Goal: Task Accomplishment & Management: Complete application form

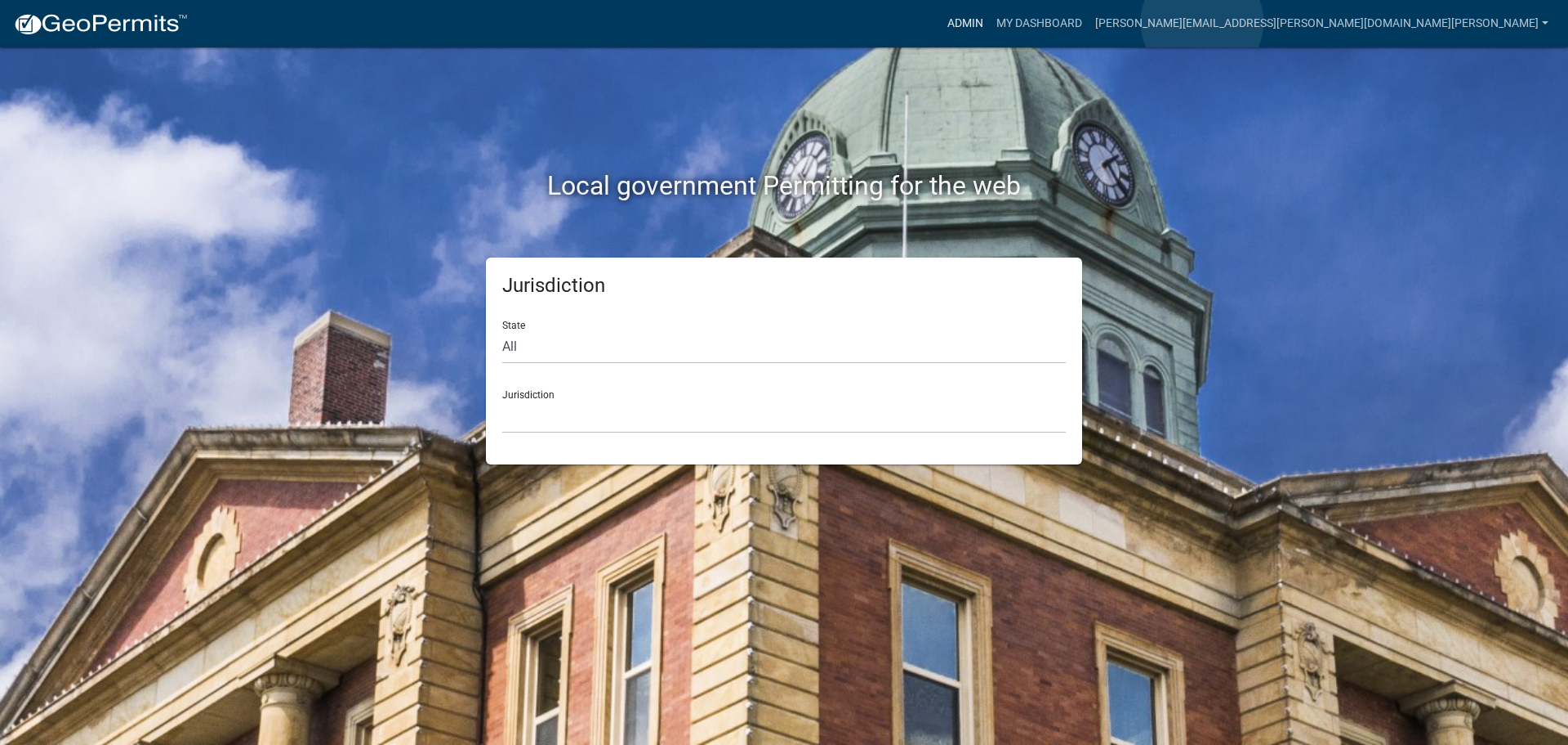
click at [990, 22] on link "Admin" at bounding box center [965, 24] width 49 height 31
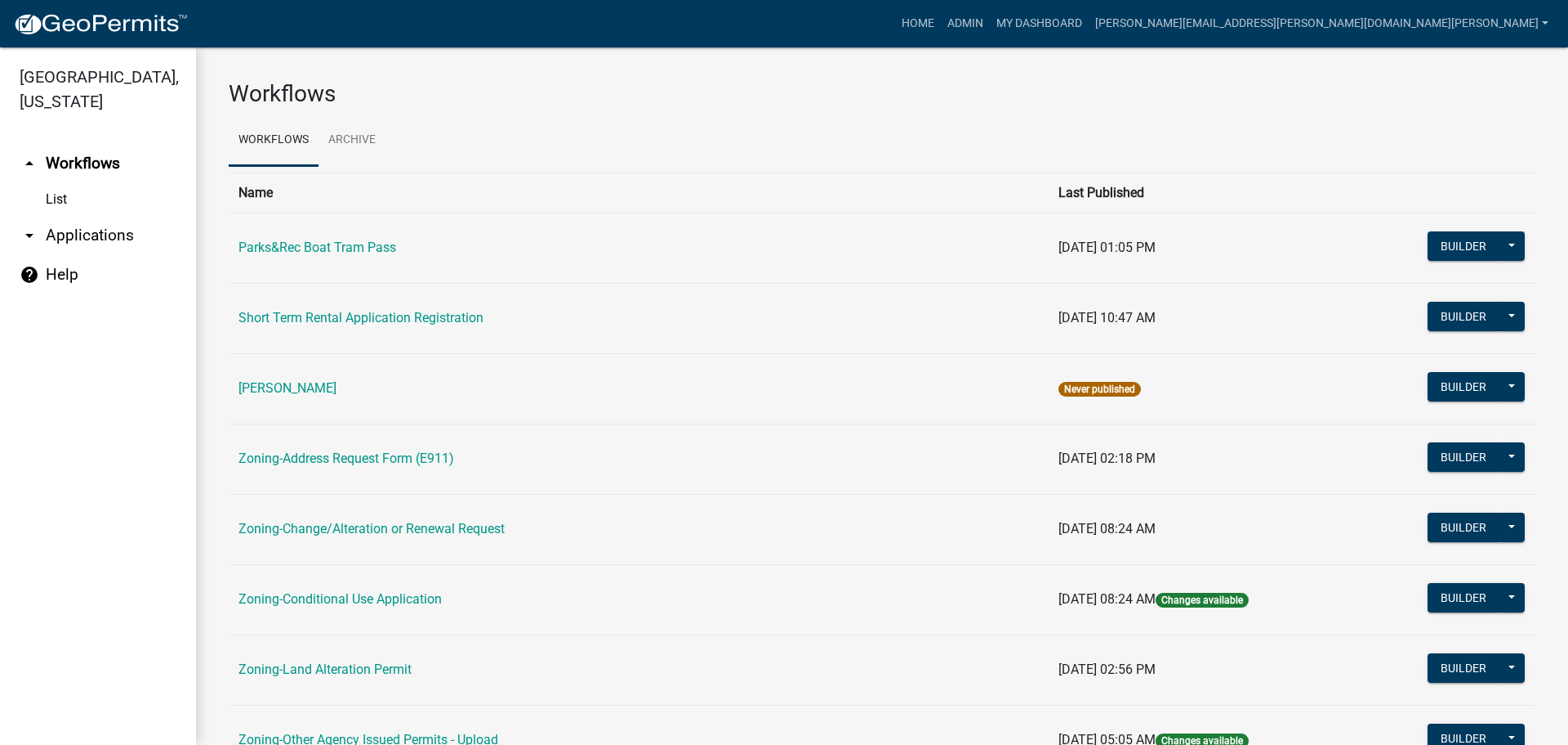
scroll to position [409, 0]
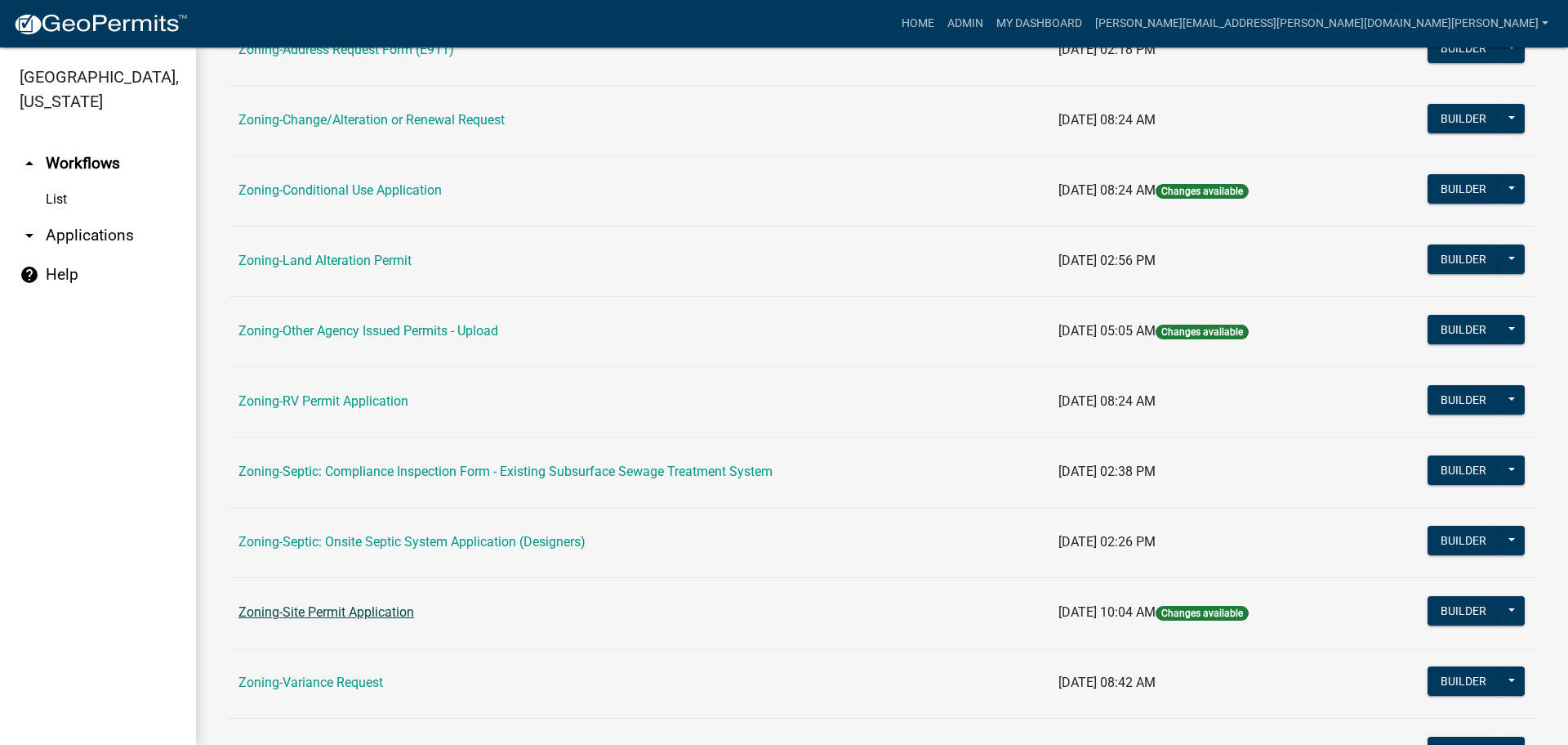
click at [307, 606] on link "Zoning-Site Permit Application" at bounding box center [326, 612] width 175 height 16
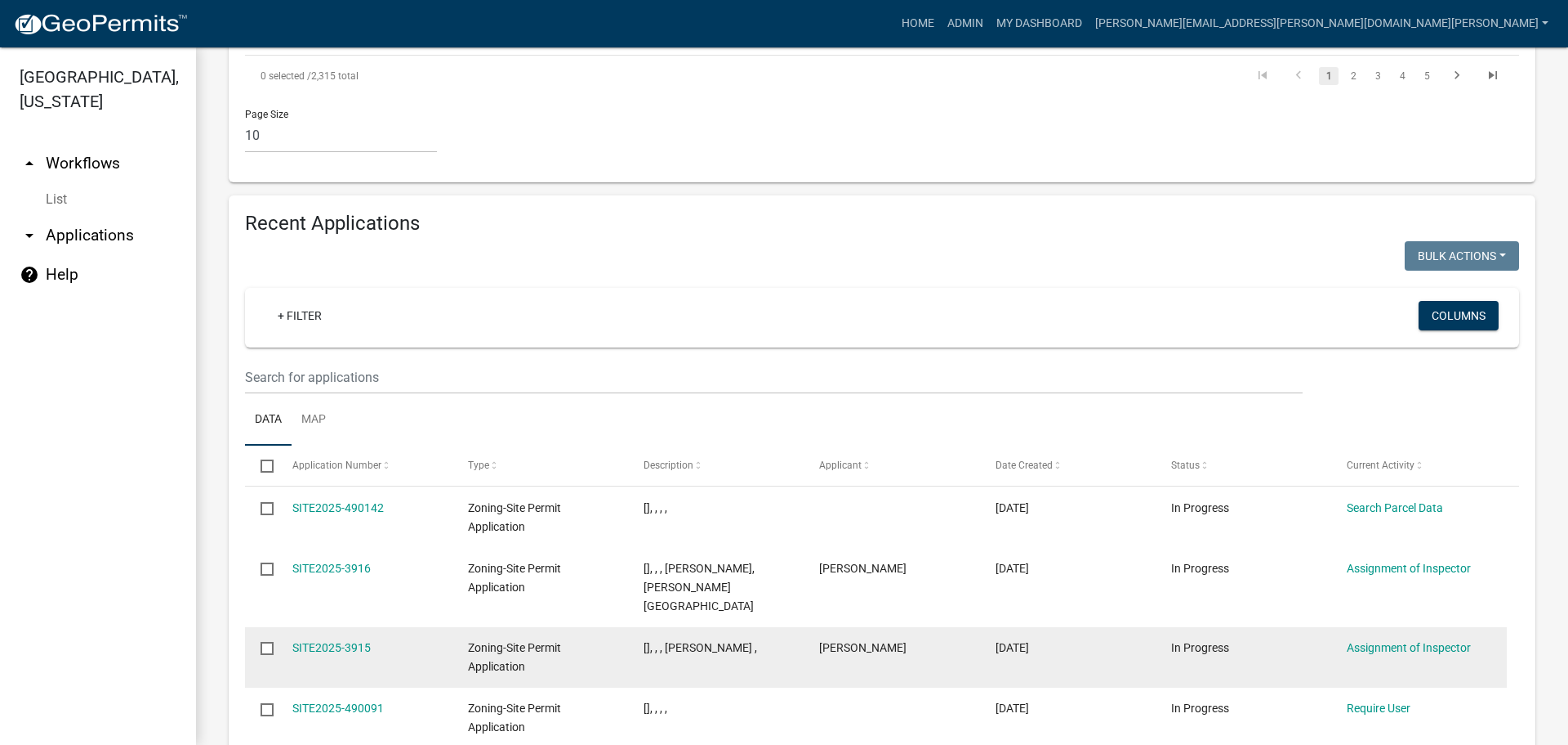
scroll to position [1566, 0]
click at [352, 639] on link "SITE2025-3915" at bounding box center [331, 646] width 78 height 13
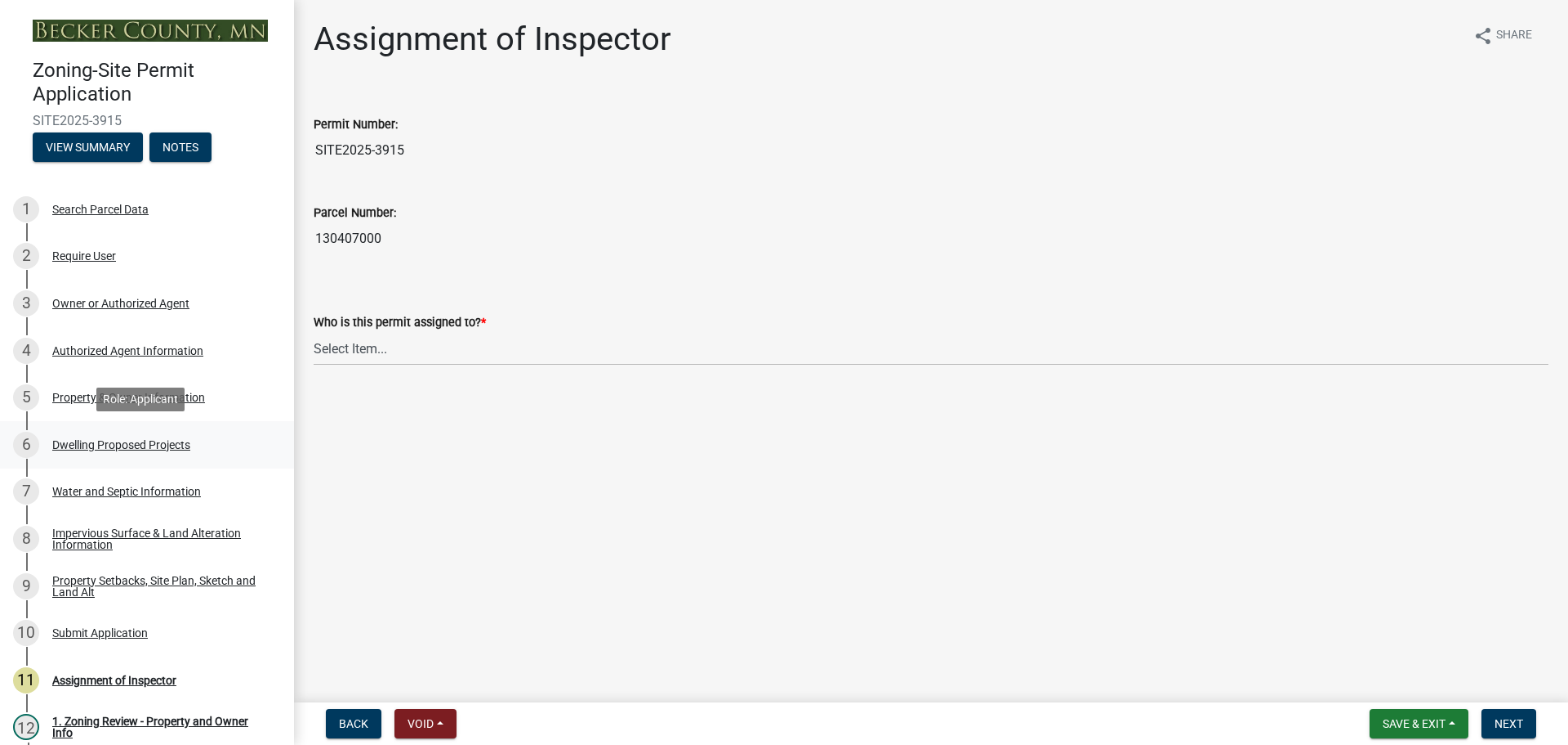
click at [128, 439] on div "Dwelling Proposed Projects" at bounding box center [121, 445] width 138 height 11
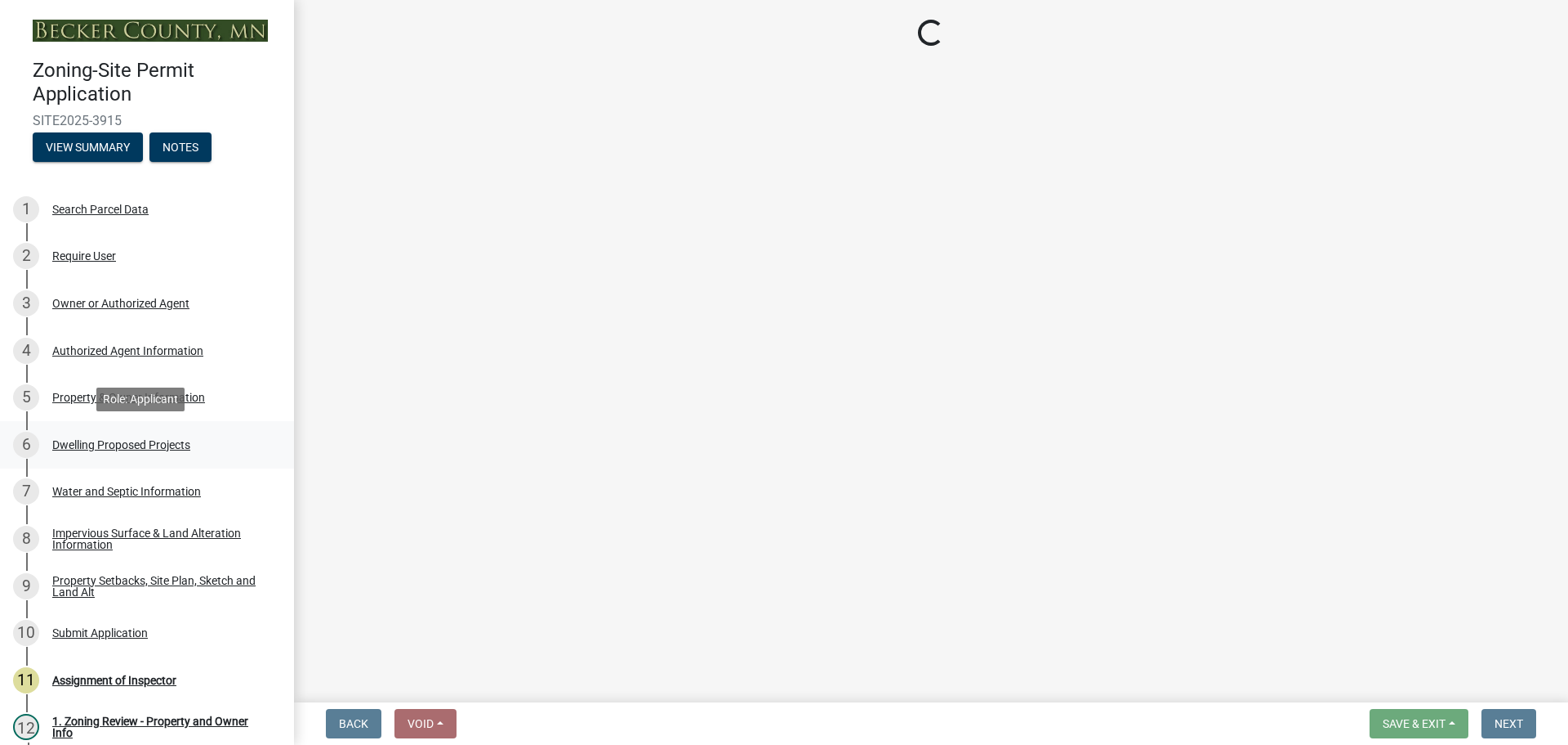
select select "5b8abcc6-67f7-49fb-8f25-c295ccc2b339"
select select "566f81cc-4b3f-4ecb-9f16-a2b313352c61"
select select "e13aacd2-5b16-46a8-9c16-26b3d7b1c810"
select select "ebb33175-329d-4f8e-9ee0-a71ca57f3362"
select select "11c1c089-3b44-43c0-9549-3c9eeea2451f"
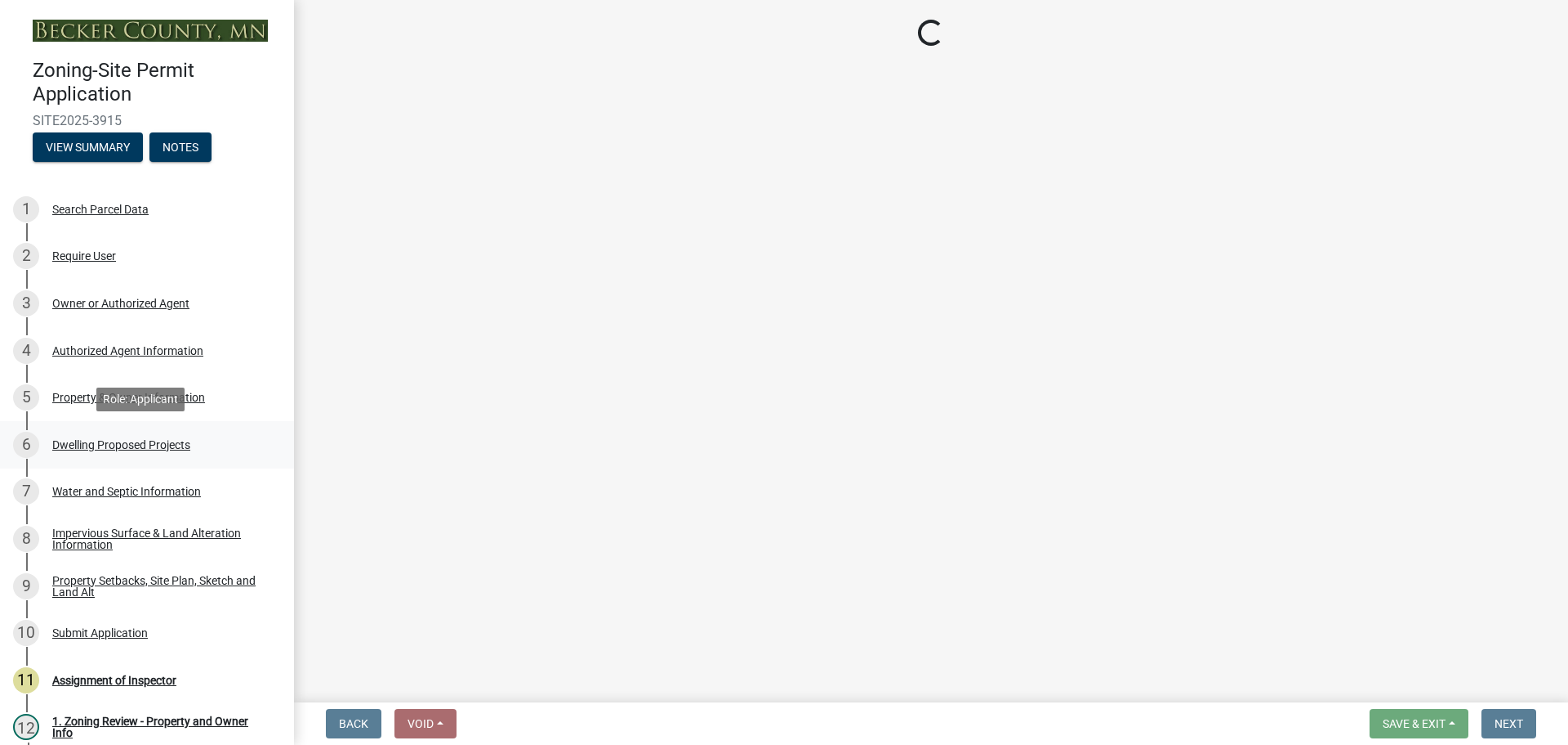
select select "1cc45182-8160-4464-8930-8908804d880e"
select select "8e4dc0e1-7dfa-4afc-85b9-5ad40795f204"
select select "ab9119d1-7da9-49c4-9fac-8c142204c89d"
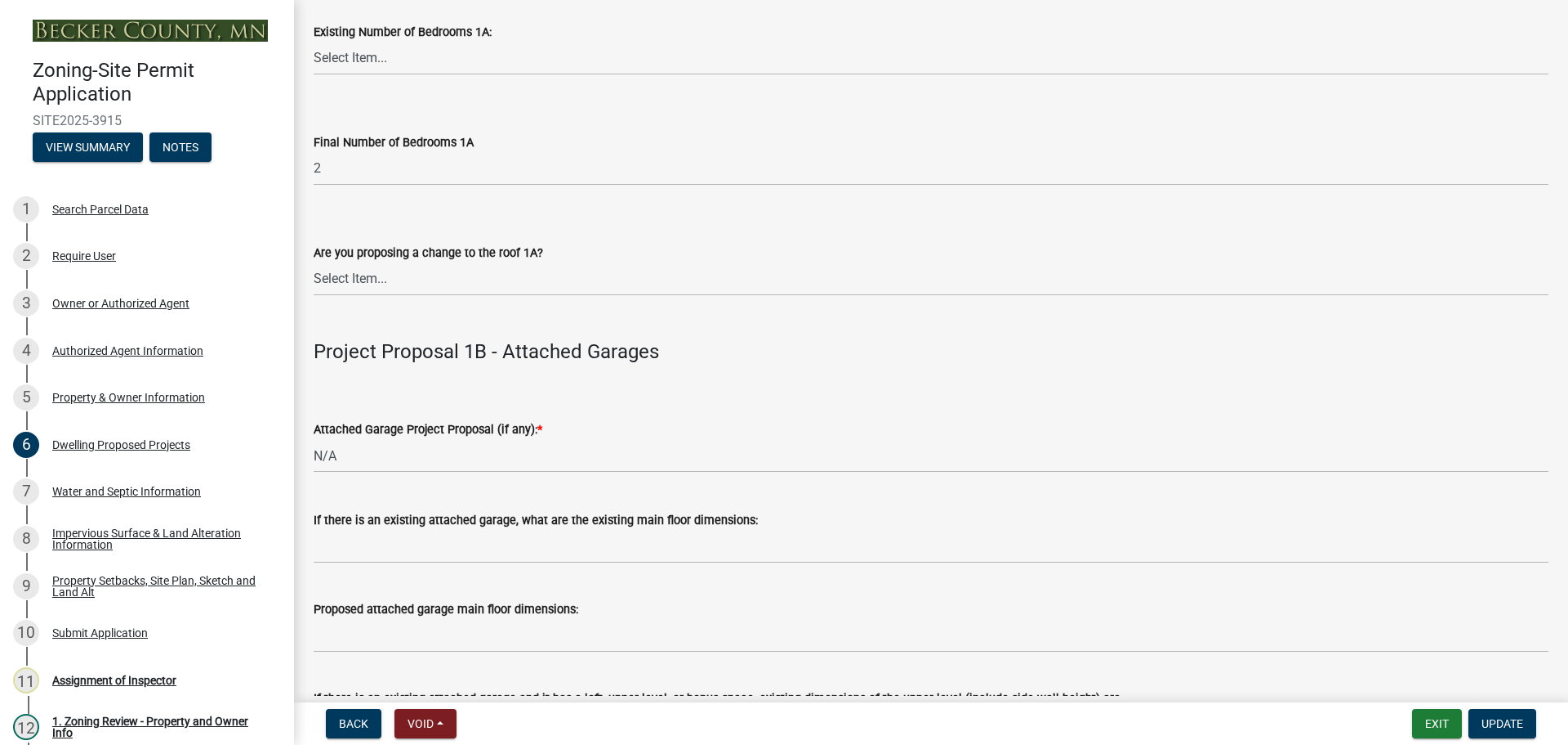
scroll to position [1553, 0]
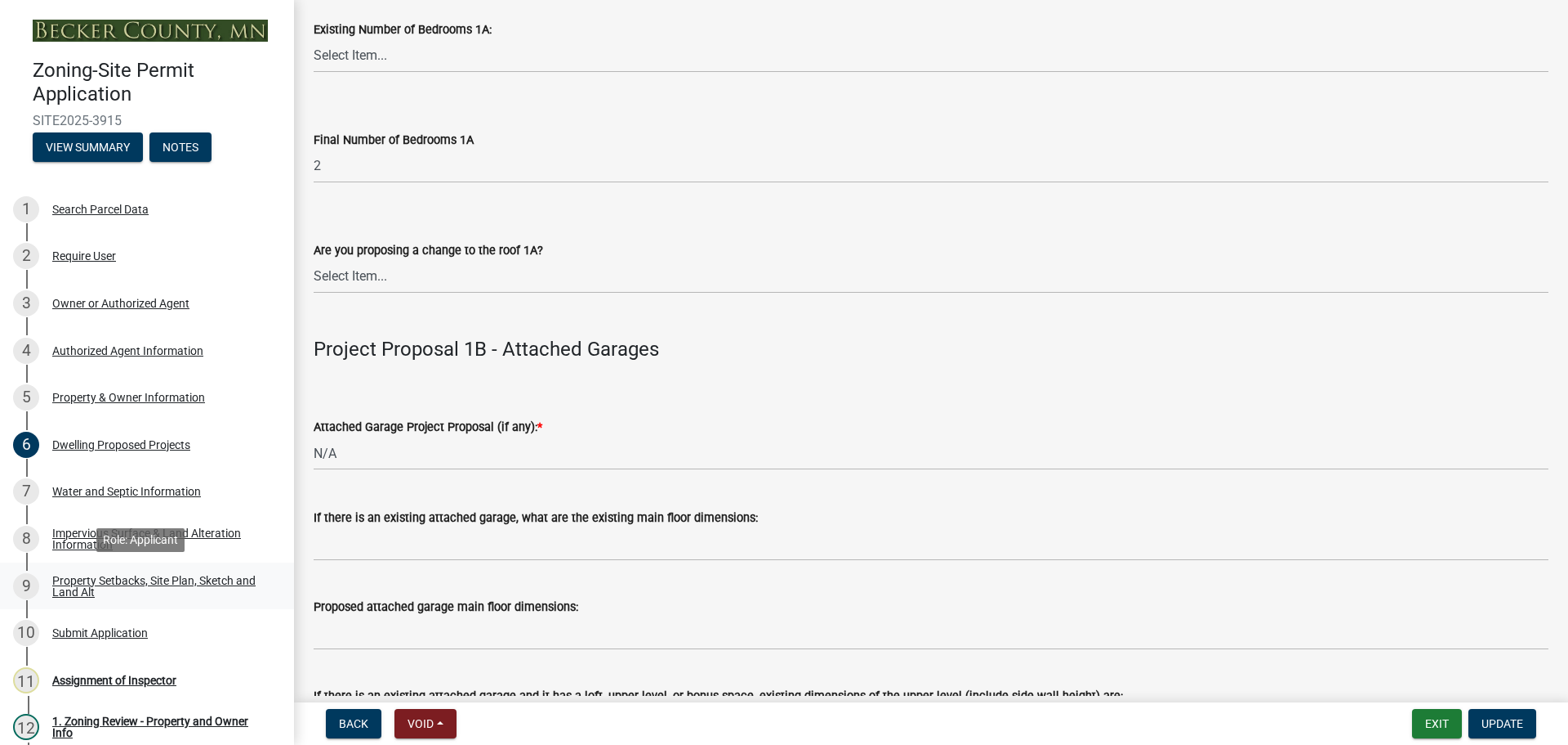
click at [135, 565] on link "9 Property Setbacks, Site Plan, Sketch and Land Alt" at bounding box center [147, 586] width 294 height 48
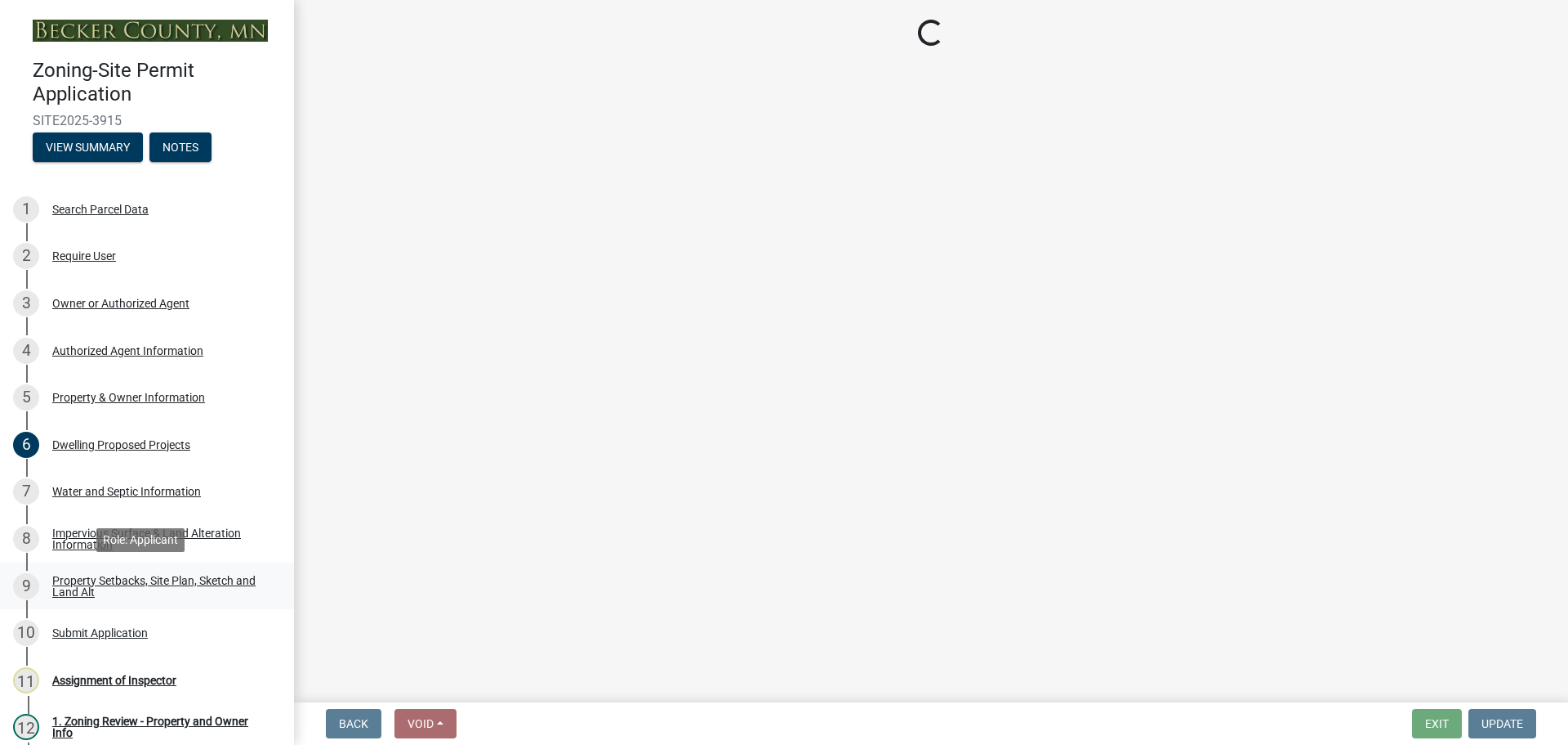
scroll to position [0, 0]
select select "7b13c63f-e699-4112-b373-98fbd28ec536"
select select "30698cae-3020-4094-b990-2e9dda3c0cdc"
select select "b56a4575-9846-47cf-8067-c59a4853da22"
select select "12f785fb-c378-4b18-841c-21c73dc99083"
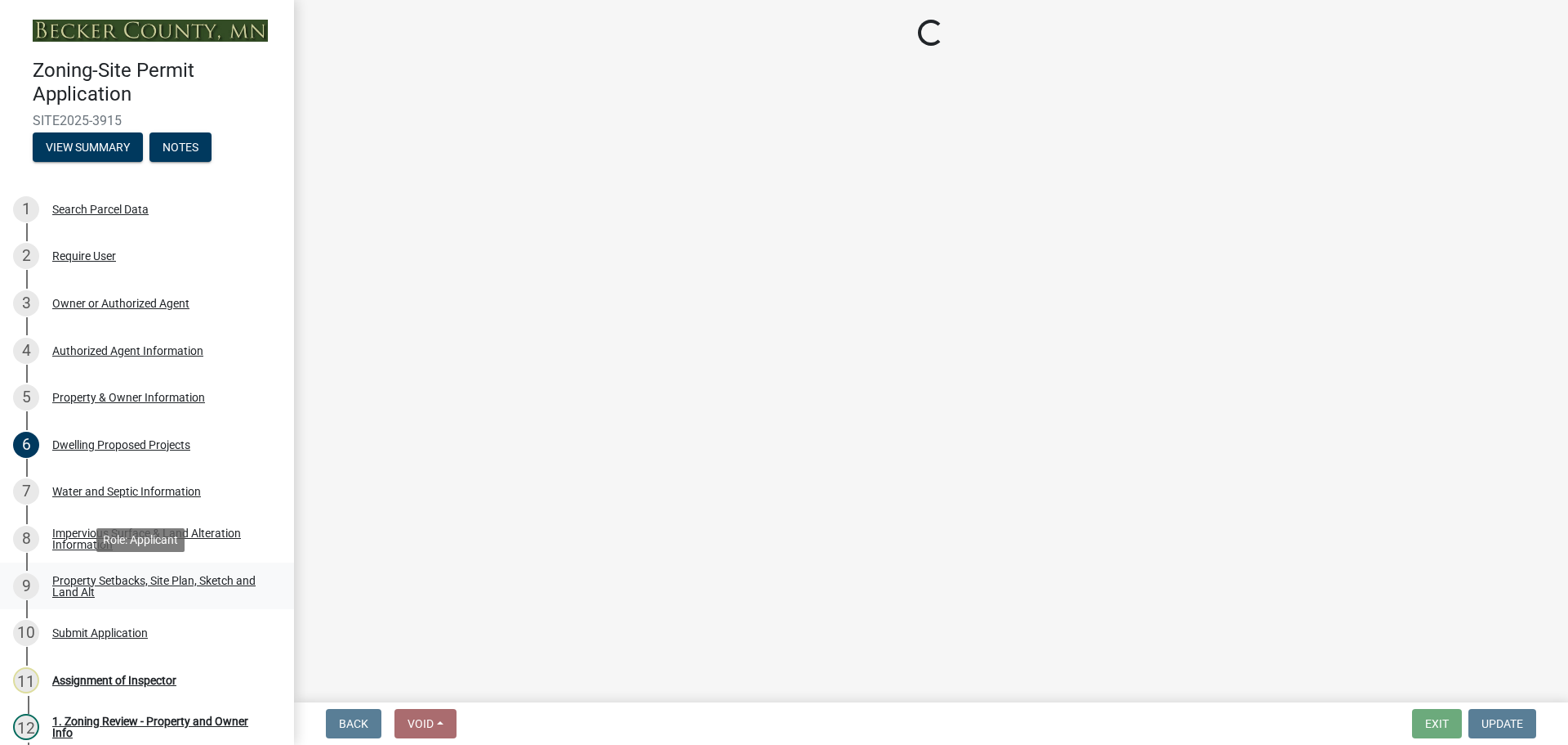
select select "e8ab2dc3-aa3f-46f3-9b4a-37eb25ad84af"
select select "27b2a8b4-abf6-463e-8c0c-7c5d2b4fe26f"
select select "5ad4ab64-b44e-481c-9000-9e5907aa74e1"
select select "d61e3758-d187-40af-a435-5e09c3f3d509"
select select "c8b8ea71-7088-4e87-a493-7bc88cc2835b"
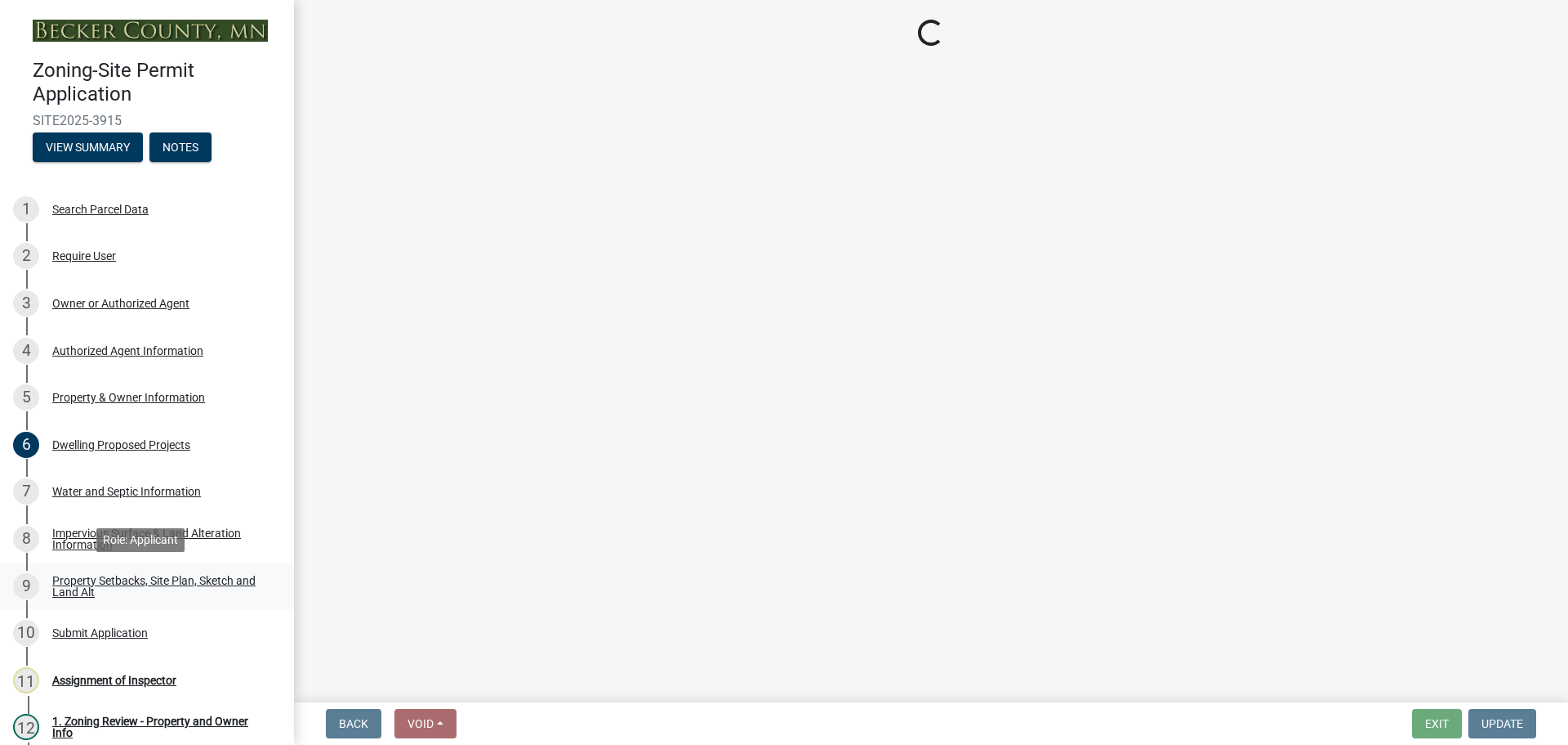
select select "1c6b2b2e-439c-462d-bb45-b31f31c95a9c"
select select "19d13e65-c93d-443e-910a-7a17299544cc"
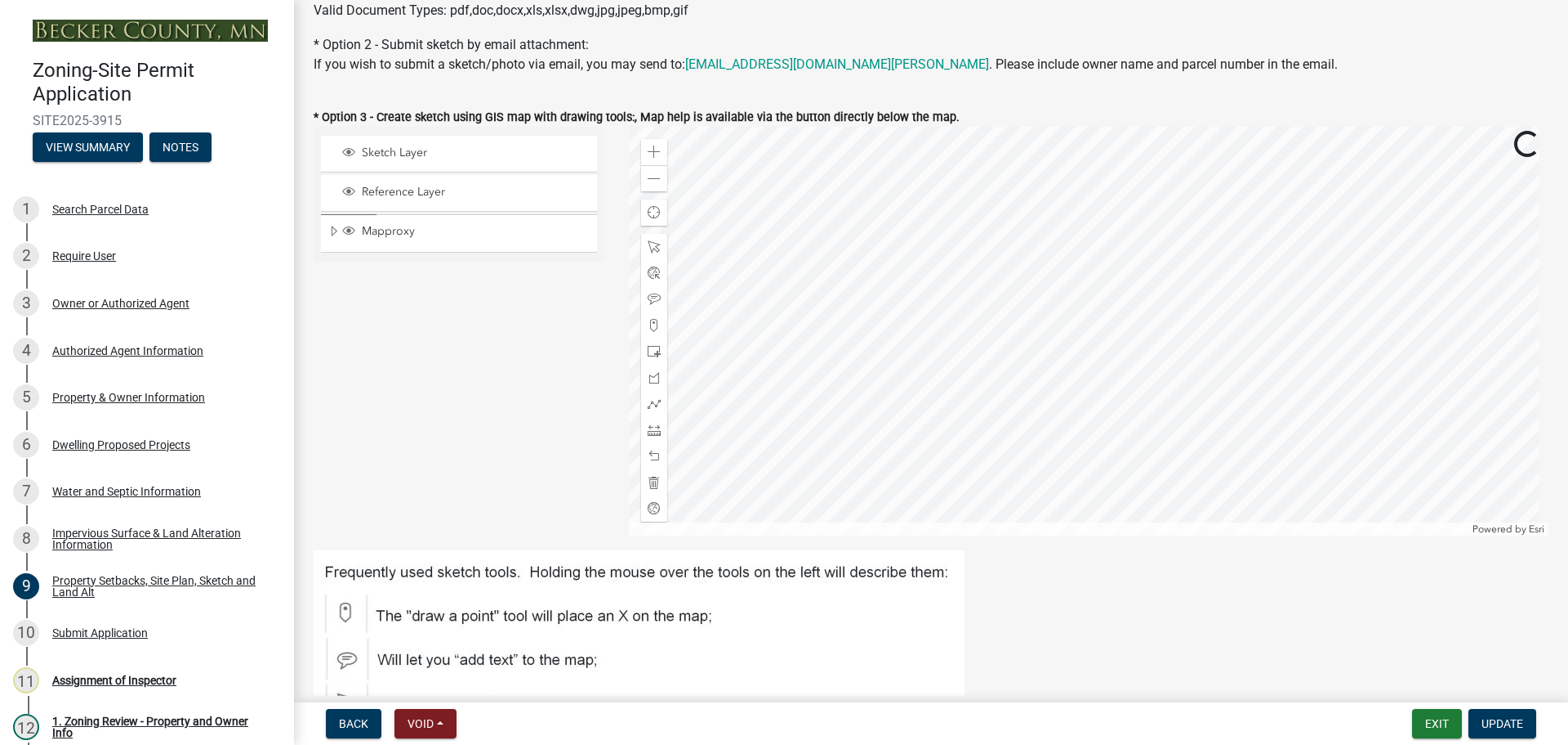
scroll to position [245, 0]
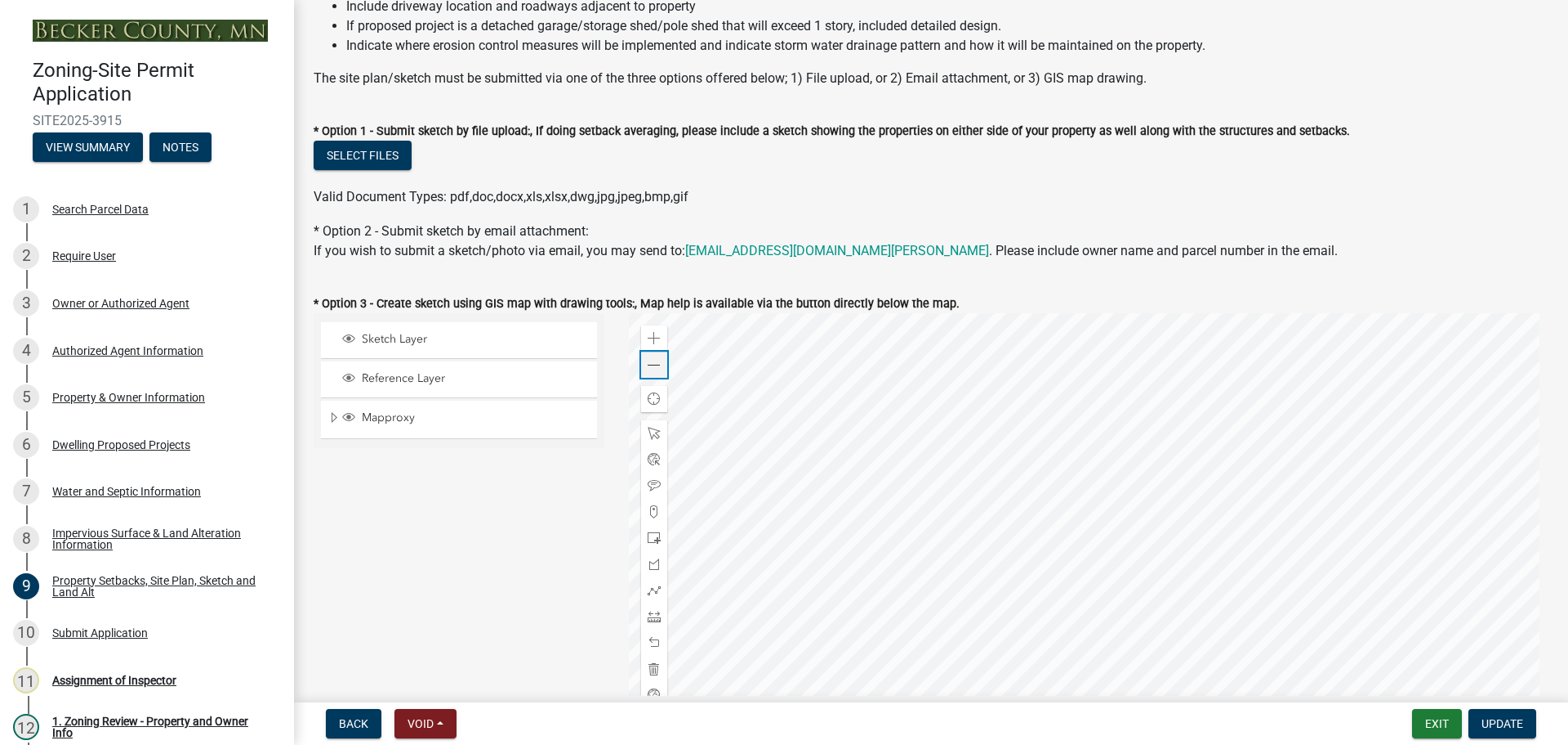
click at [649, 360] on span at bounding box center [655, 366] width 13 height 13
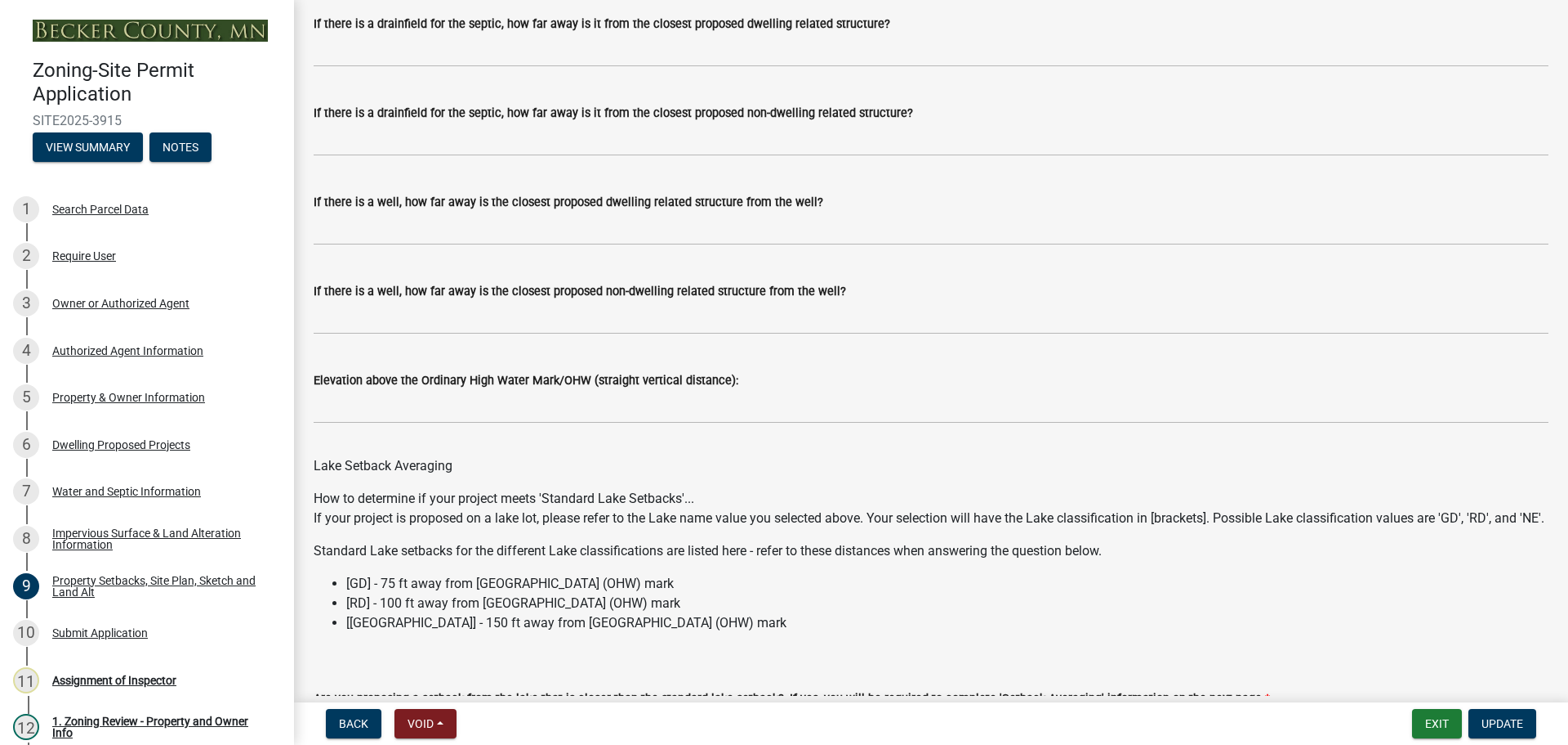
scroll to position [4644, 0]
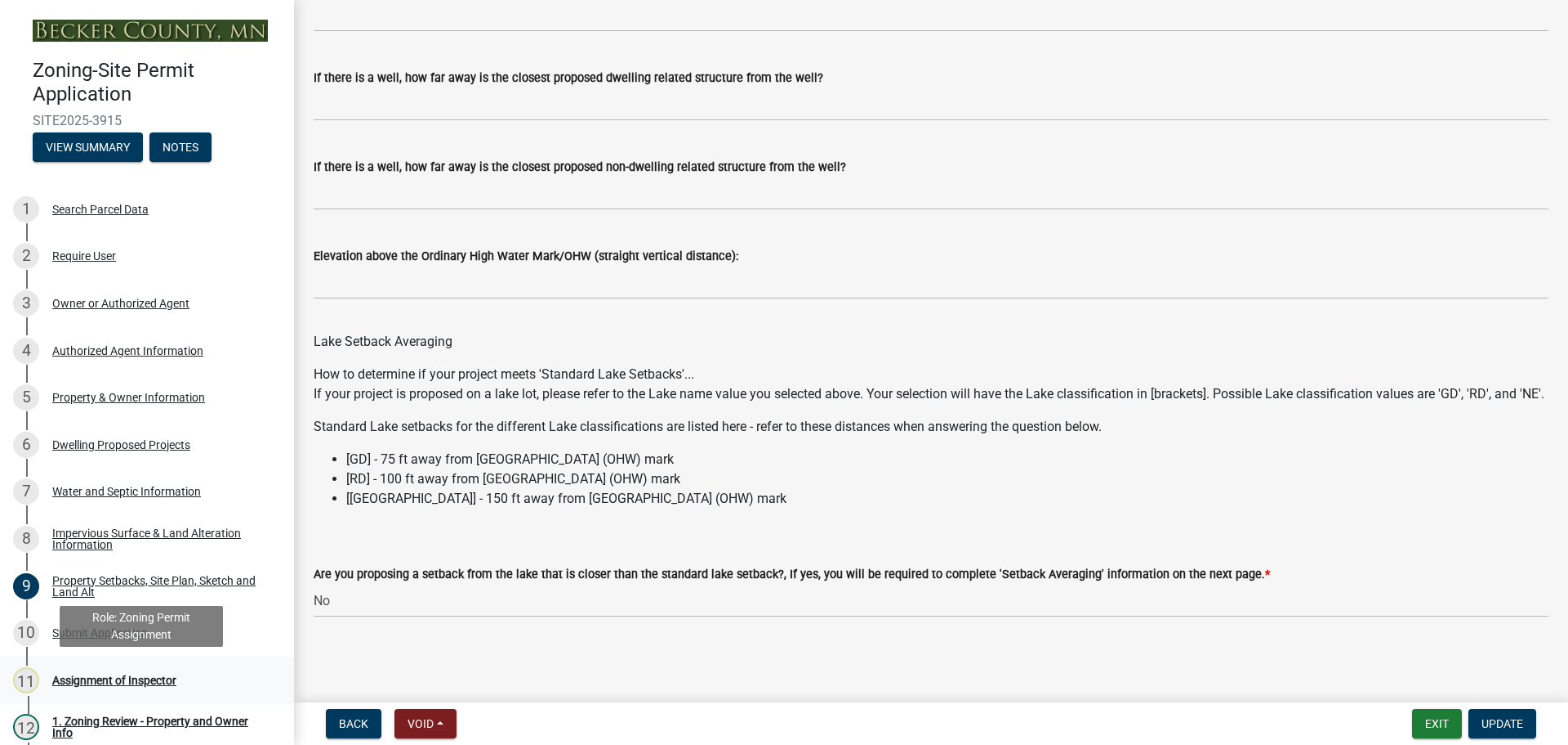
click at [160, 674] on div "Assignment of Inspector" at bounding box center [114, 680] width 124 height 11
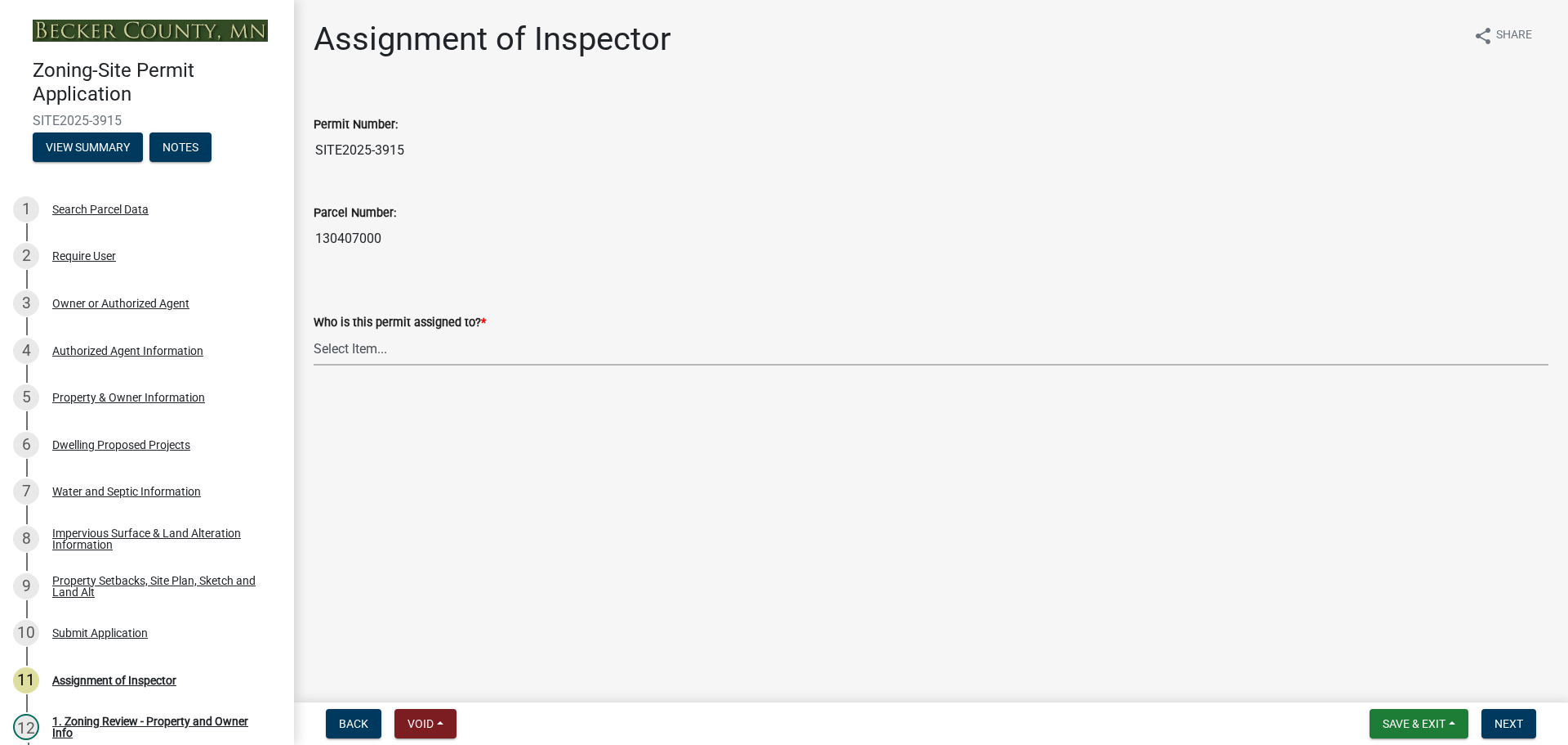
click at [372, 342] on select "Select Item... [PERSON_NAME] [PERSON_NAME] [PERSON_NAME] [PERSON_NAME] [PERSON_…" at bounding box center [931, 348] width 1235 height 33
click at [314, 332] on select "Select Item... [PERSON_NAME] [PERSON_NAME] [PERSON_NAME] [PERSON_NAME] [PERSON_…" at bounding box center [931, 348] width 1235 height 33
select select "ebd8400e-d8d5-49f8-911f-e671eb76408a"
click at [1445, 718] on span "Save & Exit" at bounding box center [1414, 723] width 63 height 13
click at [1404, 680] on button "Save & Exit" at bounding box center [1403, 681] width 130 height 40
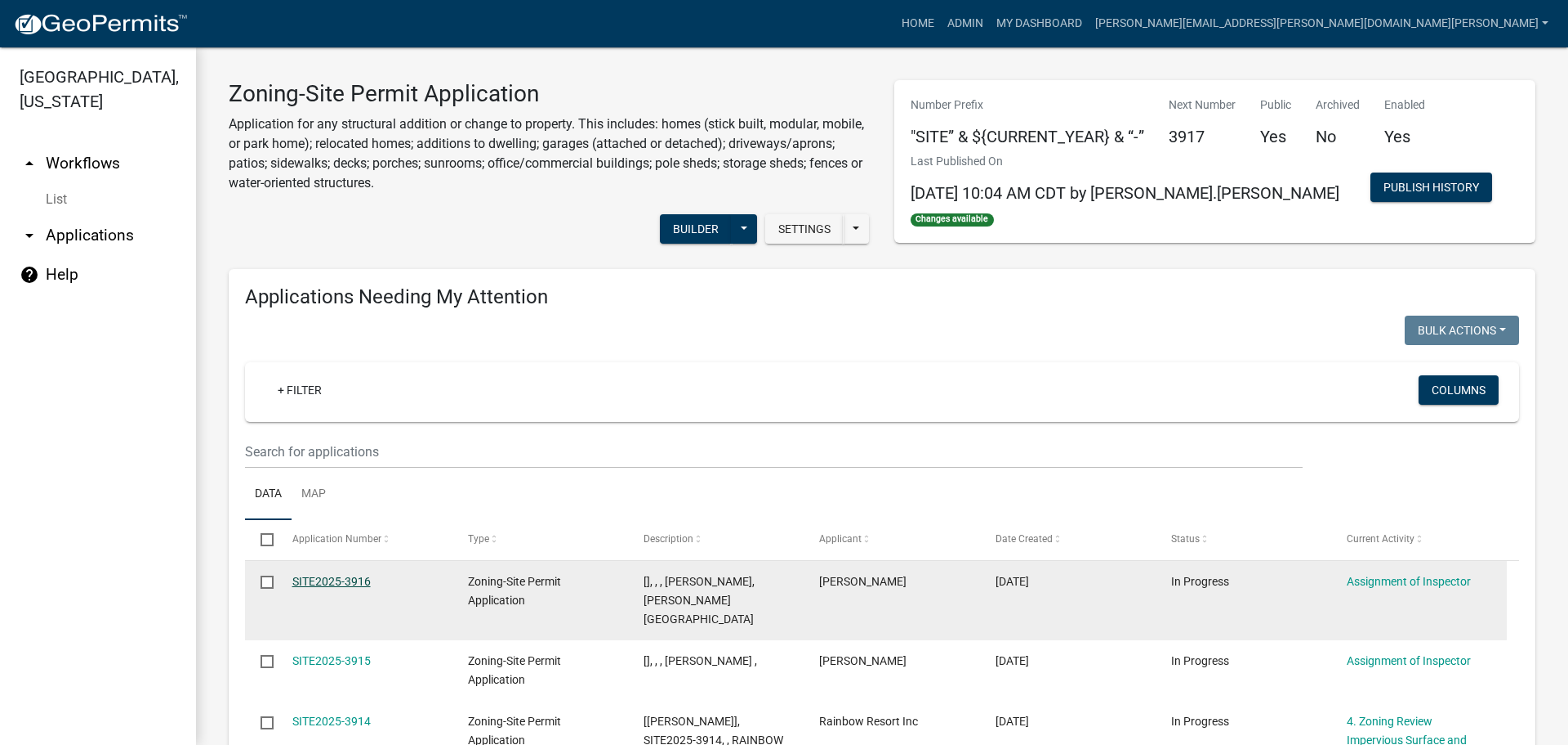
click at [341, 578] on link "SITE2025-3916" at bounding box center [331, 581] width 78 height 13
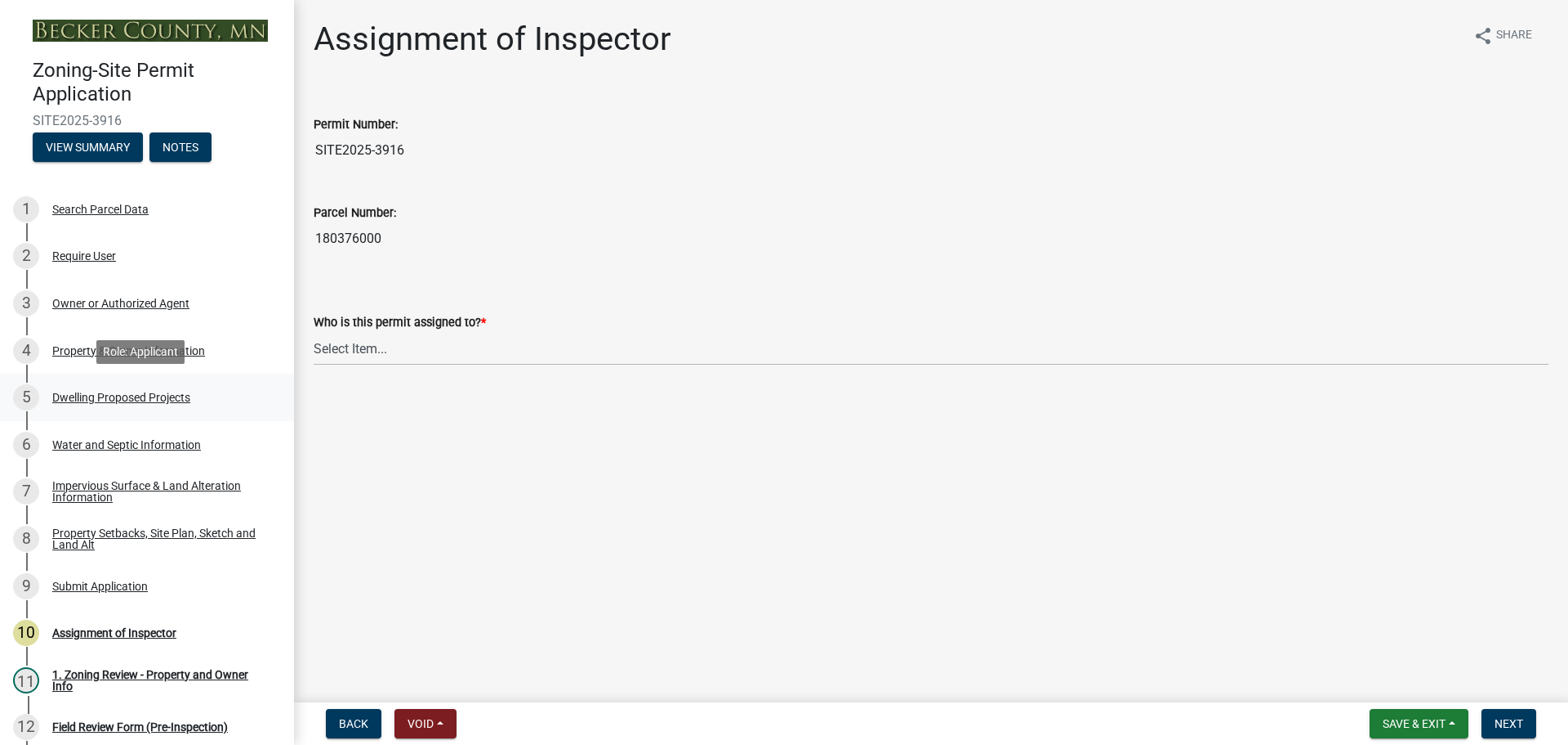
click at [152, 394] on div "Dwelling Proposed Projects" at bounding box center [121, 397] width 138 height 11
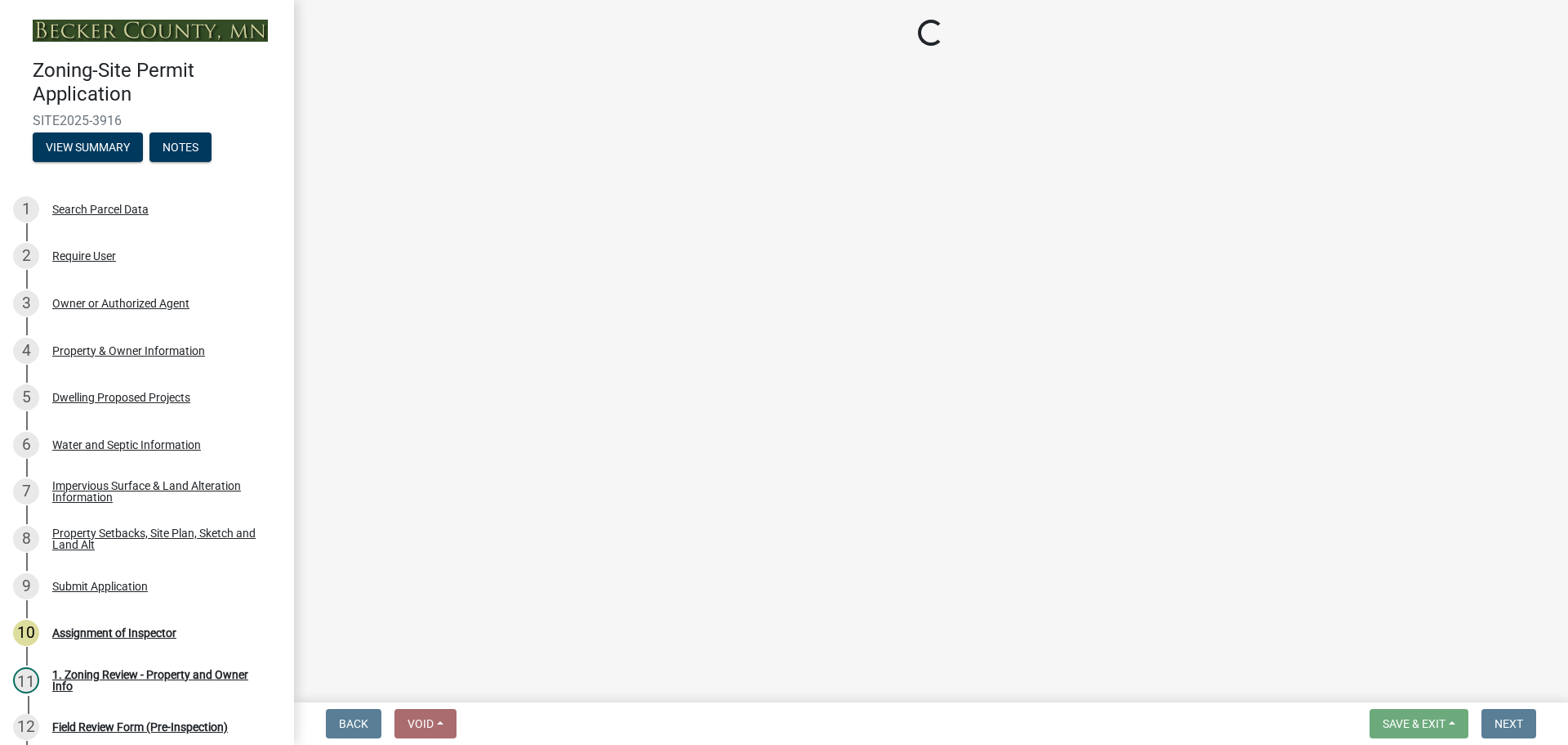
select select "5b8abcc6-67f7-49fb-8f25-c295ccc2b339"
select select "566f81cc-4b3f-4ecb-9f16-a2b313352c61"
select select "f4ae0446-41fa-4afd-99aa-409617c58827"
select select "e13aacd2-5b16-46a8-9c16-26b3d7b1c810"
select select "247d334f-ddb5-435c-9042-0e10186c5422"
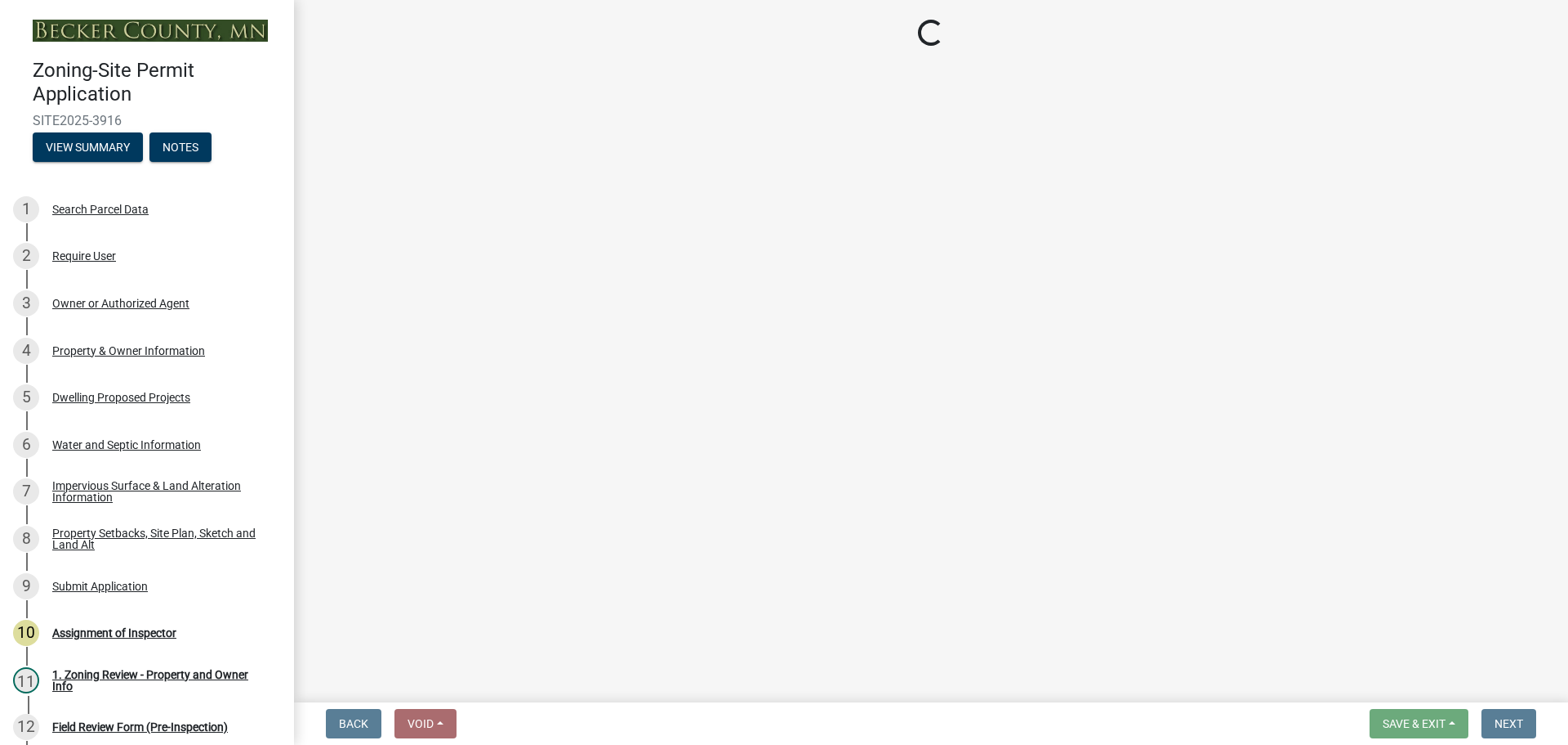
select select "b63d75fc-5f3c-4949-bc5e-b7a1b42903a6"
select select "638dddef-31f4-4d73-b0b5-0ffc7b344434"
select select "43dc438e-12cf-4fa6-b4ef-a236ffc627d7"
select select "8786fdd2-7f96-462d-8069-e958fae6b9a0"
select select "59dc9cee-723e-448c-a454-fe3238b55aba"
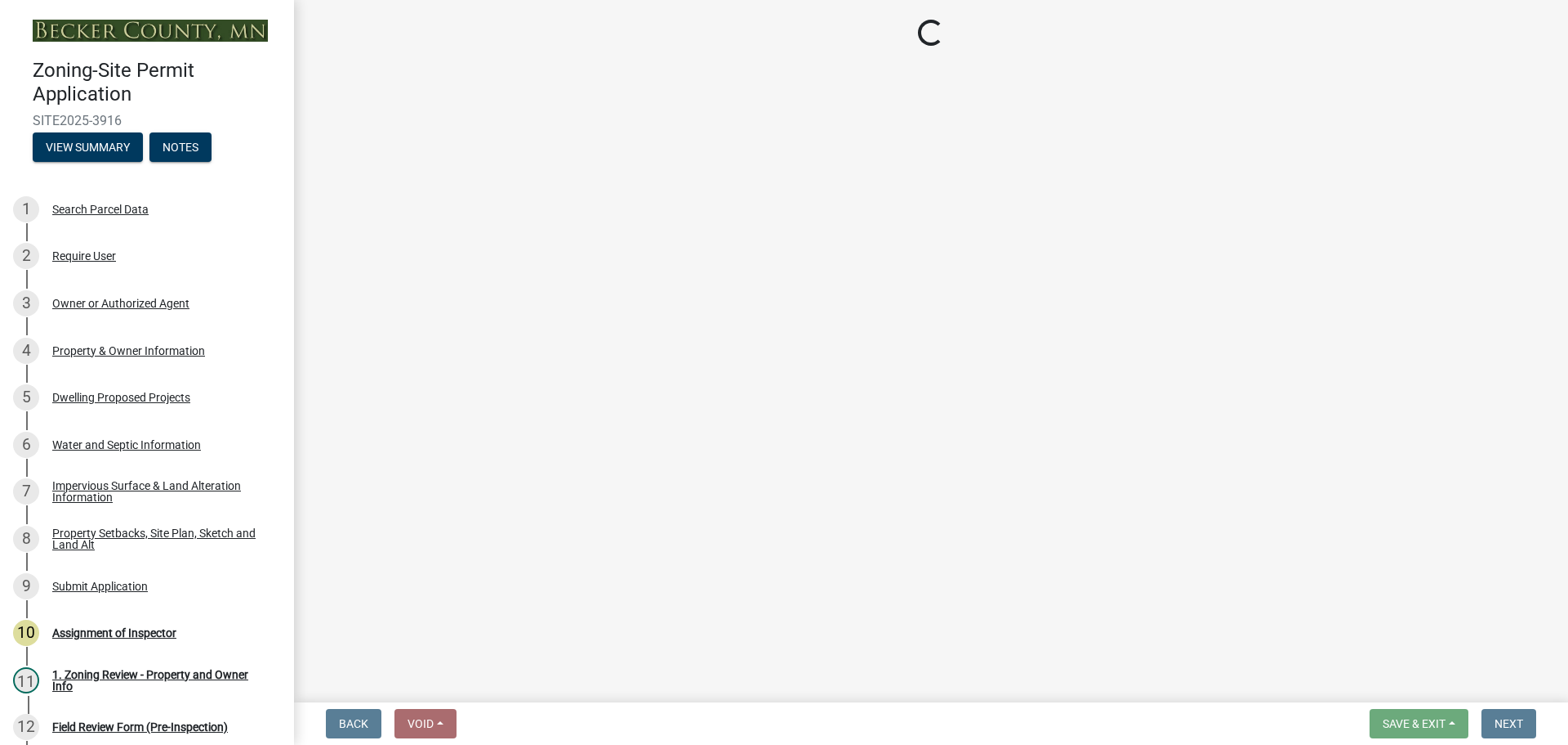
select select "3d6d33a4-08a3-4693-9e40-f7dc371bbdbe"
select select "92a0ce08-7963-4b1d-9a71-a10ef3c9fec5"
select select "8e4dc0e1-7dfa-4afc-85b9-5ad40795f204"
select select "107cbe59-677b-44f2-96fc-816b282ebb79"
select select "ab9119d1-7da9-49c4-9fac-8c142204c89d"
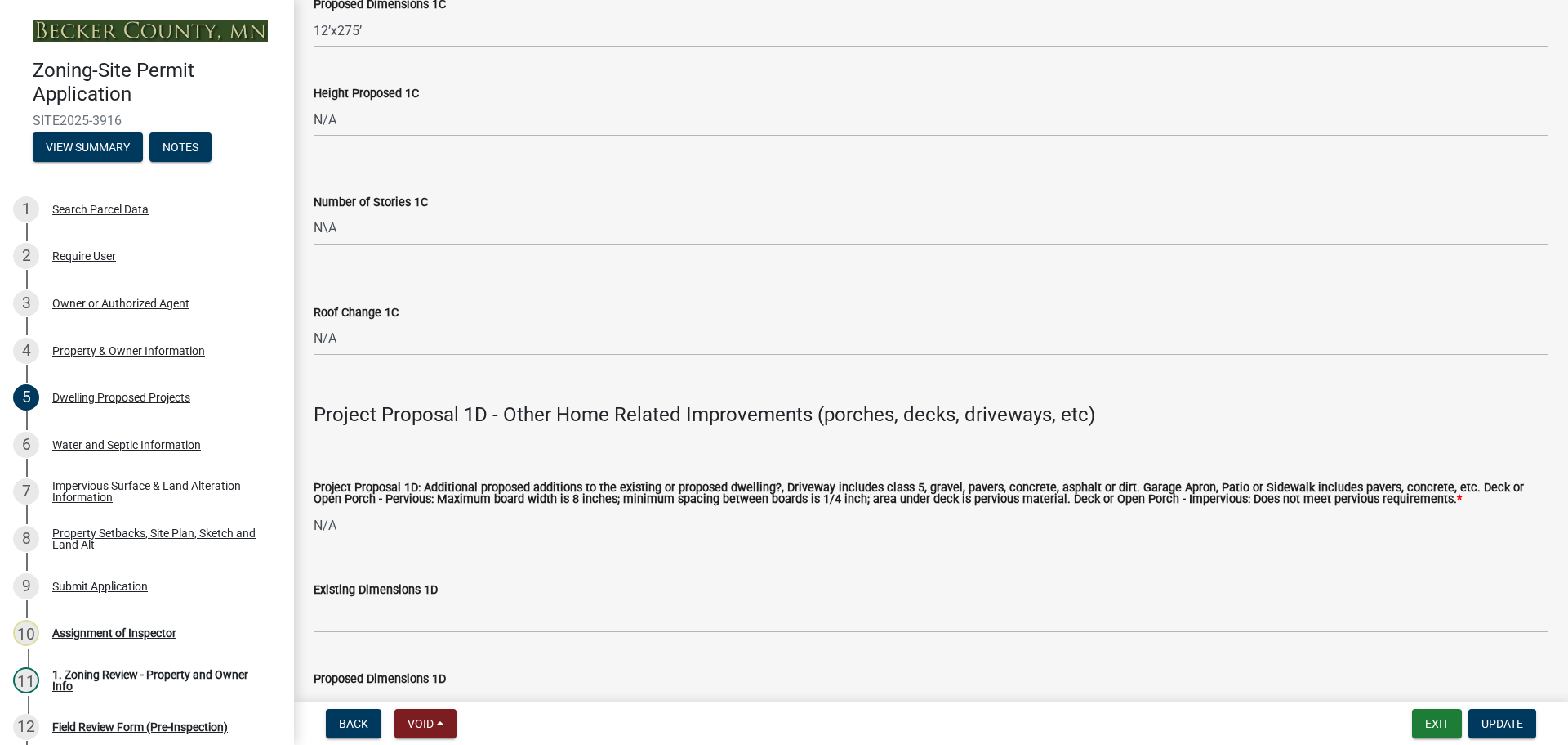
scroll to position [3269, 0]
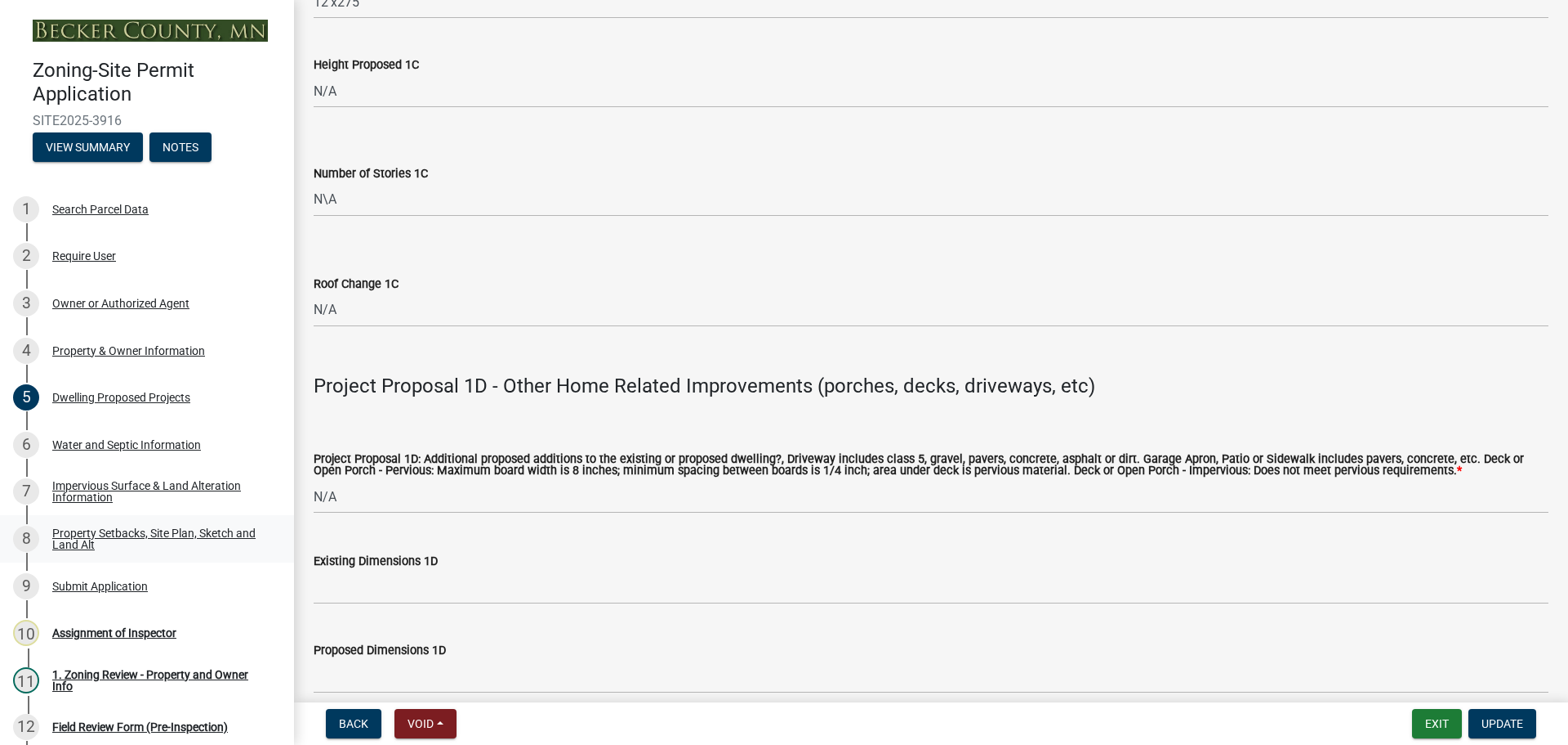
click at [163, 527] on div "Property Setbacks, Site Plan, Sketch and Land Alt" at bounding box center [160, 538] width 216 height 23
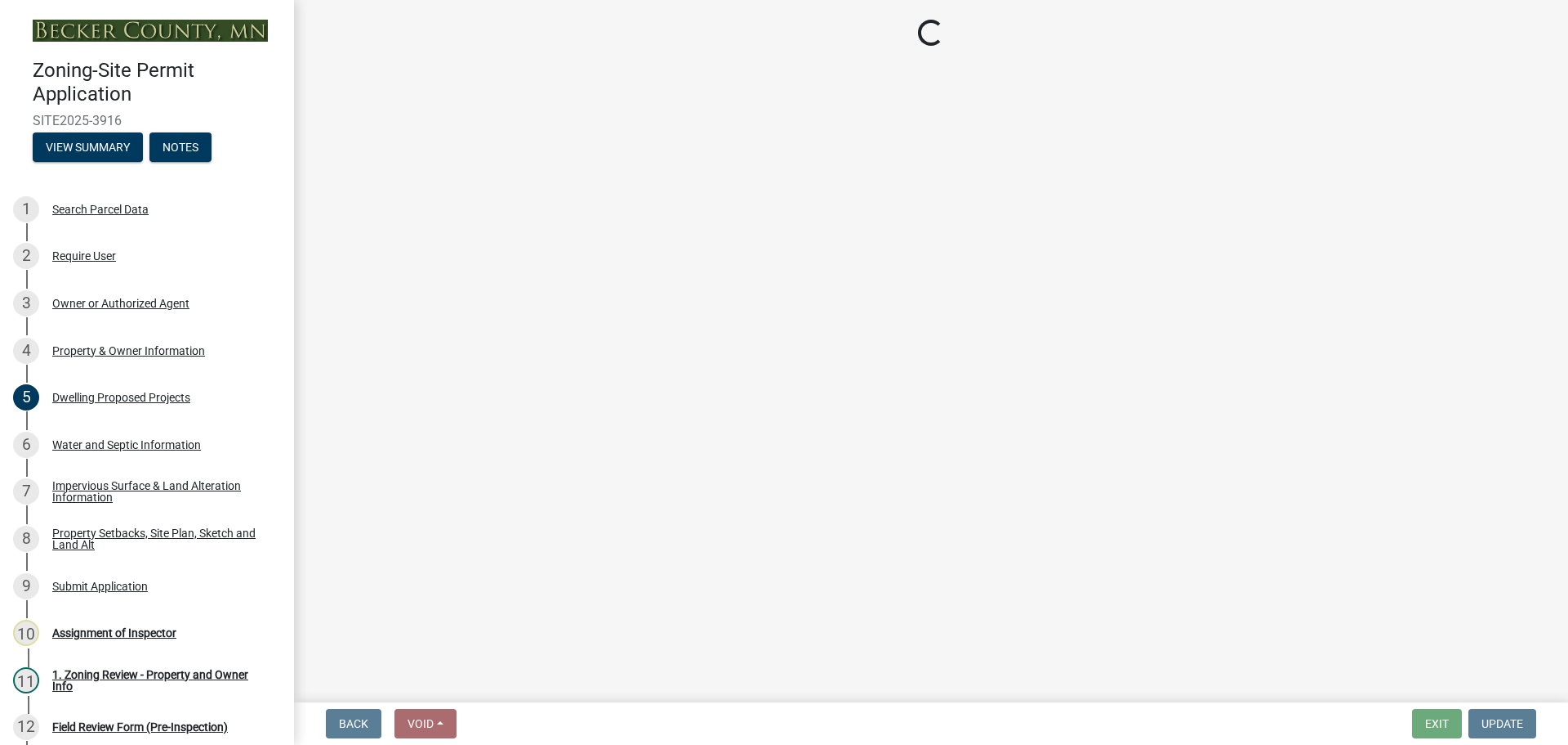
select select "bc359128-44fe-43a6-b559-d4174f4d38cf"
select select "b56a4575-9846-47cf-8067-c59a4853da22"
select select "12f785fb-c378-4b18-841c-21c73dc99083"
select select "12da6293-5841-4f5c-bd92-3658833964cd"
select select "27b2a8b4-abf6-463e-8c0c-7c5d2b4fe26f"
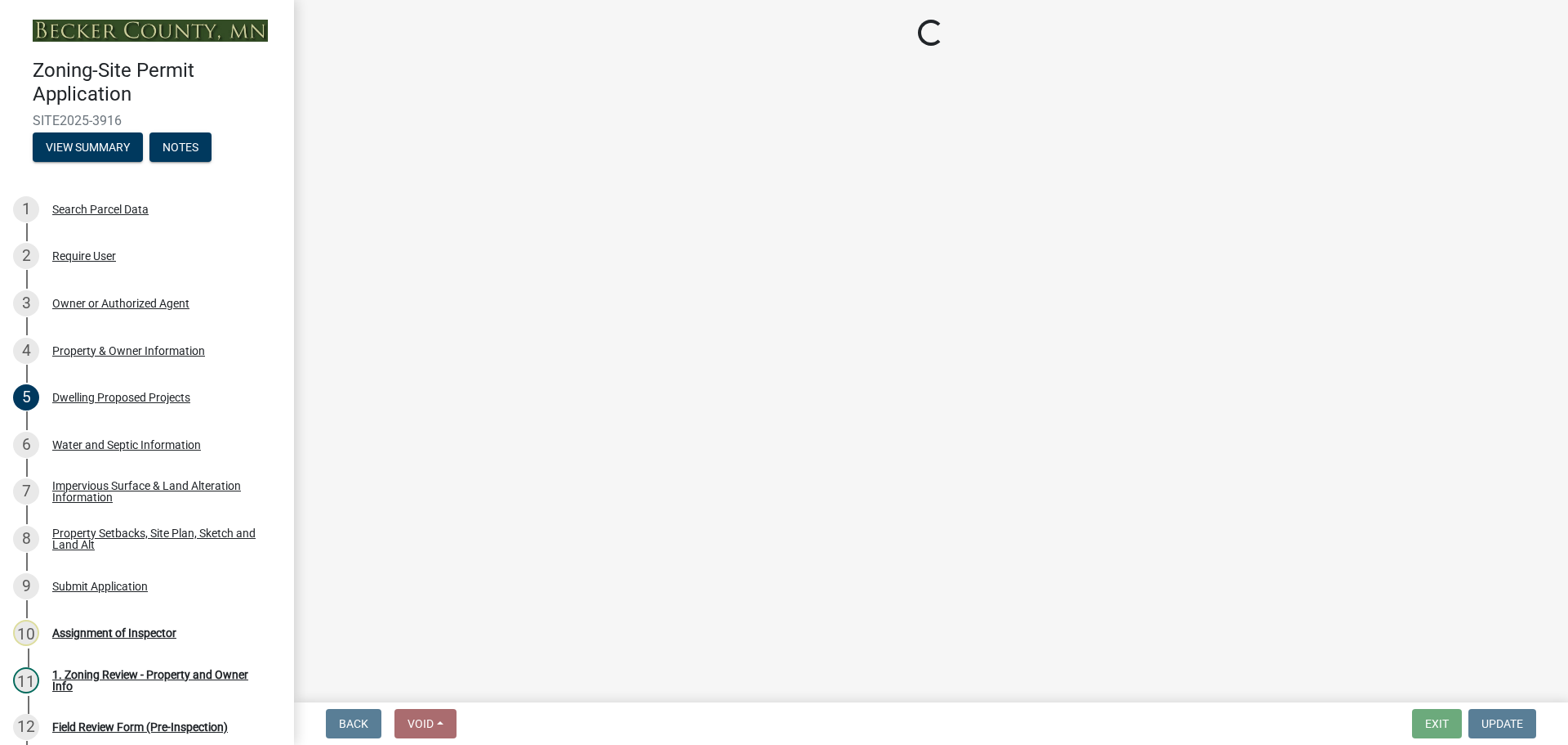
select select "28f6c7b2-2b88-4425-ae15-f67110f778a7"
select select "d61e3758-d187-40af-a435-5e09c3f3d509"
select select "c8b8ea71-7088-4e87-a493-7bc88cc2835b"
select select "1418c7e3-4054-4b00-84b5-d09b9560f30a"
select select "19d13e65-c93d-443e-910a-7a17299544cc"
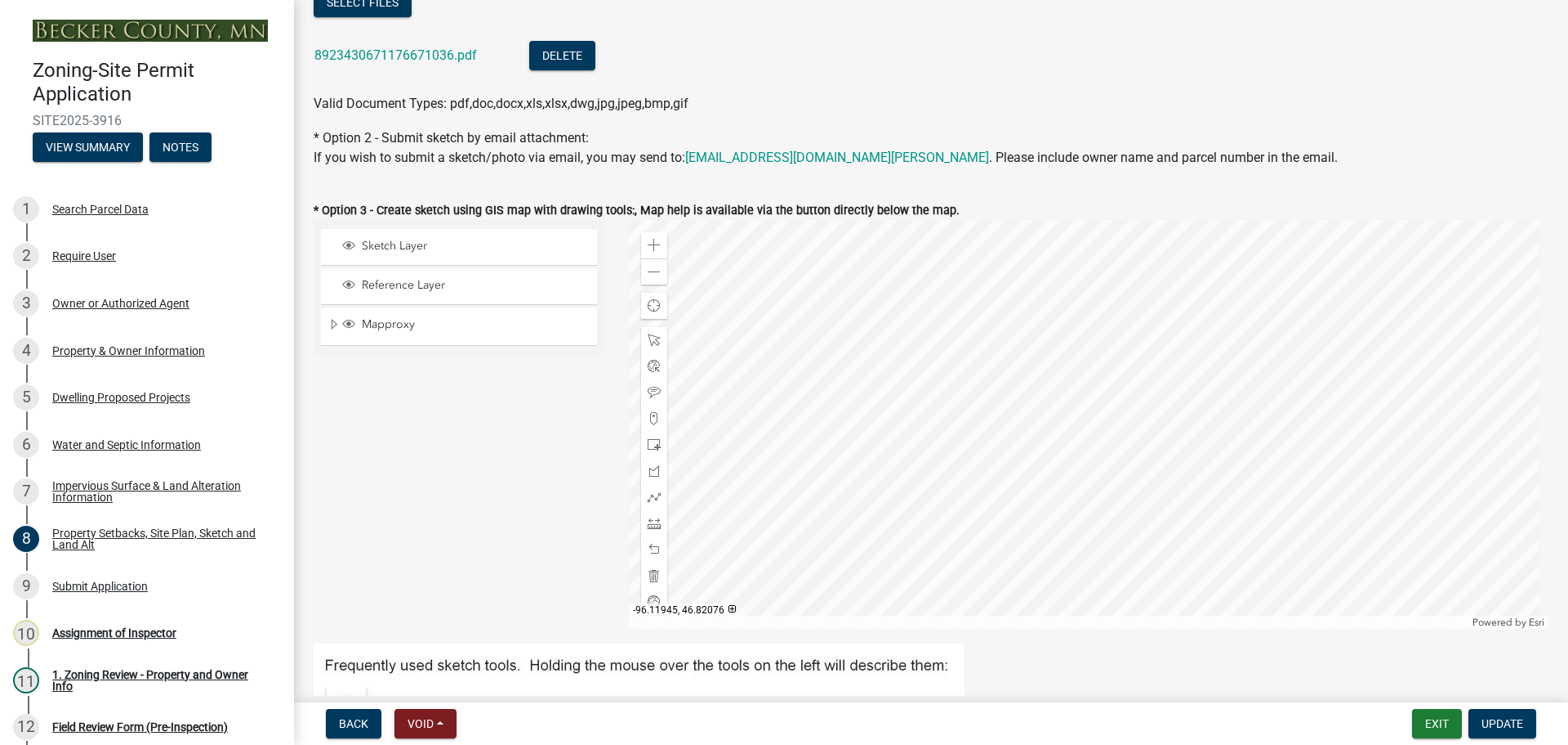
scroll to position [245, 0]
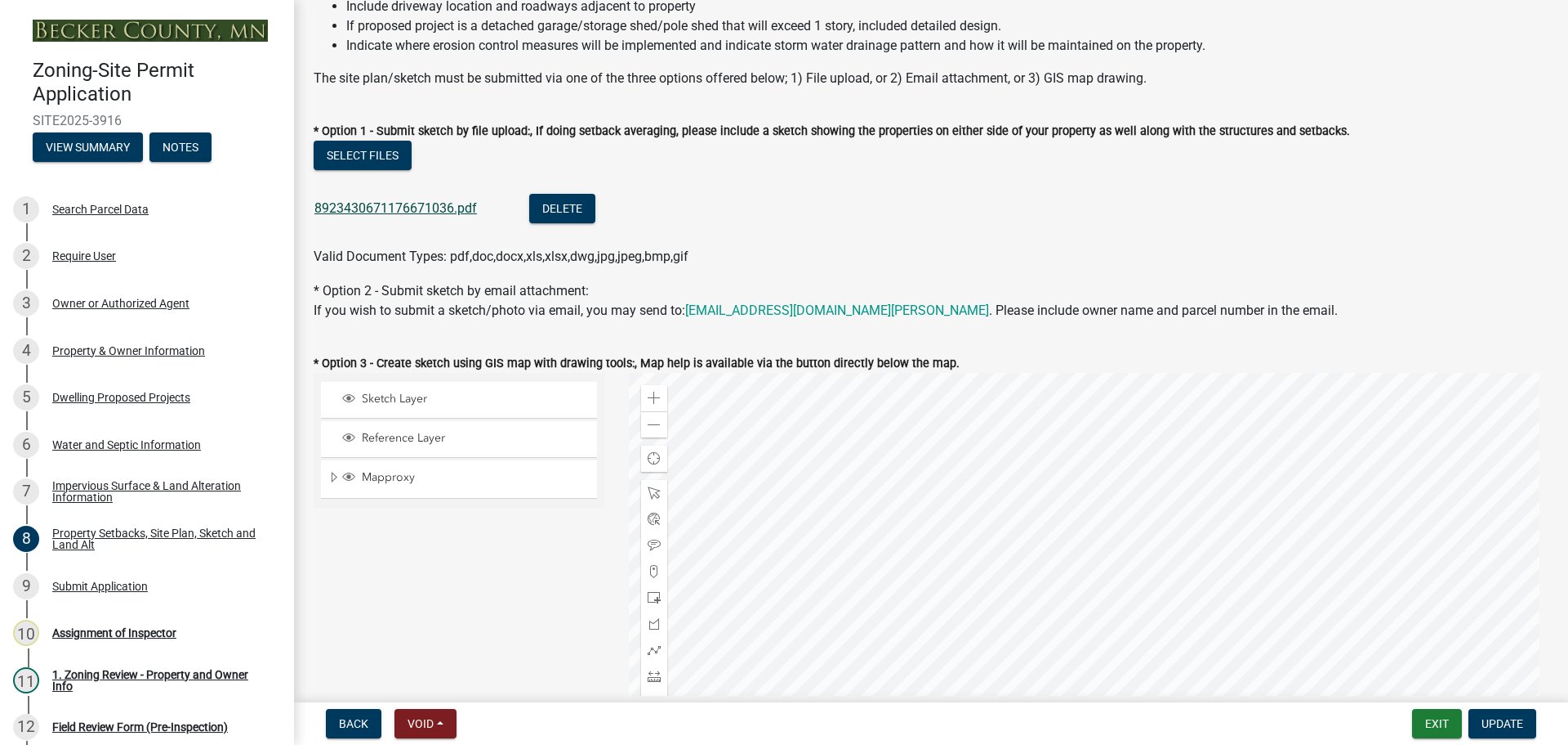
click at [366, 202] on link "8923430671176671036.pdf" at bounding box center [396, 208] width 162 height 16
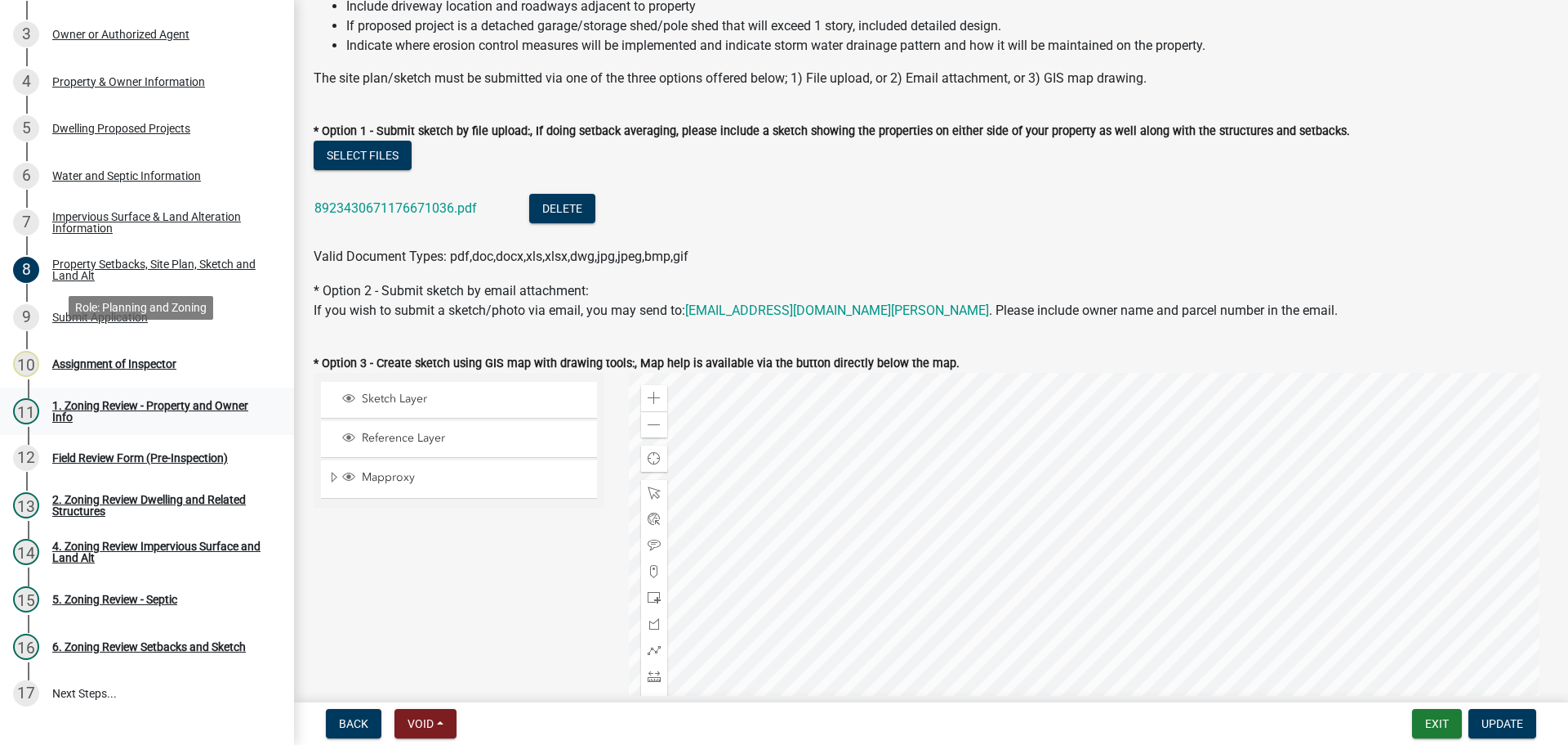
scroll to position [327, 0]
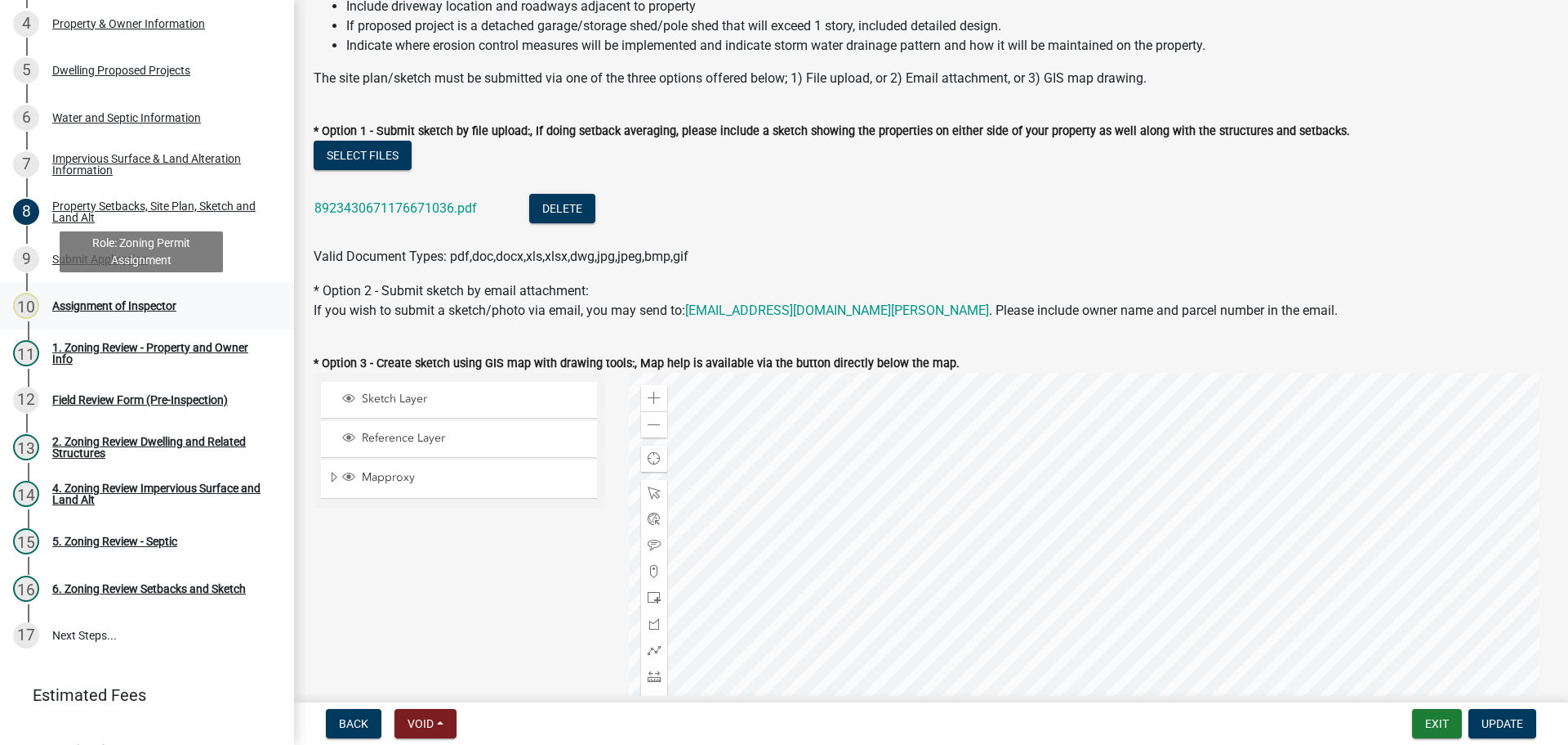
click at [149, 300] on div "Assignment of Inspector" at bounding box center [114, 306] width 124 height 11
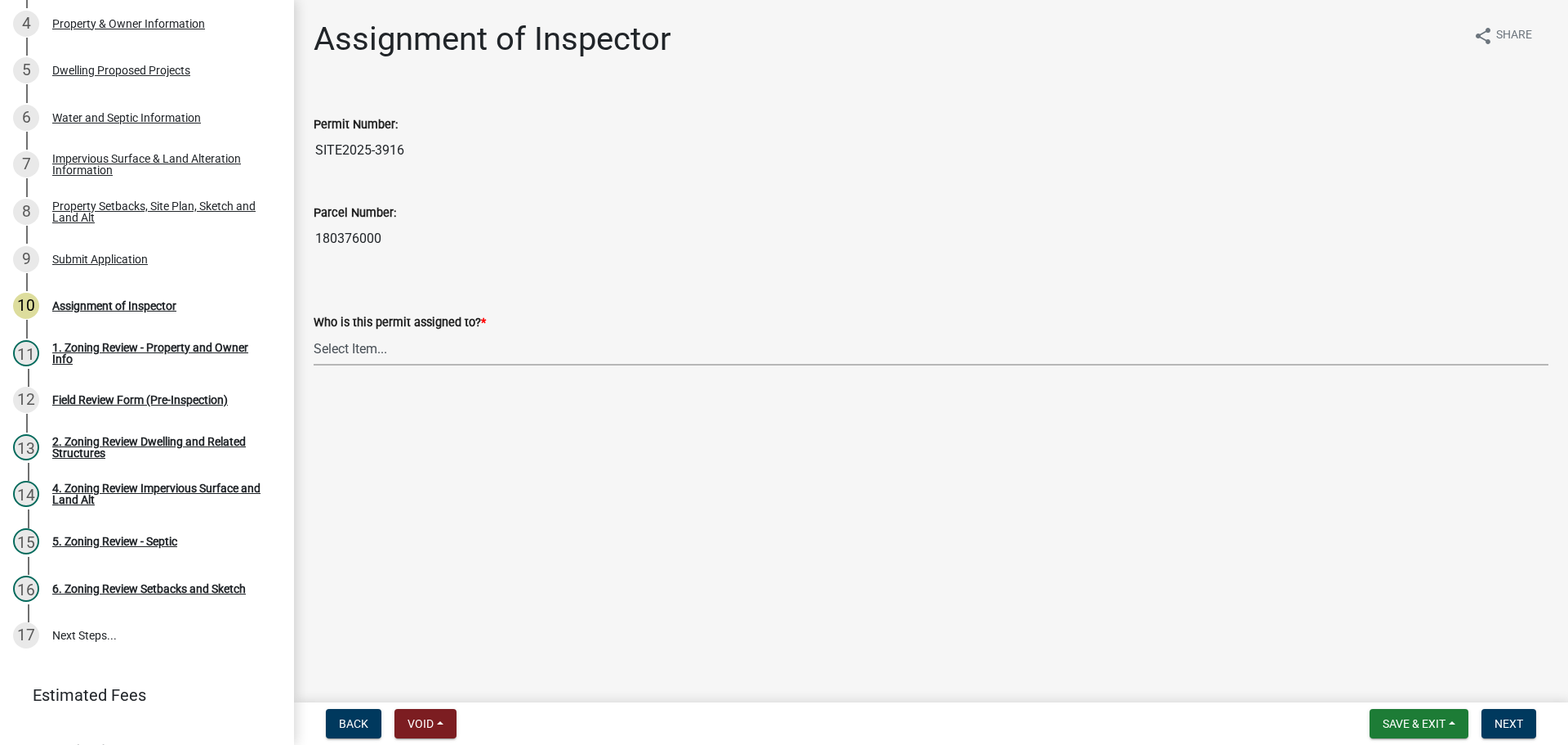
click at [370, 344] on select "Select Item... [PERSON_NAME] [PERSON_NAME] [PERSON_NAME] [PERSON_NAME] [PERSON_…" at bounding box center [931, 348] width 1235 height 33
click at [314, 332] on select "Select Item... [PERSON_NAME] [PERSON_NAME] [PERSON_NAME] [PERSON_NAME] [PERSON_…" at bounding box center [931, 348] width 1235 height 33
select select "ebd8400e-d8d5-49f8-911f-e671eb76408a"
click at [1413, 719] on span "Save & Exit" at bounding box center [1414, 723] width 63 height 13
click at [1383, 679] on button "Save & Exit" at bounding box center [1403, 681] width 130 height 40
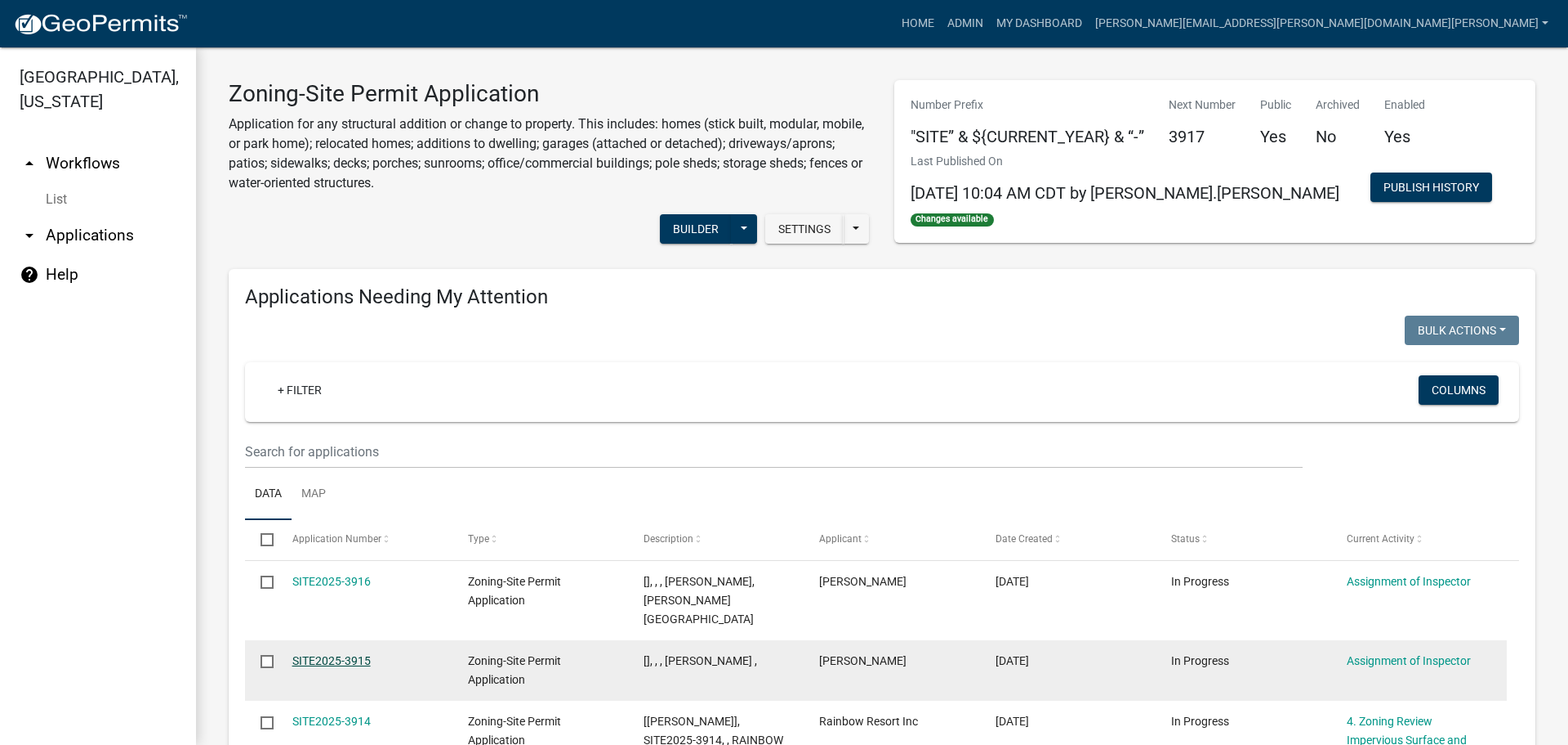
click at [343, 654] on link "SITE2025-3915" at bounding box center [331, 660] width 78 height 13
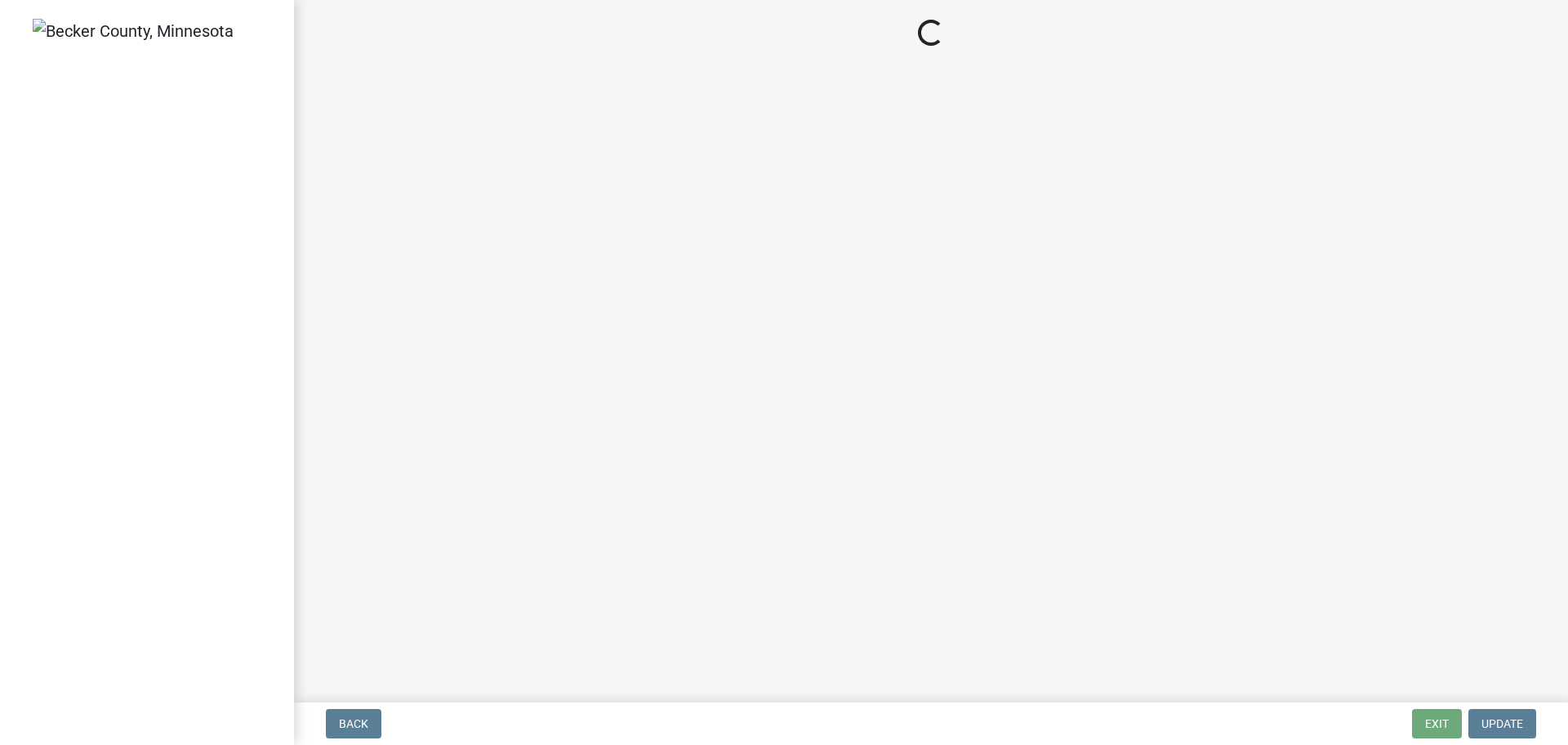
select select "ebd8400e-d8d5-49f8-911f-e671eb76408a"
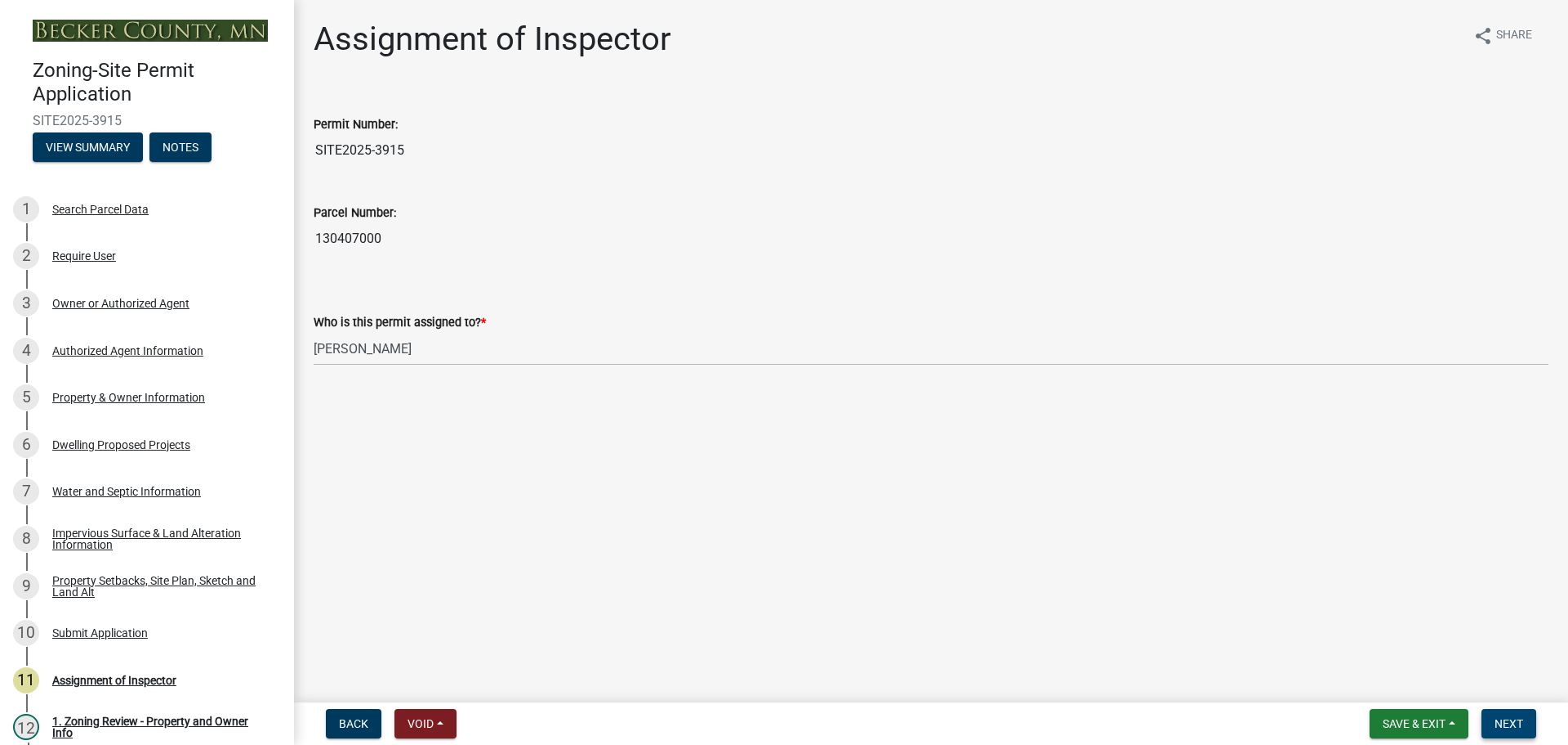
click at [1508, 712] on button "Next" at bounding box center [1509, 723] width 55 height 29
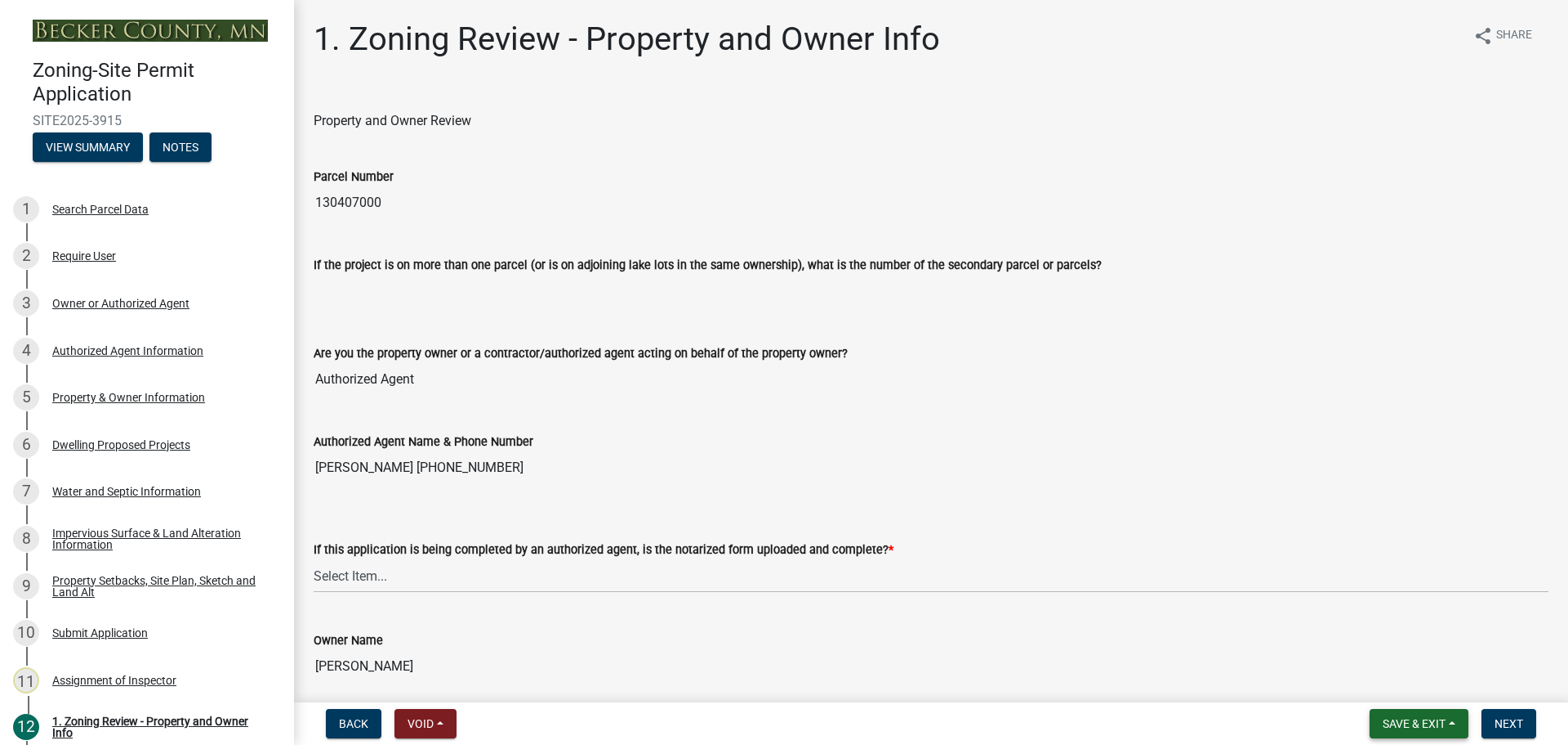
click at [1428, 713] on button "Save & Exit" at bounding box center [1419, 723] width 99 height 29
click at [1406, 679] on button "Save & Exit" at bounding box center [1403, 681] width 130 height 40
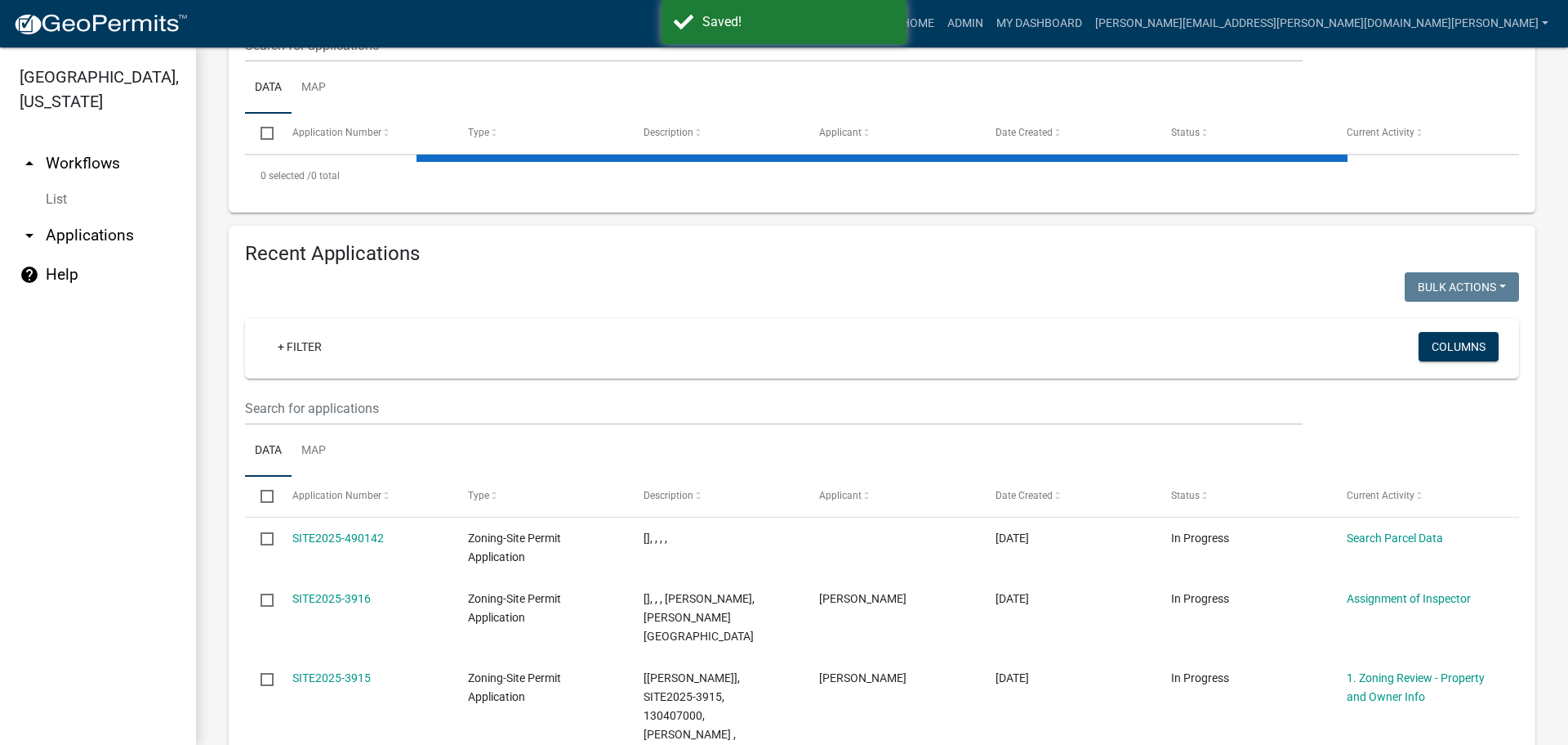
scroll to position [409, 0]
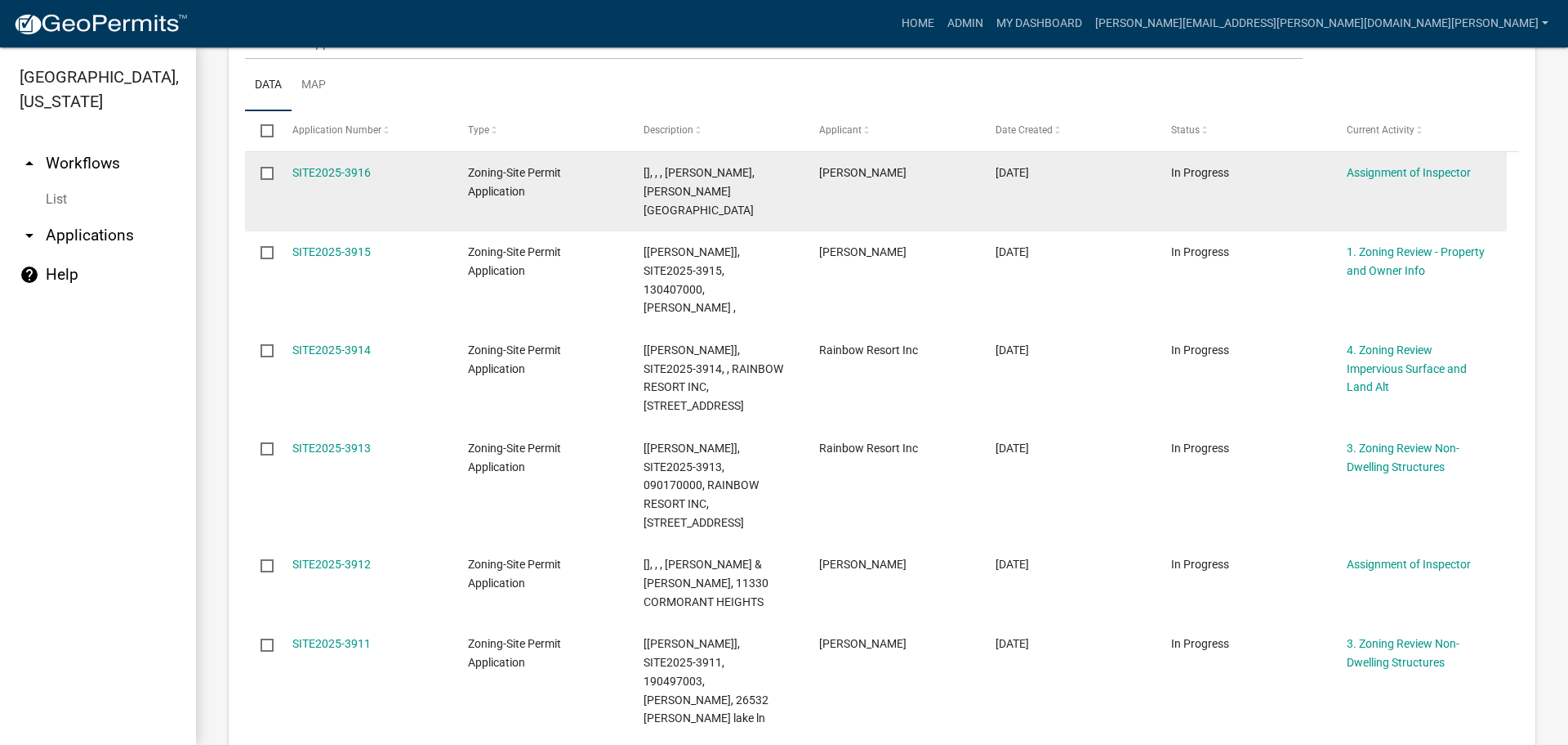
click at [370, 167] on div "SITE2025-3916" at bounding box center [364, 173] width 144 height 18
click at [326, 171] on link "SITE2025-3916" at bounding box center [331, 173] width 78 height 13
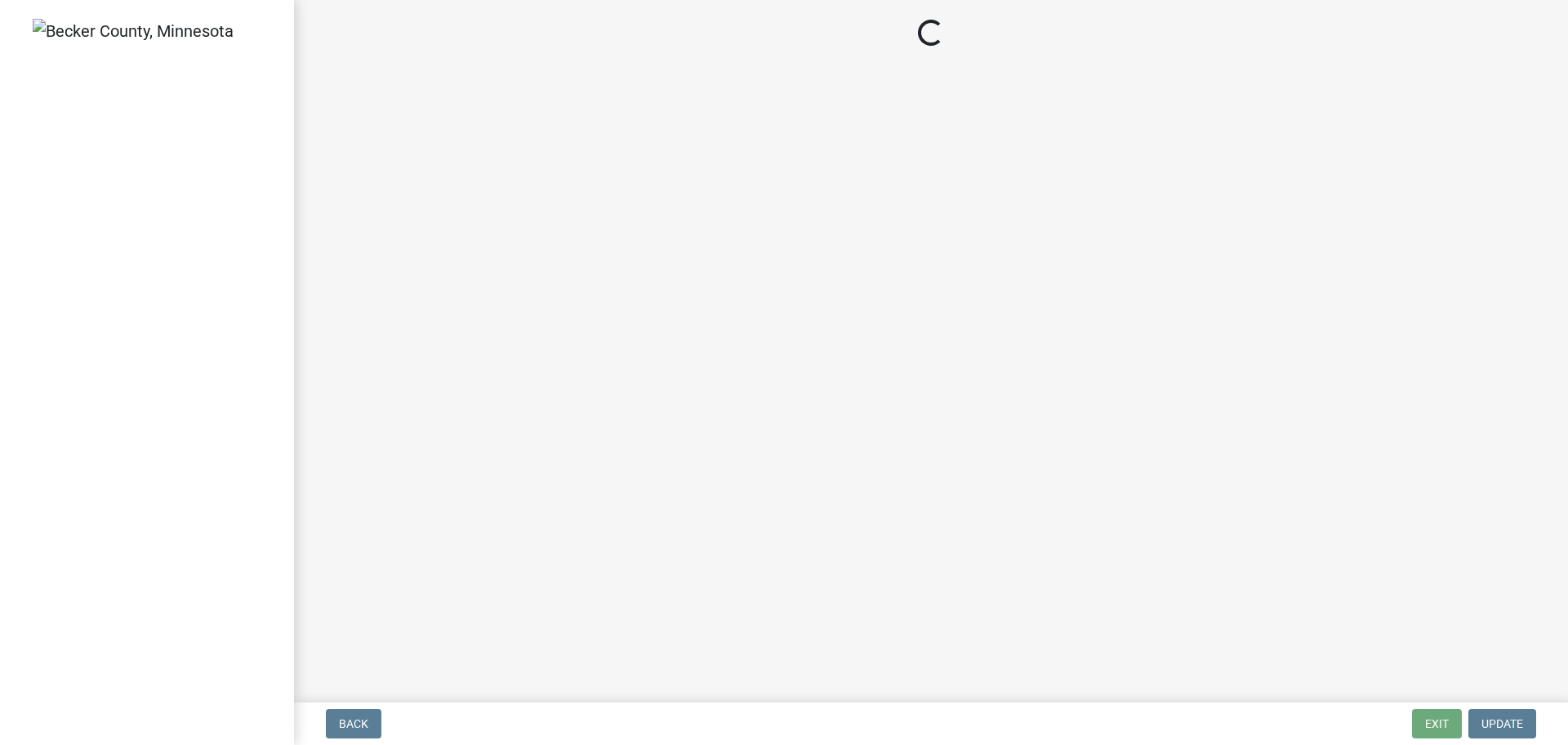
select select "ebd8400e-d8d5-49f8-911f-e671eb76408a"
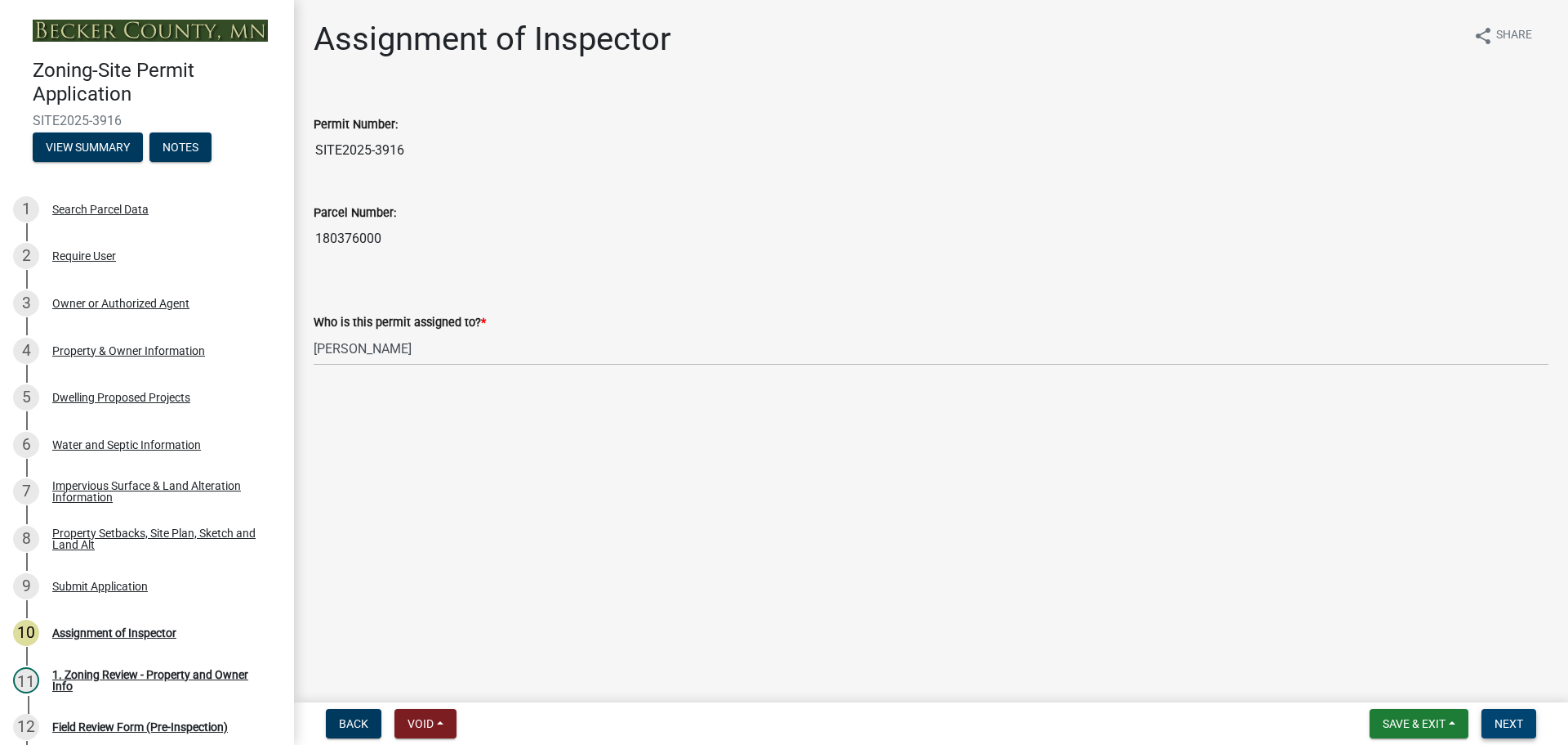
click at [1501, 721] on span "Next" at bounding box center [1508, 723] width 28 height 13
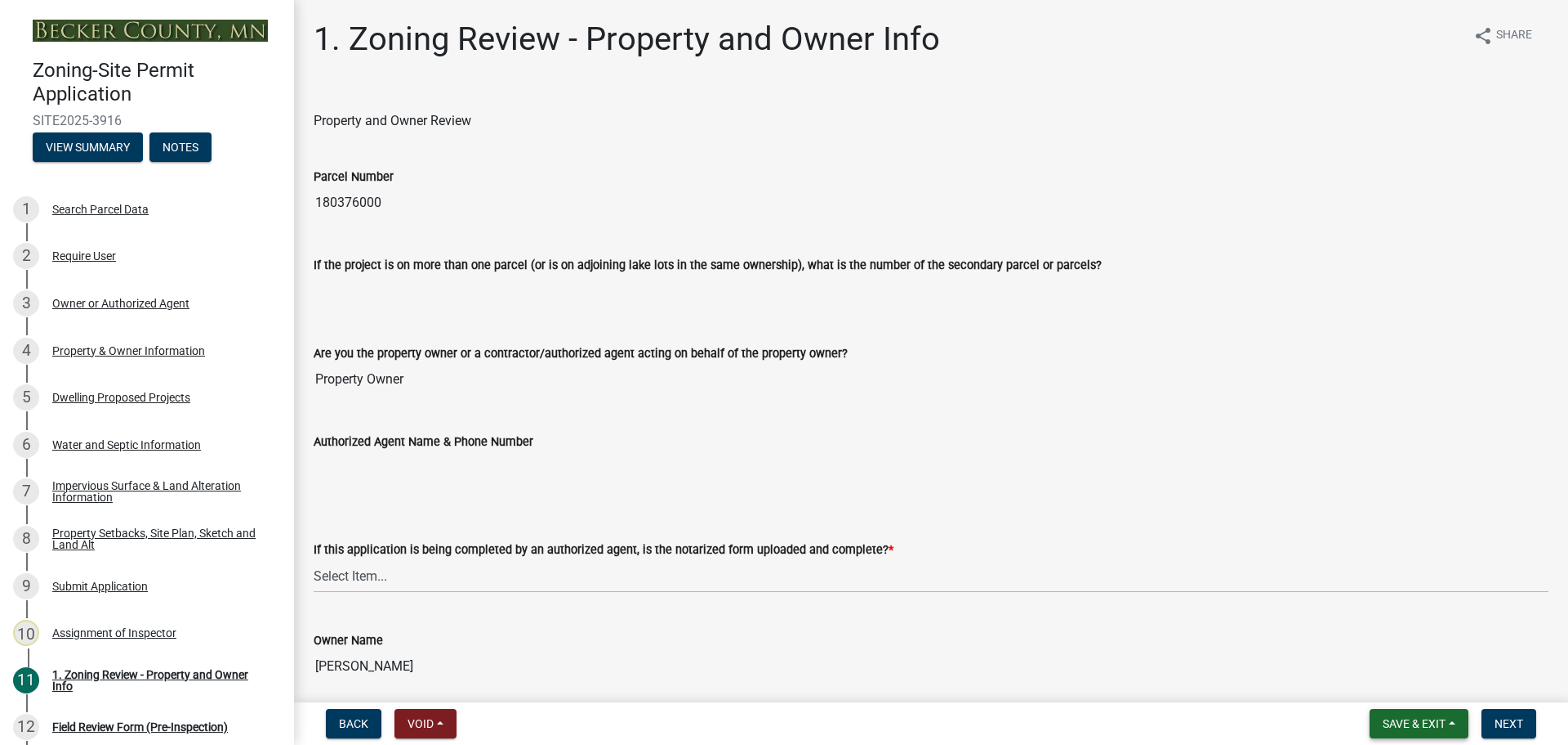
click at [1427, 723] on span "Save & Exit" at bounding box center [1414, 723] width 63 height 13
click at [1188, 504] on div "If this application is being completed by an authorized agent, is the notarized…" at bounding box center [931, 545] width 1235 height 96
drag, startPoint x: 153, startPoint y: 441, endPoint x: 144, endPoint y: 441, distance: 9.0
click at [152, 441] on div "Water and Septic Information" at bounding box center [127, 445] width 149 height 11
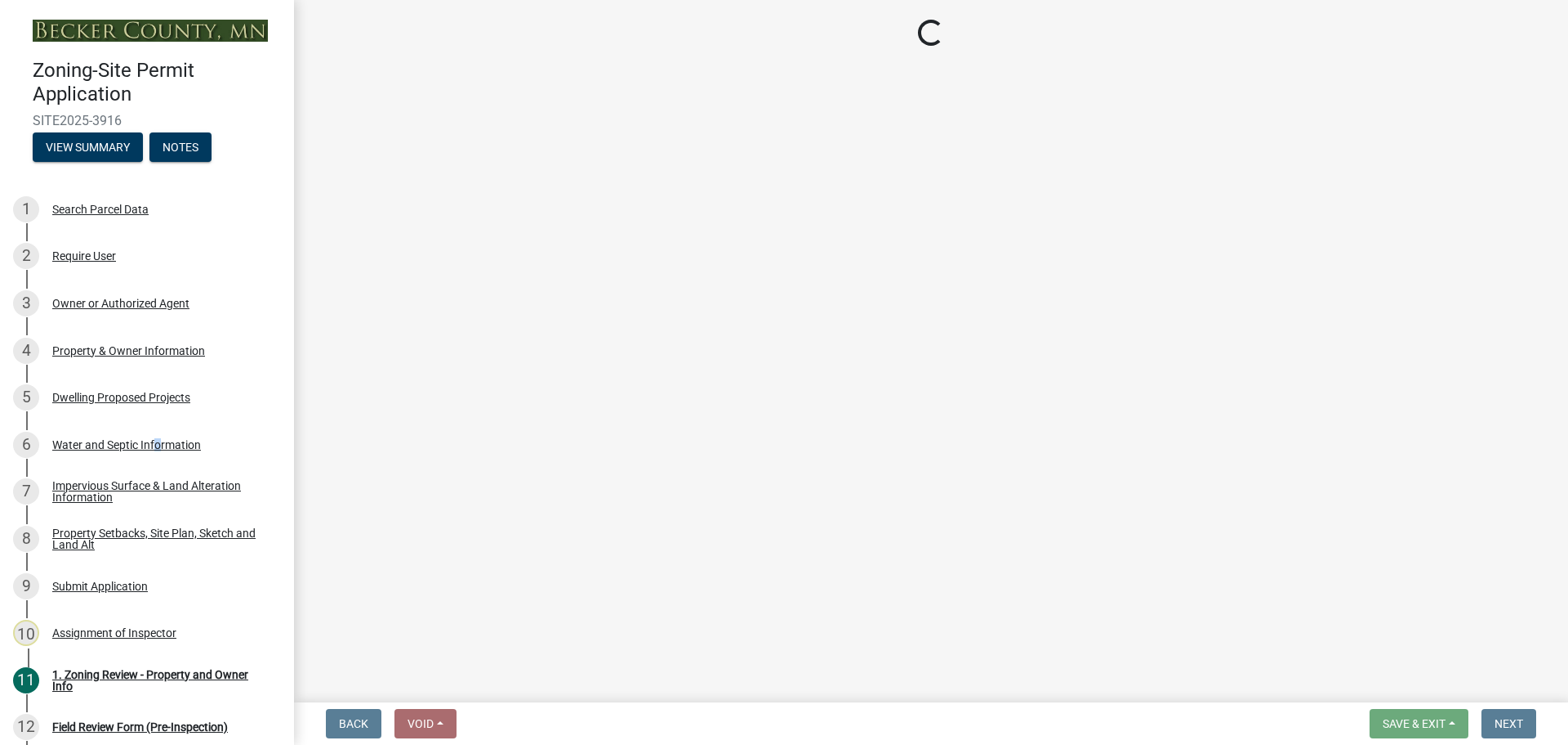
select select "295c6ba3-00c2-4229-aea3-8b4be6316de8"
select select "a01a1fb1-1490-43e2-af36-29ac4cf5629f"
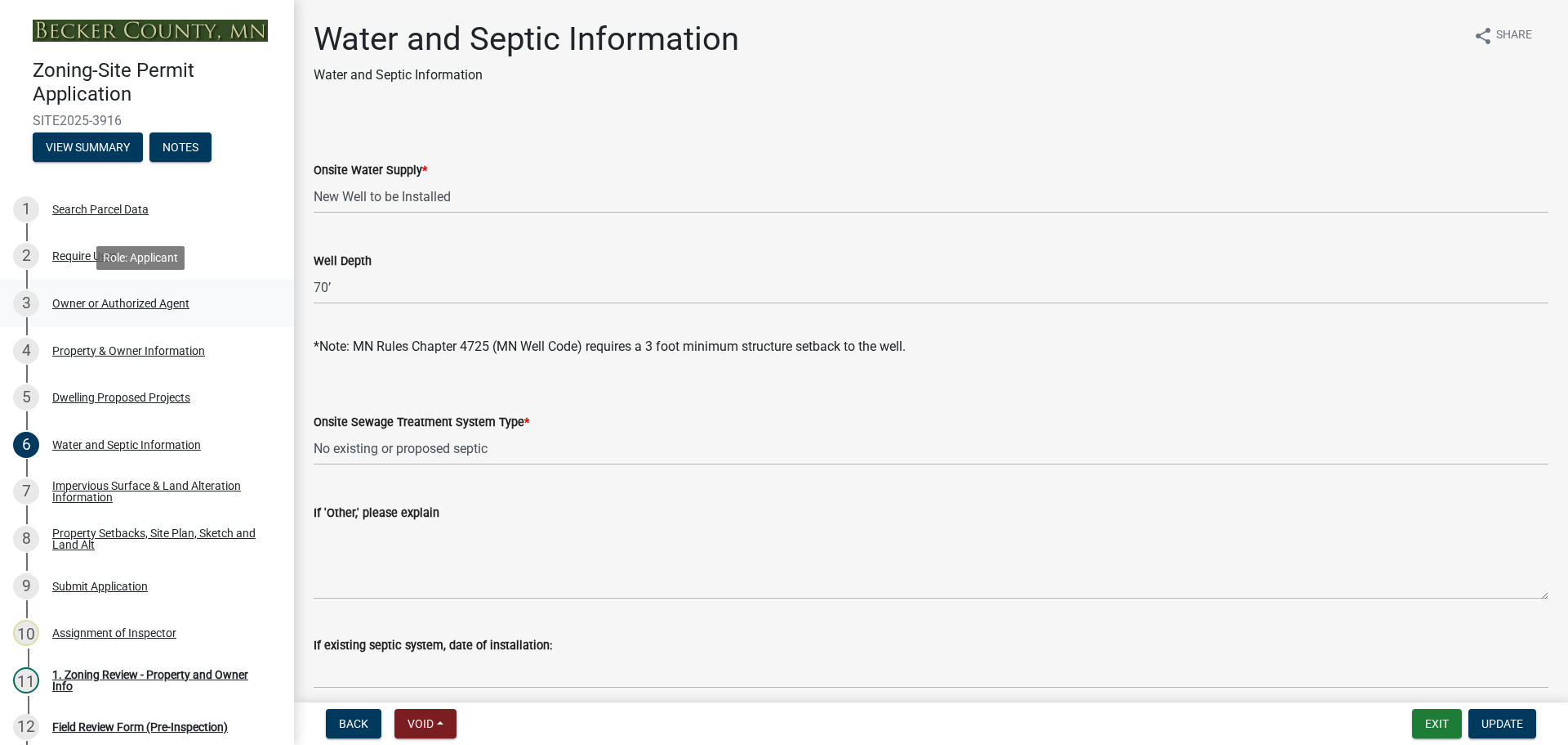
click at [104, 295] on div "3 Owner or Authorized Agent" at bounding box center [140, 303] width 255 height 26
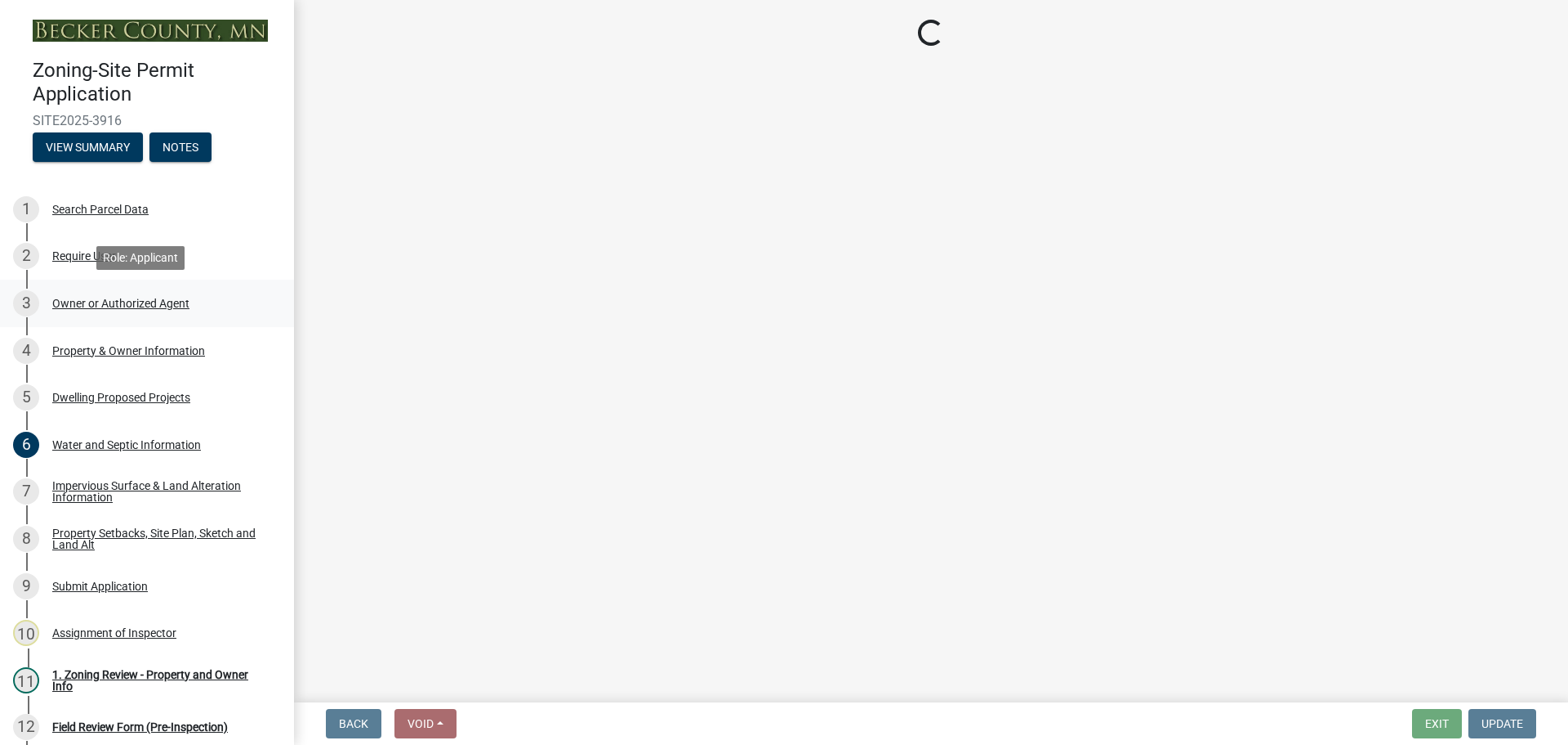
select select "3c674549-ed69-405f-b795-9fa3f7d47d9d"
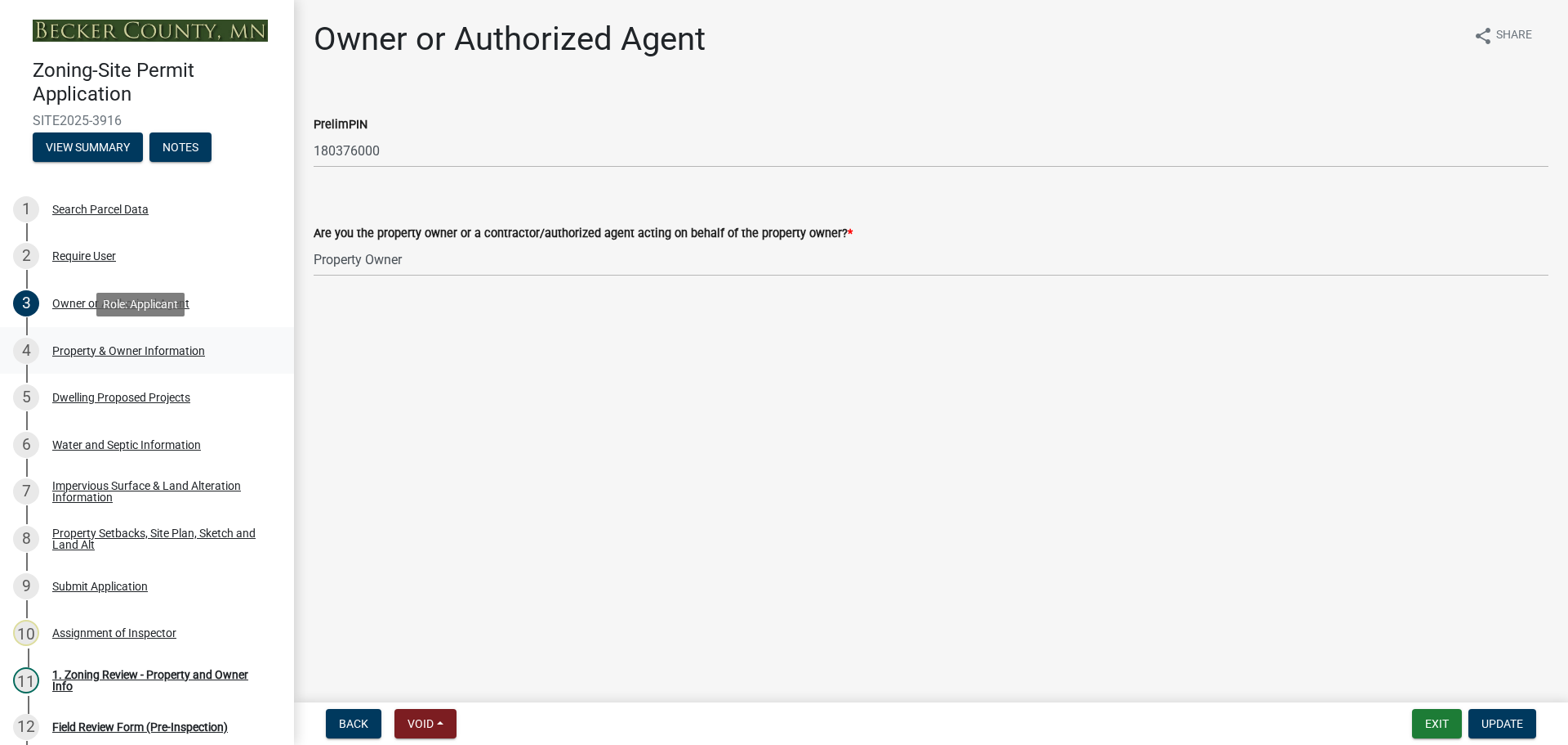
click at [132, 351] on div "Property & Owner Information" at bounding box center [129, 350] width 152 height 11
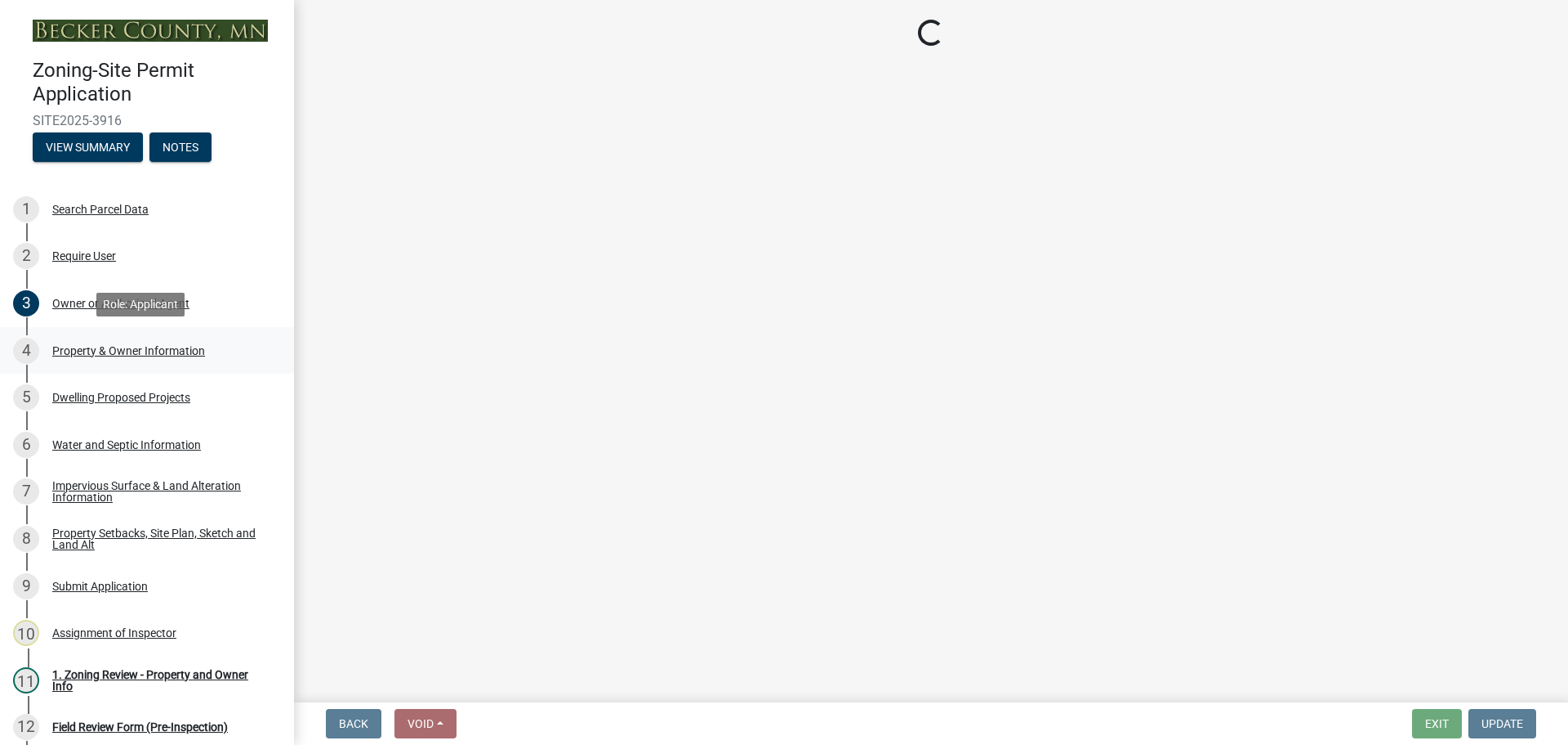
select select "15d55337-0fb0-485e-a759-dab20e978987"
select select "884b666d-3fa3-4f1b-ae8a-1f1e464e381a"
select select "f87eba17-8ed9-4ad8-aefc-fe36a3f3544b"
select select "393a978c-6bd5-4cb2-a6a0-db6feb8732b8"
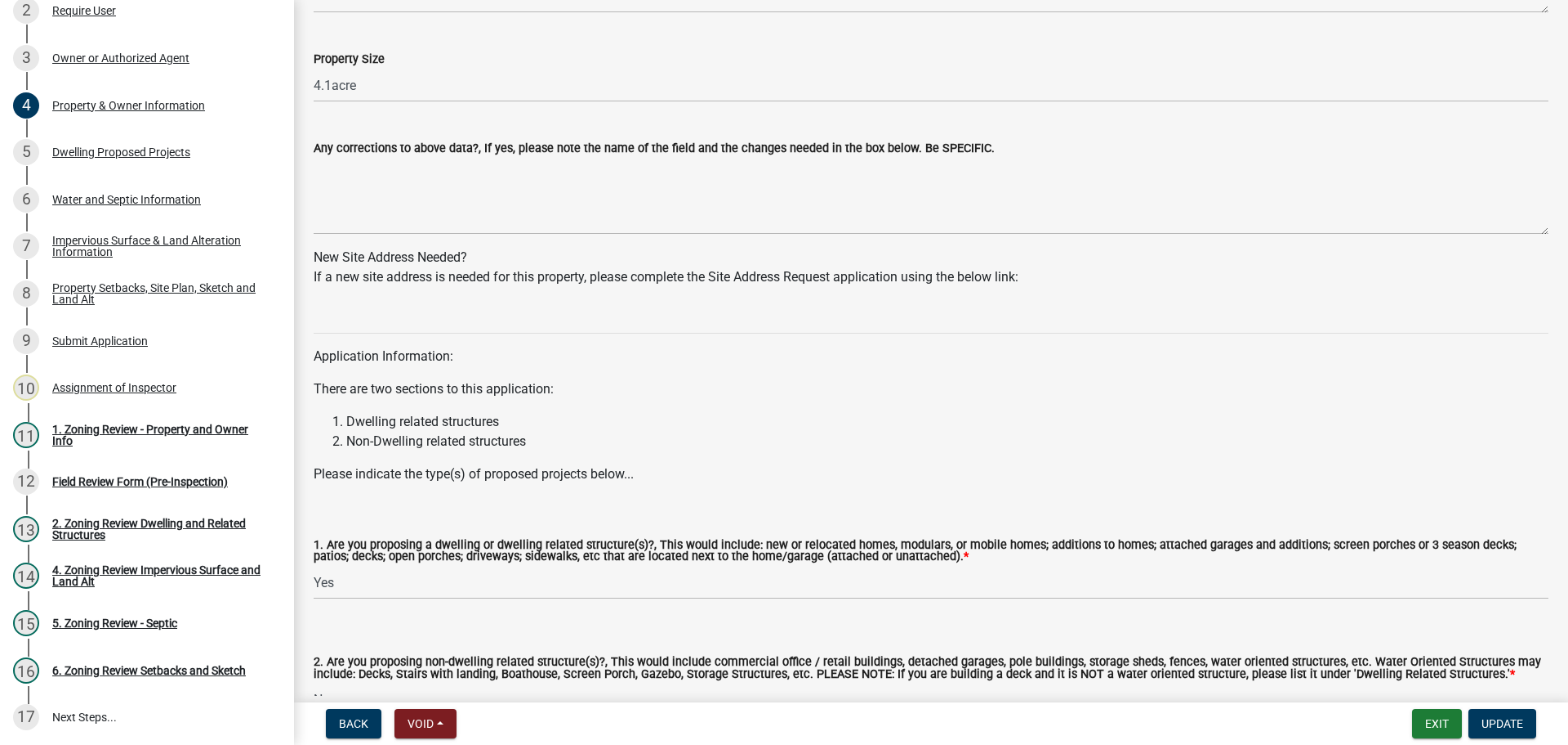
scroll to position [1137, 0]
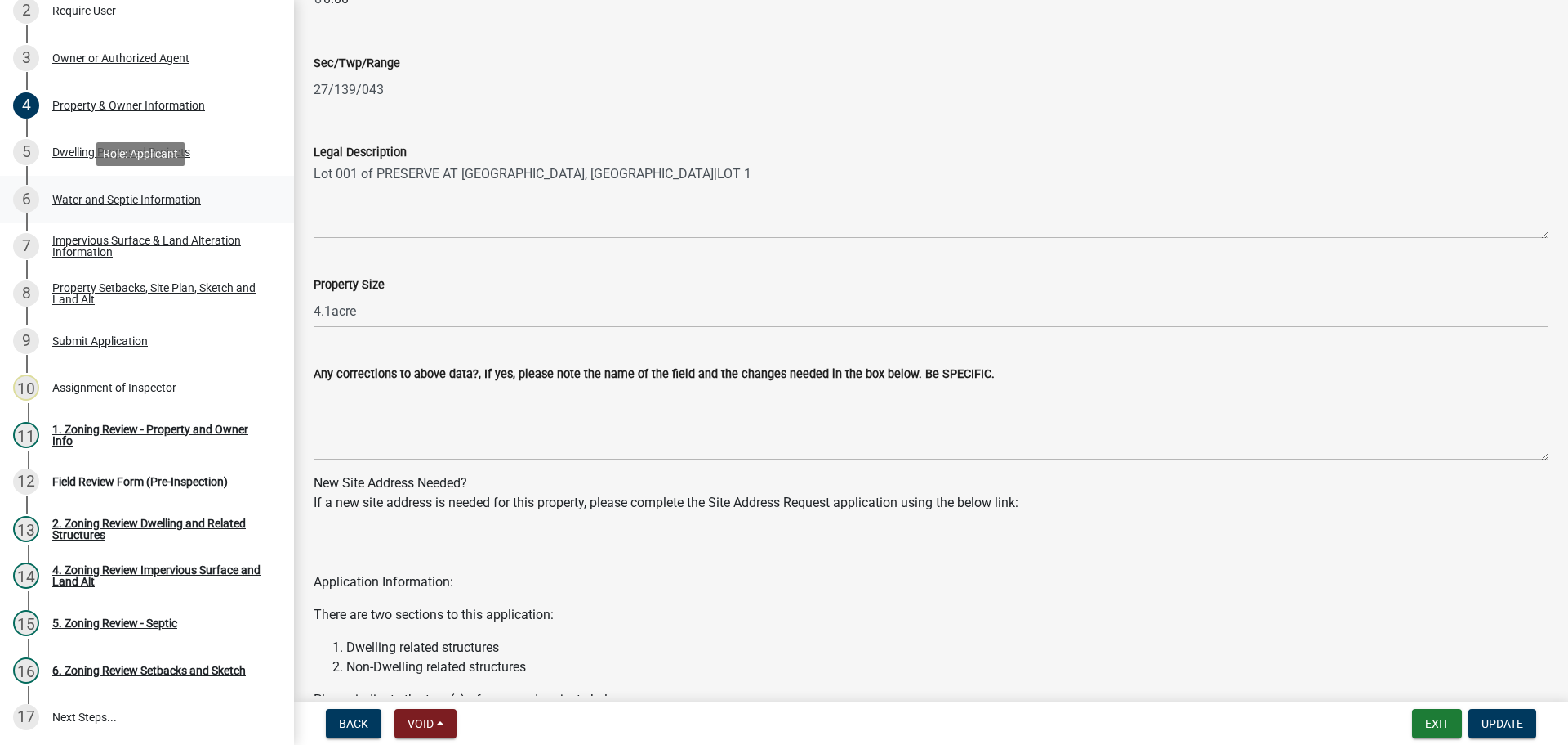
click at [168, 196] on div "Water and Septic Information" at bounding box center [127, 199] width 149 height 11
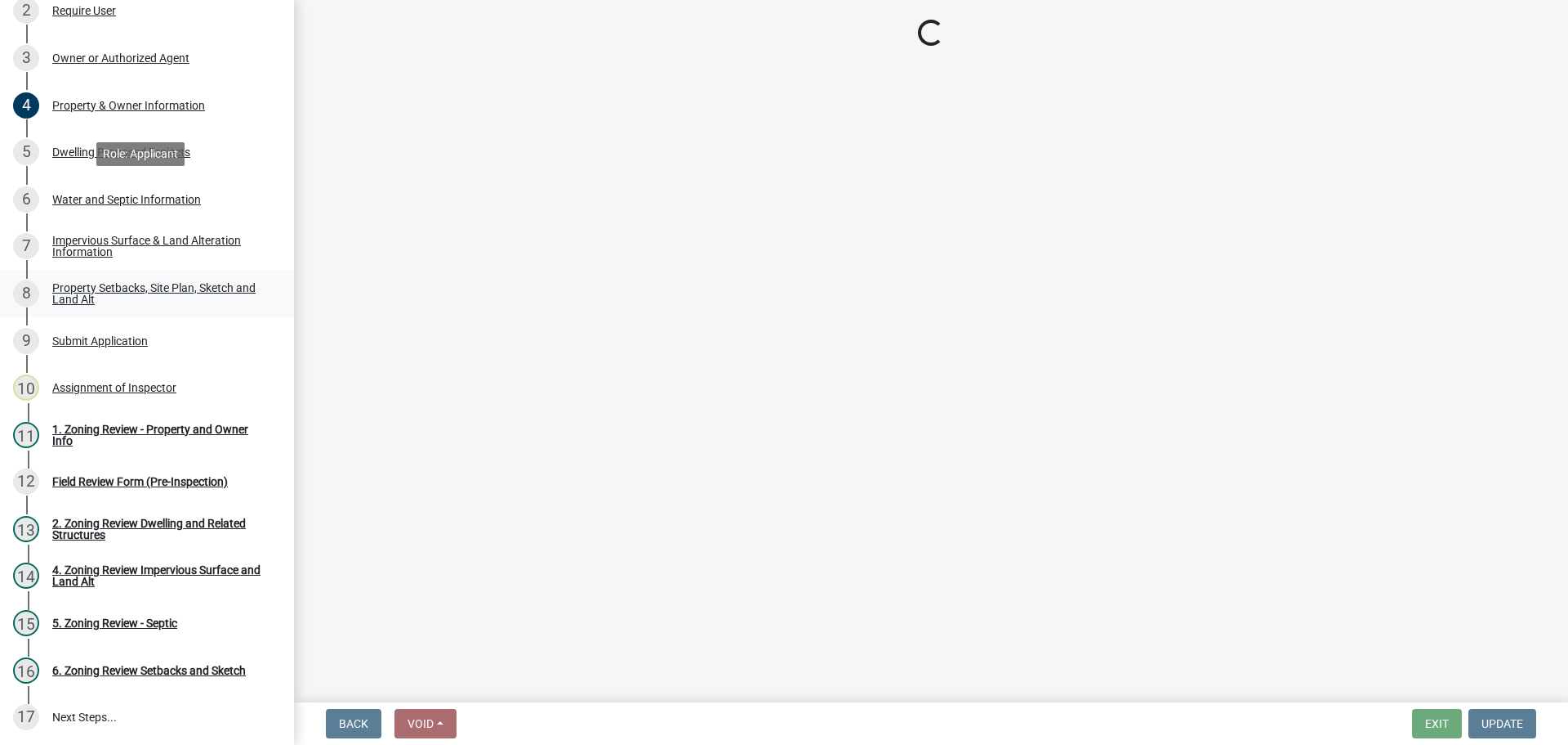
scroll to position [0, 0]
select select "295c6ba3-00c2-4229-aea3-8b4be6316de8"
select select "a01a1fb1-1490-43e2-af36-29ac4cf5629f"
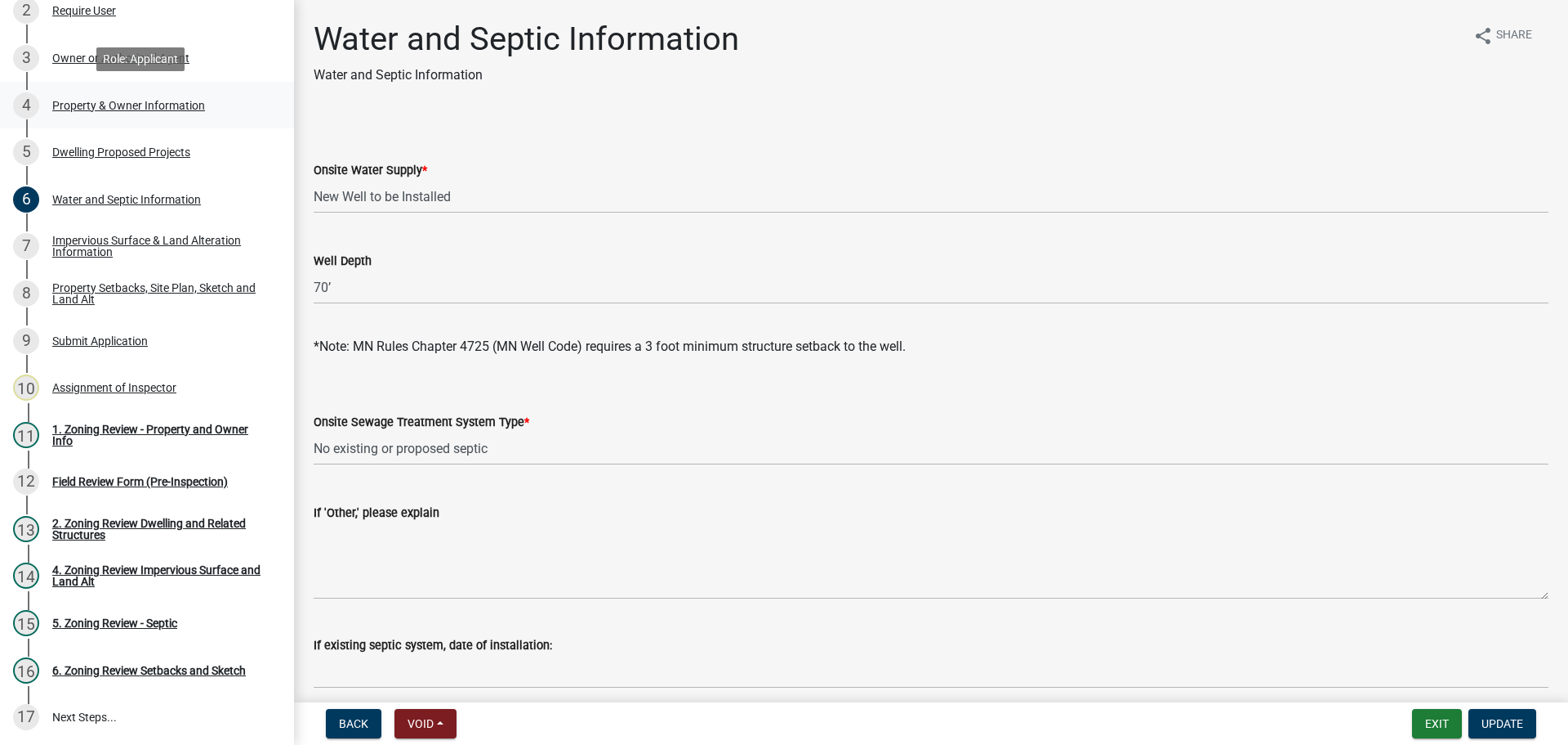
click at [162, 102] on div "Property & Owner Information" at bounding box center [129, 106] width 152 height 11
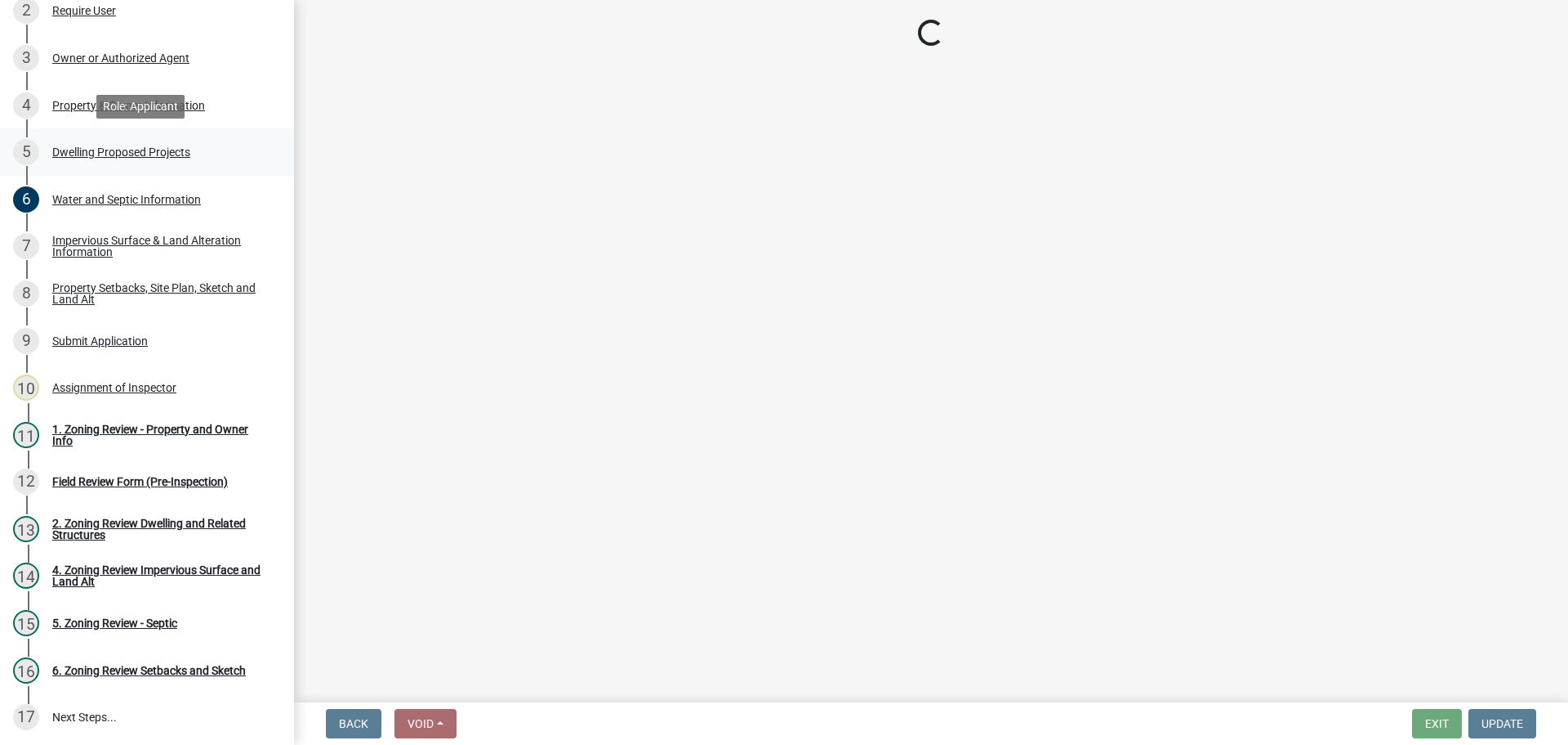
select select "15d55337-0fb0-485e-a759-dab20e978987"
select select "884b666d-3fa3-4f1b-ae8a-1f1e464e381a"
select select "f87eba17-8ed9-4ad8-aefc-fe36a3f3544b"
select select "393a978c-6bd5-4cb2-a6a0-db6feb8732b8"
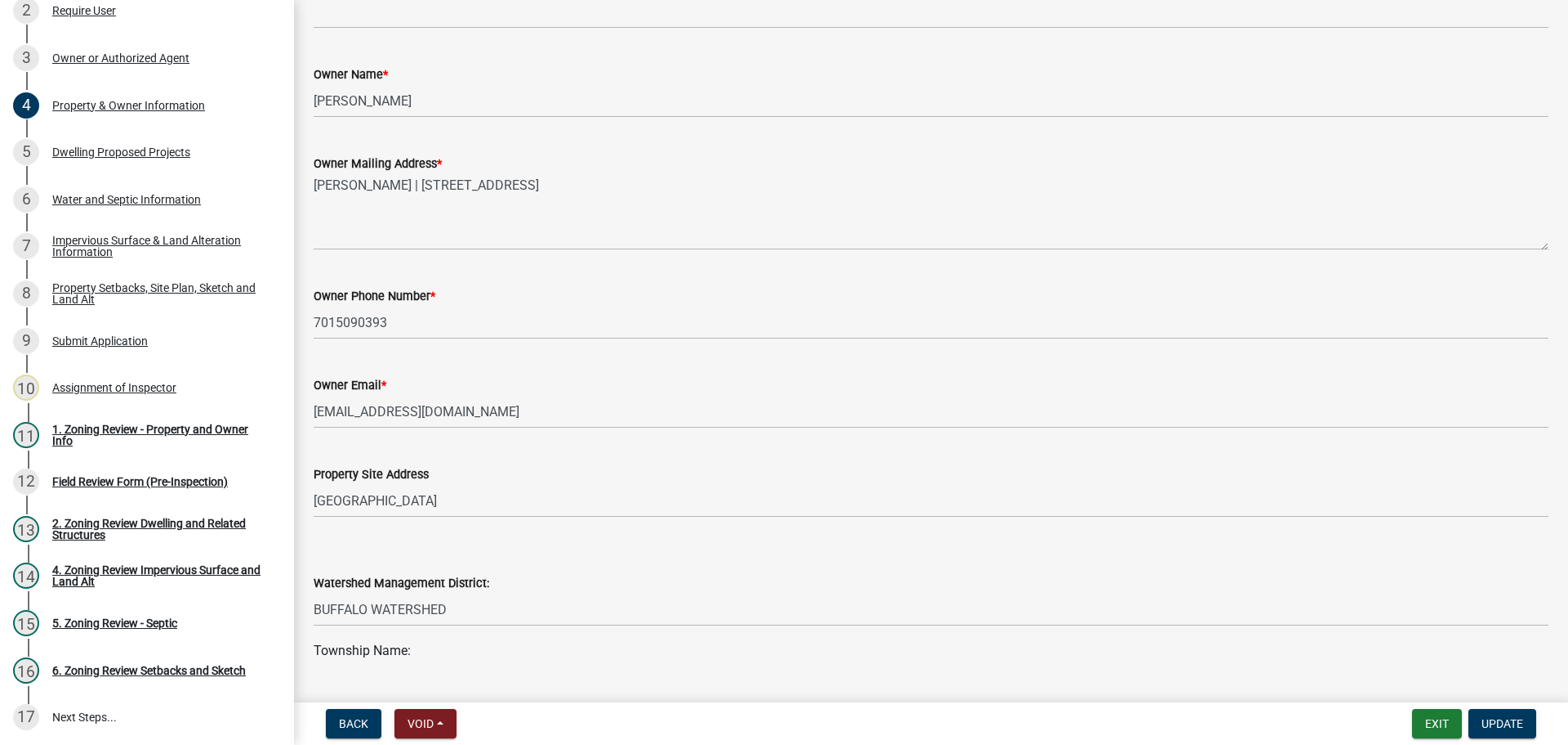
scroll to position [327, 0]
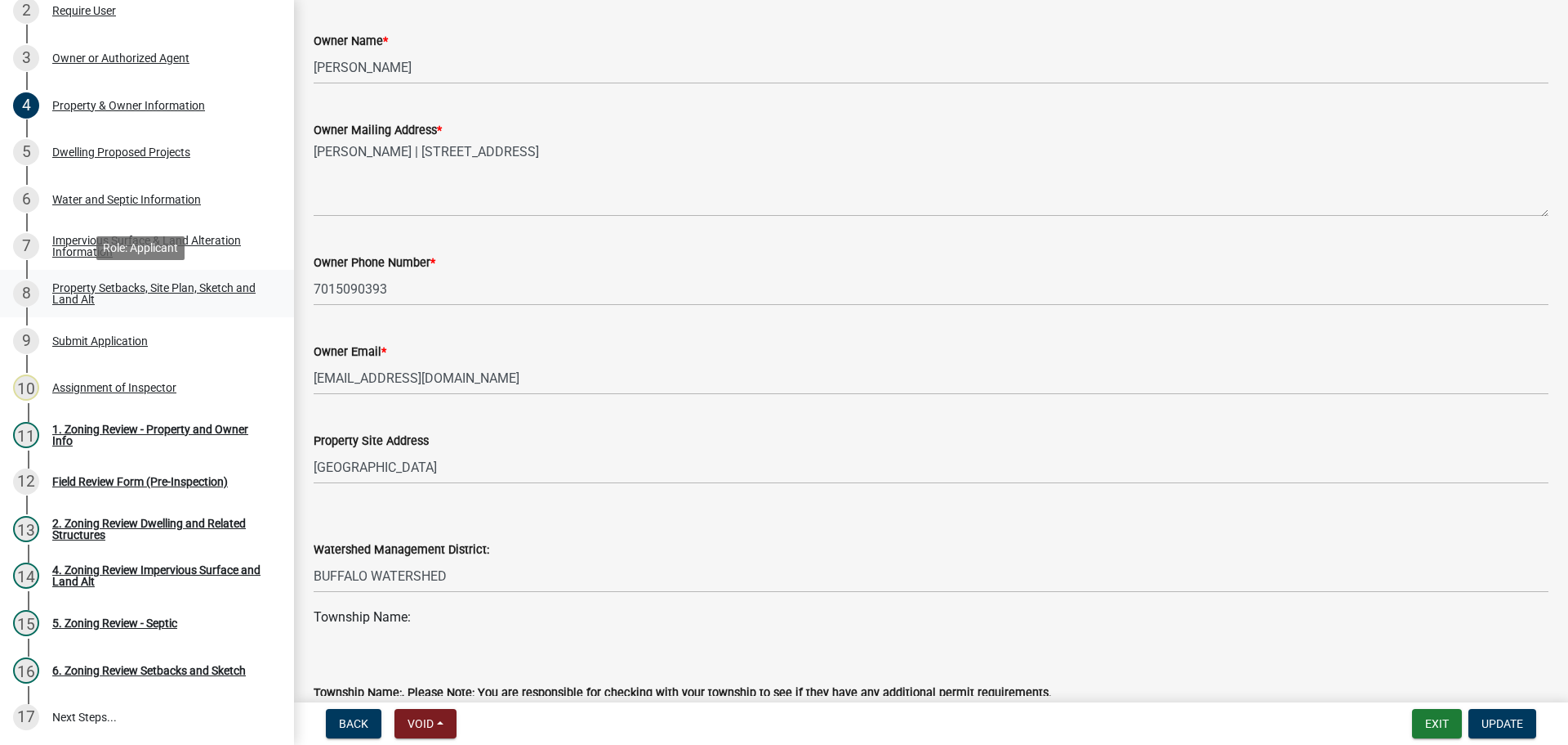
click at [146, 286] on div "Property Setbacks, Site Plan, Sketch and Land Alt" at bounding box center [160, 293] width 216 height 23
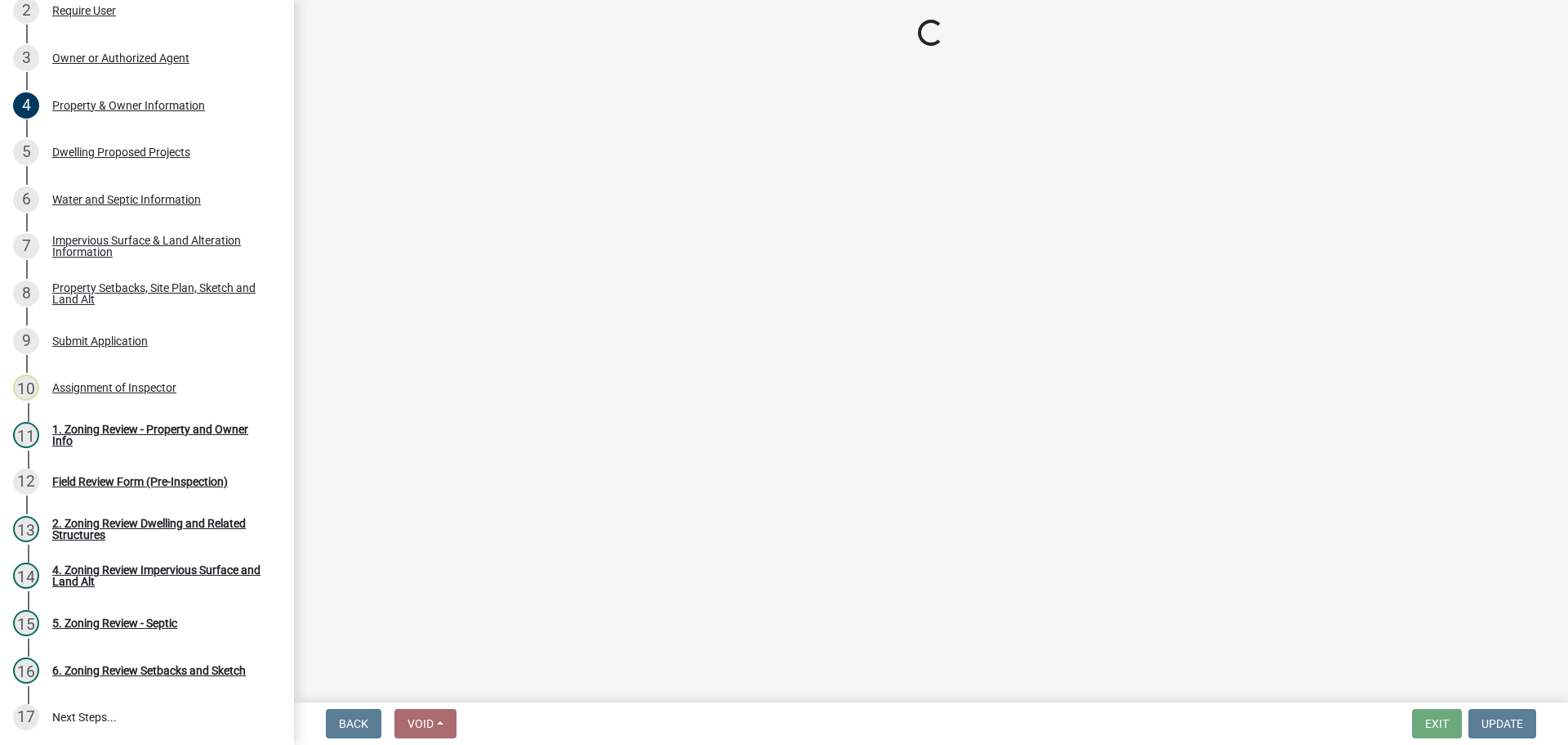
select select "bc359128-44fe-43a6-b559-d4174f4d38cf"
select select "b56a4575-9846-47cf-8067-c59a4853da22"
select select "12f785fb-c378-4b18-841c-21c73dc99083"
select select "12da6293-5841-4f5c-bd92-3658833964cd"
select select "27b2a8b4-abf6-463e-8c0c-7c5d2b4fe26f"
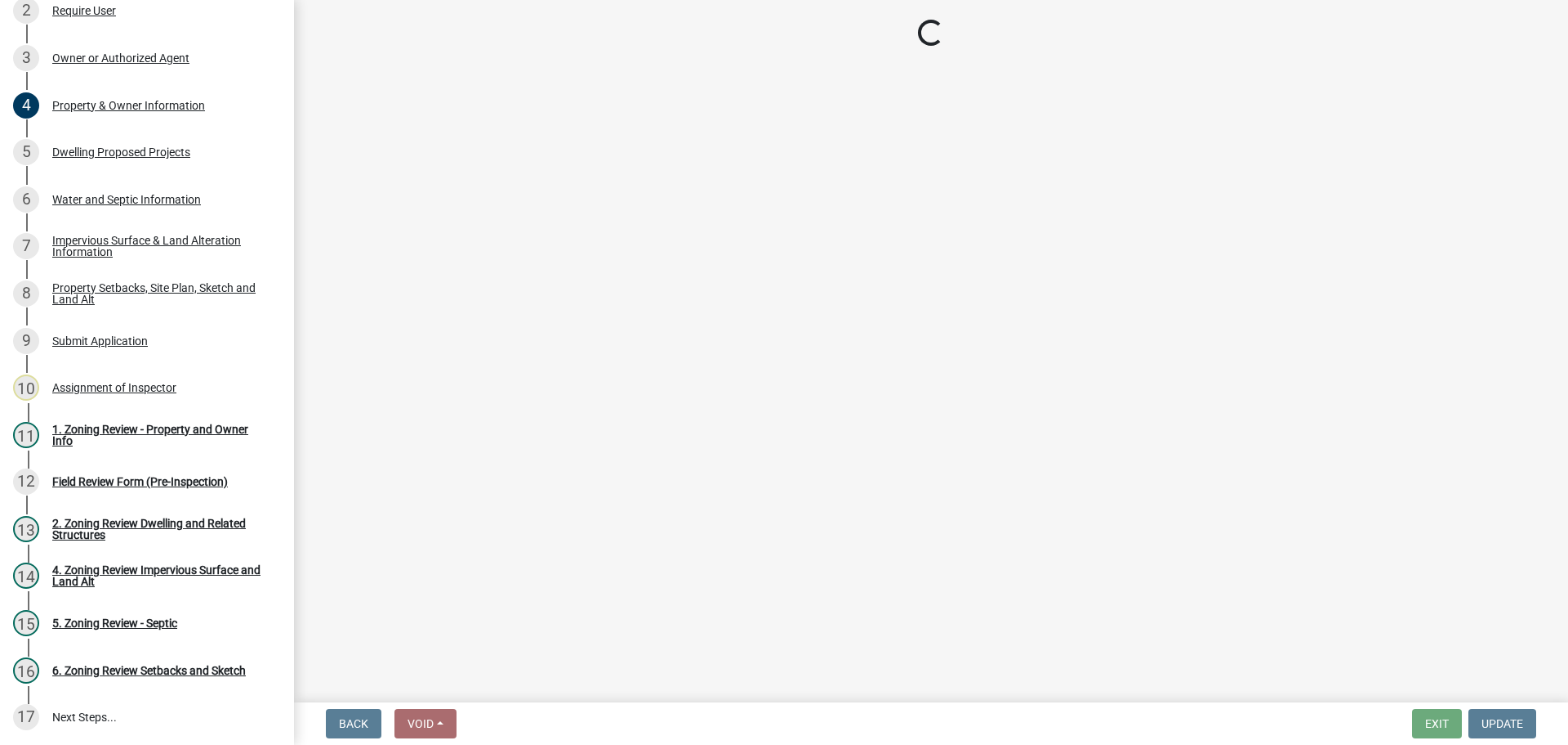
select select "28f6c7b2-2b88-4425-ae15-f67110f778a7"
select select "d61e3758-d187-40af-a435-5e09c3f3d509"
select select "c8b8ea71-7088-4e87-a493-7bc88cc2835b"
select select "1418c7e3-4054-4b00-84b5-d09b9560f30a"
select select "19d13e65-c93d-443e-910a-7a17299544cc"
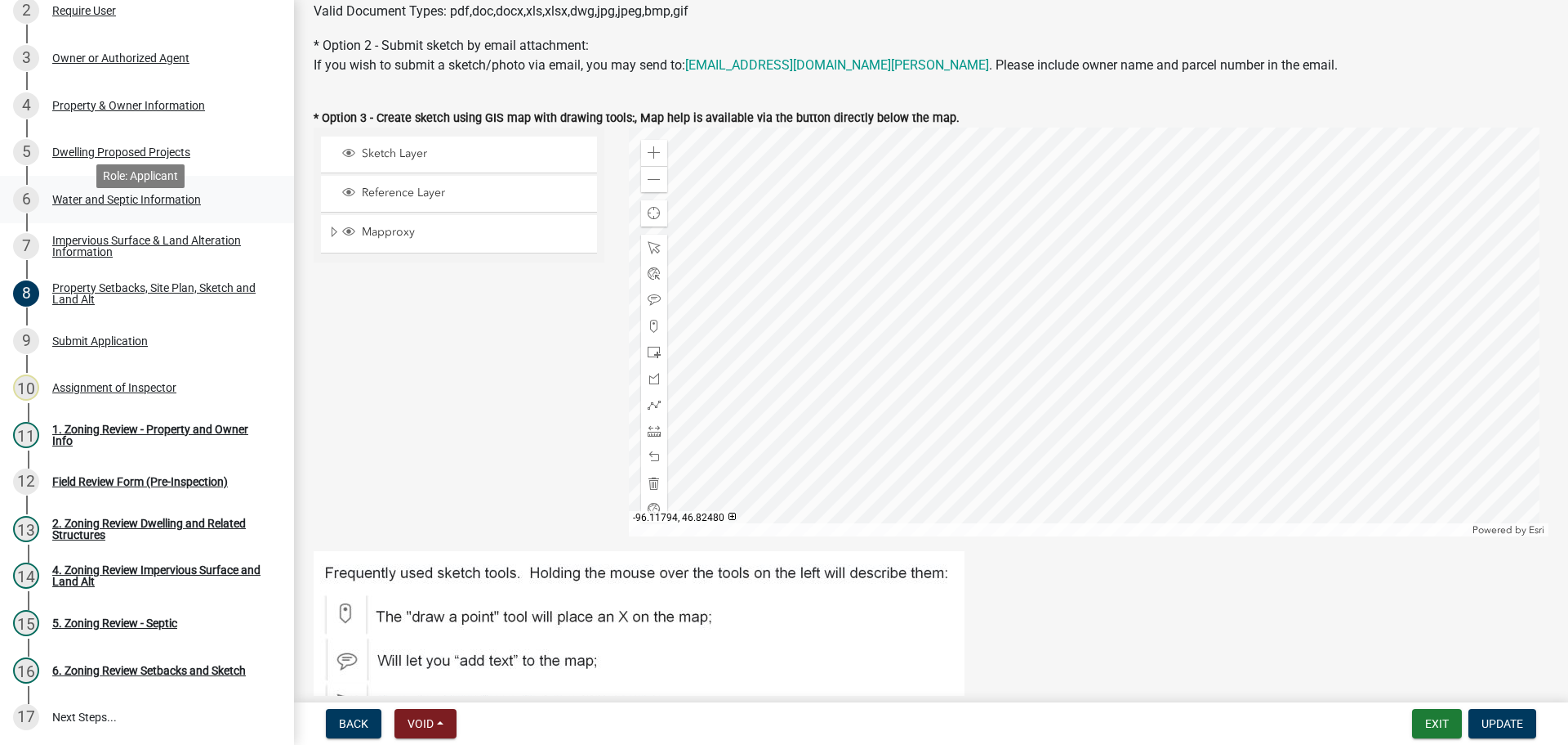
scroll to position [82, 0]
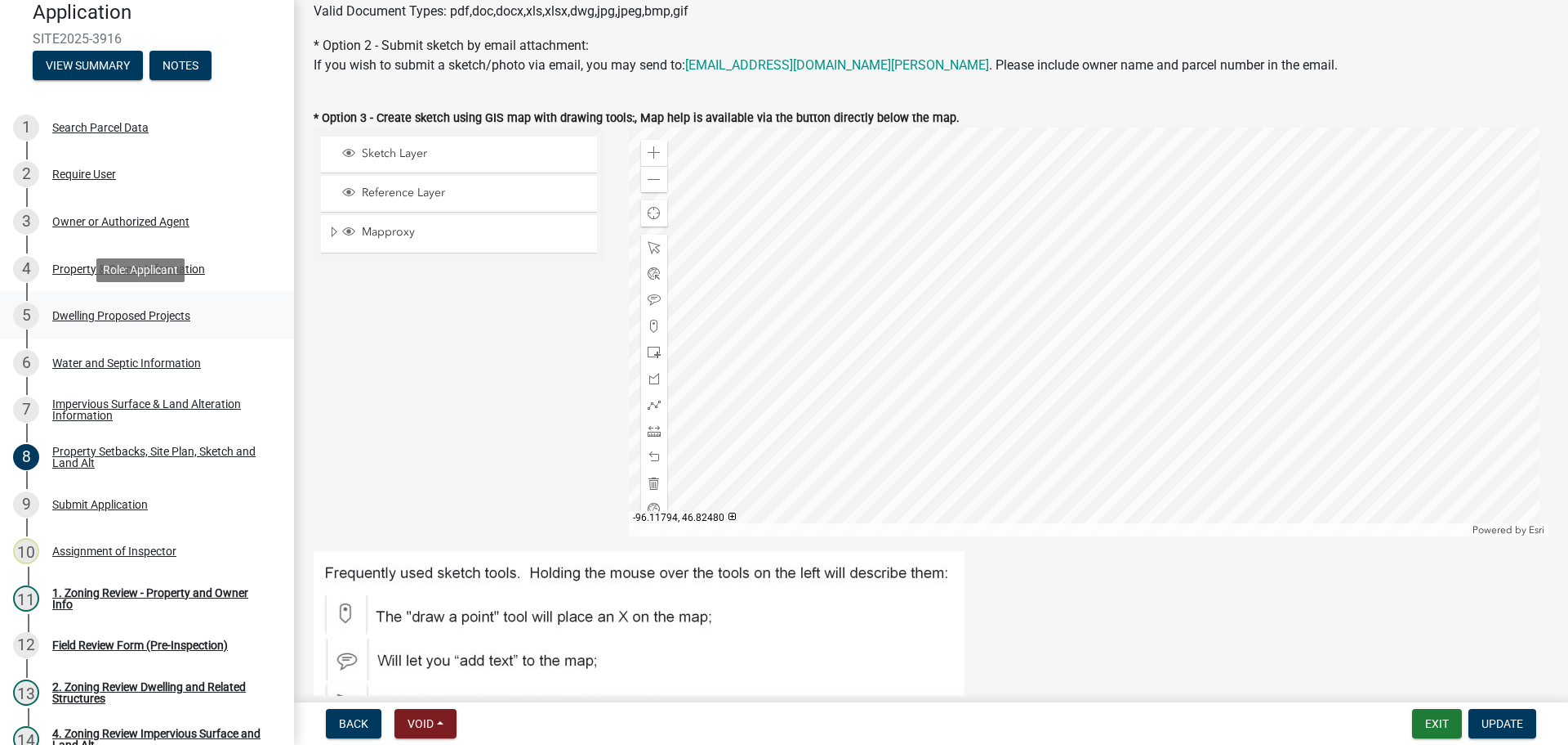
click at [137, 312] on div "Dwelling Proposed Projects" at bounding box center [121, 315] width 138 height 11
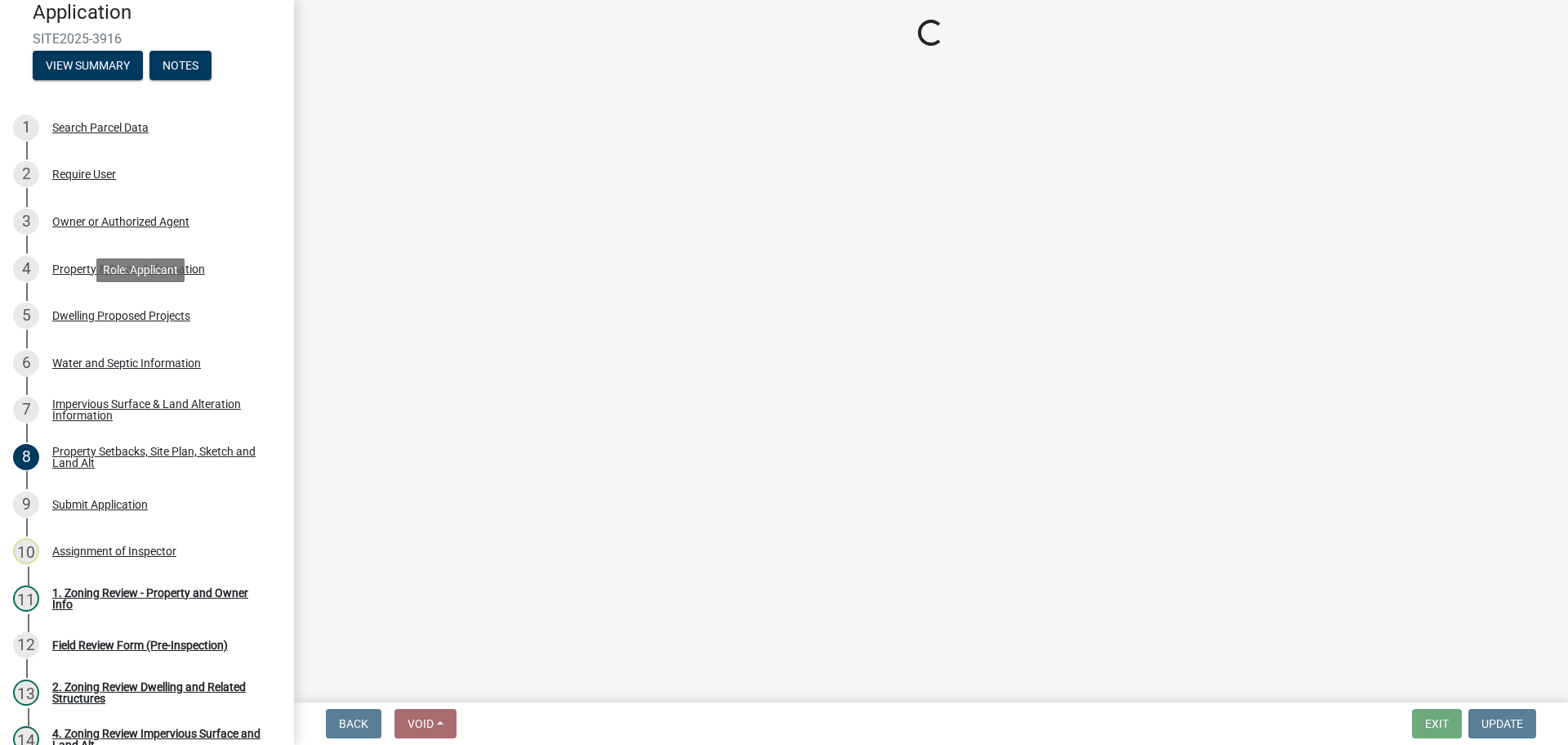
scroll to position [0, 0]
select select "5b8abcc6-67f7-49fb-8f25-c295ccc2b339"
select select "566f81cc-4b3f-4ecb-9f16-a2b313352c61"
select select "f4ae0446-41fa-4afd-99aa-409617c58827"
select select "e13aacd2-5b16-46a8-9c16-26b3d7b1c810"
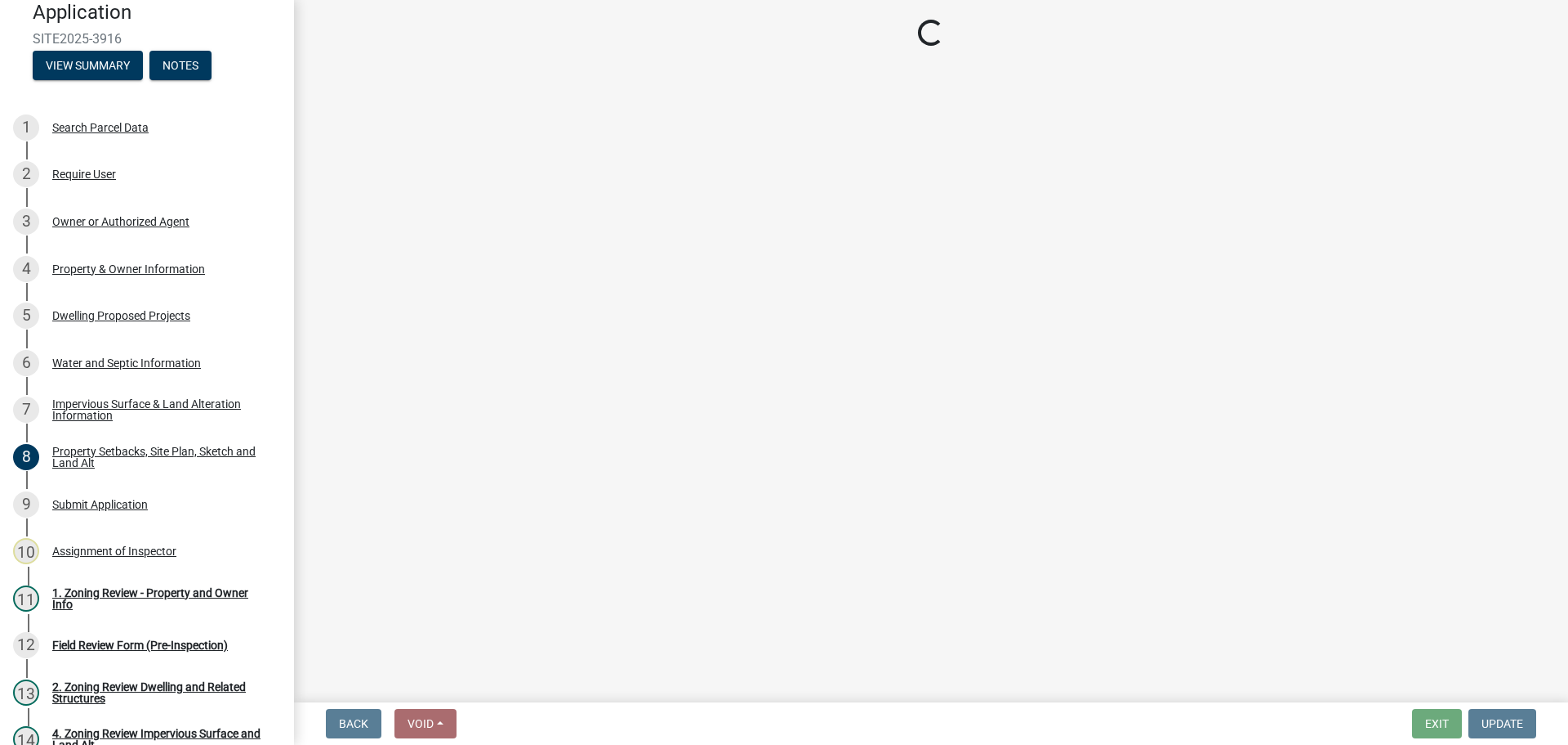
select select "247d334f-ddb5-435c-9042-0e10186c5422"
select select "b63d75fc-5f3c-4949-bc5e-b7a1b42903a6"
select select "638dddef-31f4-4d73-b0b5-0ffc7b344434"
select select "43dc438e-12cf-4fa6-b4ef-a236ffc627d7"
select select "8786fdd2-7f96-462d-8069-e958fae6b9a0"
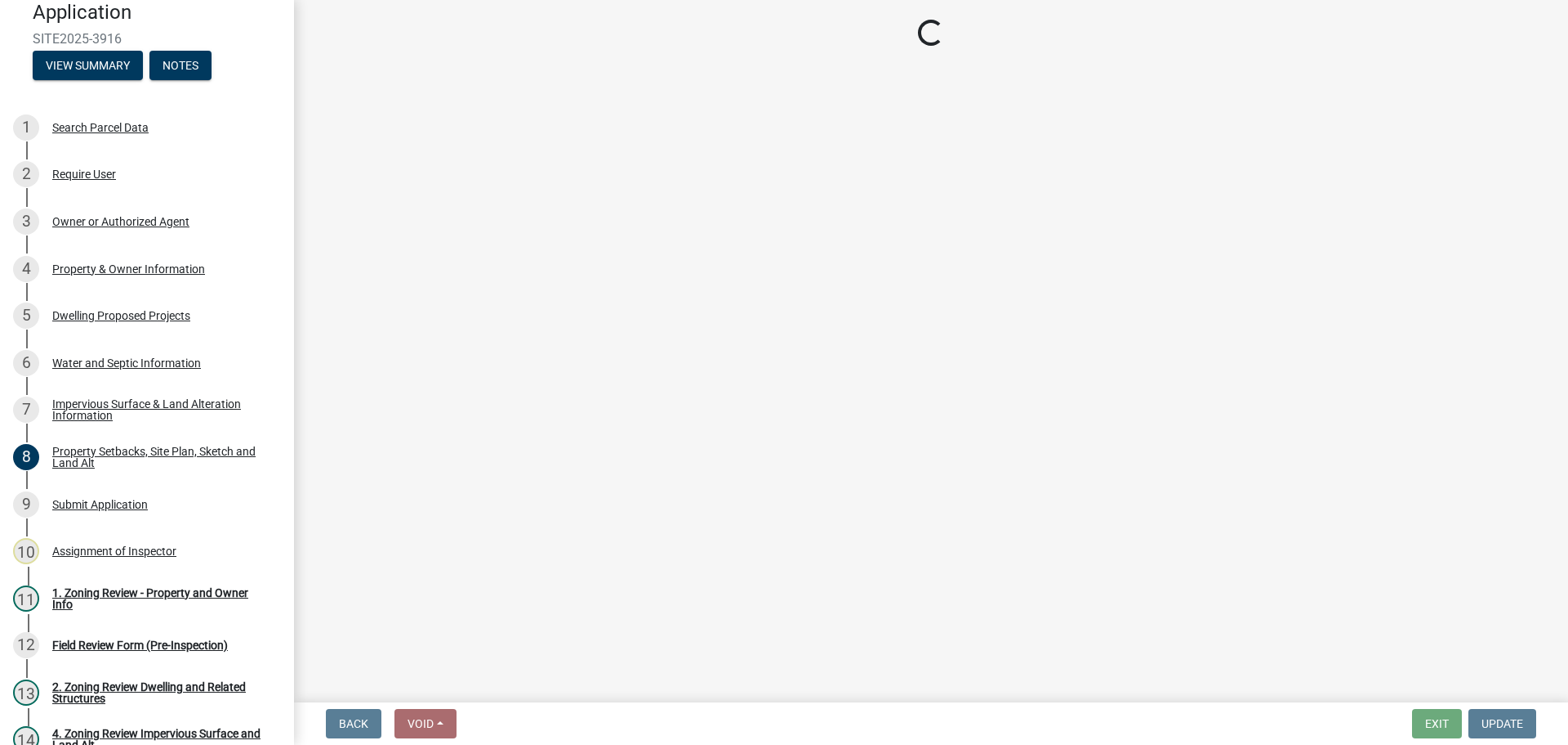
select select "59dc9cee-723e-448c-a454-fe3238b55aba"
select select "3d6d33a4-08a3-4693-9e40-f7dc371bbdbe"
select select "92a0ce08-7963-4b1d-9a71-a10ef3c9fec5"
select select "8e4dc0e1-7dfa-4afc-85b9-5ad40795f204"
select select "107cbe59-677b-44f2-96fc-816b282ebb79"
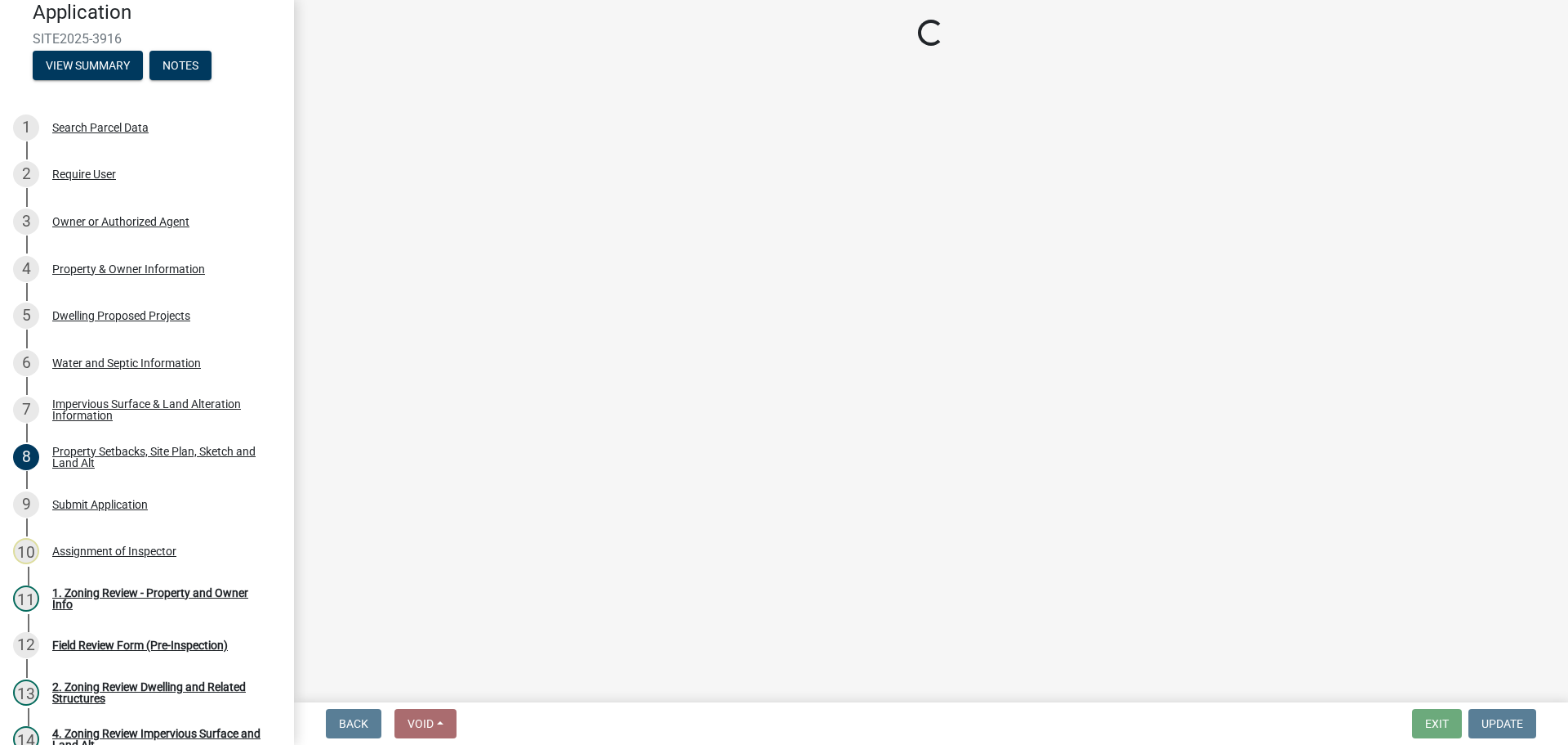
select select "ab9119d1-7da9-49c4-9fac-8c142204c89d"
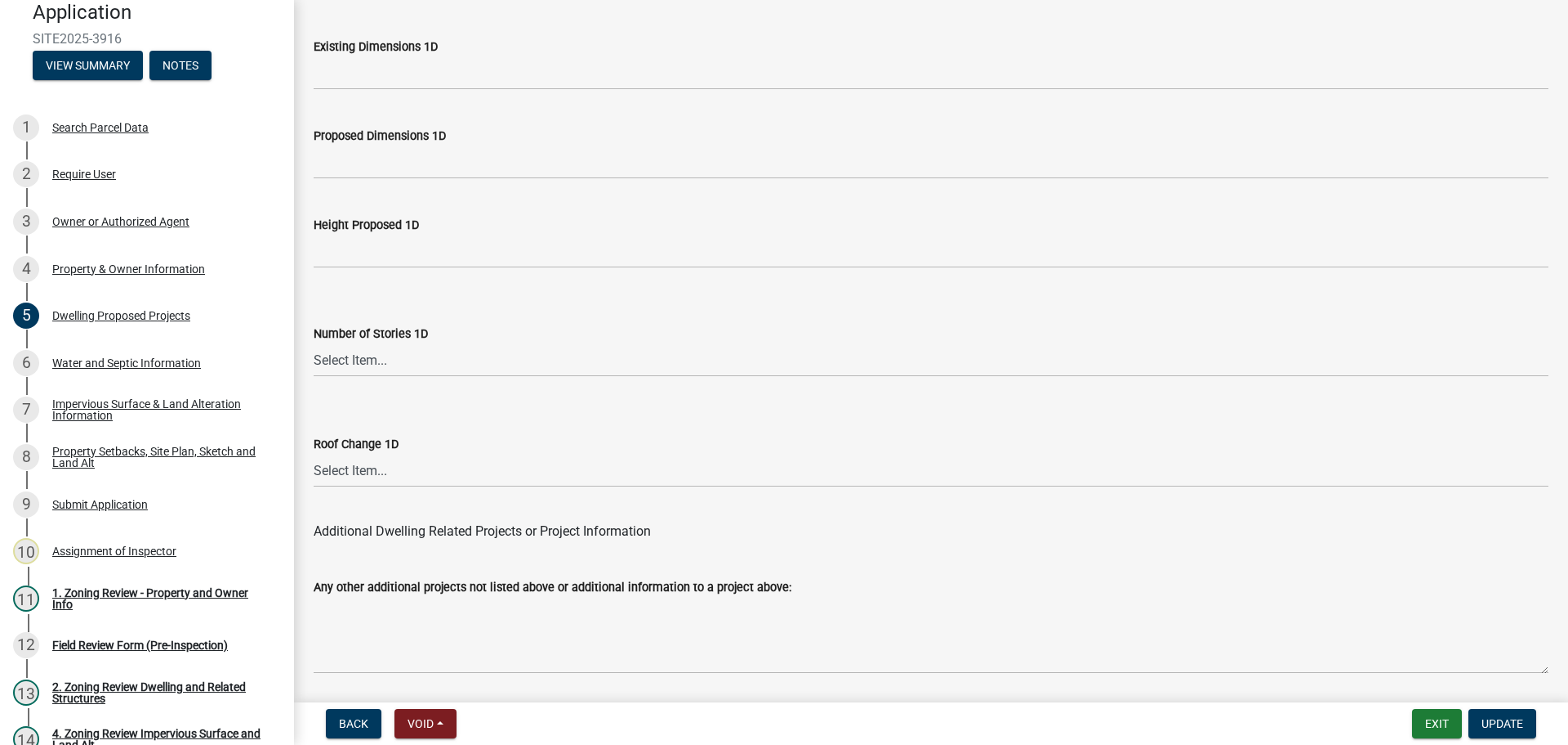
scroll to position [3920, 0]
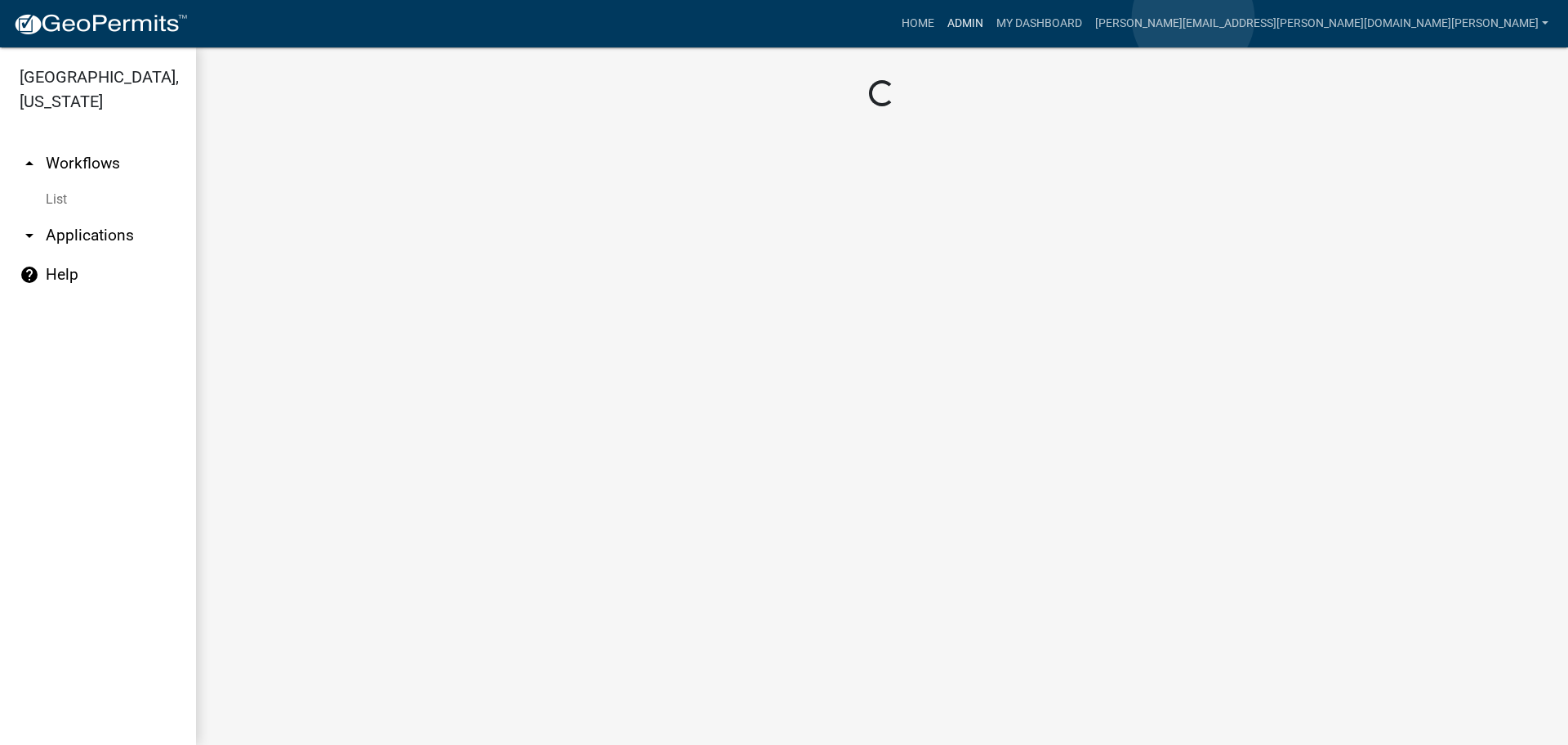
drag, startPoint x: 1193, startPoint y: 18, endPoint x: 1175, endPoint y: 132, distance: 115.4
click at [990, 18] on link "Admin" at bounding box center [965, 24] width 49 height 31
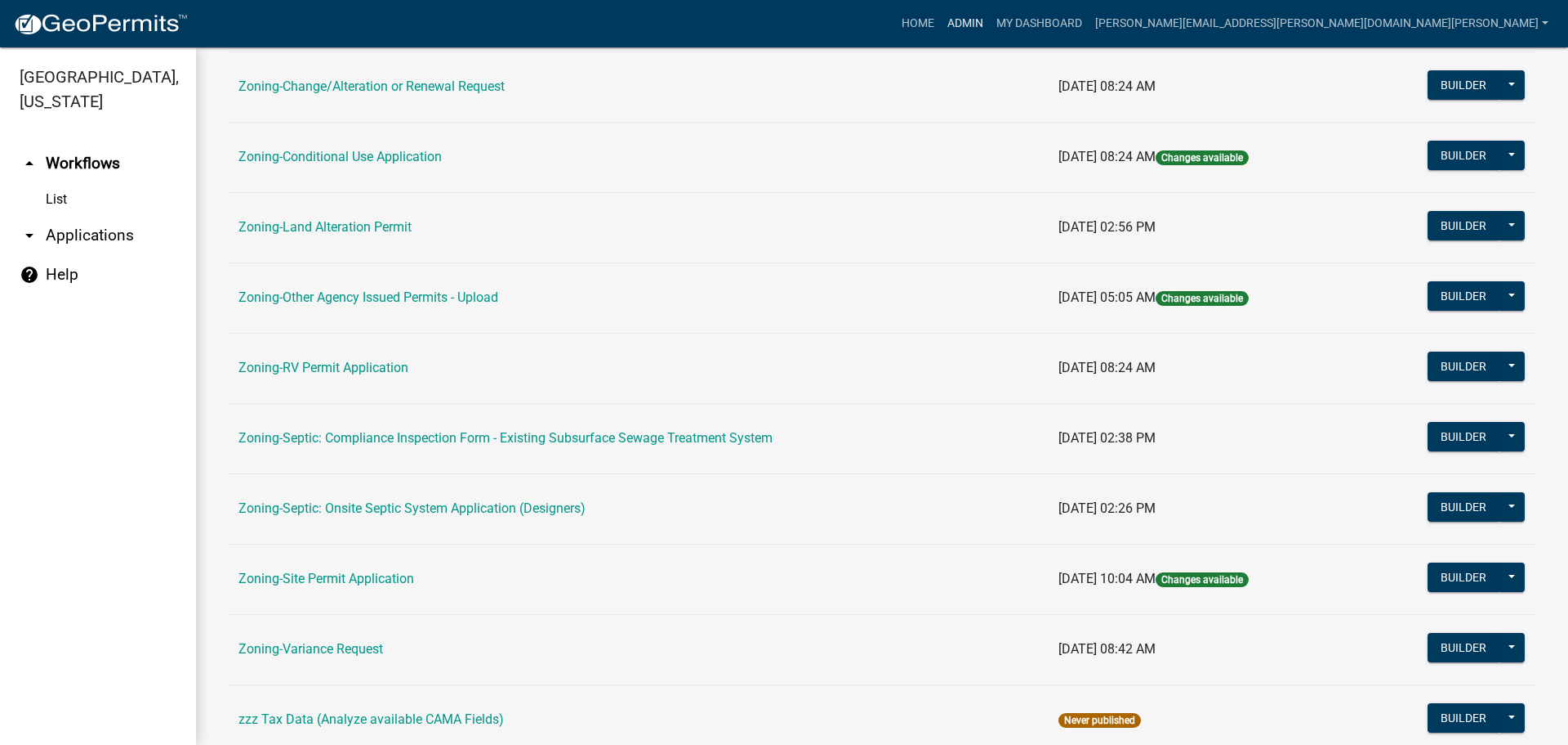
scroll to position [498, 0]
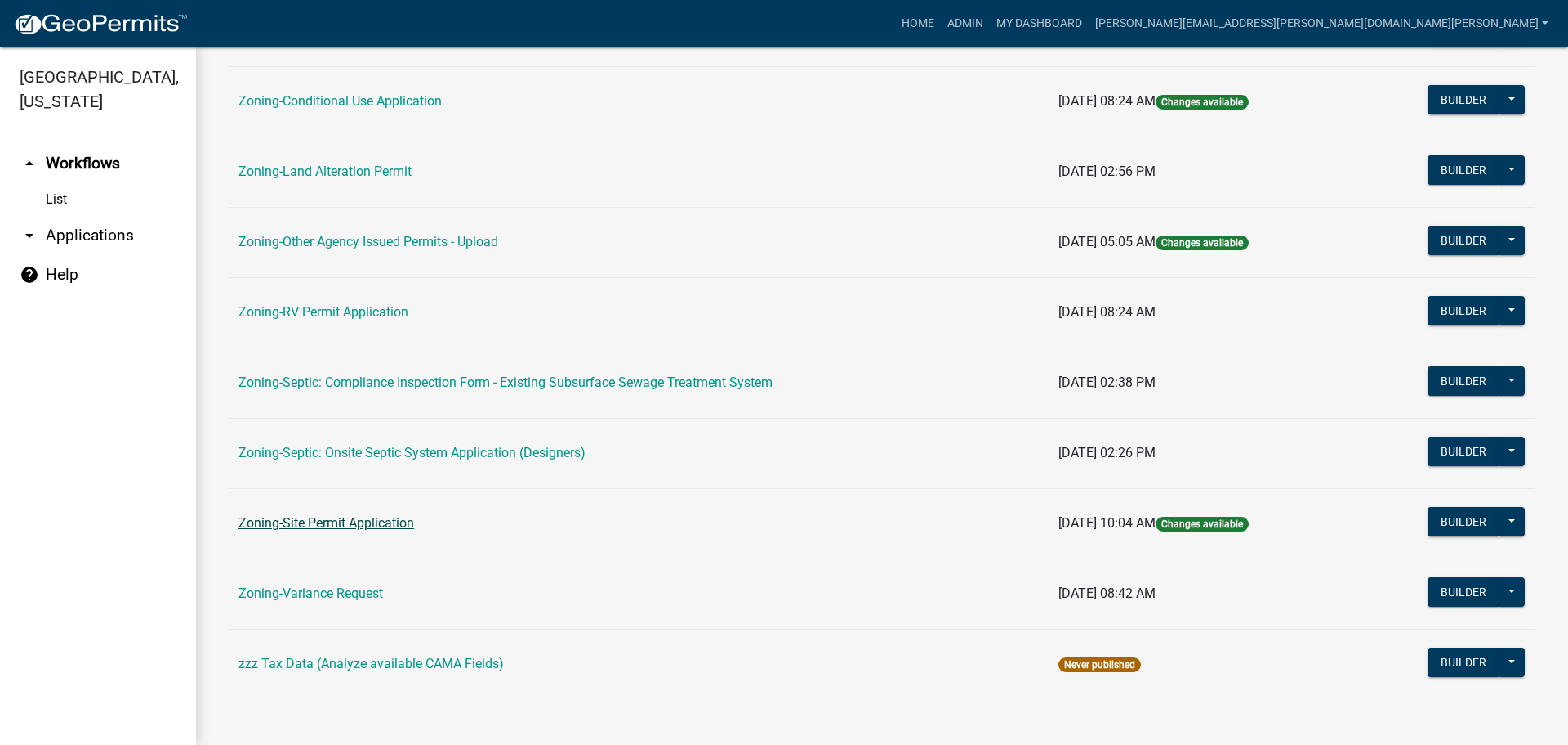
click at [336, 522] on link "Zoning-Site Permit Application" at bounding box center [326, 523] width 175 height 16
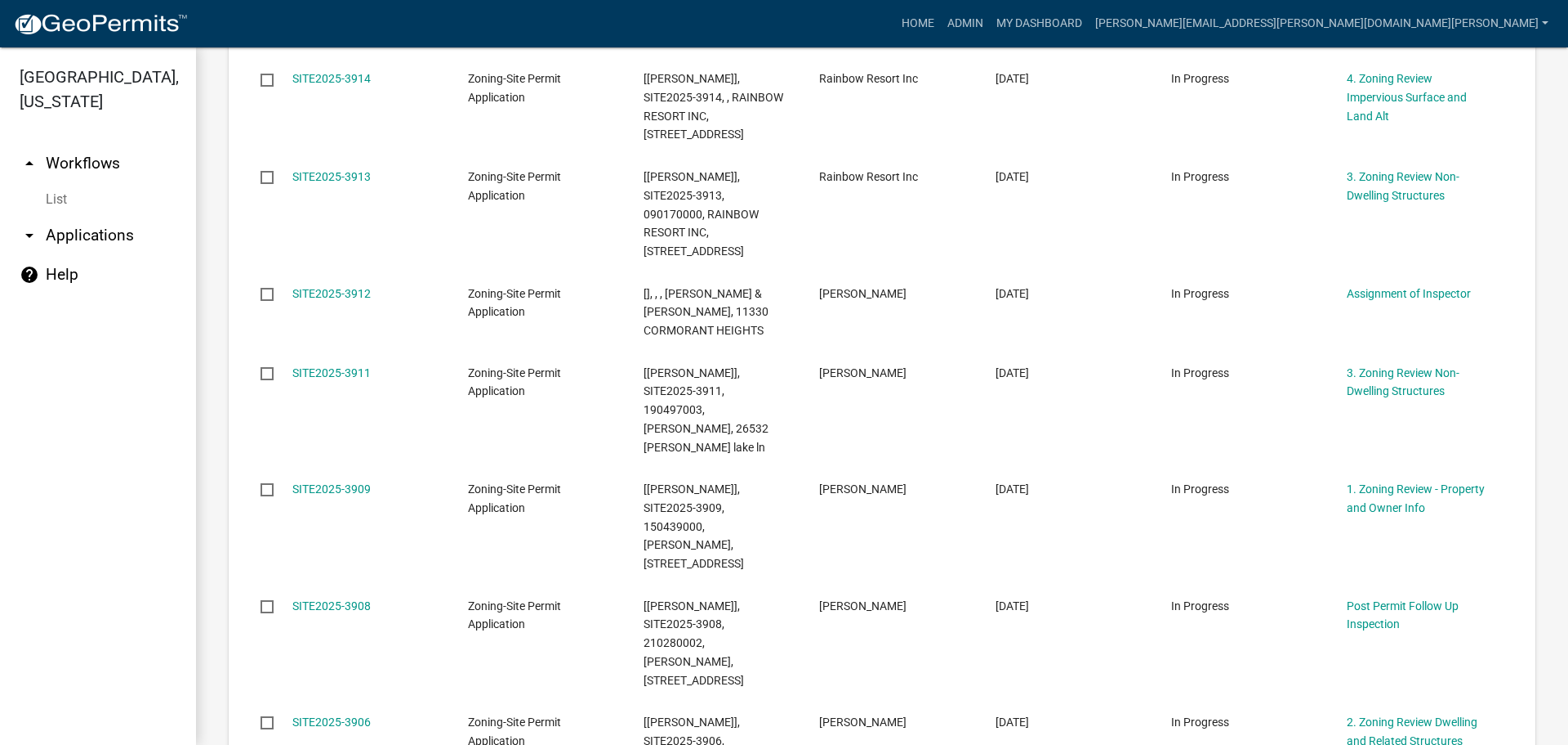
scroll to position [1733, 0]
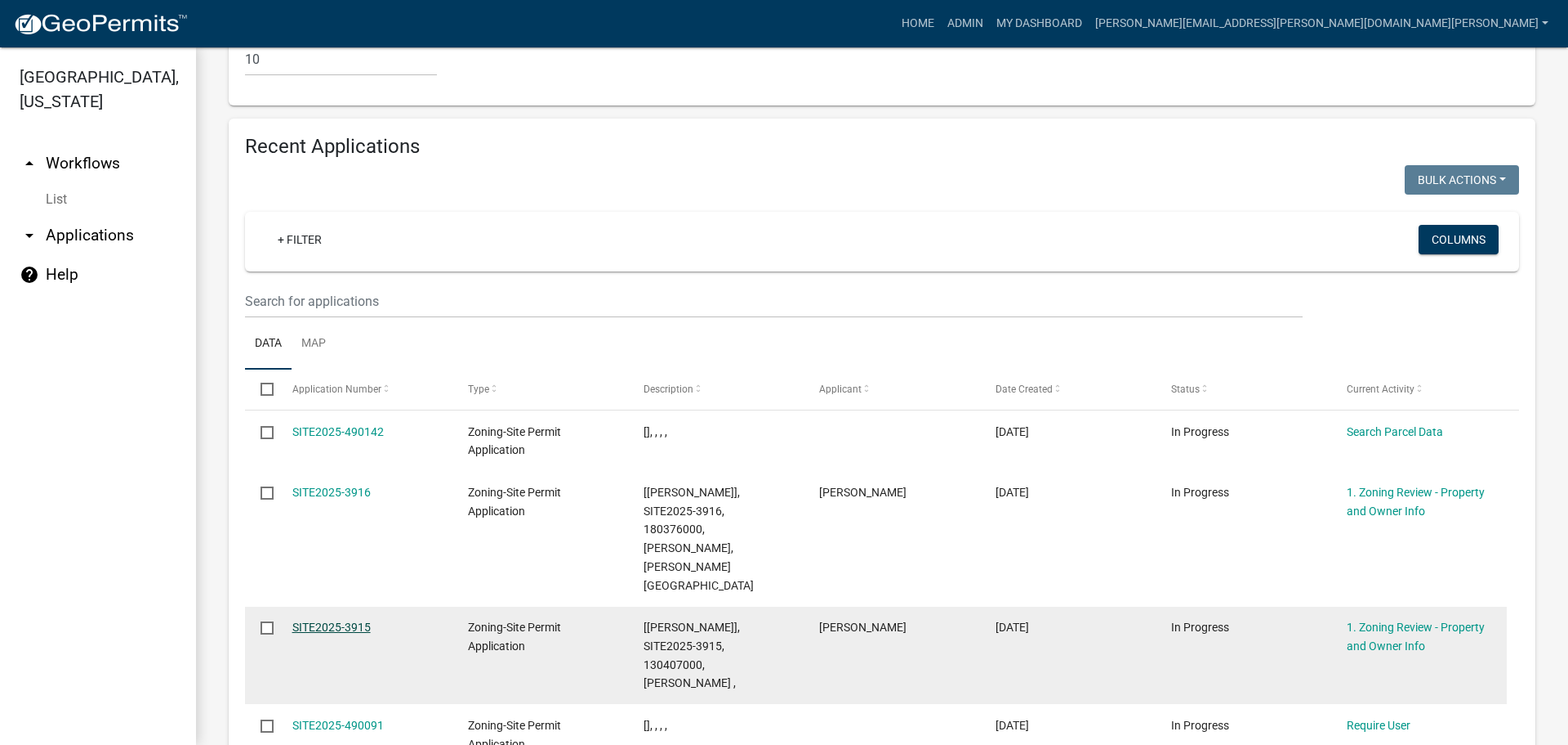
click at [349, 620] on link "SITE2025-3915" at bounding box center [331, 626] width 78 height 13
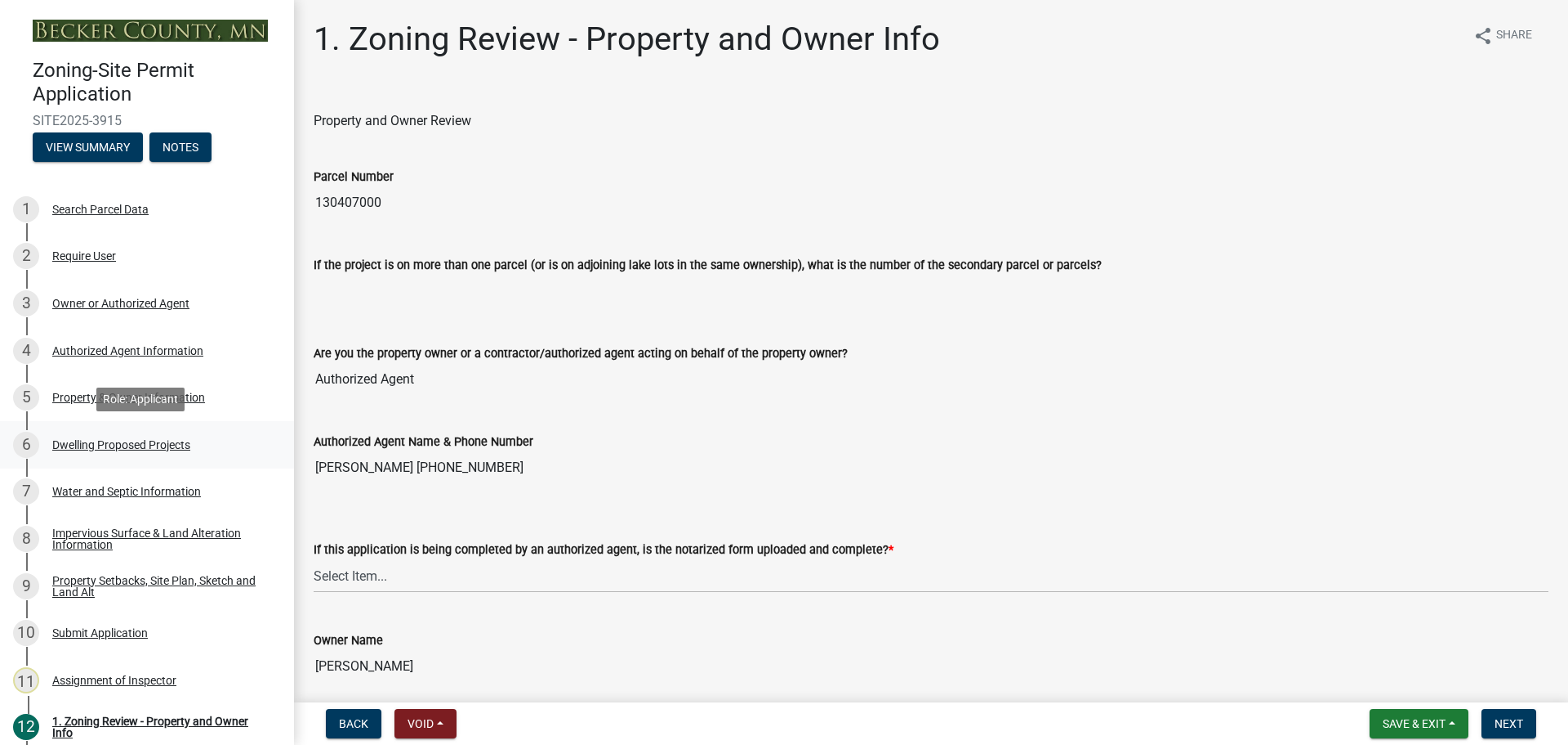
click at [136, 445] on div "Dwelling Proposed Projects" at bounding box center [121, 445] width 138 height 11
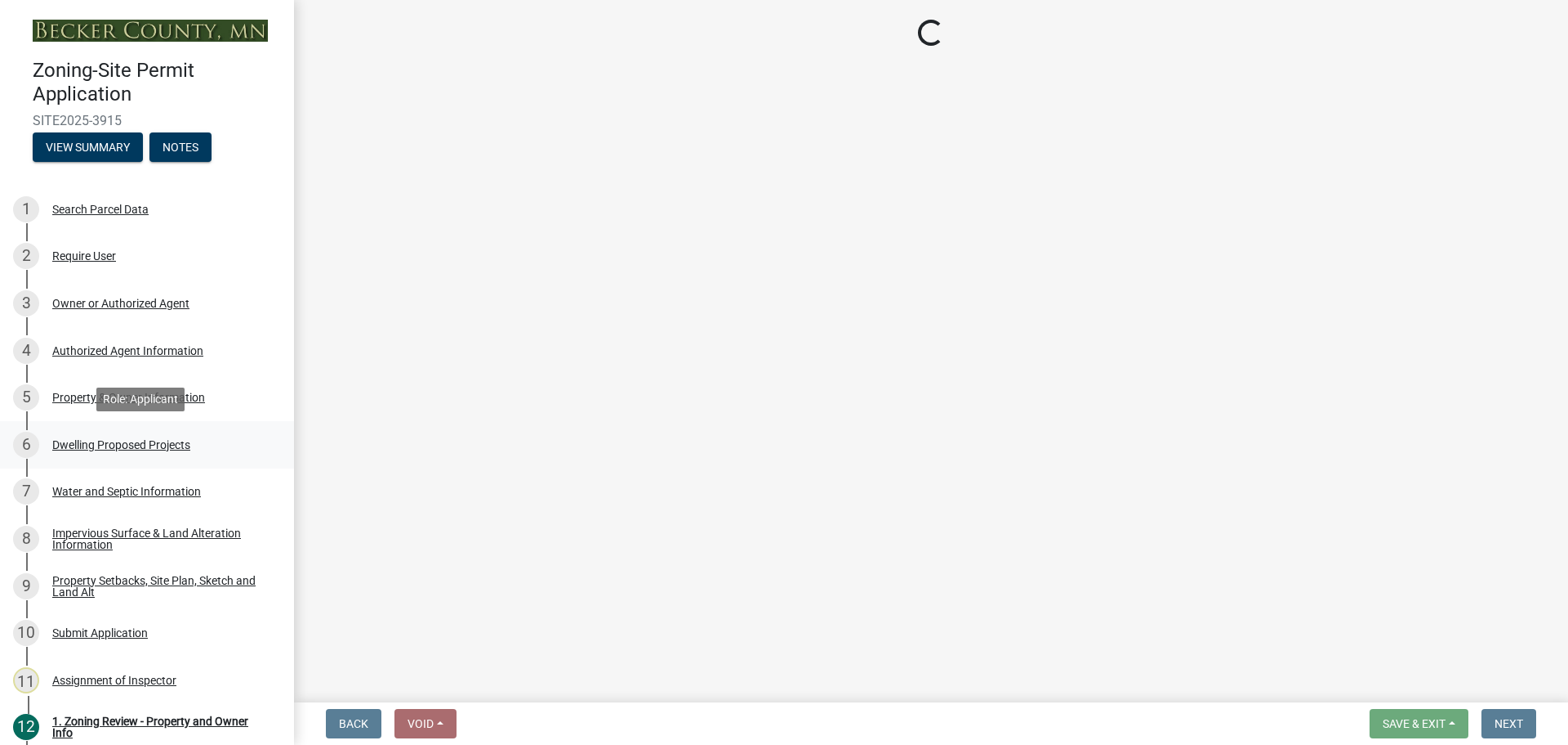
select select "5b8abcc6-67f7-49fb-8f25-c295ccc2b339"
select select "566f81cc-4b3f-4ecb-9f16-a2b313352c61"
select select "e13aacd2-5b16-46a8-9c16-26b3d7b1c810"
select select "ebb33175-329d-4f8e-9ee0-a71ca57f3362"
select select "11c1c089-3b44-43c0-9549-3c9eeea2451f"
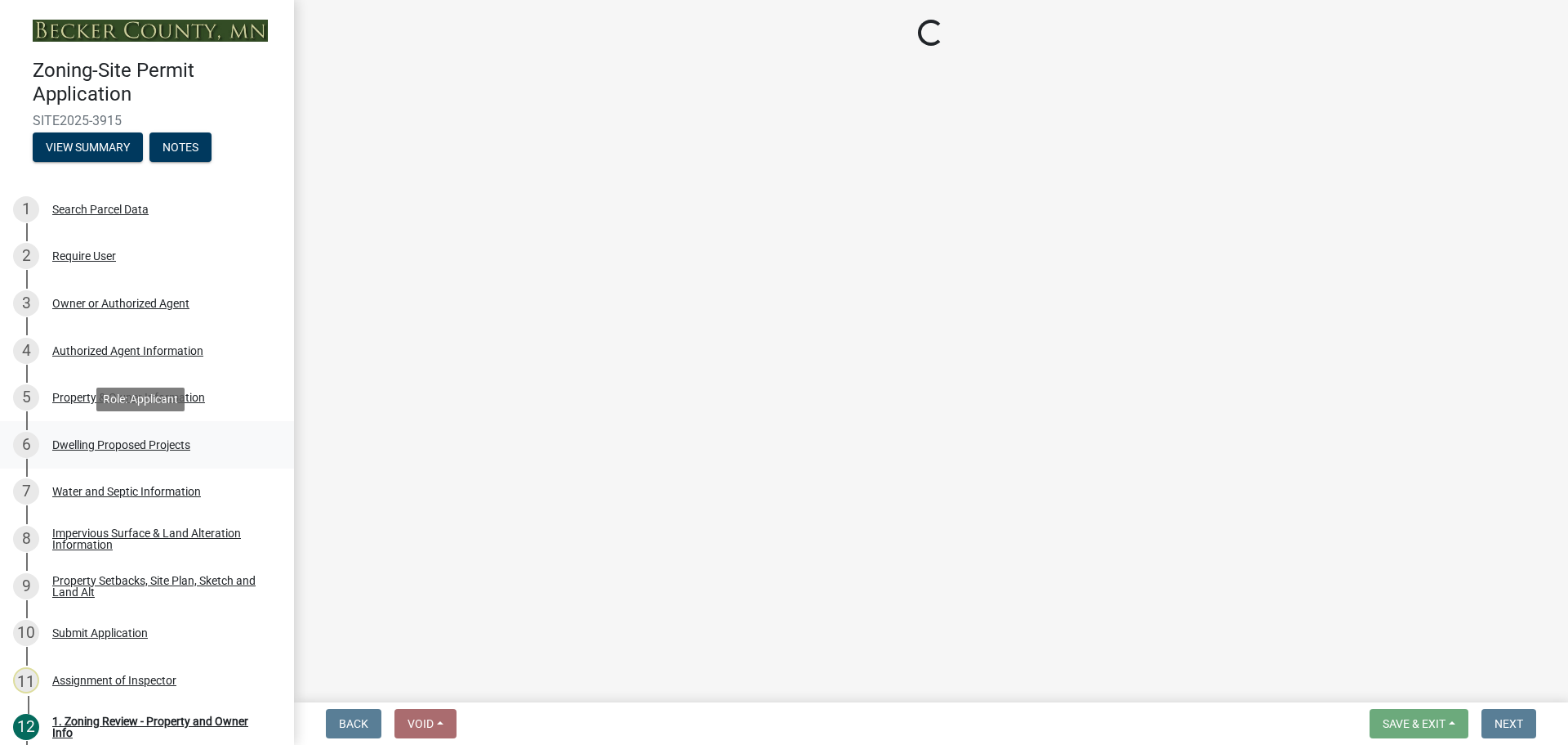
select select "1cc45182-8160-4464-8930-8908804d880e"
select select "8e4dc0e1-7dfa-4afc-85b9-5ad40795f204"
select select "ab9119d1-7da9-49c4-9fac-8c142204c89d"
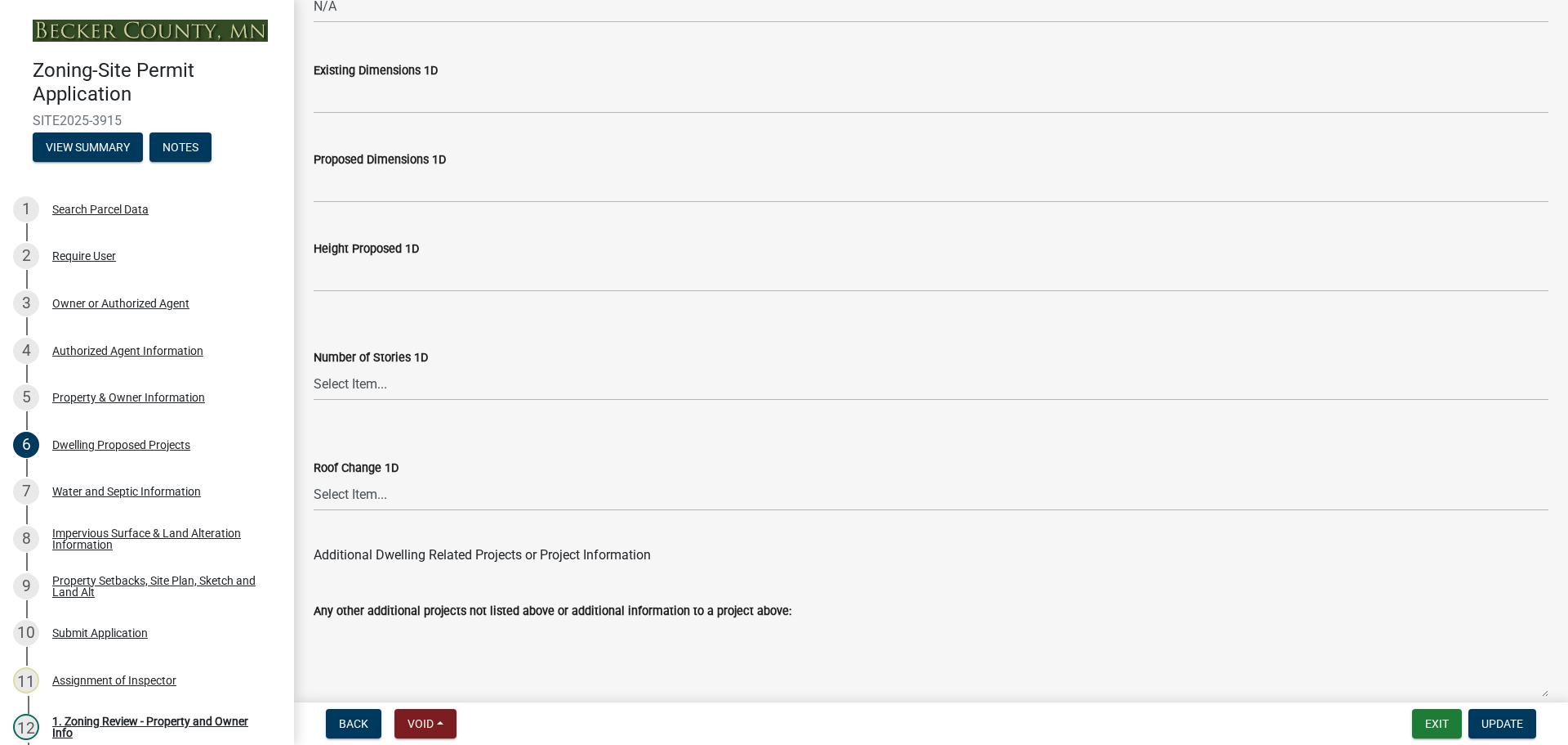
scroll to position [3842, 0]
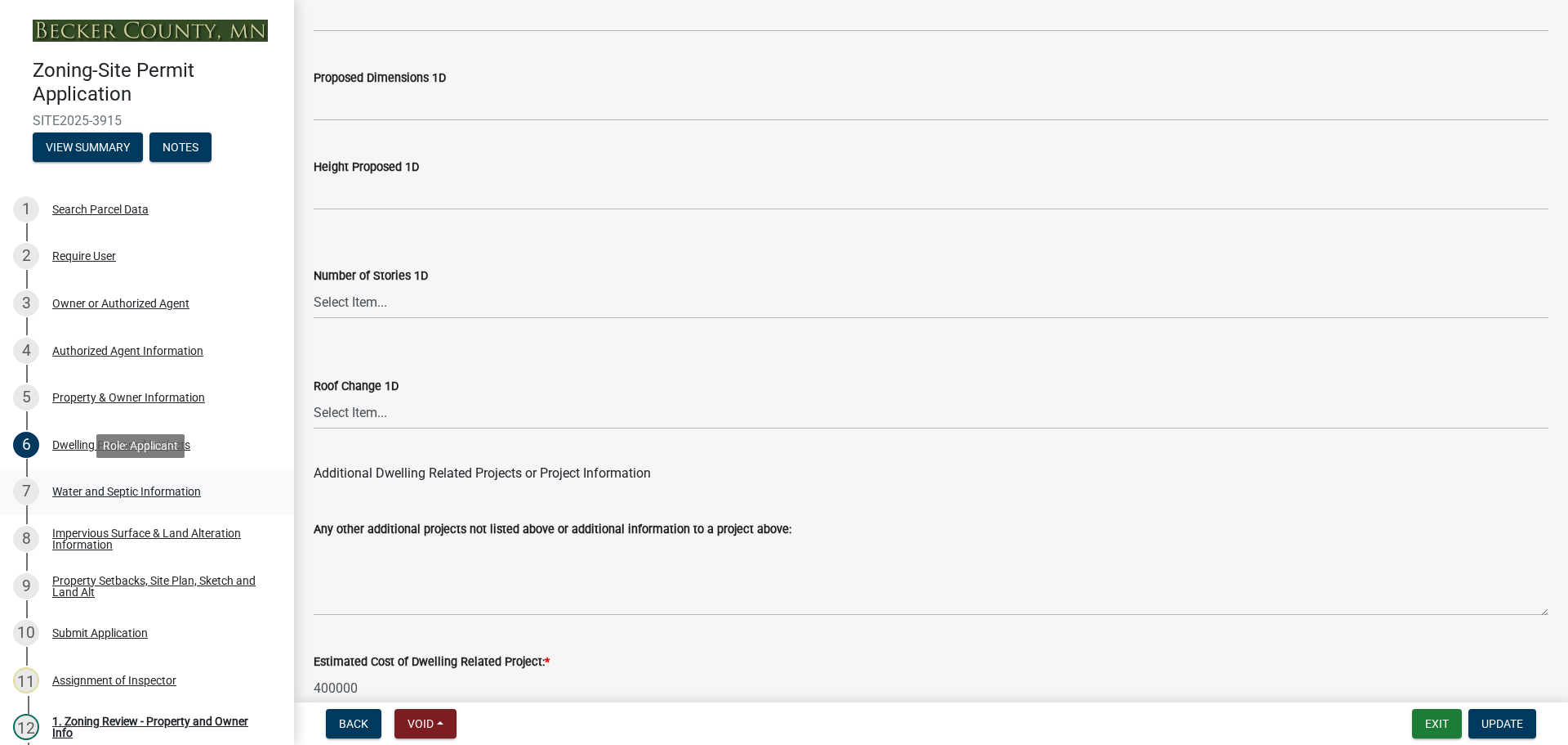
click at [148, 471] on link "7 Water and Septic Information" at bounding box center [147, 492] width 294 height 48
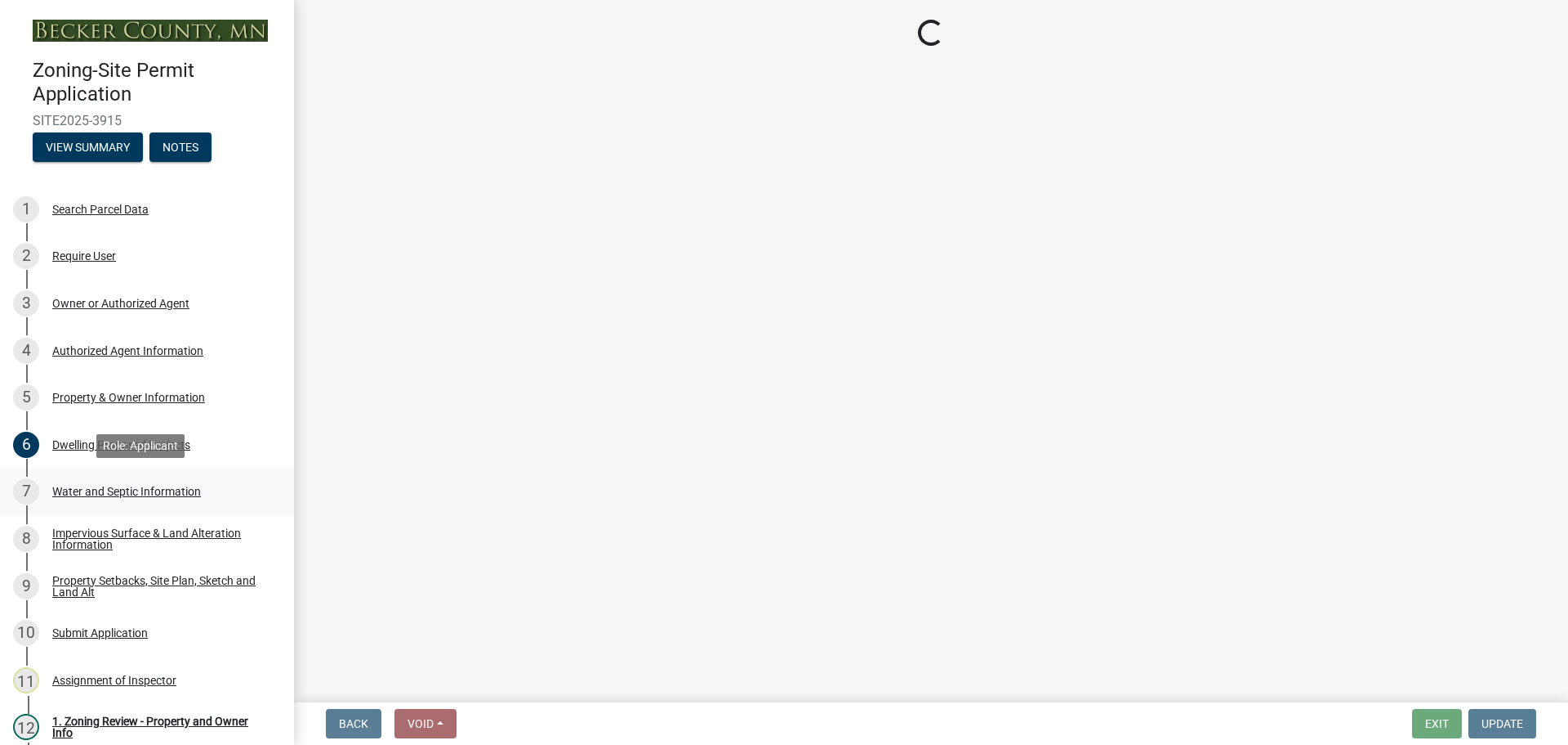
scroll to position [0, 0]
click at [149, 483] on div "7 Water and Septic Information" at bounding box center [140, 491] width 255 height 26
select select "295c6ba3-00c2-4229-aea3-8b4be6316de8"
select select "a01a1fb1-1490-43e2-af36-29ac4cf5629f"
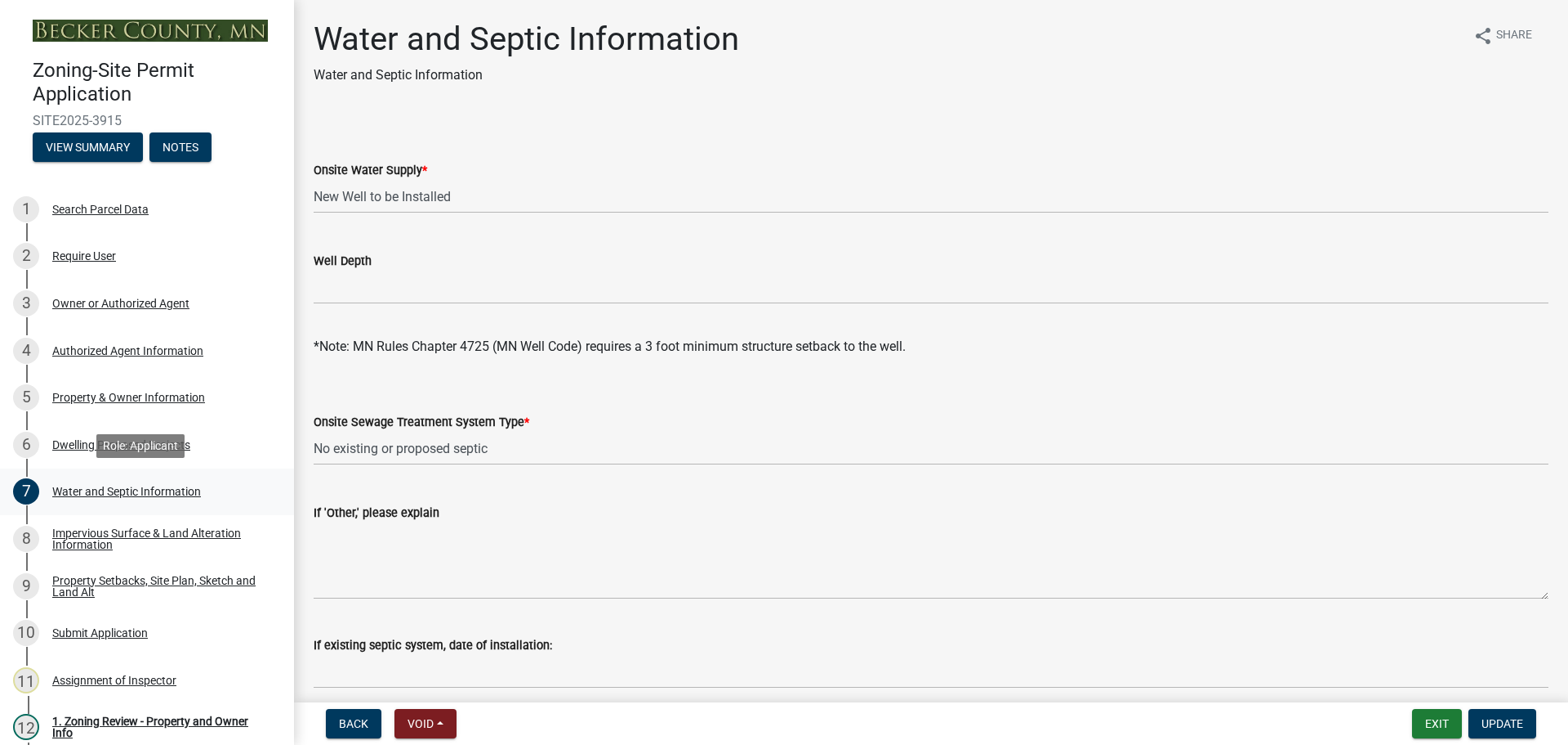
select select "295c6ba3-00c2-4229-aea3-8b4be6316de8"
select select "a01a1fb1-1490-43e2-af36-29ac4cf5629f"
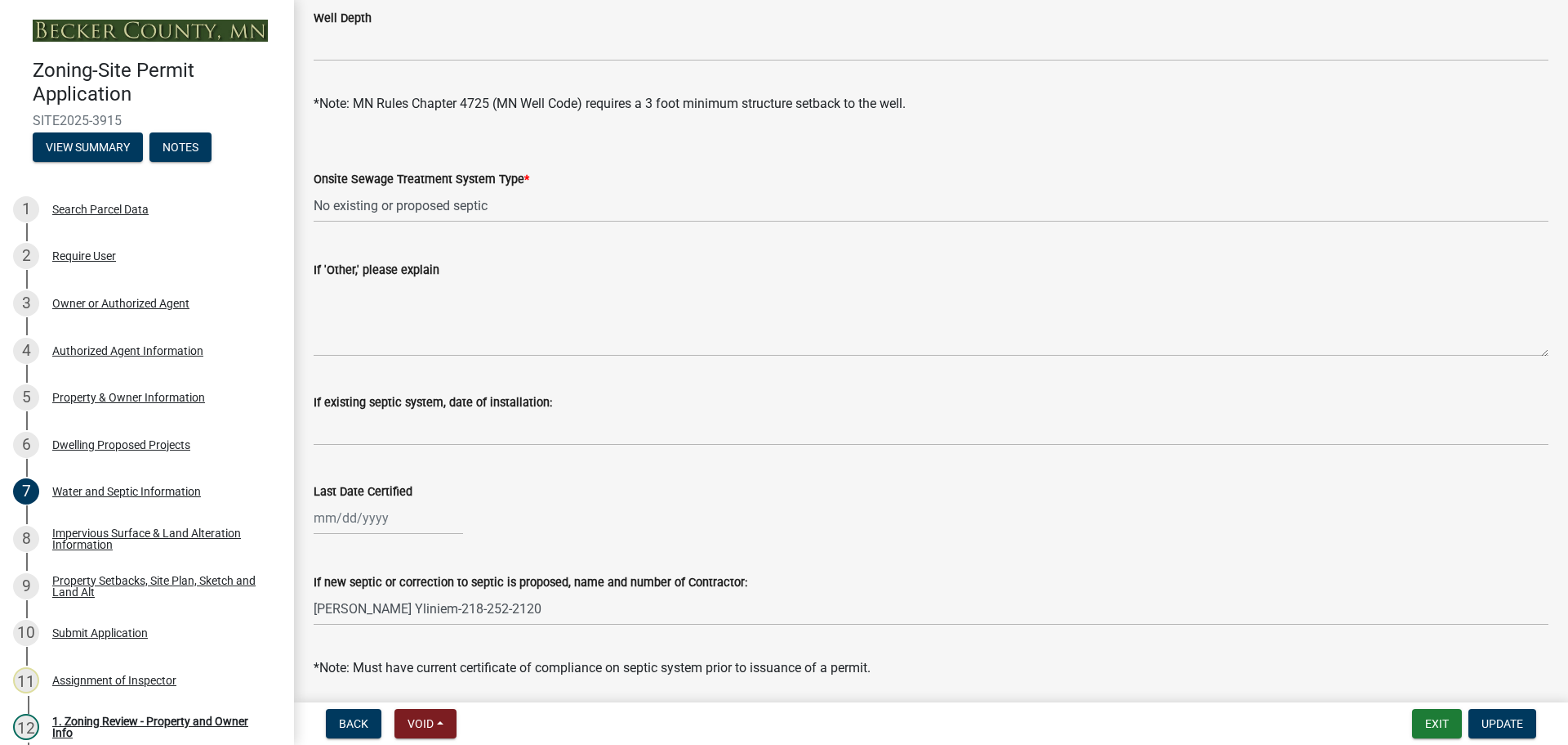
scroll to position [229, 0]
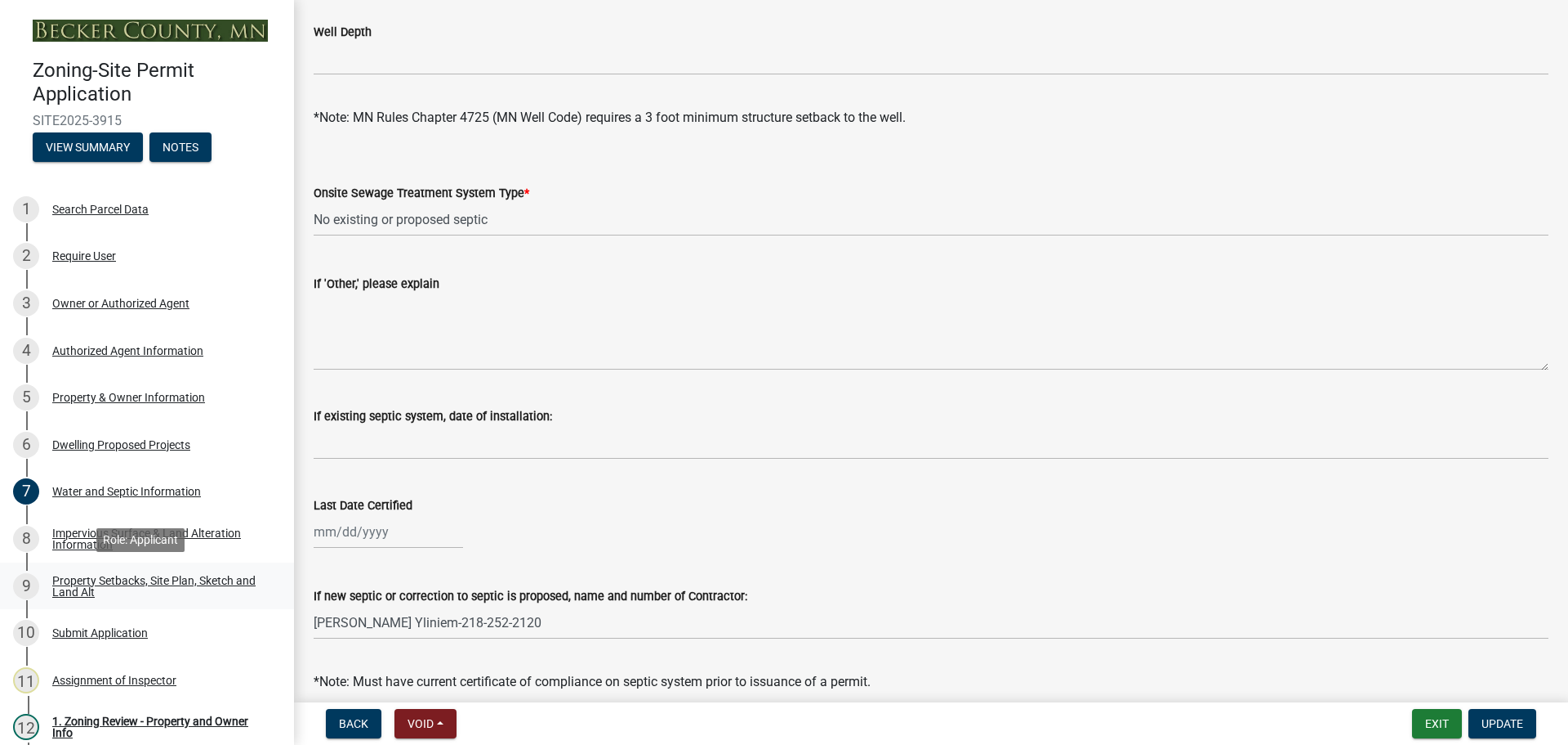
click at [156, 575] on div "Property Setbacks, Site Plan, Sketch and Land Alt" at bounding box center [160, 586] width 216 height 23
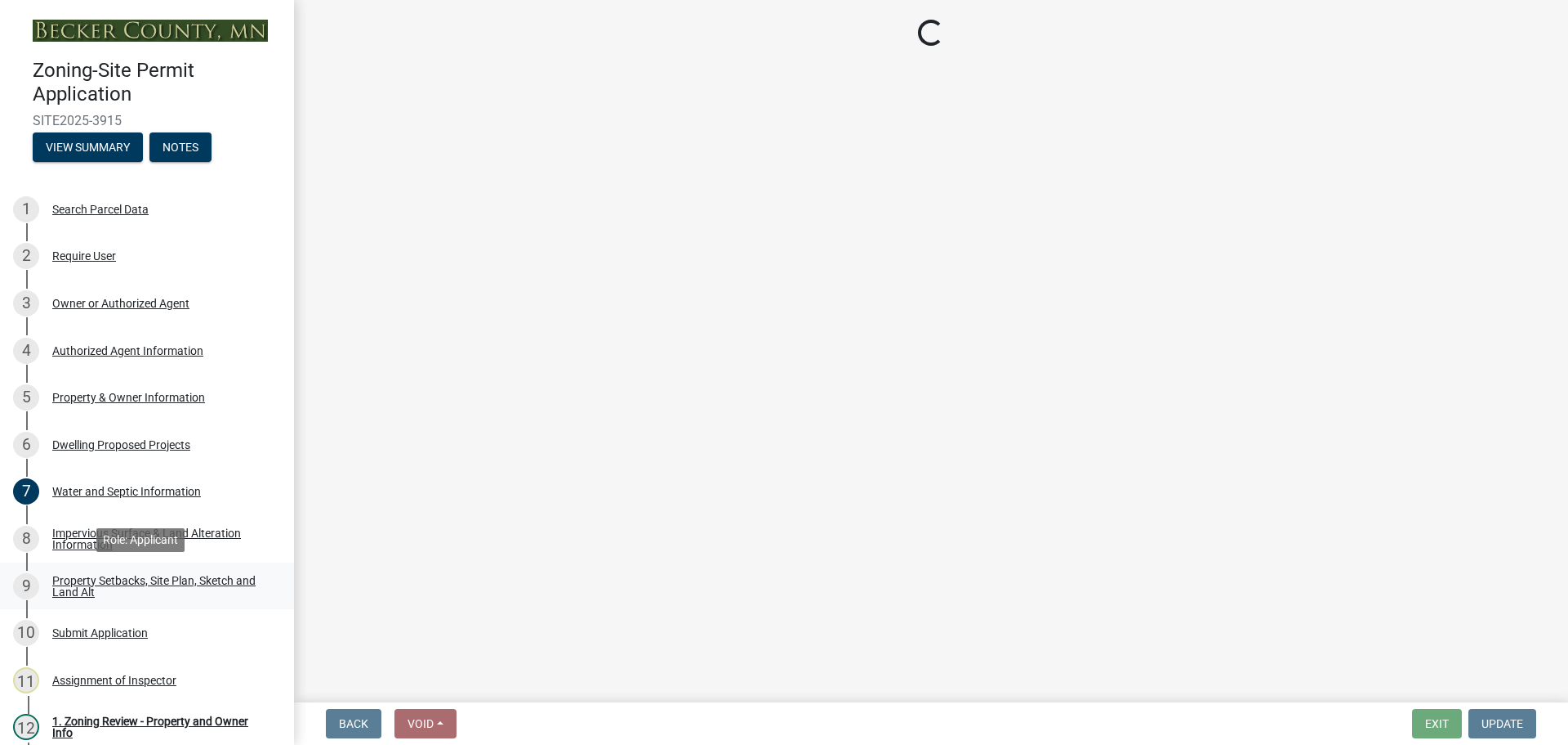
select select "7b13c63f-e699-4112-b373-98fbd28ec536"
select select "30698cae-3020-4094-b990-2e9dda3c0cdc"
select select "b56a4575-9846-47cf-8067-c59a4853da22"
select select "12f785fb-c378-4b18-841c-21c73dc99083"
select select "e8ab2dc3-aa3f-46f3-9b4a-37eb25ad84af"
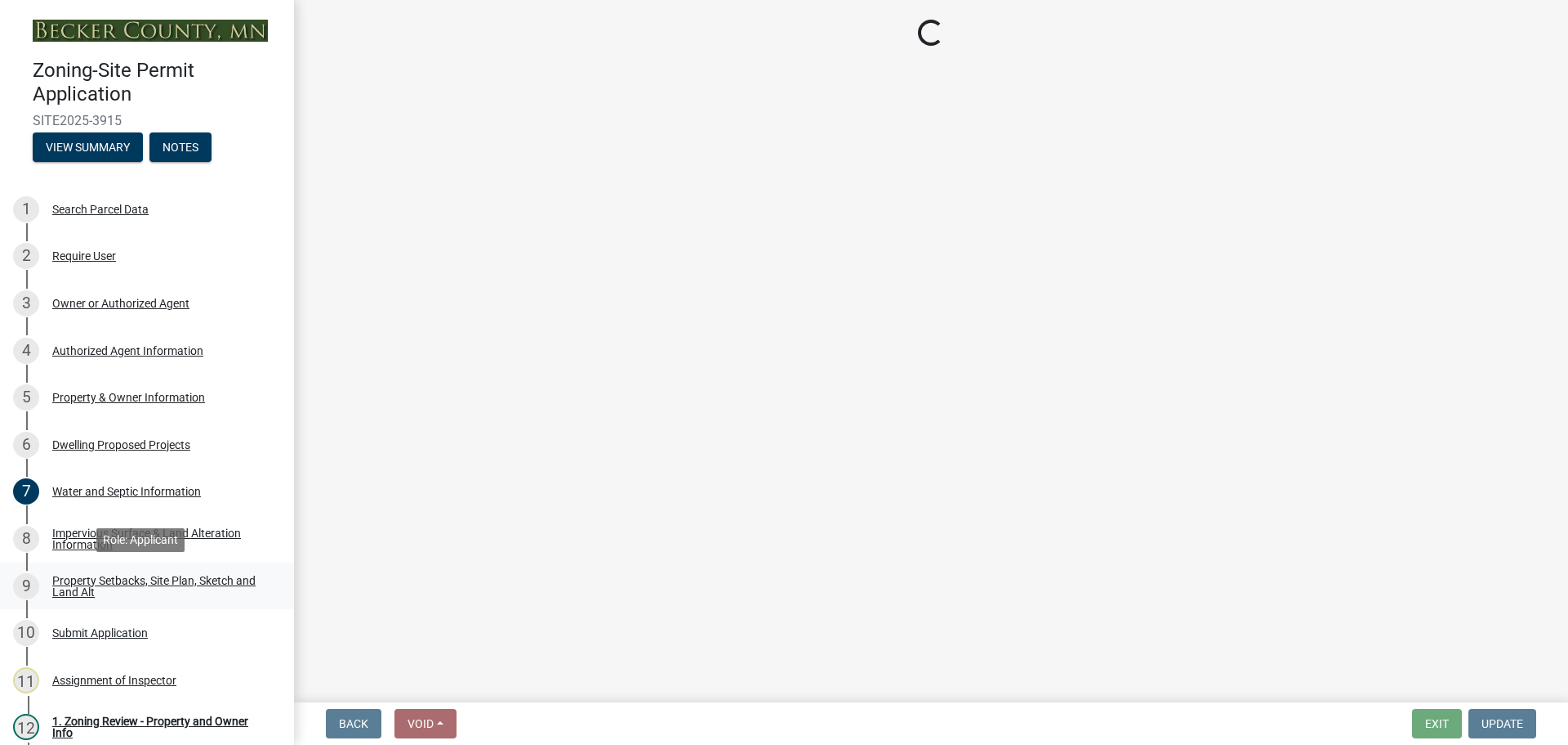
select select "27b2a8b4-abf6-463e-8c0c-7c5d2b4fe26f"
select select "5ad4ab64-b44e-481c-9000-9e5907aa74e1"
select select "d61e3758-d187-40af-a435-5e09c3f3d509"
select select "c8b8ea71-7088-4e87-a493-7bc88cc2835b"
select select "1c6b2b2e-439c-462d-bb45-b31f31c95a9c"
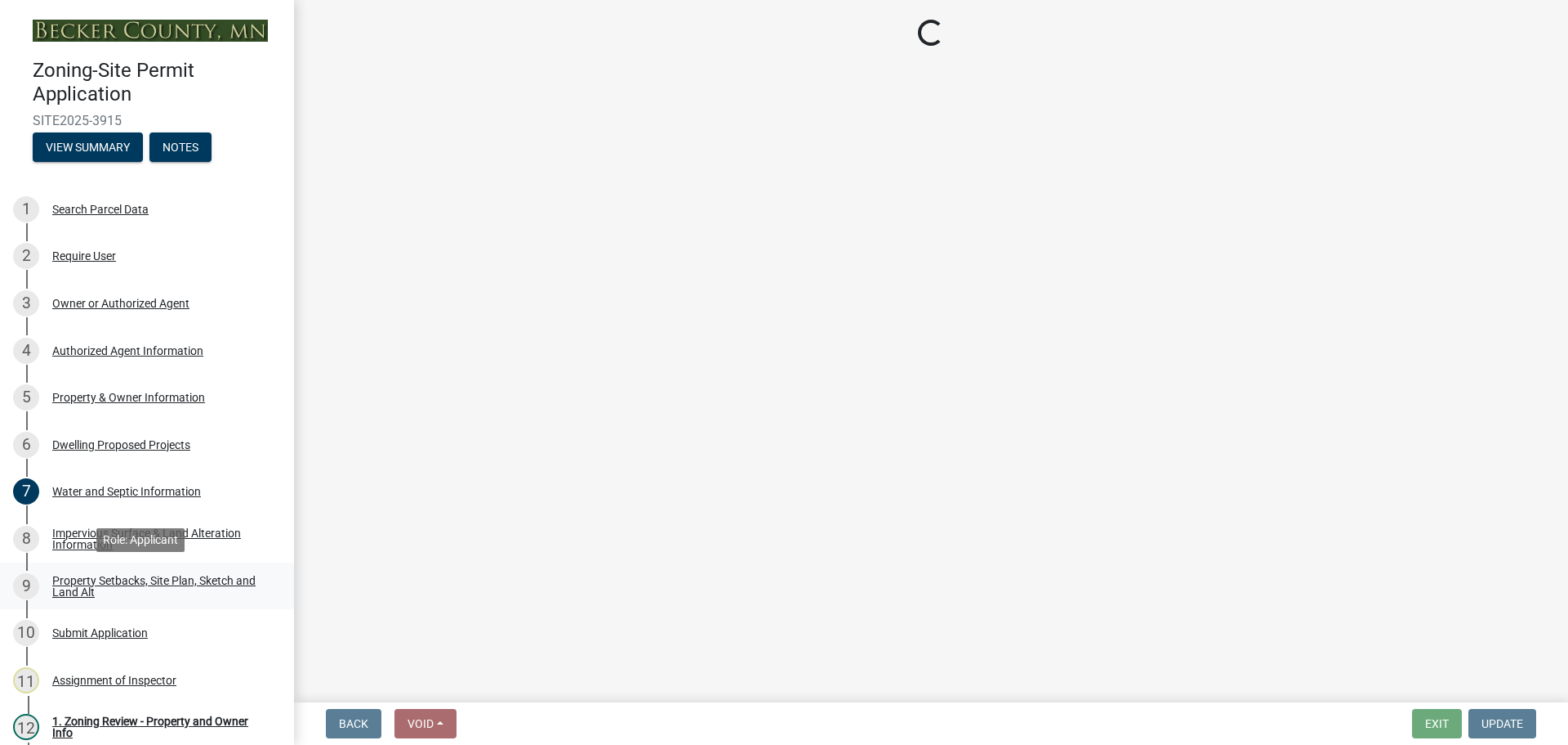
select select "19d13e65-c93d-443e-910a-7a17299544cc"
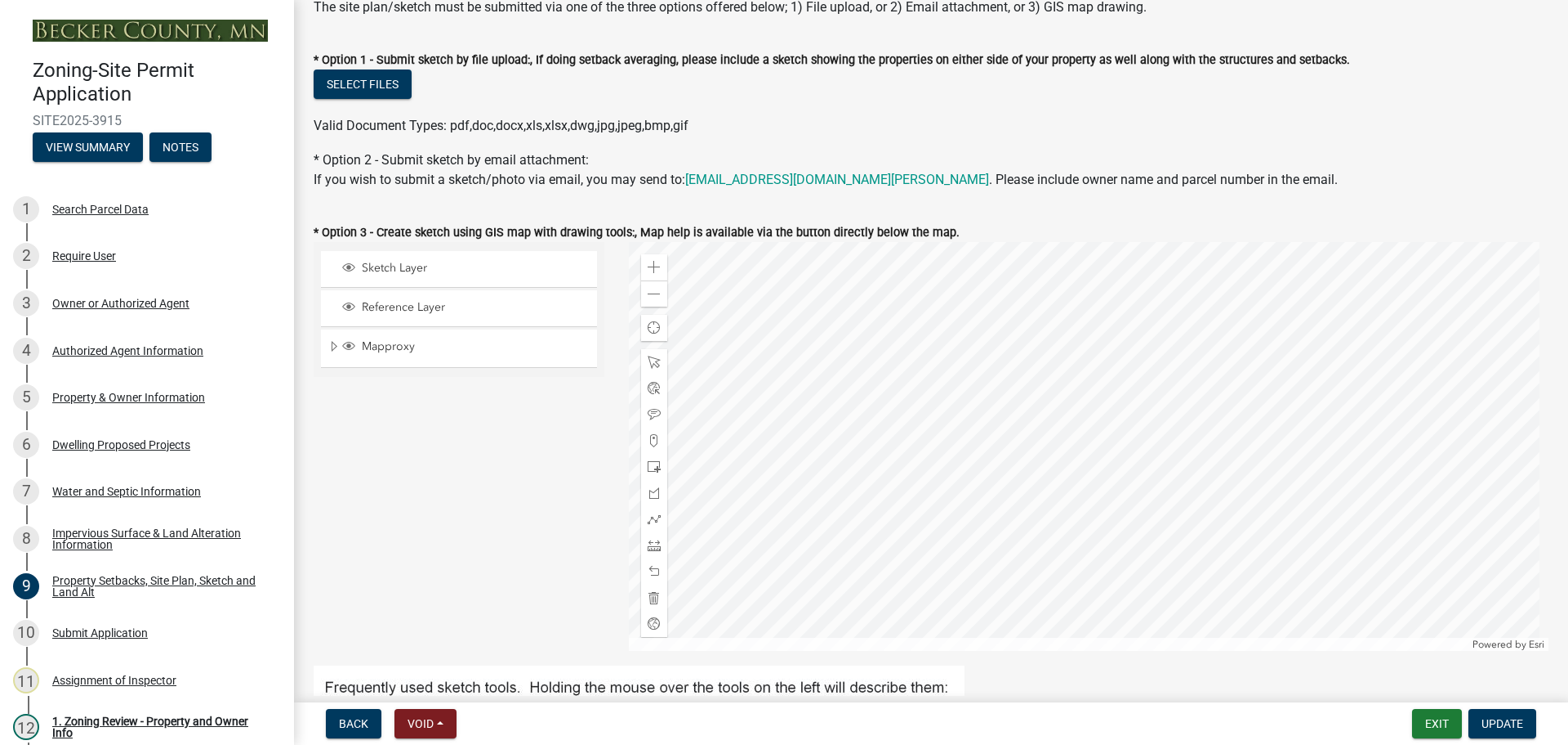
scroll to position [245, 0]
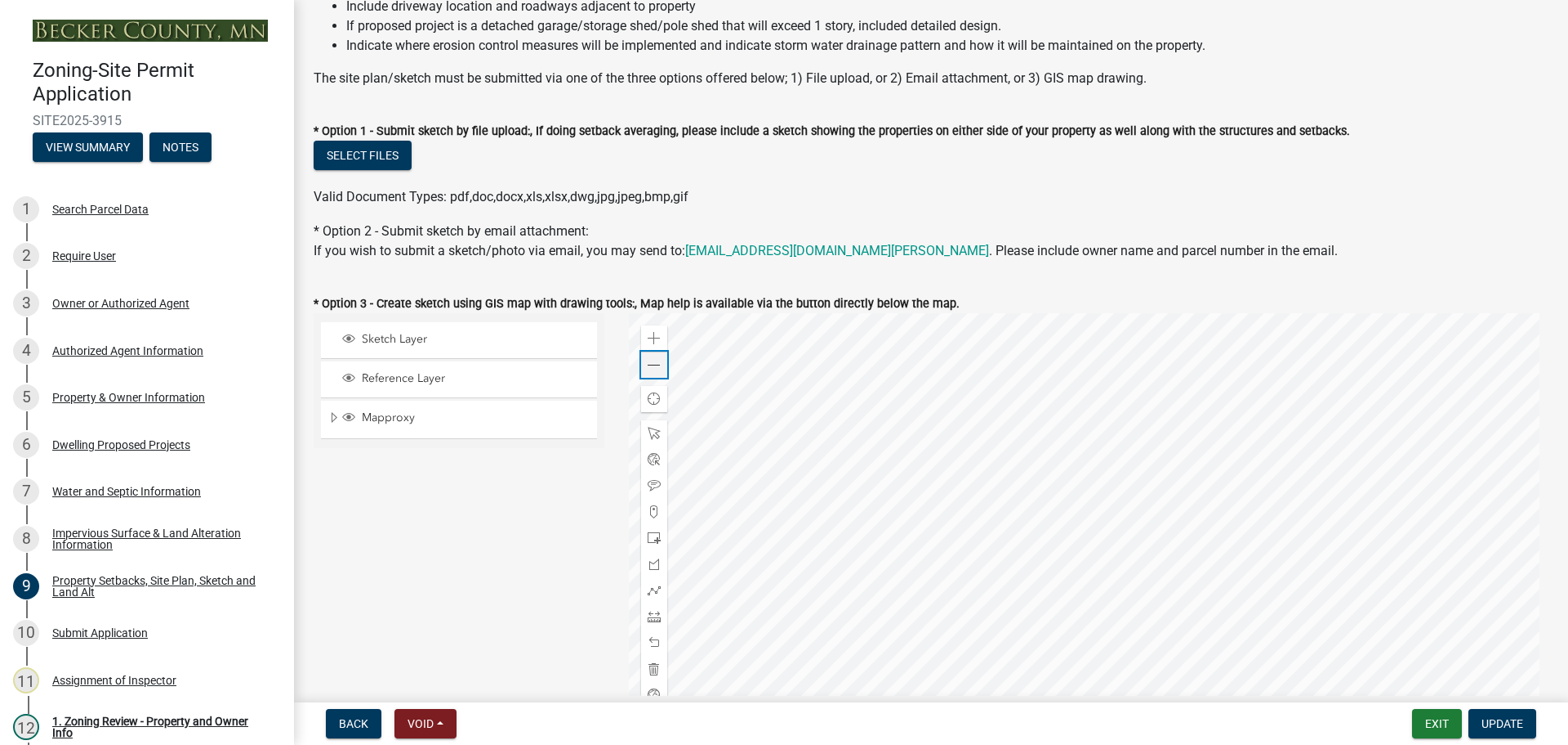
click at [652, 367] on span at bounding box center [655, 366] width 13 height 13
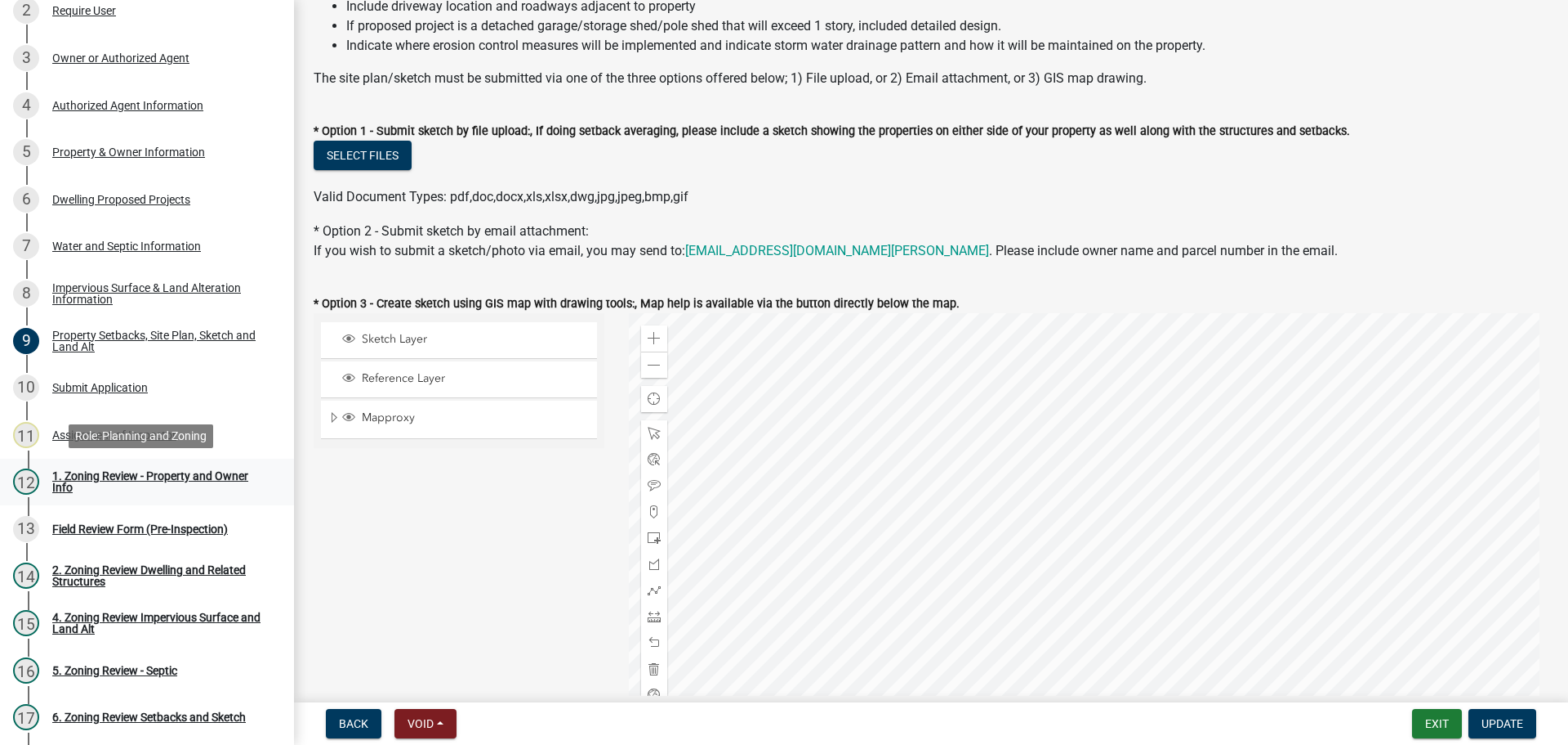
click at [113, 470] on div "1. Zoning Review - Property and Owner Info" at bounding box center [160, 481] width 216 height 23
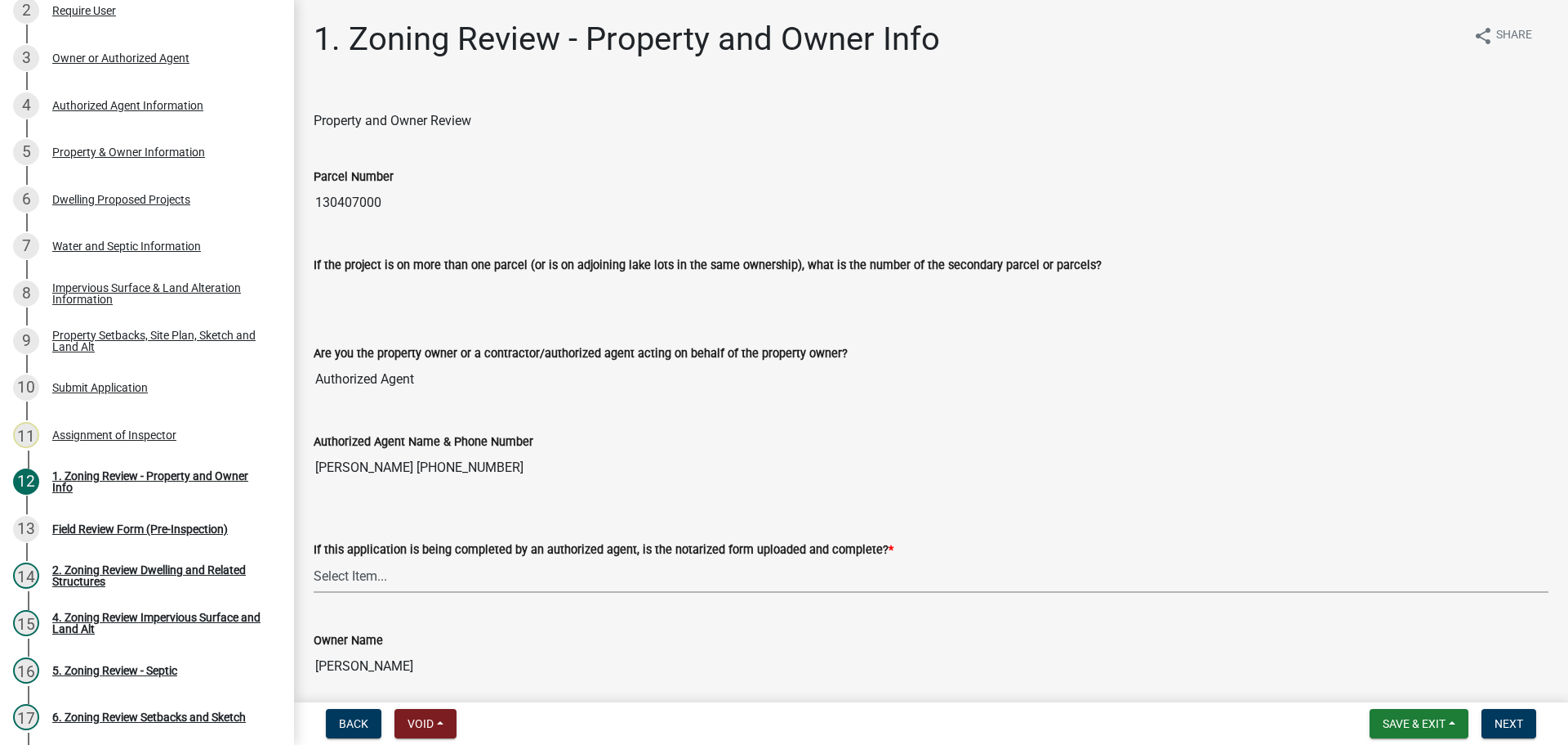
click at [364, 574] on select "Select Item... Yes No N/A" at bounding box center [931, 576] width 1235 height 33
click at [314, 559] on select "Select Item... Yes No N/A" at bounding box center [931, 576] width 1235 height 33
select select "b7a4e2f0-1e07-4bdc-bedd-b8d1ce513ae9"
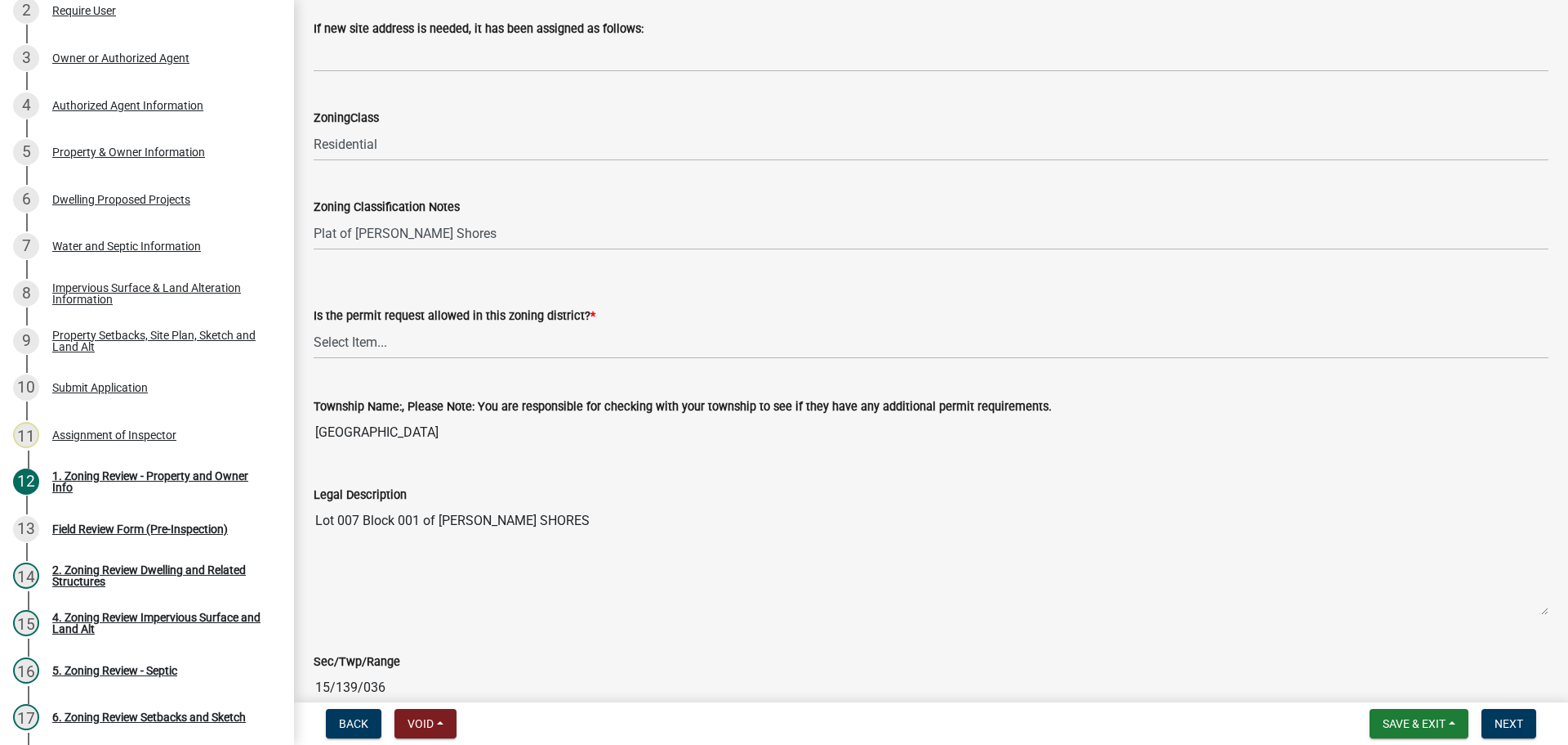
scroll to position [1063, 0]
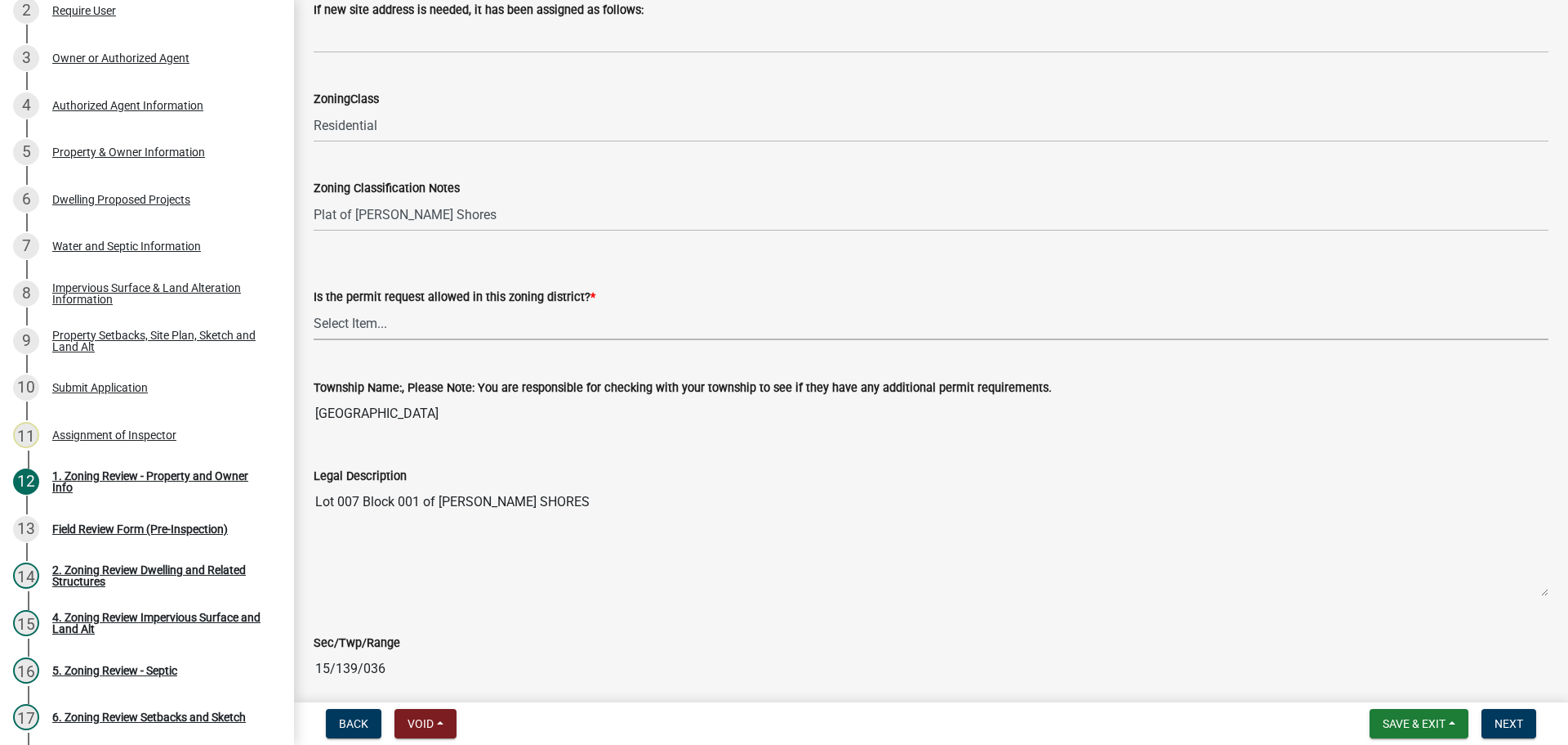
click at [375, 321] on select "Select Item... Yes No" at bounding box center [931, 323] width 1235 height 33
click at [314, 307] on select "Select Item... Yes No" at bounding box center [931, 323] width 1235 height 33
select select "b4f32c46-6248-4748-b47c-fa4933858724"
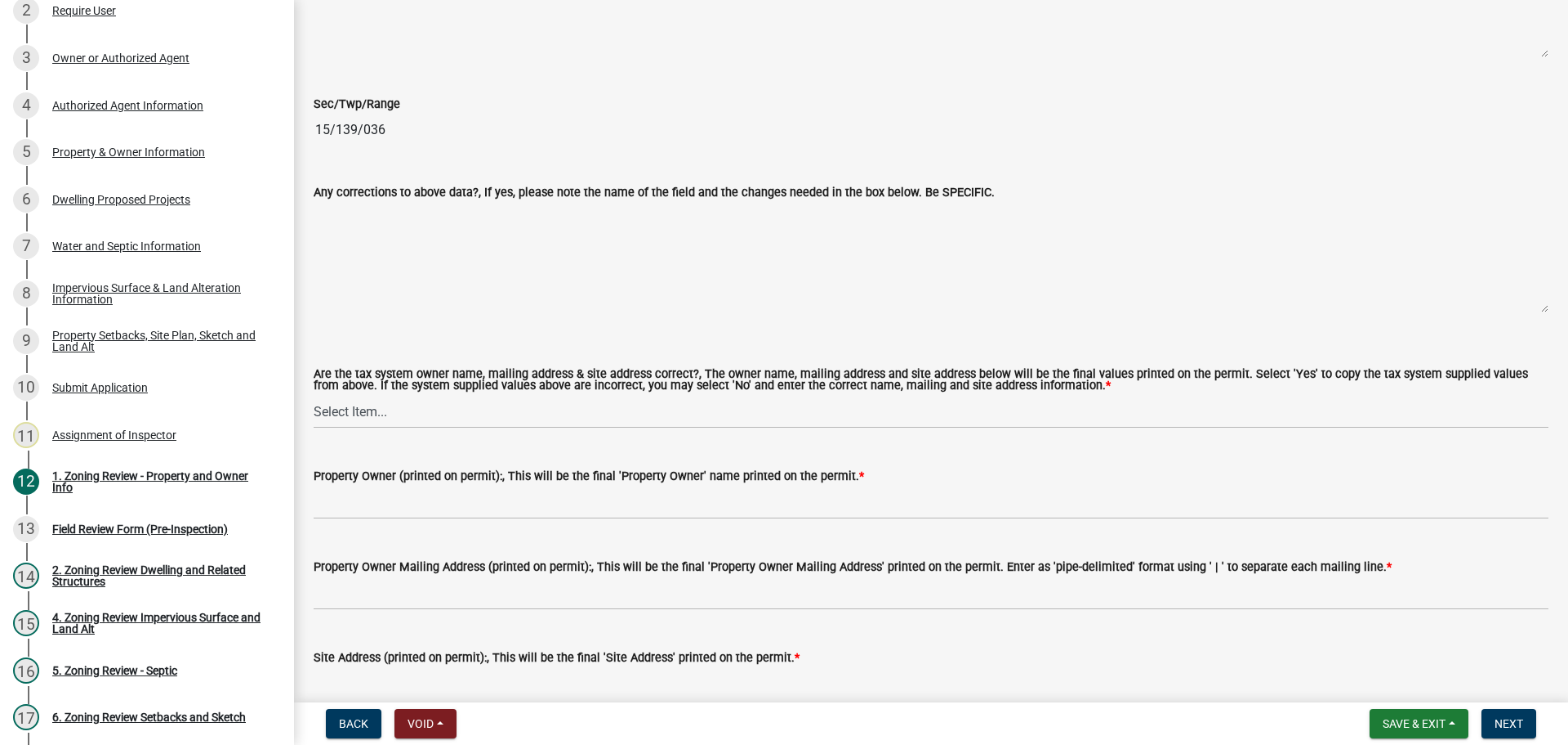
scroll to position [1635, 0]
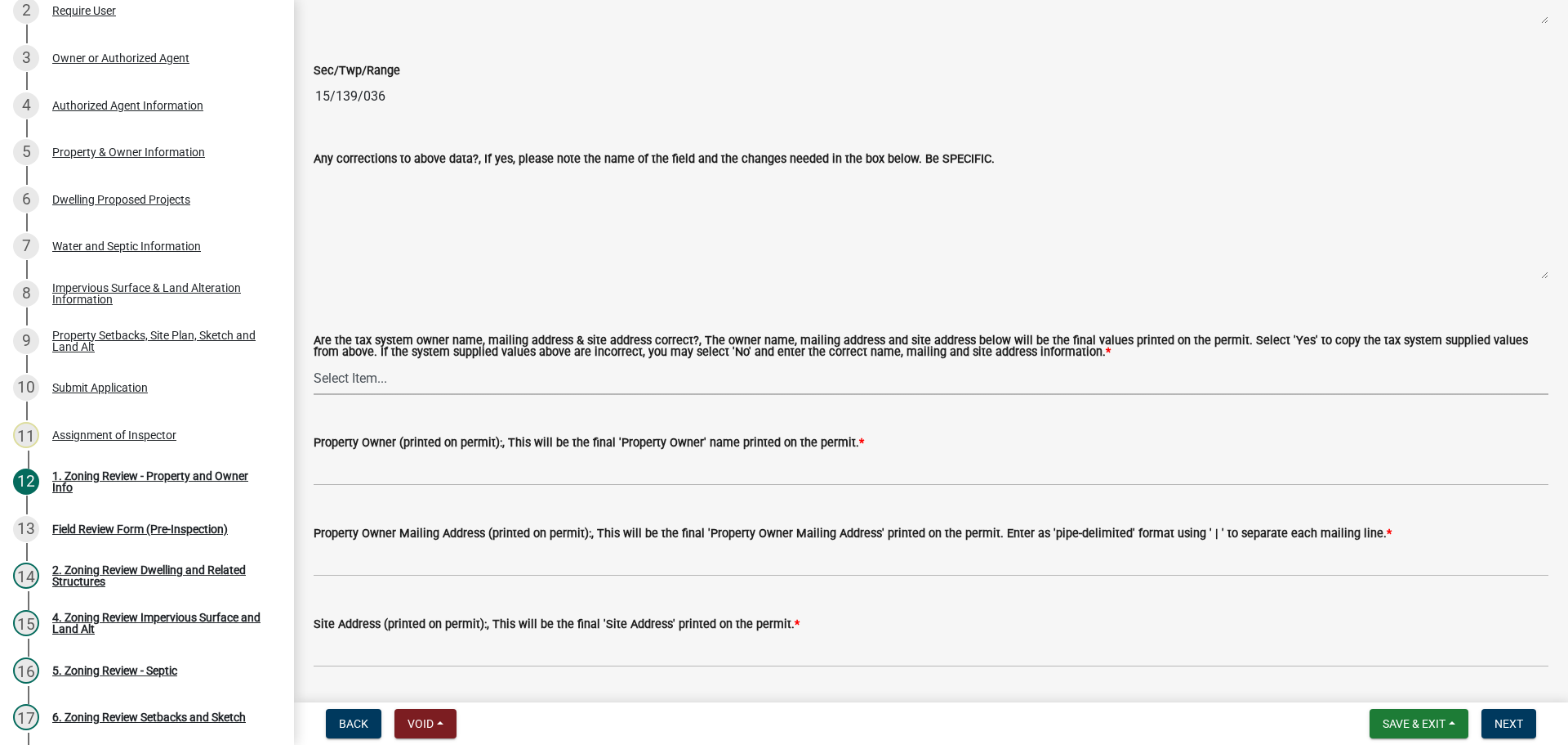
click at [345, 379] on select "Select Item... Yes No" at bounding box center [931, 378] width 1235 height 33
click at [314, 362] on select "Select Item... Yes No" at bounding box center [931, 378] width 1235 height 33
select select "ab6c2257-4786-48e5-86d0-1194833f57c8"
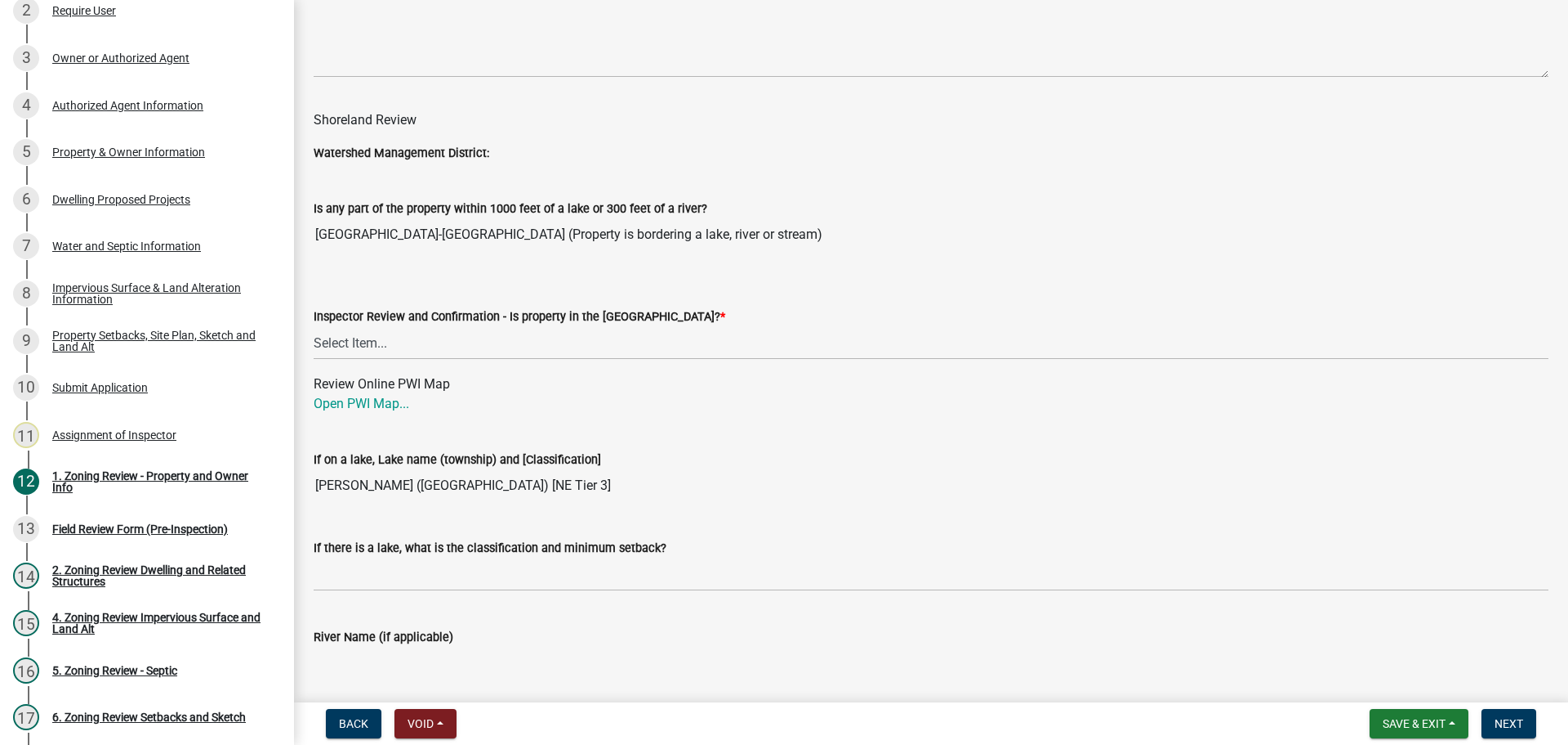
scroll to position [2370, 0]
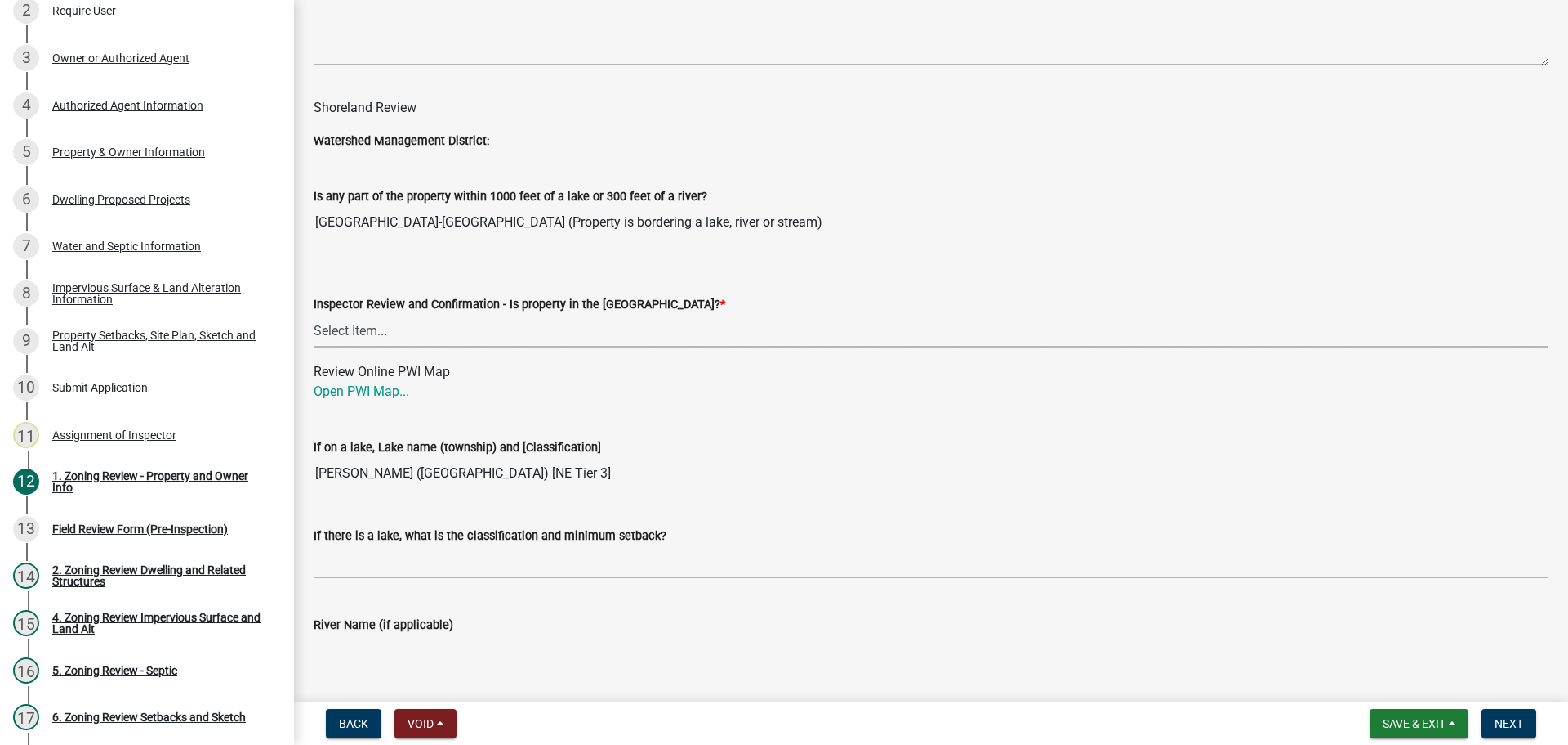
click at [345, 330] on select "Select Item... Within Shoreland District (SD) Not in Shoreland District (NOTSL)" at bounding box center [931, 331] width 1235 height 33
click at [314, 315] on select "Select Item... Within Shoreland District (SD) Not in Shoreland District (NOTSL)" at bounding box center [931, 331] width 1235 height 33
select select "de99b201-fb85-4000-88f5-6f49f4ff2101"
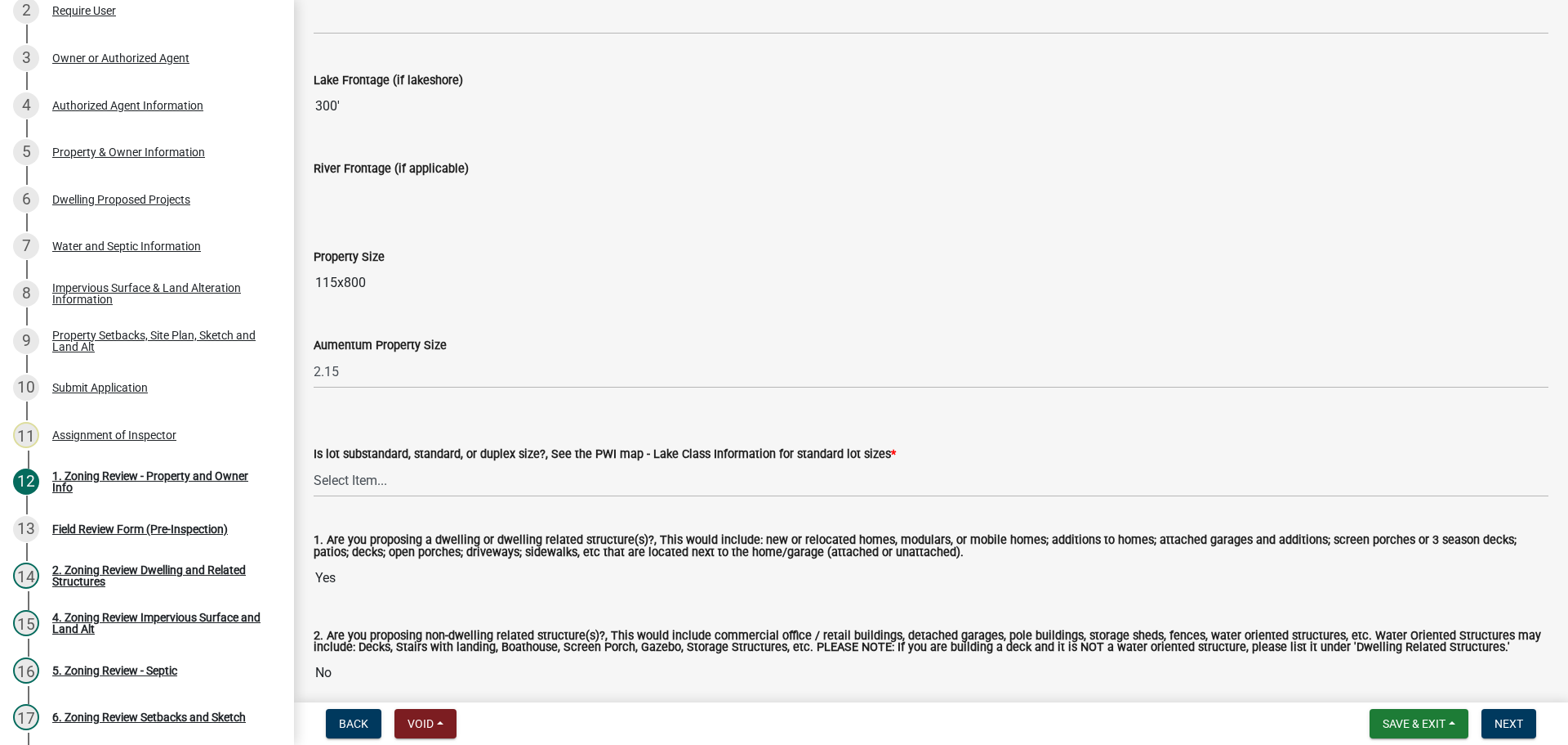
scroll to position [3342, 0]
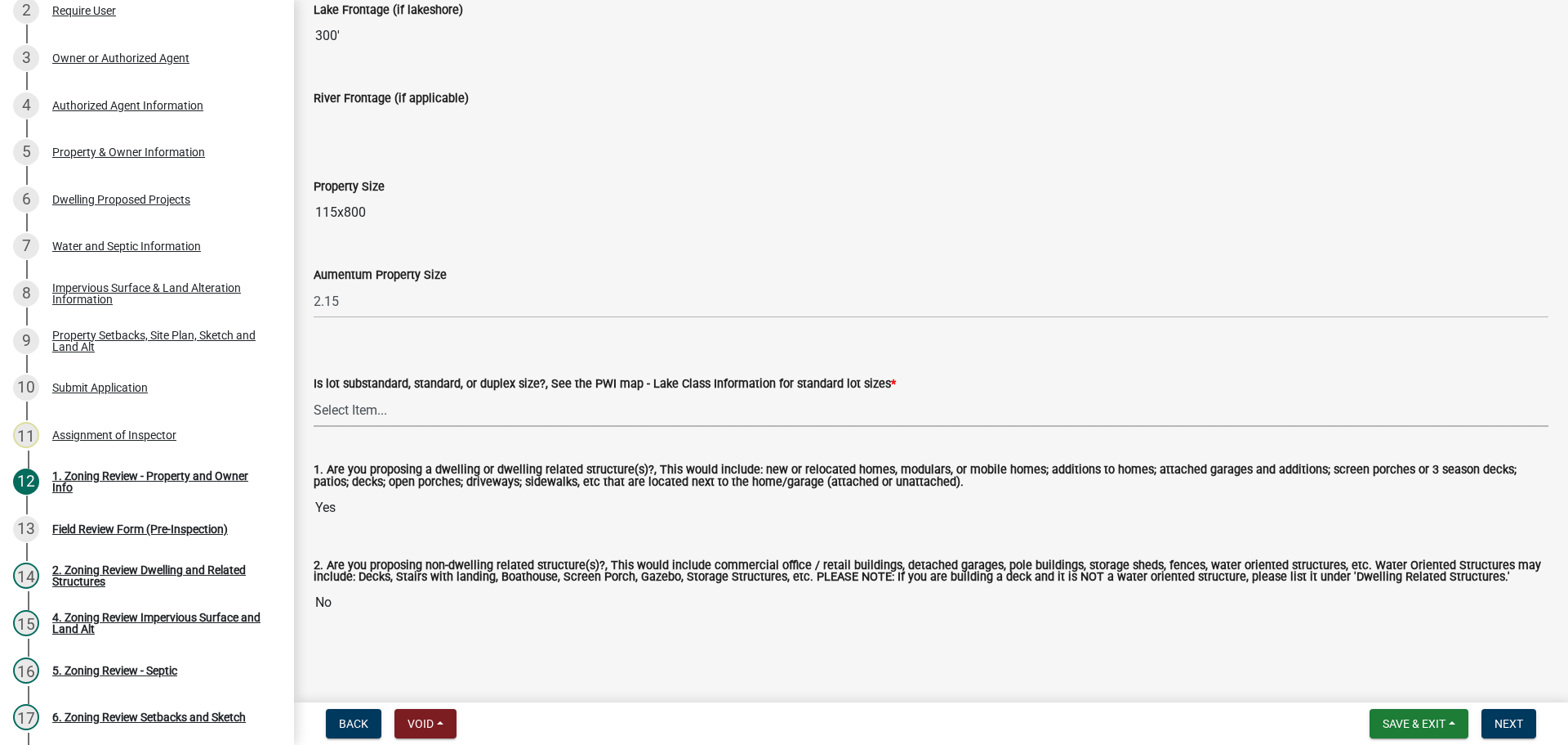
click at [362, 402] on select "Select Item... Non-Riparian and not back lot Substandard Non-Riparian Backlot S…" at bounding box center [931, 410] width 1235 height 33
click at [314, 393] on select "Select Item... Non-Riparian and not back lot Substandard Non-Riparian Backlot S…" at bounding box center [931, 410] width 1235 height 33
select select "bebe3d63-d6b7-40ee-9a8d-3c7f124c1a67"
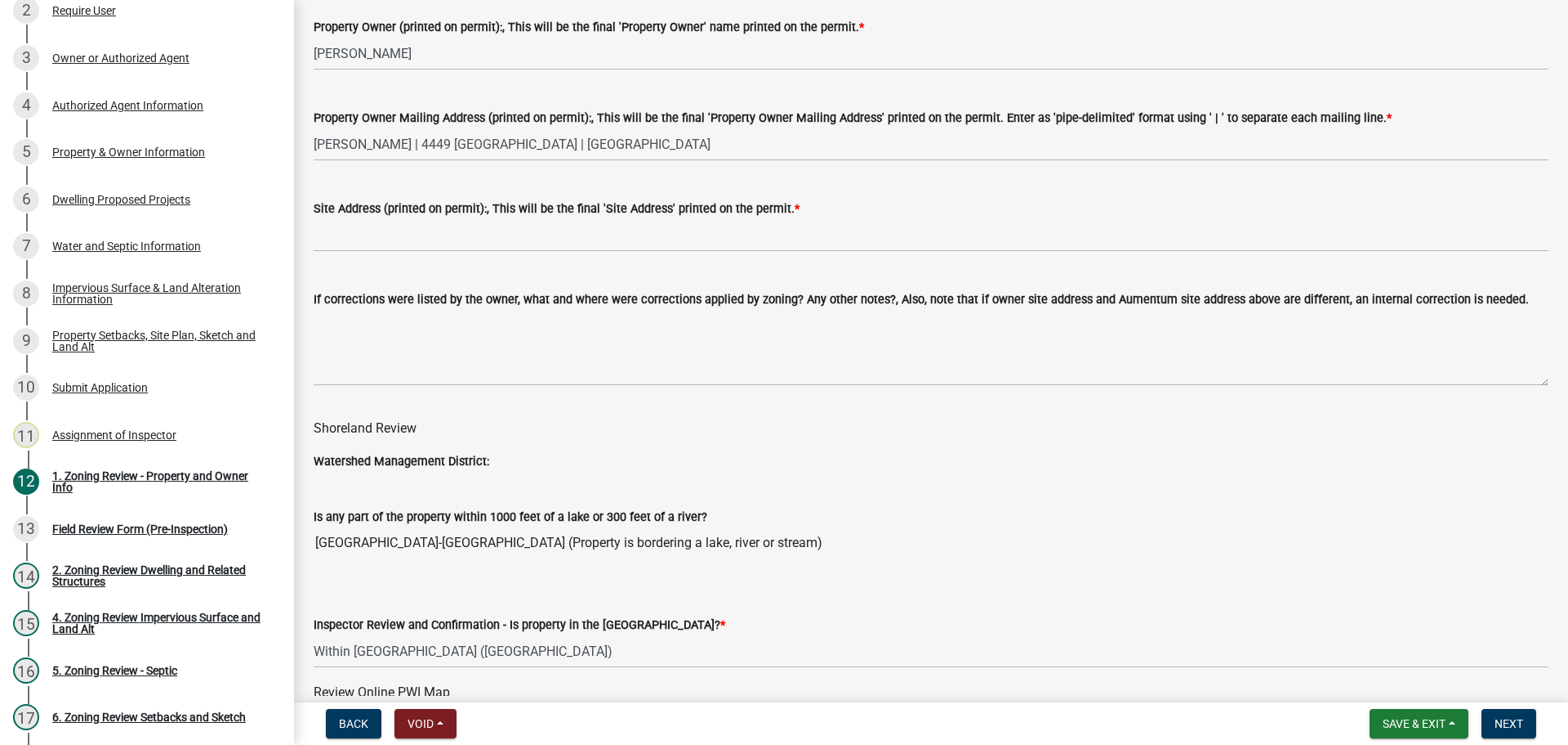
scroll to position [2116, 0]
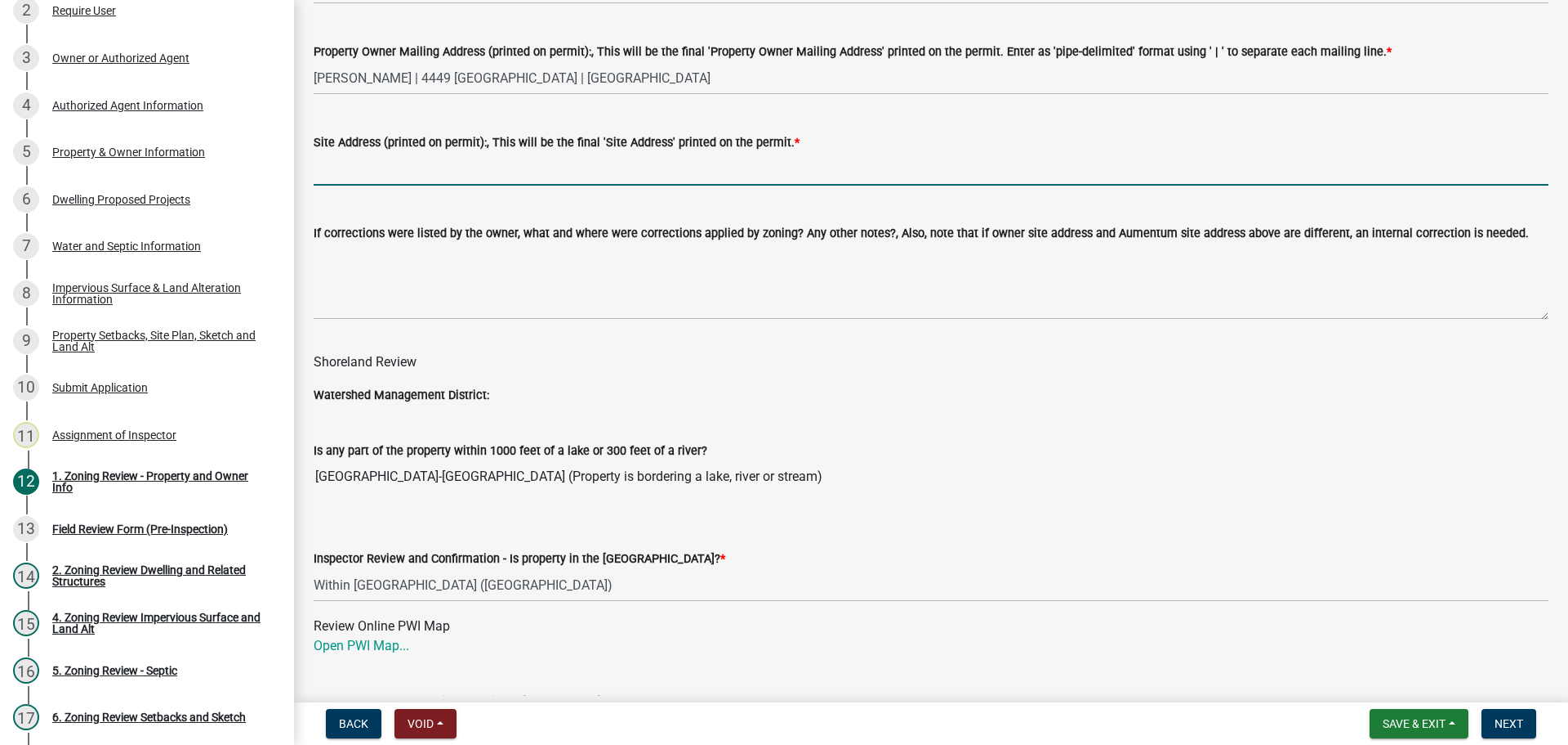
click at [368, 158] on input "Site Address (printed on permit):, This will be the final 'Site Address' printe…" at bounding box center [931, 169] width 1235 height 33
type input "NA"
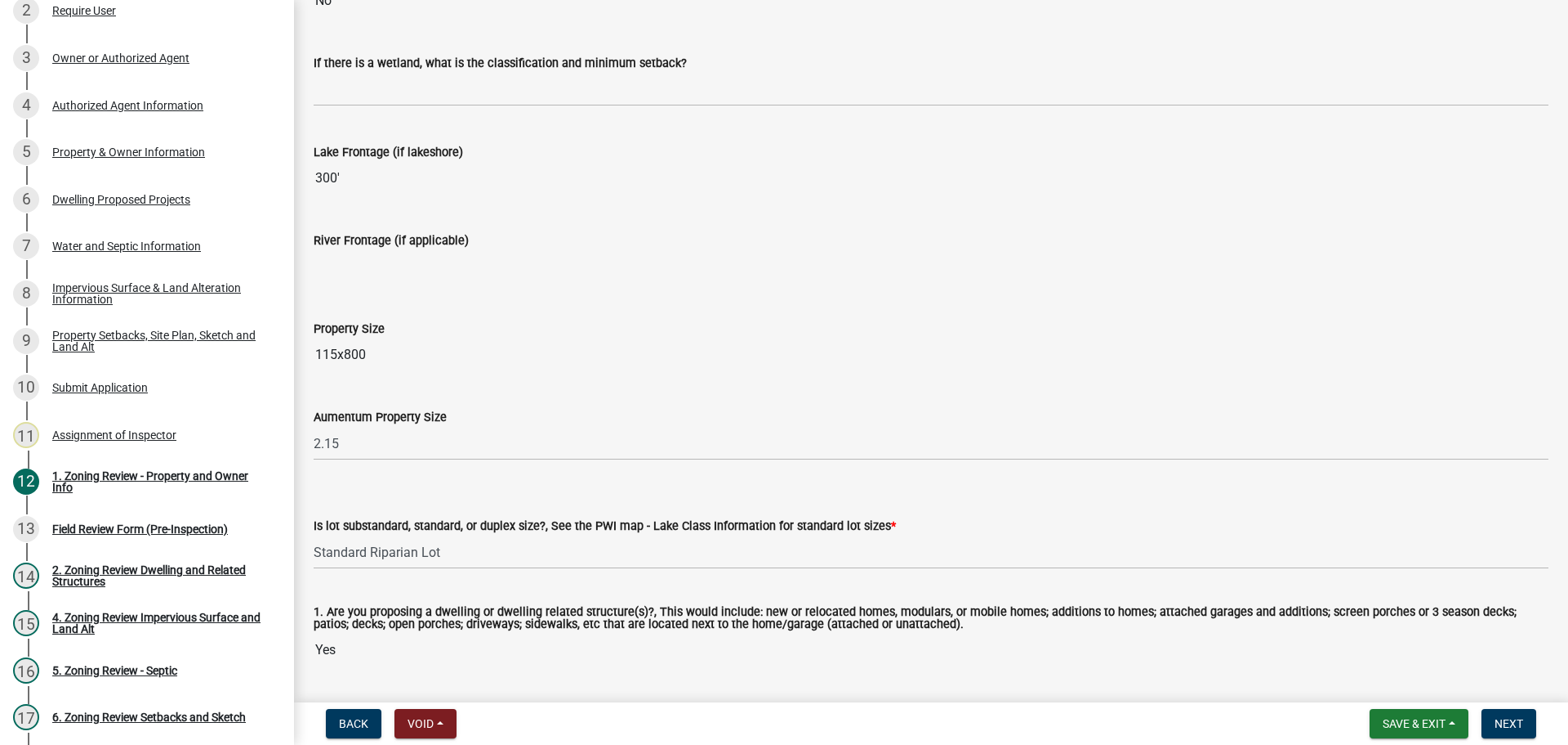
scroll to position [3342, 0]
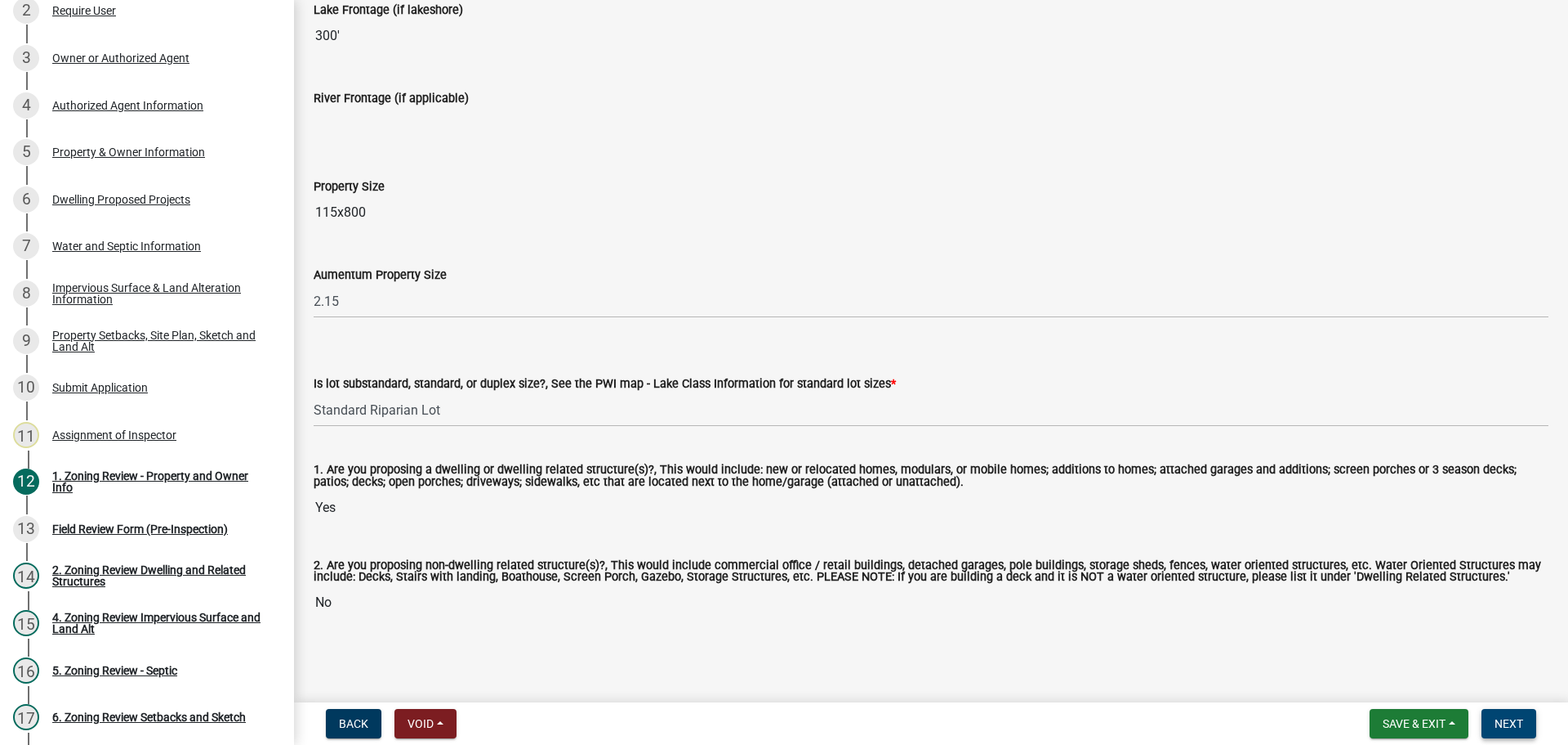
click at [1522, 717] on span "Next" at bounding box center [1508, 723] width 28 height 13
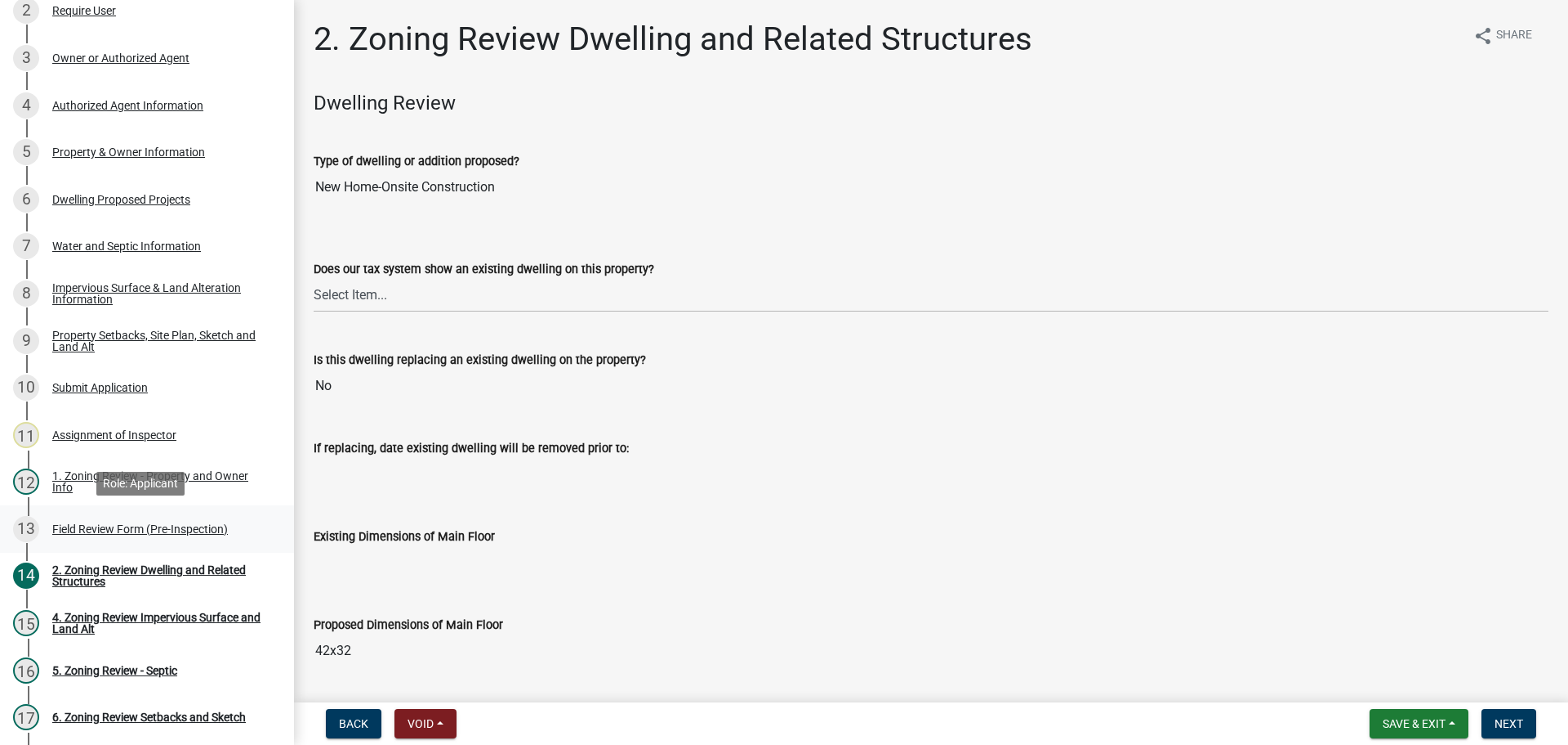
click at [103, 523] on div "Field Review Form (Pre-Inspection)" at bounding box center [140, 528] width 175 height 11
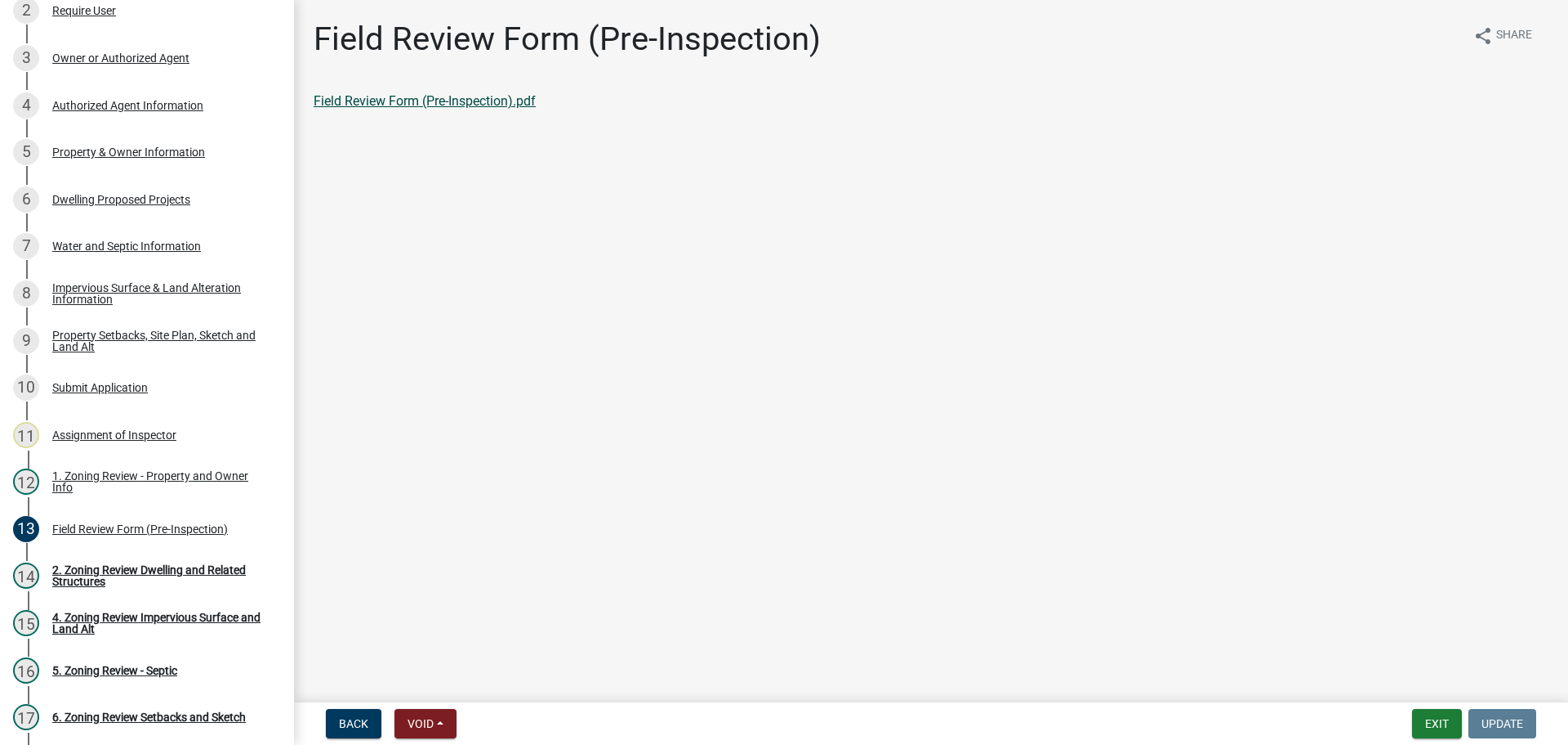
click at [391, 105] on link "Field Review Form (Pre-Inspection).pdf" at bounding box center [425, 100] width 222 height 16
click at [107, 330] on div "Property Setbacks, Site Plan, Sketch and Land Alt" at bounding box center [160, 341] width 216 height 23
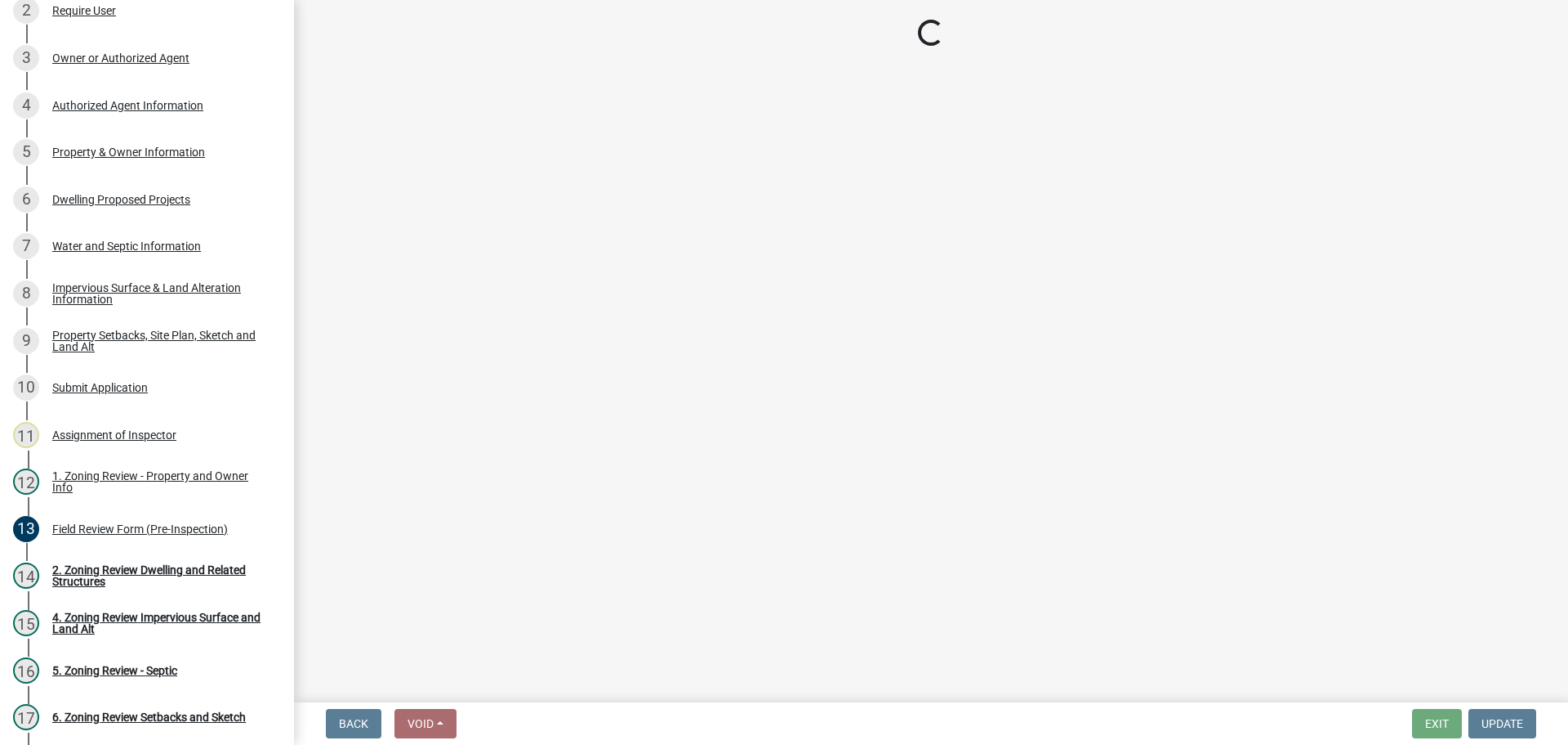
select select "7b13c63f-e699-4112-b373-98fbd28ec536"
select select "30698cae-3020-4094-b990-2e9dda3c0cdc"
select select "b56a4575-9846-47cf-8067-c59a4853da22"
select select "12f785fb-c378-4b18-841c-21c73dc99083"
select select "e8ab2dc3-aa3f-46f3-9b4a-37eb25ad84af"
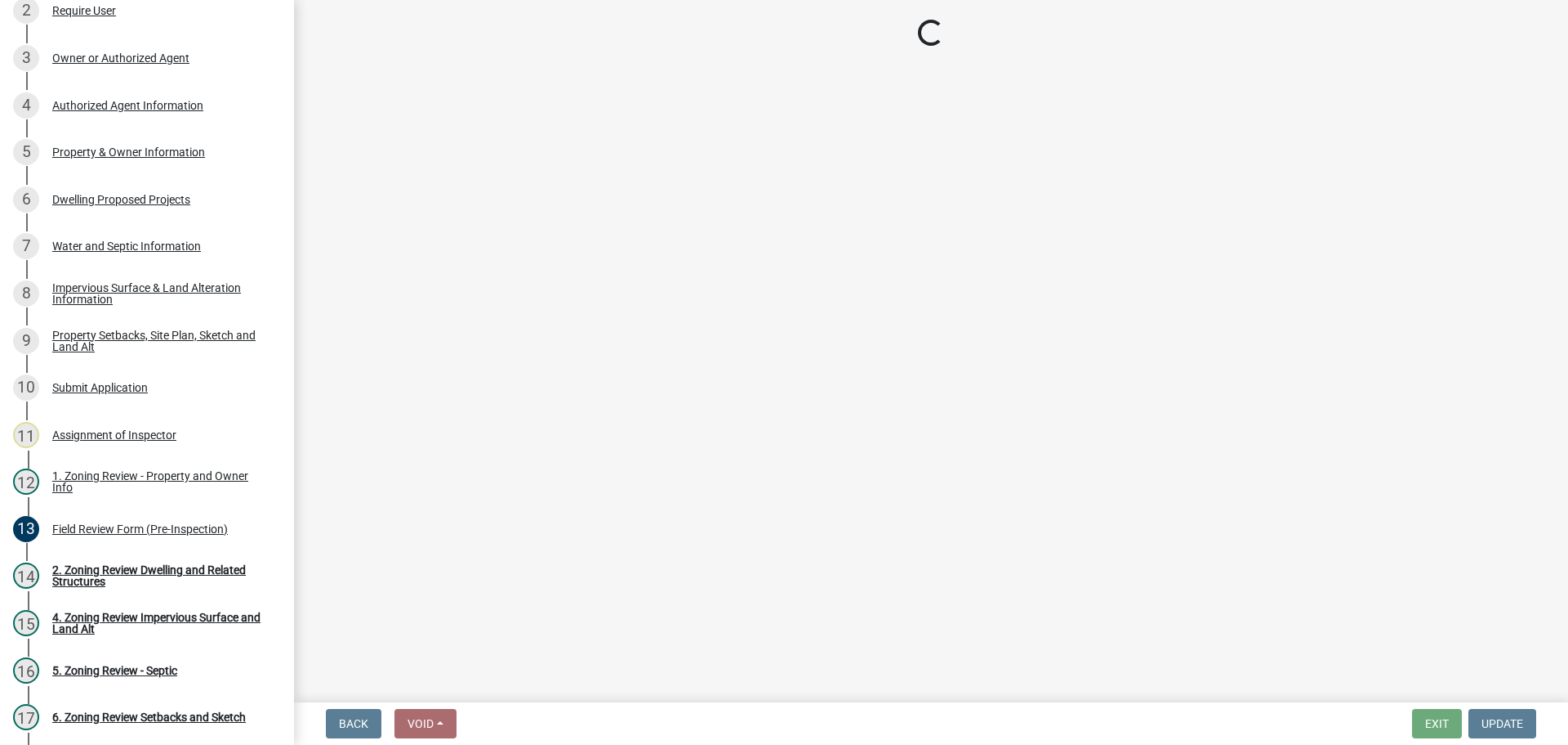
select select "27b2a8b4-abf6-463e-8c0c-7c5d2b4fe26f"
select select "5ad4ab64-b44e-481c-9000-9e5907aa74e1"
select select "d61e3758-d187-40af-a435-5e09c3f3d509"
select select "c8b8ea71-7088-4e87-a493-7bc88cc2835b"
select select "1c6b2b2e-439c-462d-bb45-b31f31c95a9c"
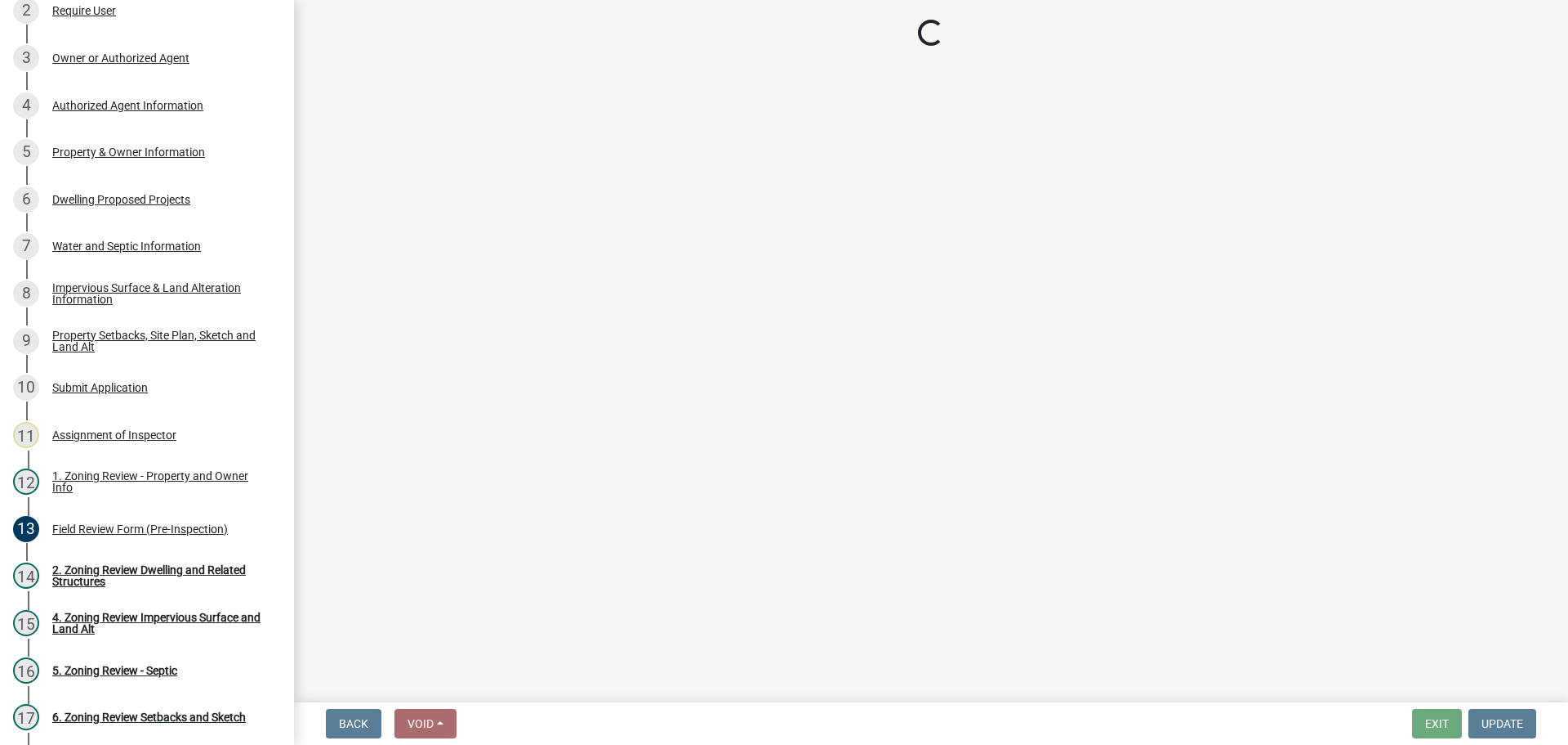
select select "19d13e65-c93d-443e-910a-7a17299544cc"
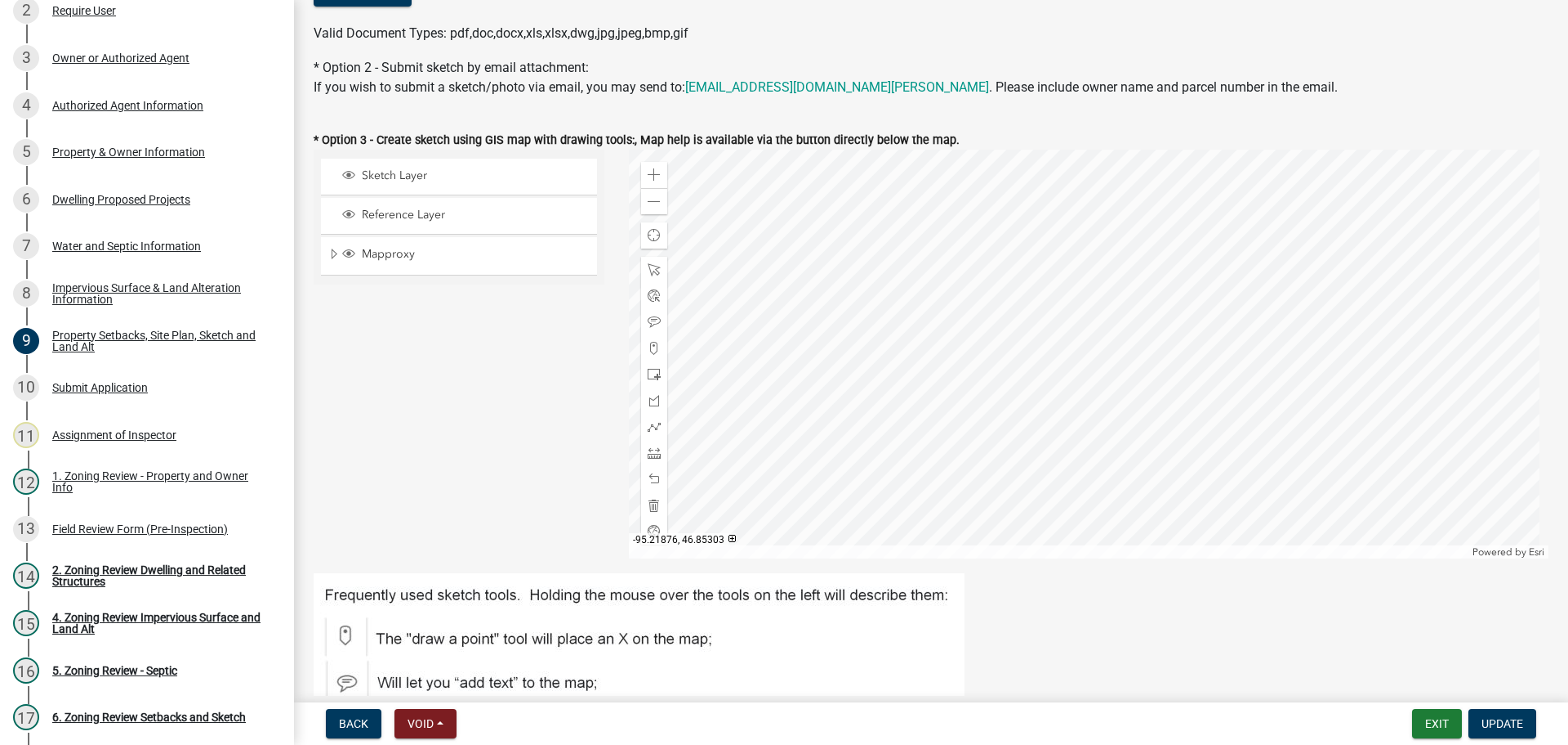
scroll to position [164, 0]
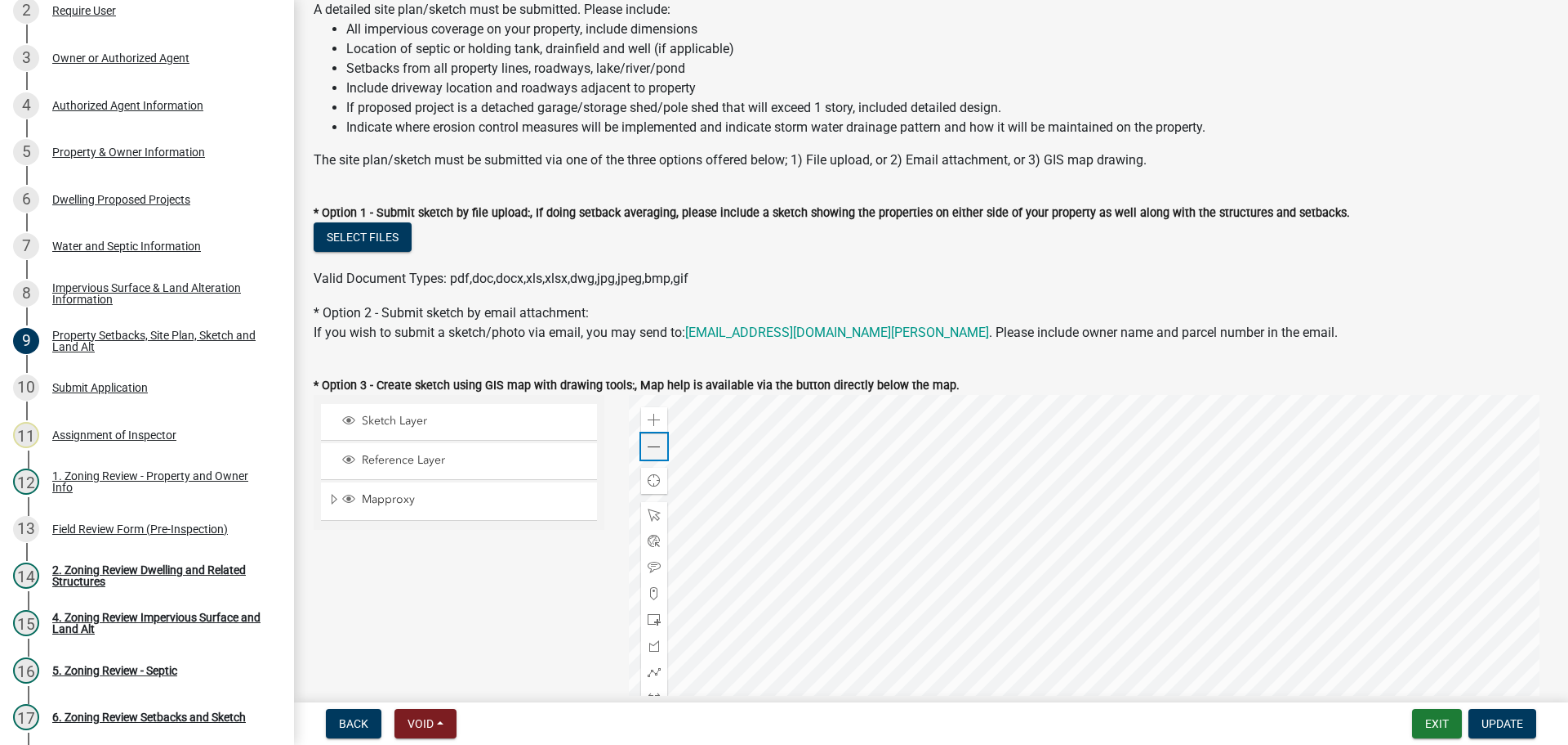
click at [648, 446] on span at bounding box center [655, 447] width 13 height 13
click at [155, 197] on div "Dwelling Proposed Projects" at bounding box center [121, 199] width 138 height 11
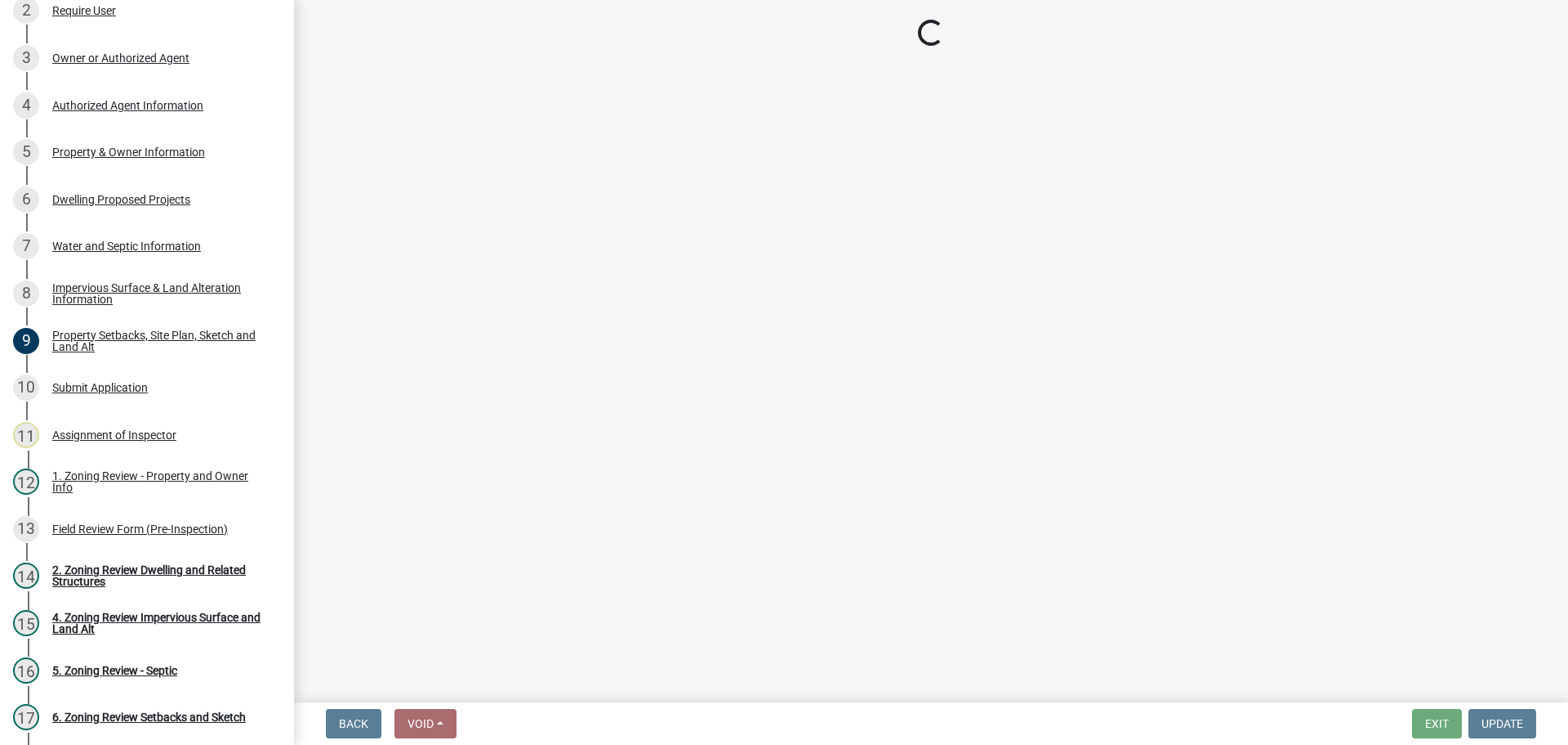
select select "5b8abcc6-67f7-49fb-8f25-c295ccc2b339"
select select "566f81cc-4b3f-4ecb-9f16-a2b313352c61"
select select "e13aacd2-5b16-46a8-9c16-26b3d7b1c810"
select select "ebb33175-329d-4f8e-9ee0-a71ca57f3362"
select select "11c1c089-3b44-43c0-9549-3c9eeea2451f"
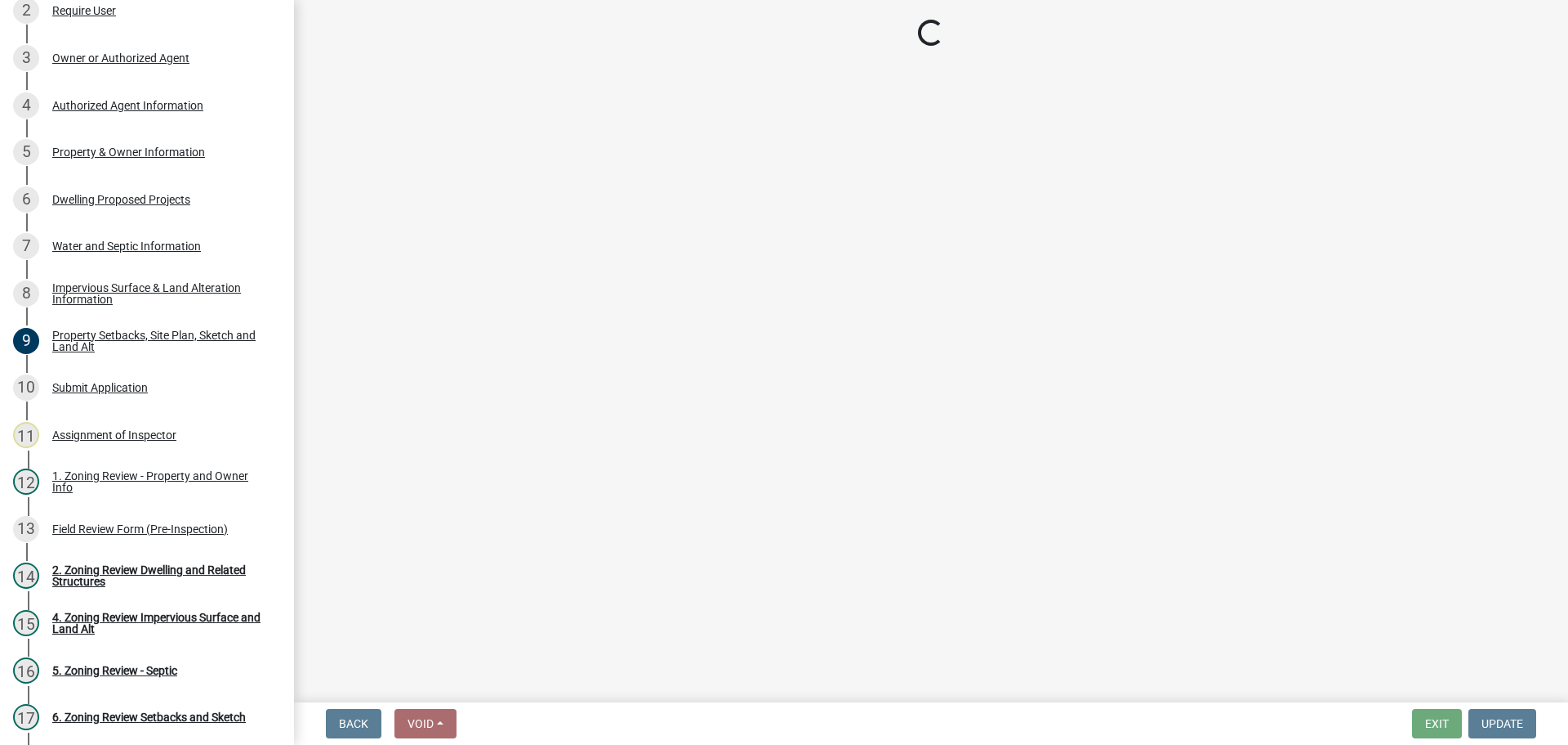
select select "1cc45182-8160-4464-8930-8908804d880e"
select select "8e4dc0e1-7dfa-4afc-85b9-5ad40795f204"
select select "ab9119d1-7da9-49c4-9fac-8c142204c89d"
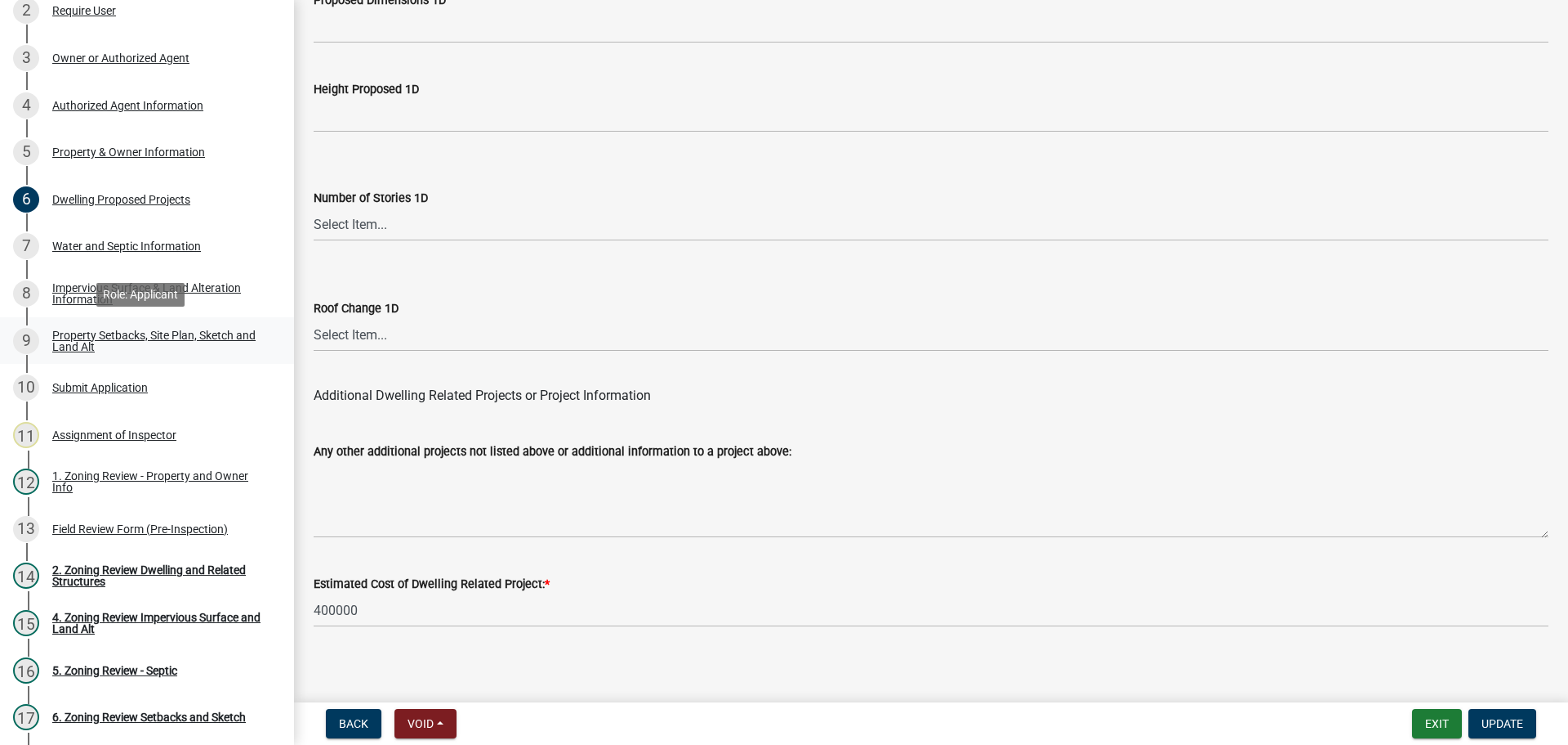
scroll to position [164, 0]
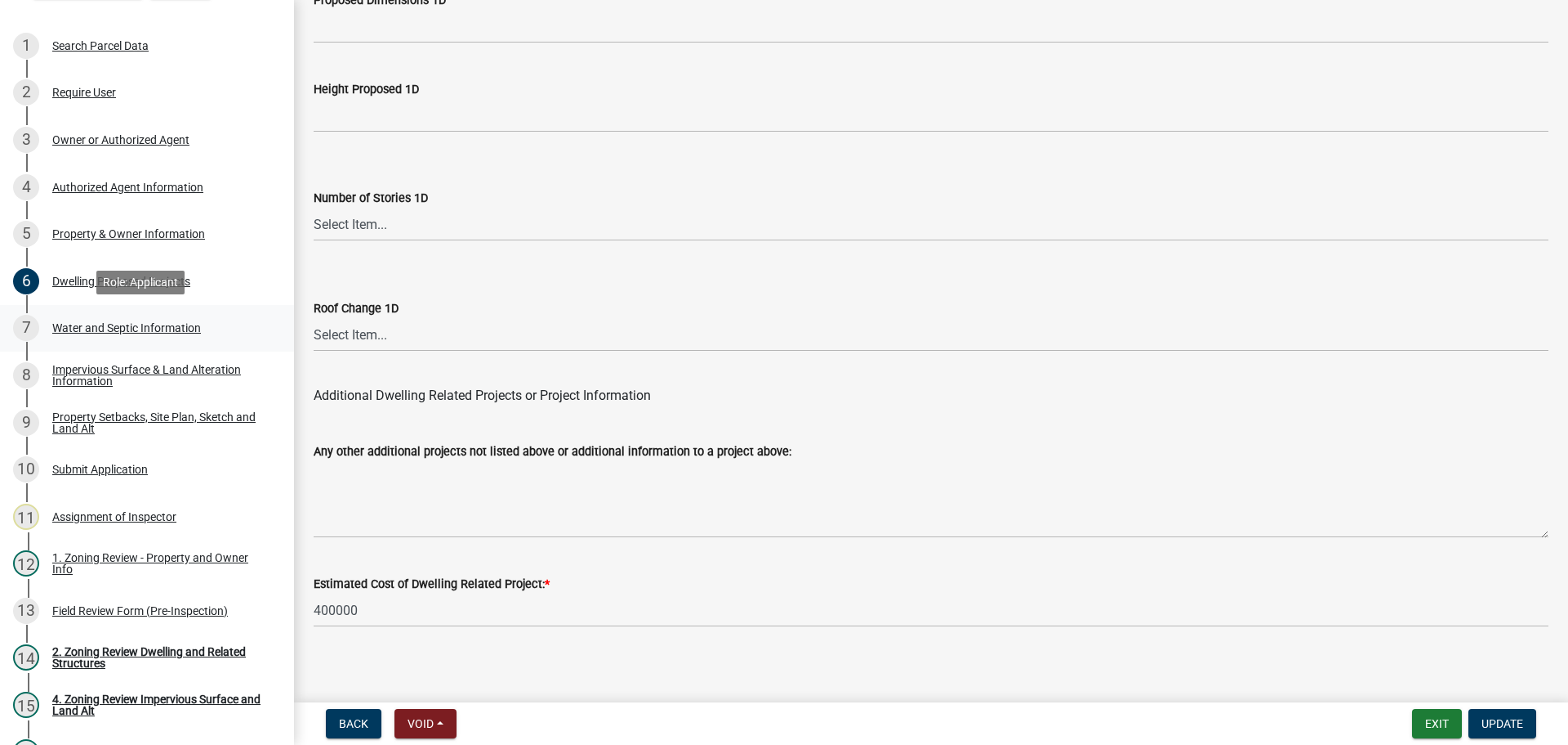
click at [144, 326] on div "Water and Septic Information" at bounding box center [127, 328] width 149 height 11
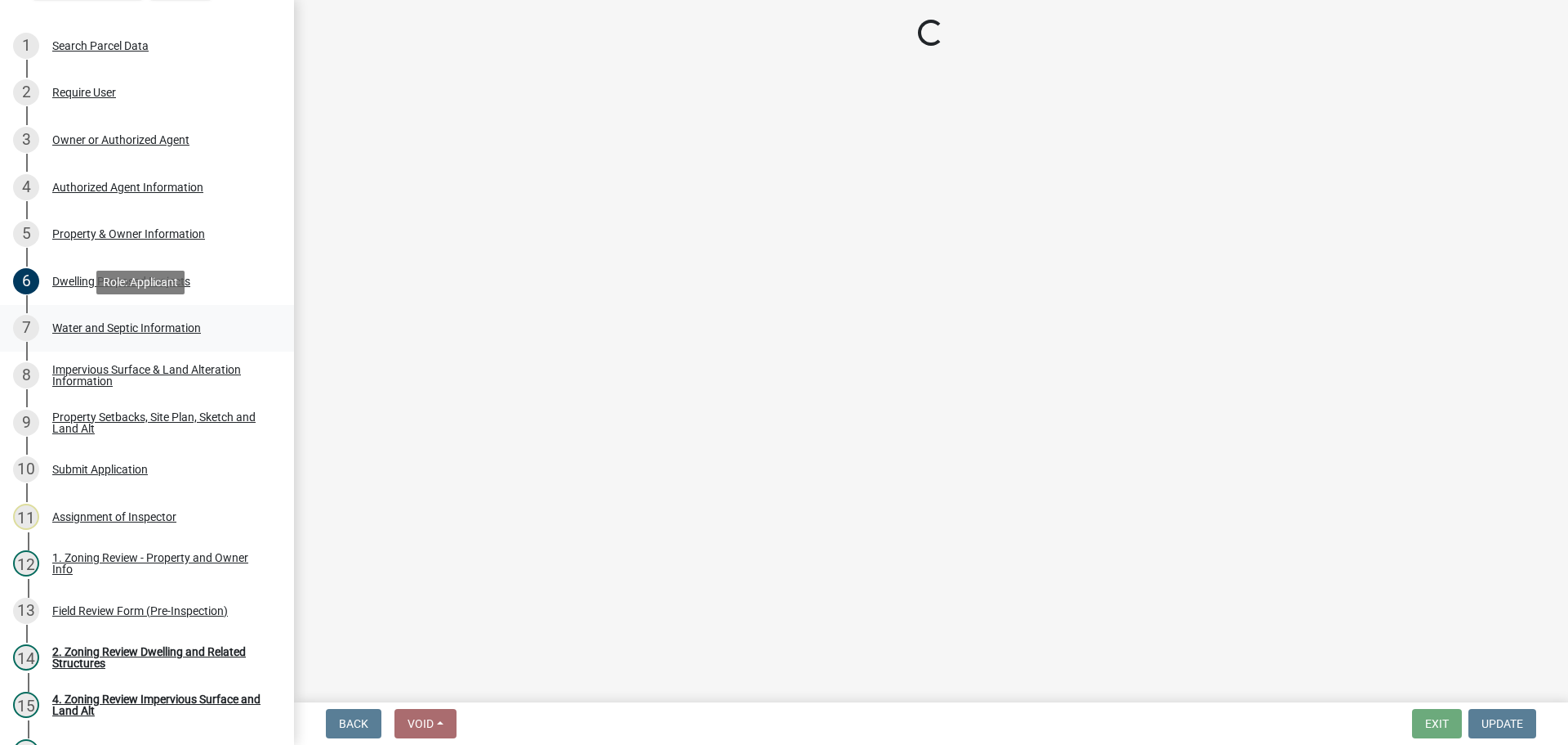
scroll to position [0, 0]
select select "295c6ba3-00c2-4229-aea3-8b4be6316de8"
select select "a01a1fb1-1490-43e2-af36-29ac4cf5629f"
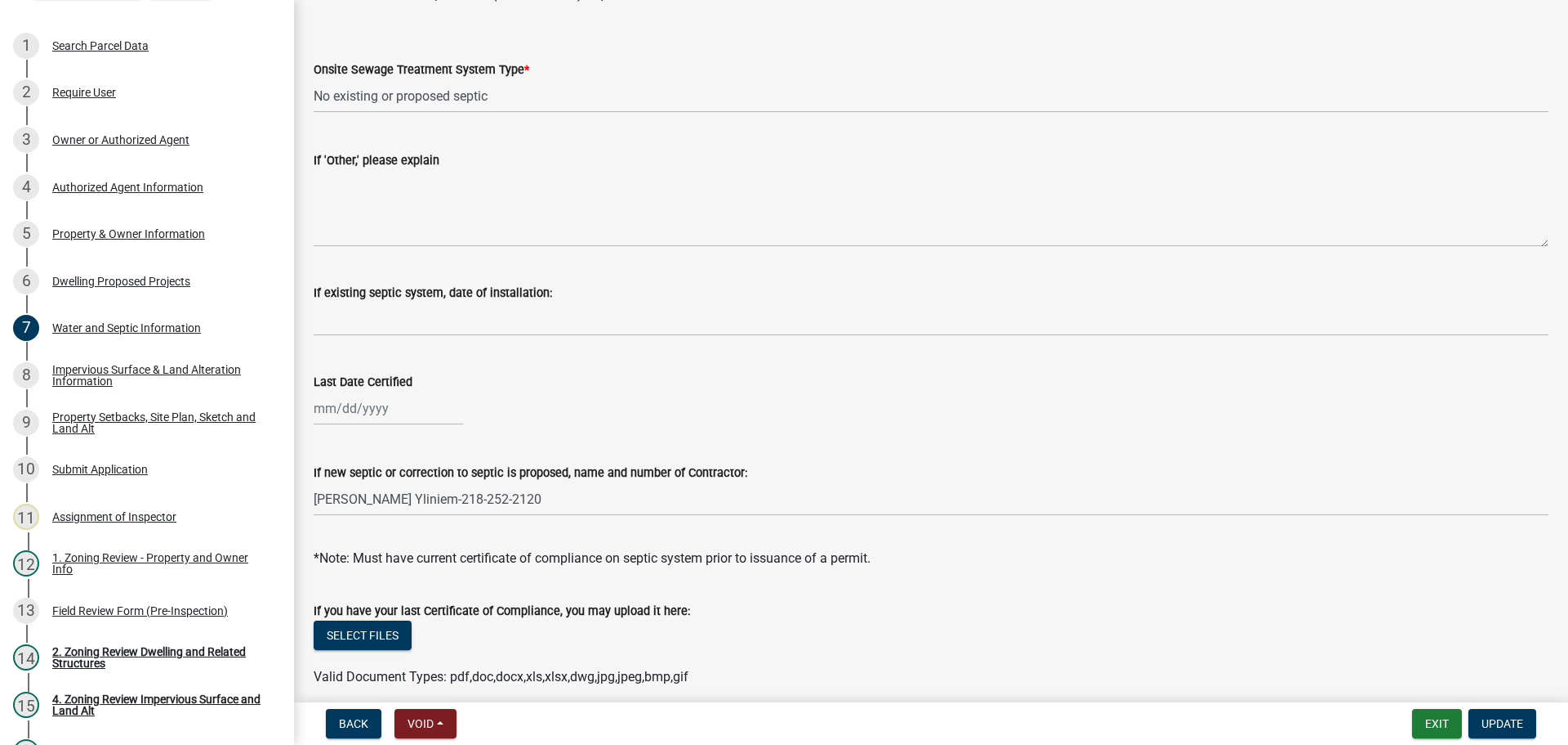
scroll to position [327, 0]
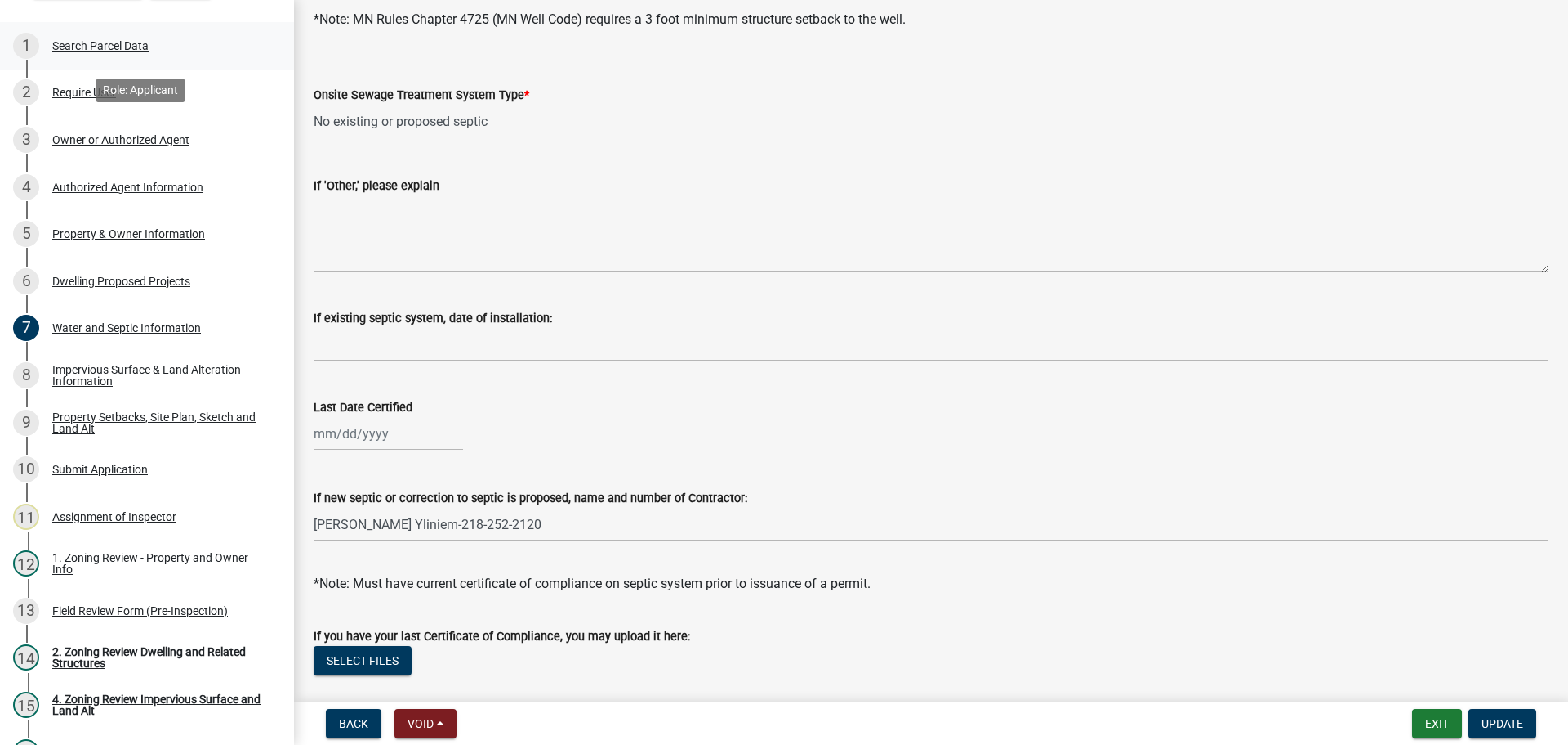
click at [115, 38] on div "1 Search Parcel Data" at bounding box center [140, 46] width 255 height 26
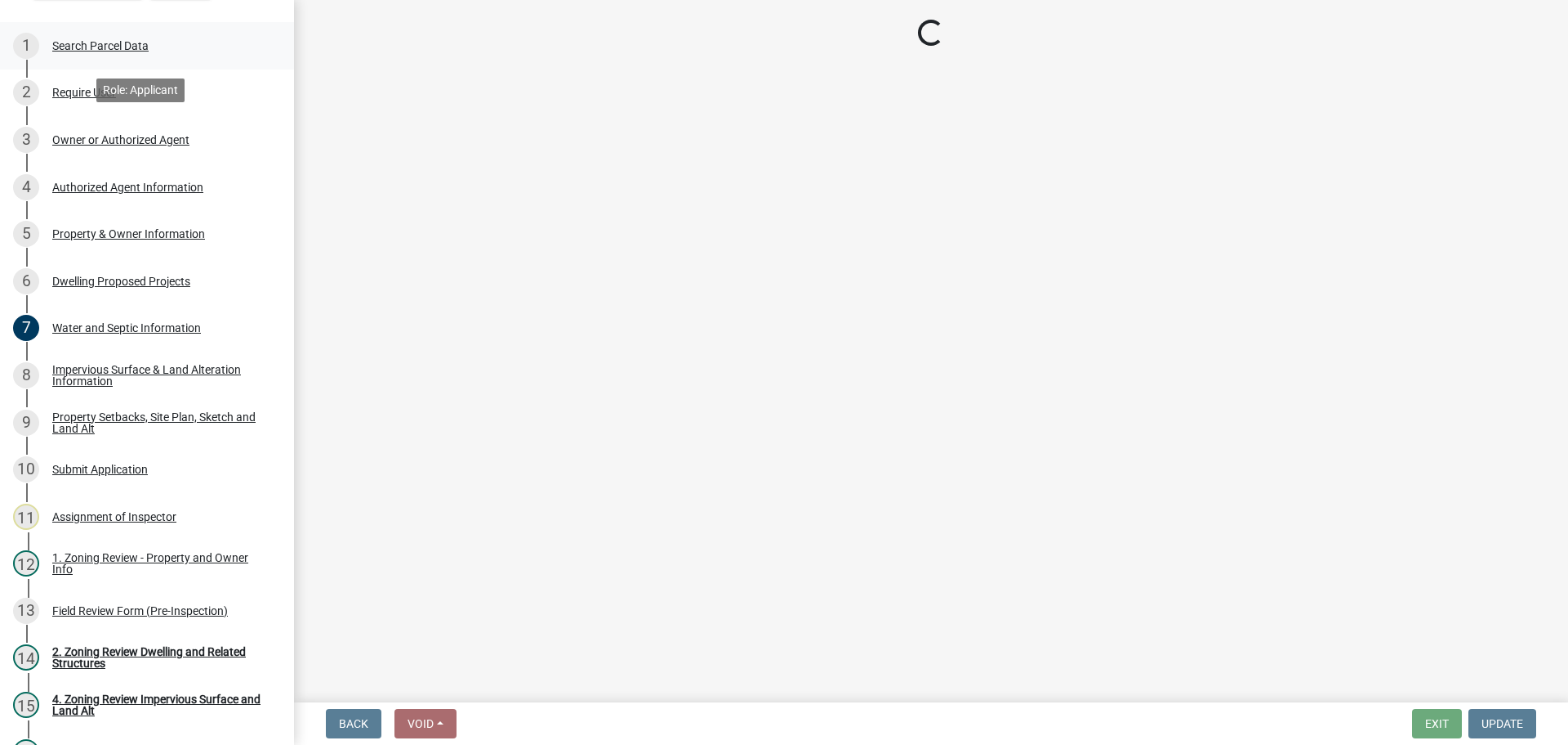
scroll to position [0, 0]
click at [118, 43] on div "Search Parcel Data" at bounding box center [100, 46] width 96 height 11
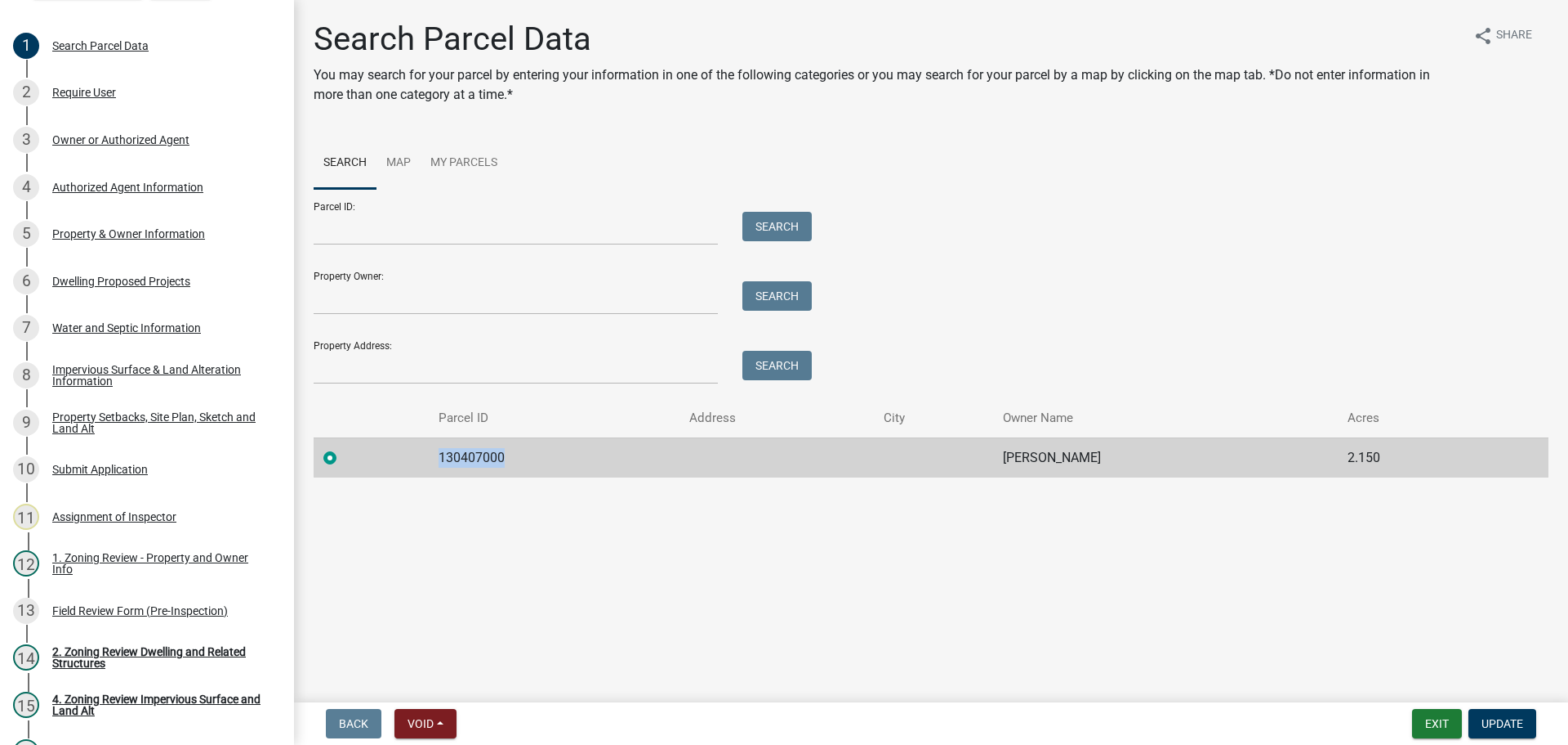
drag, startPoint x: 499, startPoint y: 451, endPoint x: 432, endPoint y: 460, distance: 67.6
click at [432, 460] on td "130407000" at bounding box center [554, 457] width 252 height 40
copy td "130407000"
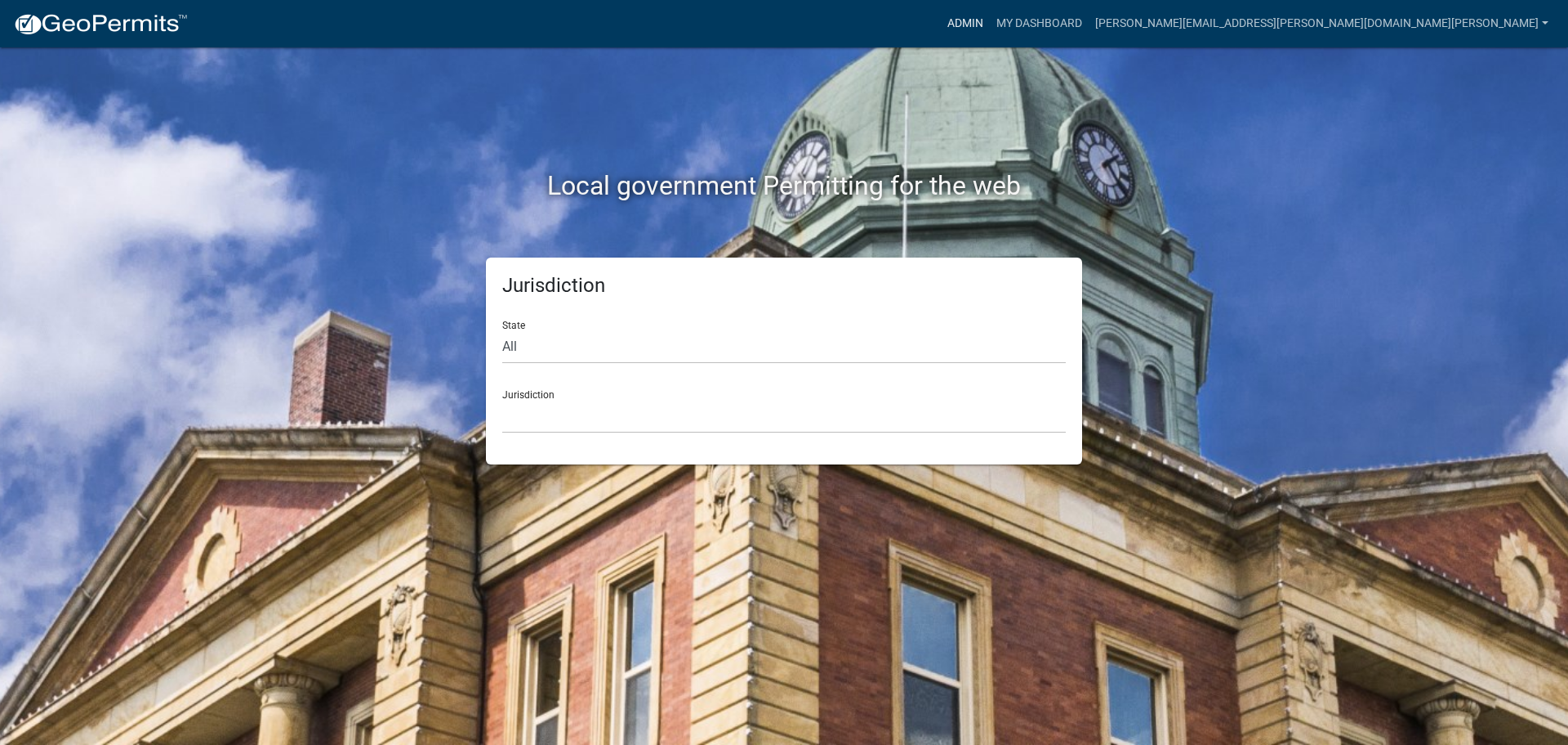
click at [990, 18] on link "Admin" at bounding box center [965, 24] width 49 height 31
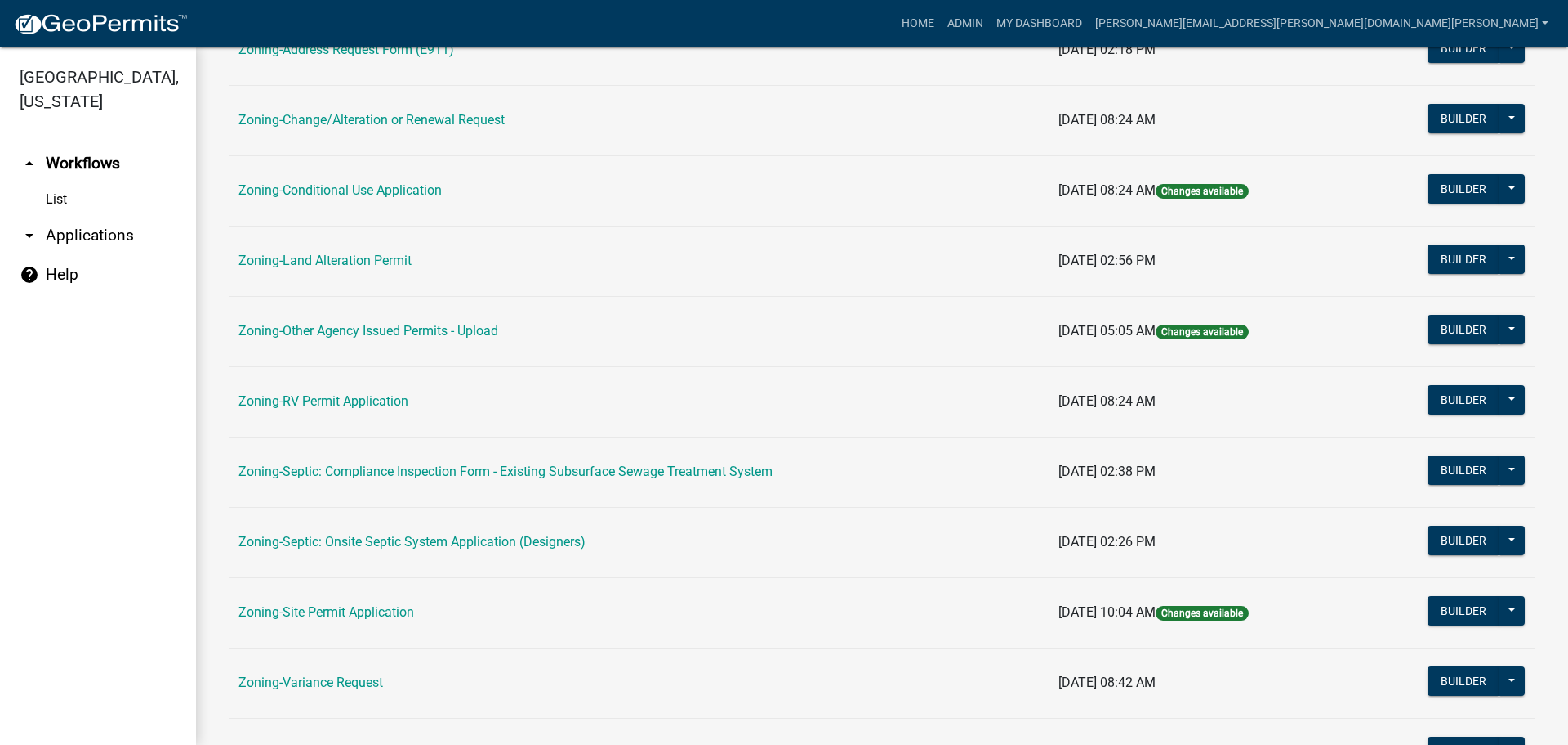
scroll to position [498, 0]
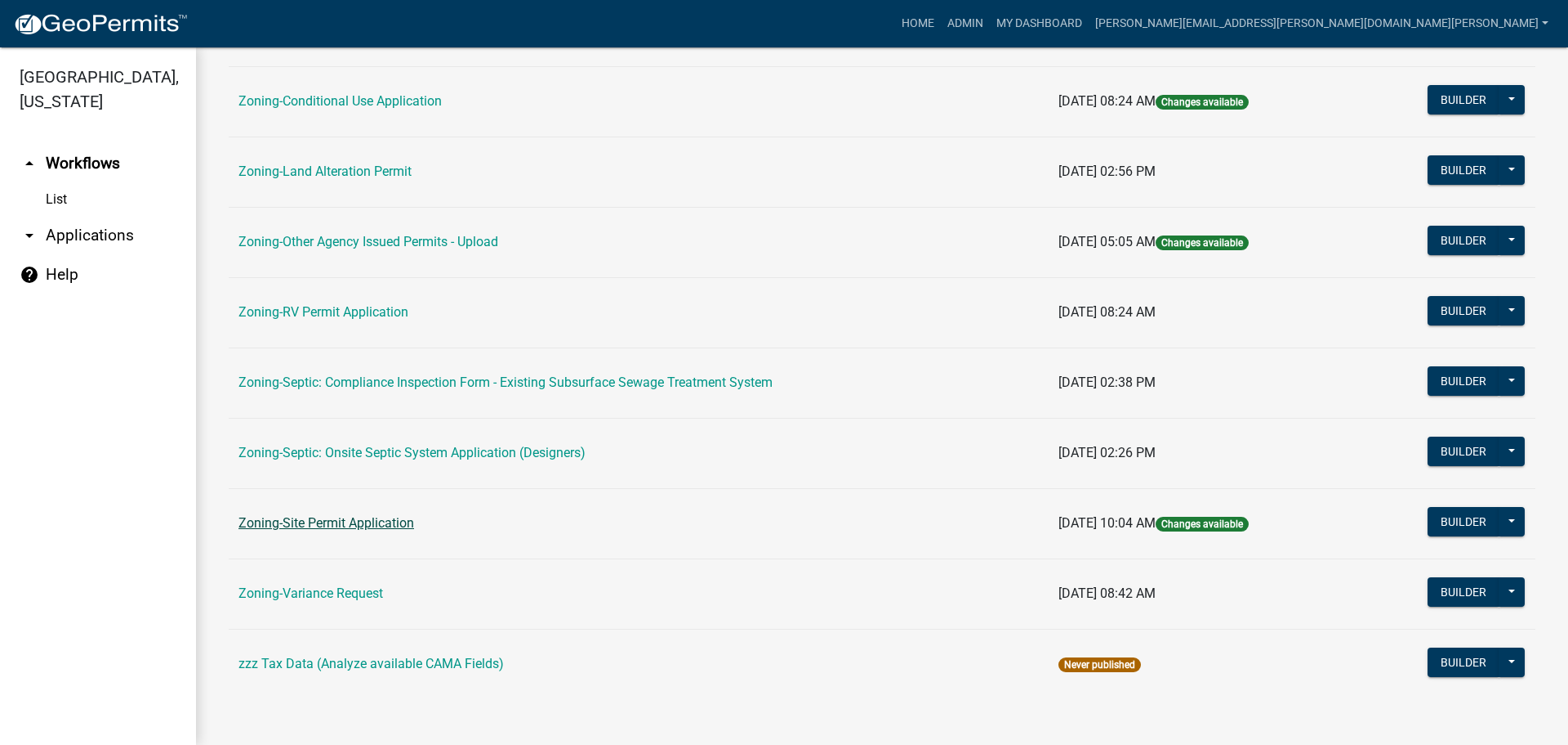
click at [353, 526] on link "Zoning-Site Permit Application" at bounding box center [326, 523] width 175 height 16
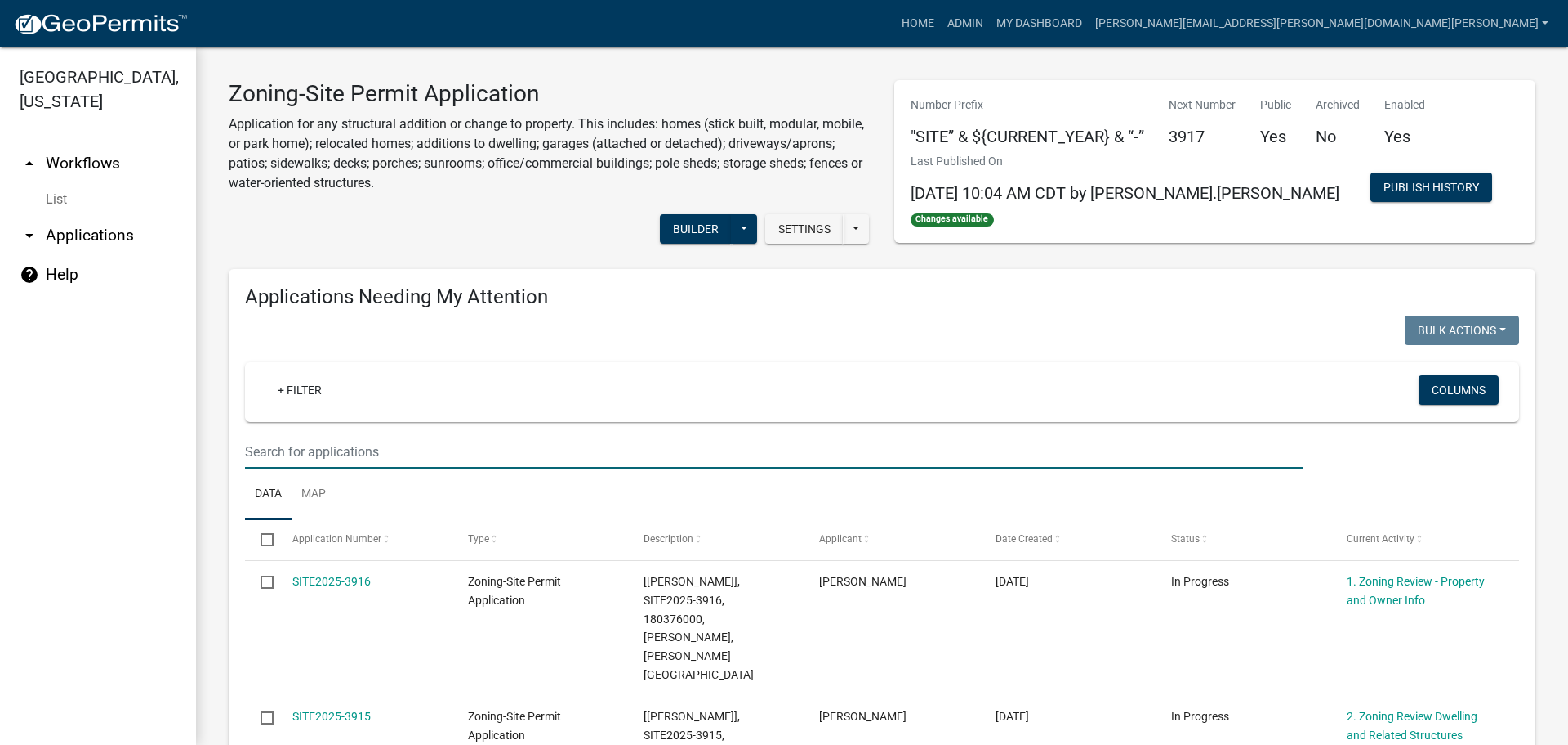
click at [387, 447] on input "text" at bounding box center [774, 451] width 1058 height 33
type input "[PERSON_NAME]"
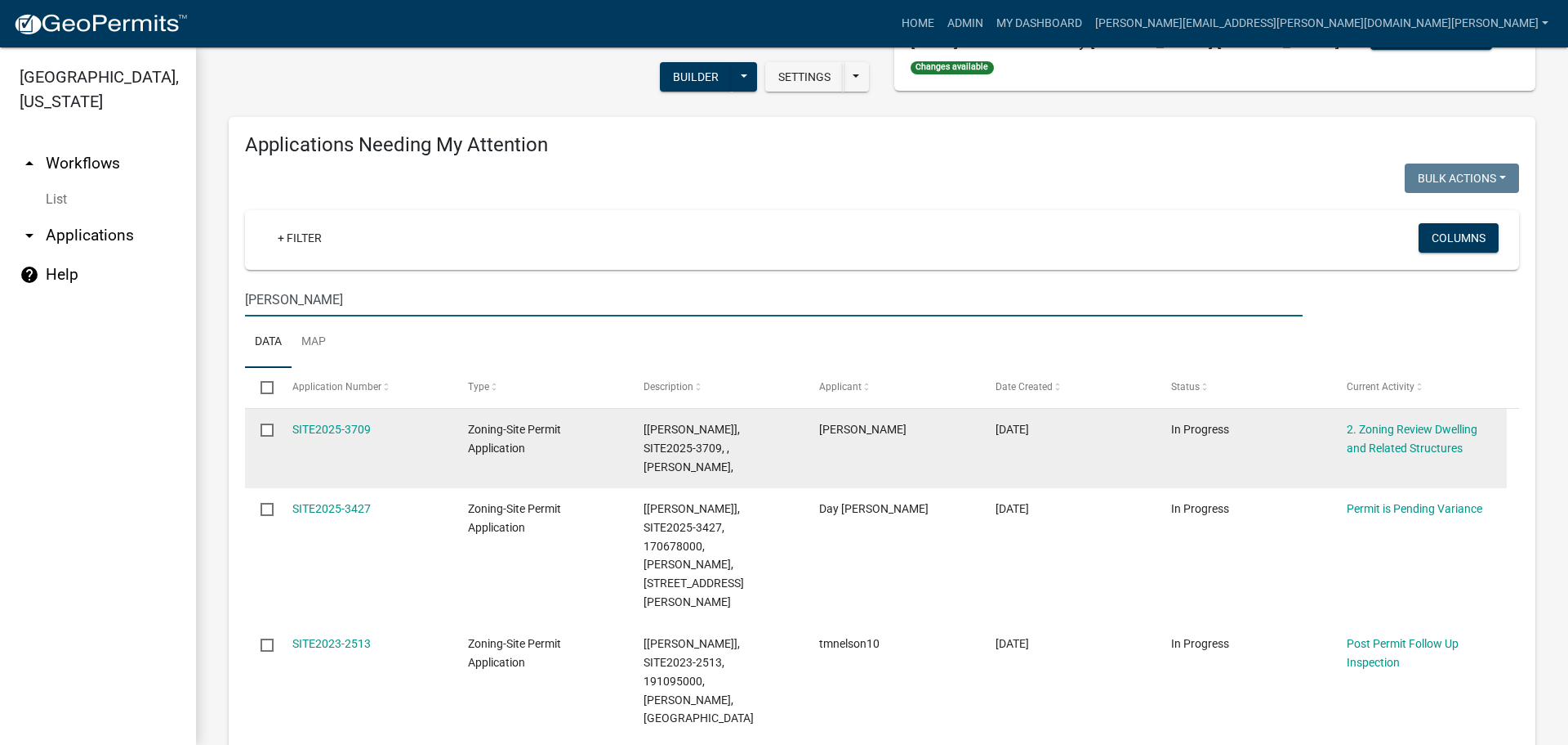
scroll to position [245, 0]
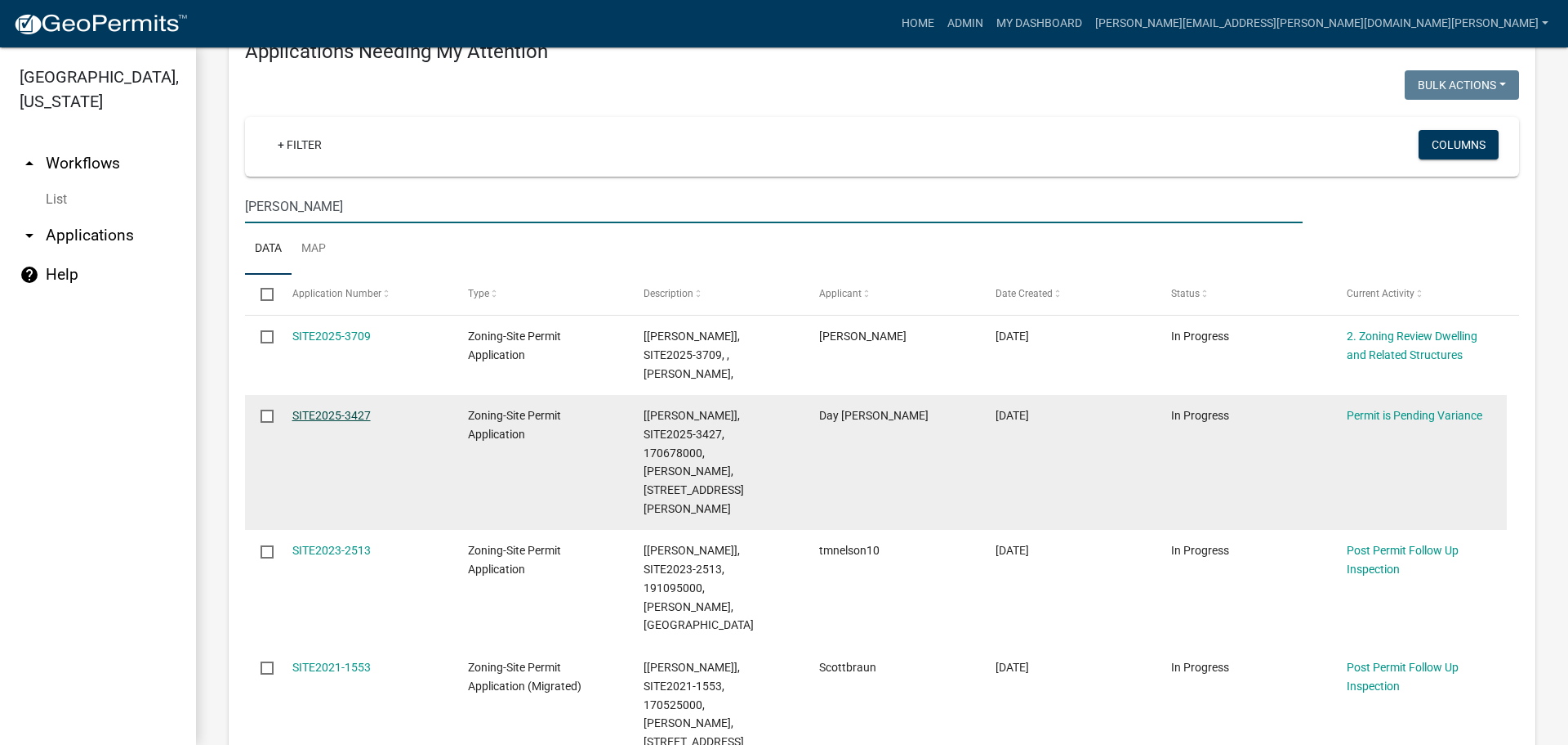
click at [344, 412] on link "SITE2025-3427" at bounding box center [331, 415] width 78 height 13
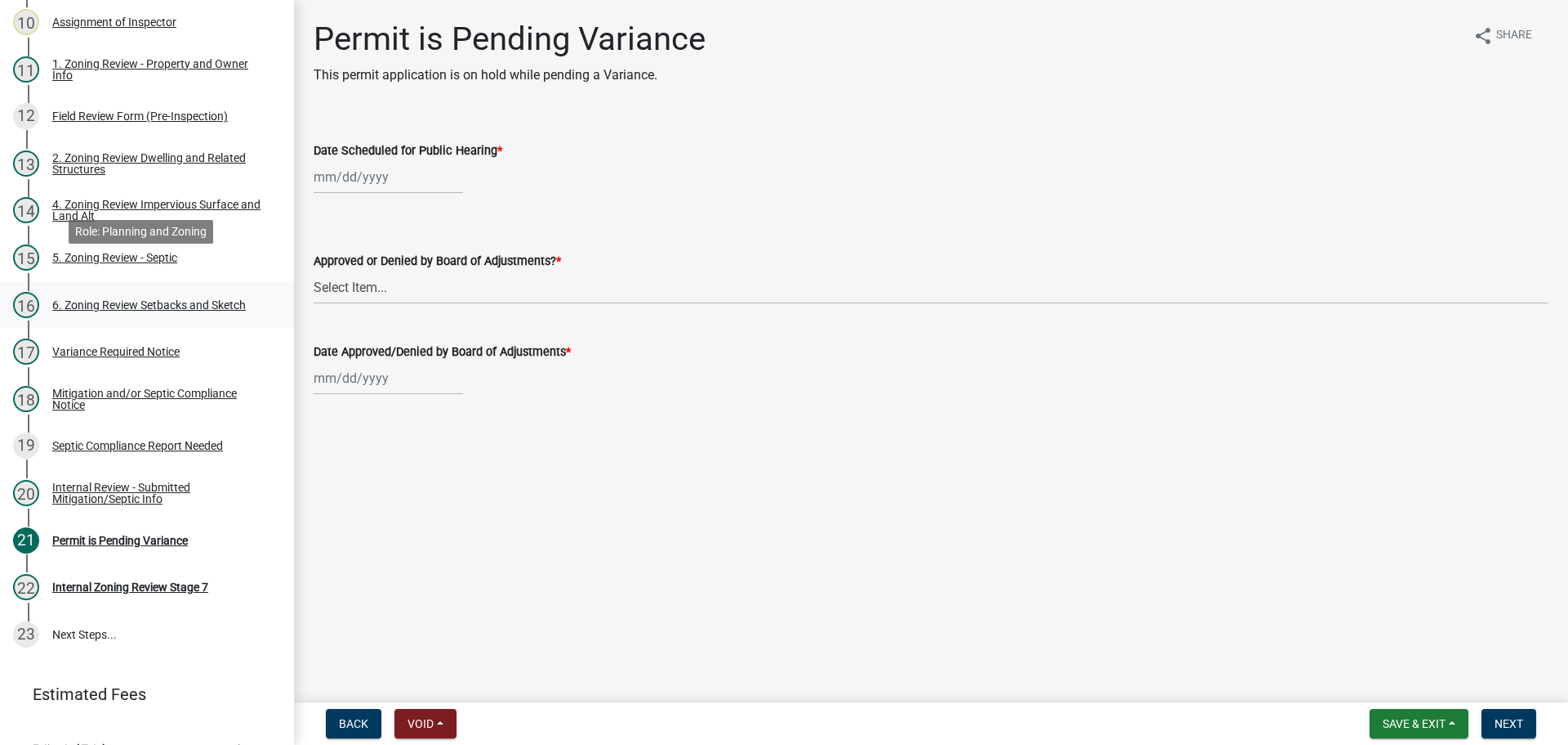
scroll to position [638, 0]
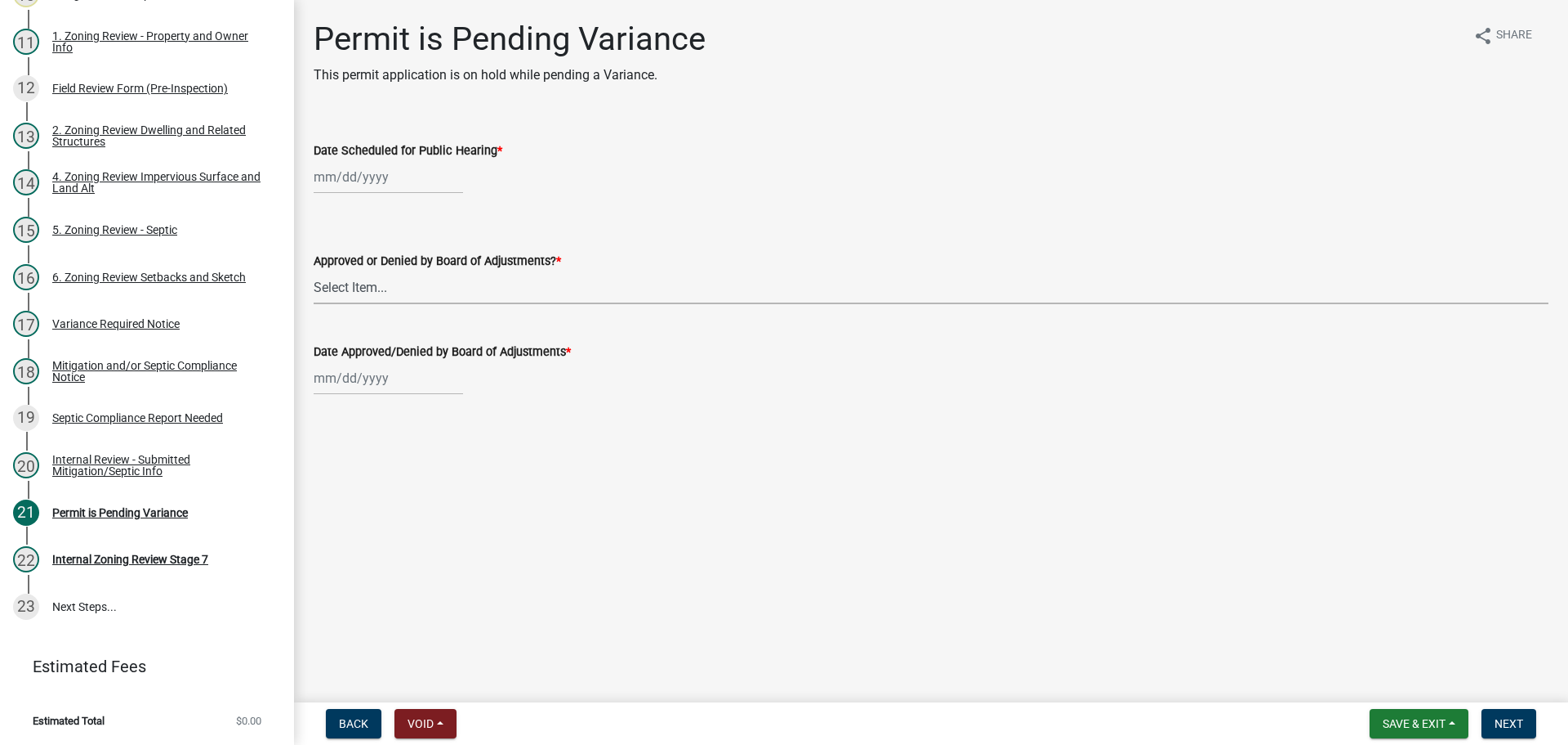
click at [361, 286] on select "Select Item... Approved Denied Tabled" at bounding box center [931, 288] width 1235 height 33
click at [314, 271] on select "Select Item... Approved Denied Tabled" at bounding box center [931, 288] width 1235 height 33
select select "9d2e5513-a10d-47ab-bf6e-0172cf794947"
select select "10"
select select "2025"
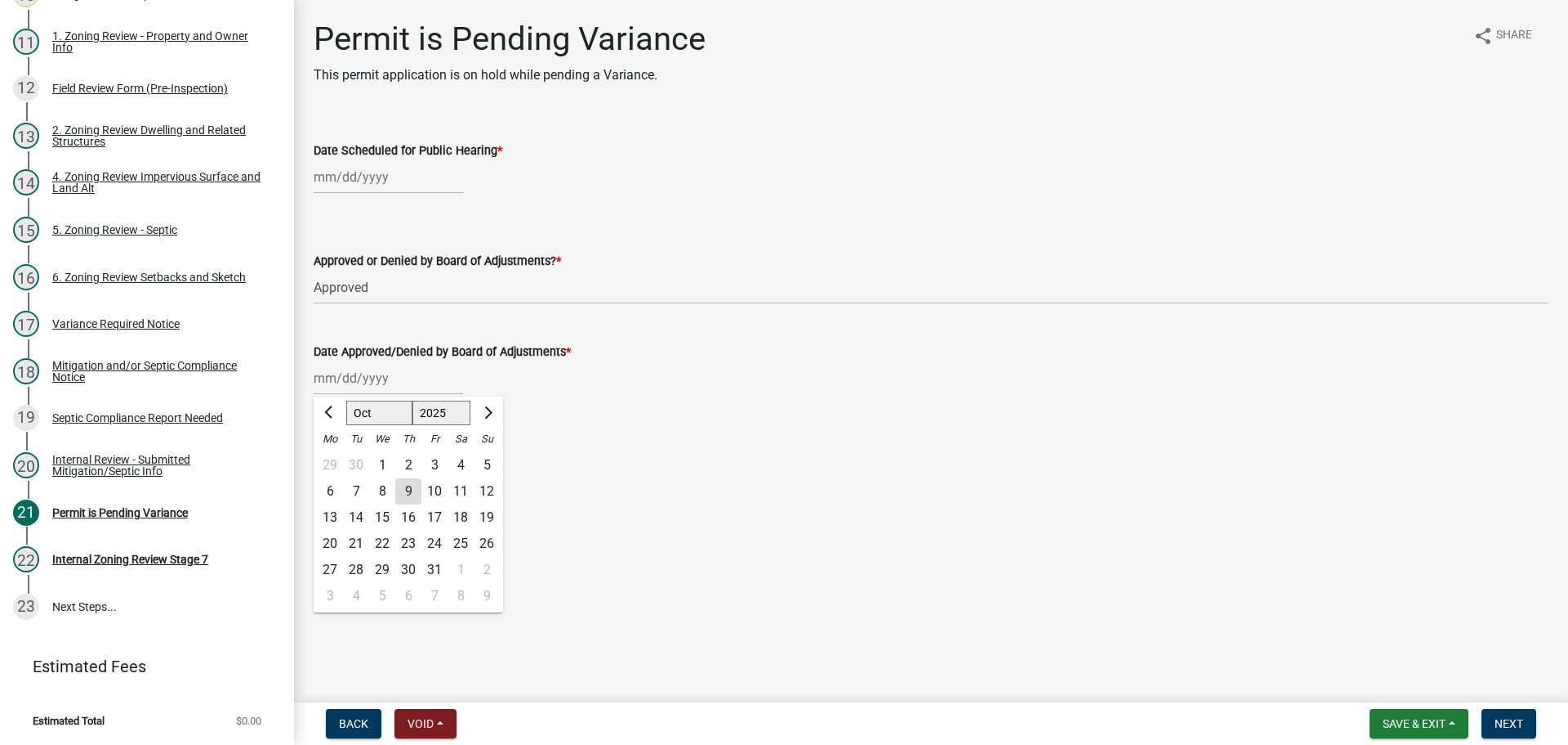
click at [390, 381] on div "[PERSON_NAME] Feb Mar Apr [PERSON_NAME][DATE] Oct Nov [DATE] 1526 1527 1528 152…" at bounding box center [388, 378] width 150 height 33
click at [608, 441] on main "Permit is Pending Variance This permit application is on hold while pending a V…" at bounding box center [931, 347] width 1274 height 695
click at [383, 182] on div at bounding box center [388, 176] width 150 height 33
select select "10"
select select "2025"
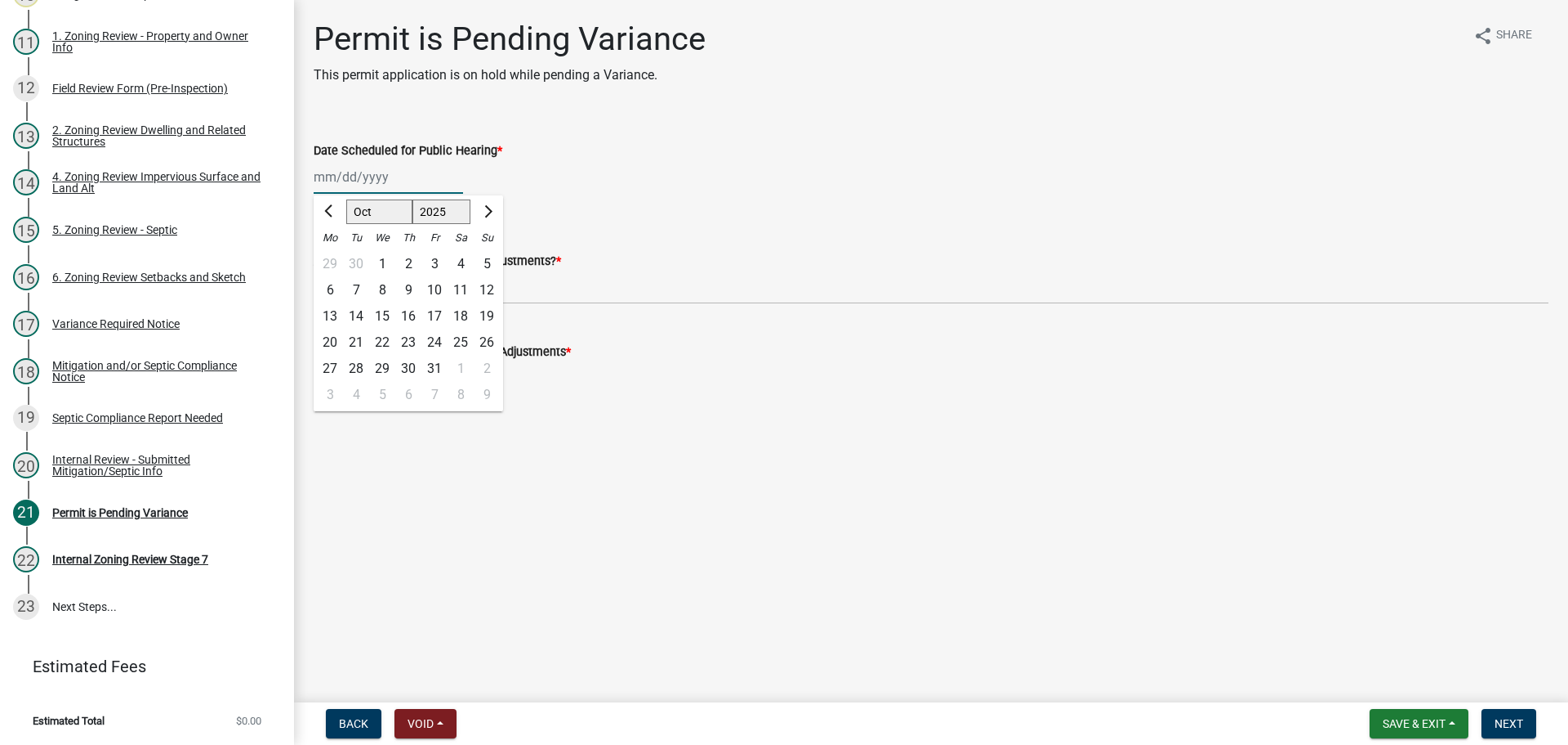
click at [374, 210] on select "Jan Feb Mar Apr May Jun [DATE] Aug Sep Oct Nov Dec" at bounding box center [379, 211] width 66 height 25
select select "5"
click at [346, 199] on select "Jan Feb Mar Apr May Jun [DATE] Aug Sep Oct Nov Dec" at bounding box center [379, 211] width 66 height 25
click at [408, 286] on div "8" at bounding box center [409, 290] width 26 height 26
type input "[DATE]"
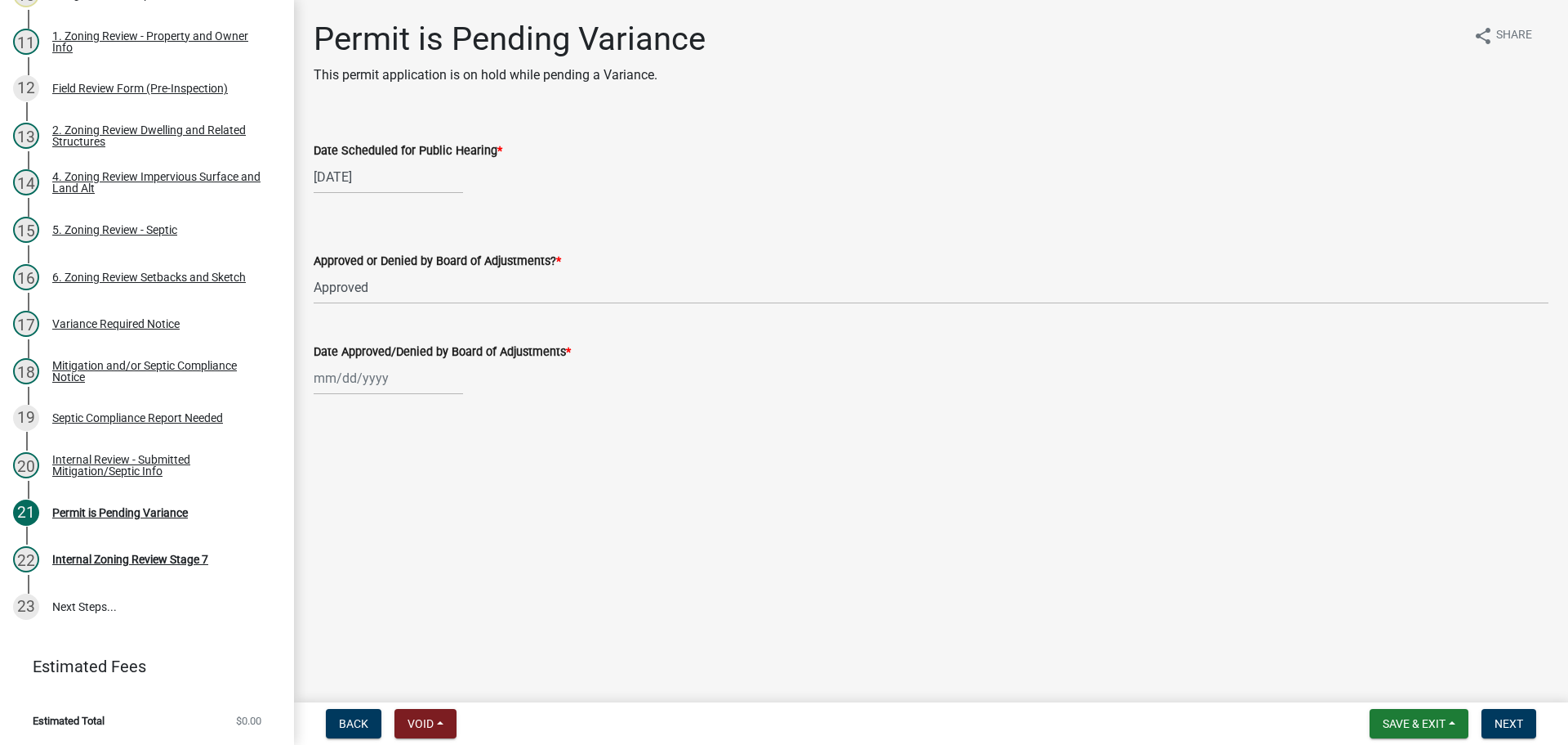
click at [379, 380] on div at bounding box center [388, 378] width 150 height 33
select select "10"
select select "2025"
click at [369, 411] on select "Jan Feb Mar Apr May Jun [DATE] Aug Sep Oct Nov Dec" at bounding box center [379, 412] width 66 height 25
select select "6"
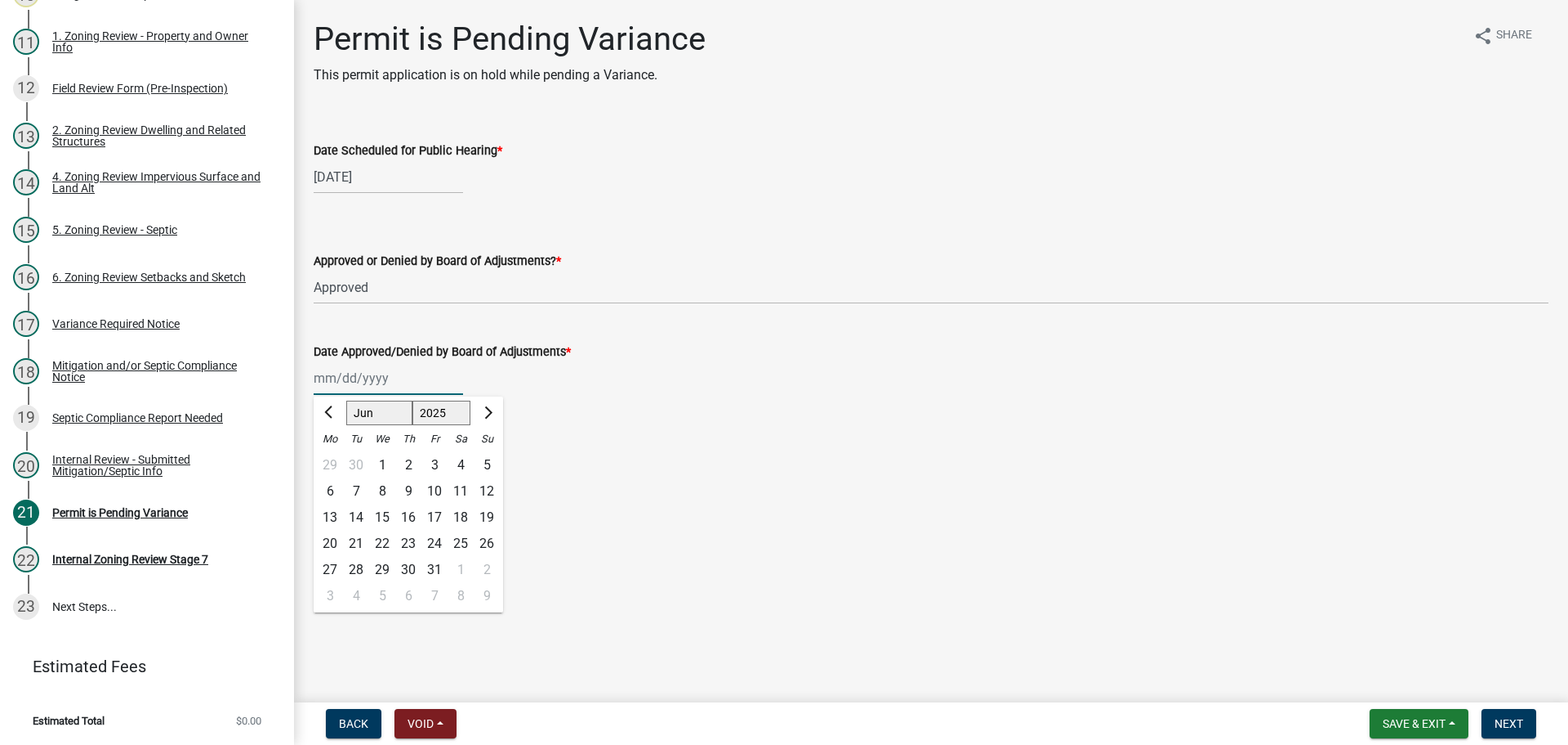
click at [346, 401] on select "Jan Feb Mar Apr May Jun [DATE] Aug Sep Oct Nov Dec" at bounding box center [379, 412] width 66 height 25
click at [408, 512] on div "12" at bounding box center [409, 517] width 26 height 26
type input "[DATE]"
click at [1506, 714] on button "Next" at bounding box center [1509, 723] width 55 height 29
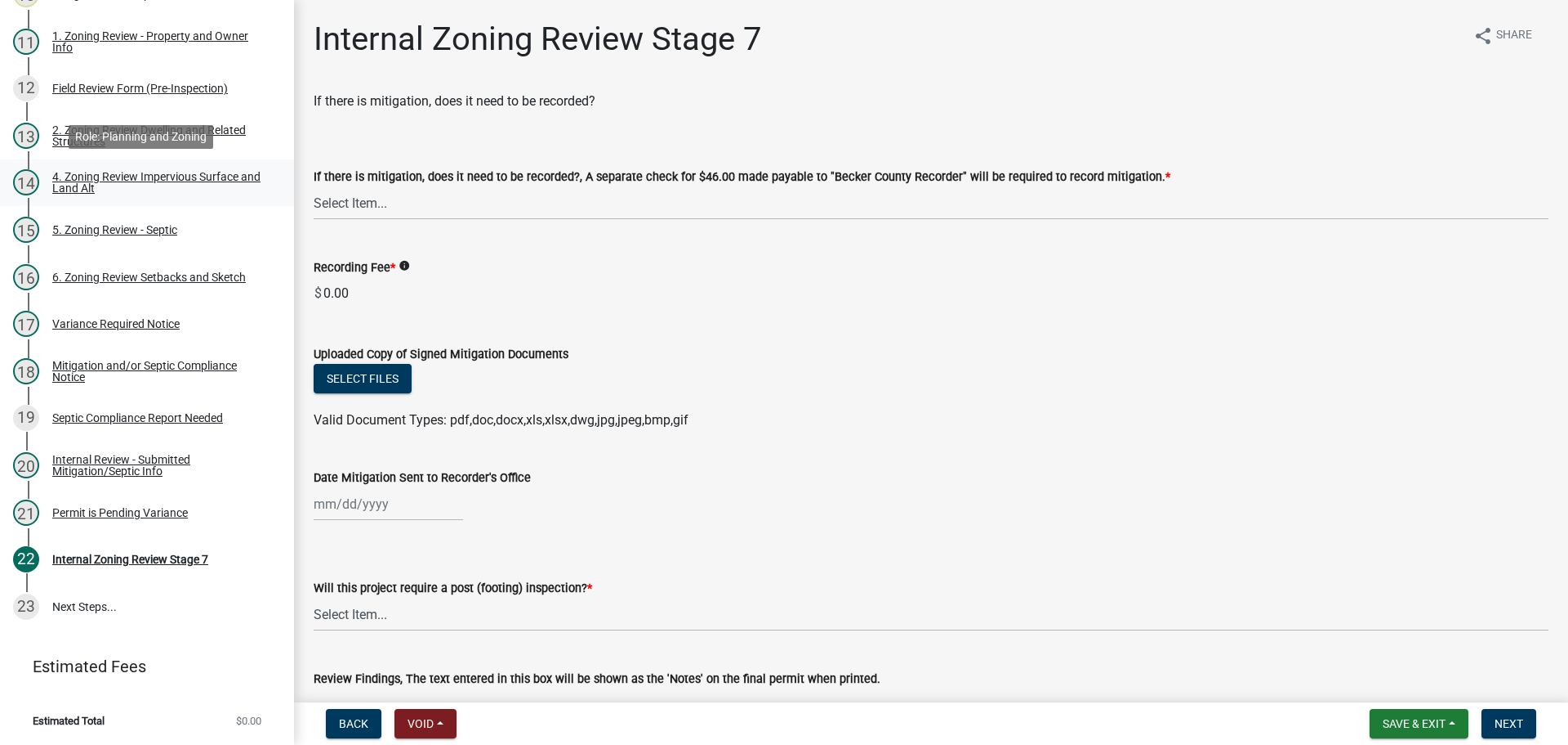
click at [175, 174] on div "4. Zoning Review Impervious Surface and Land Alt" at bounding box center [160, 182] width 216 height 23
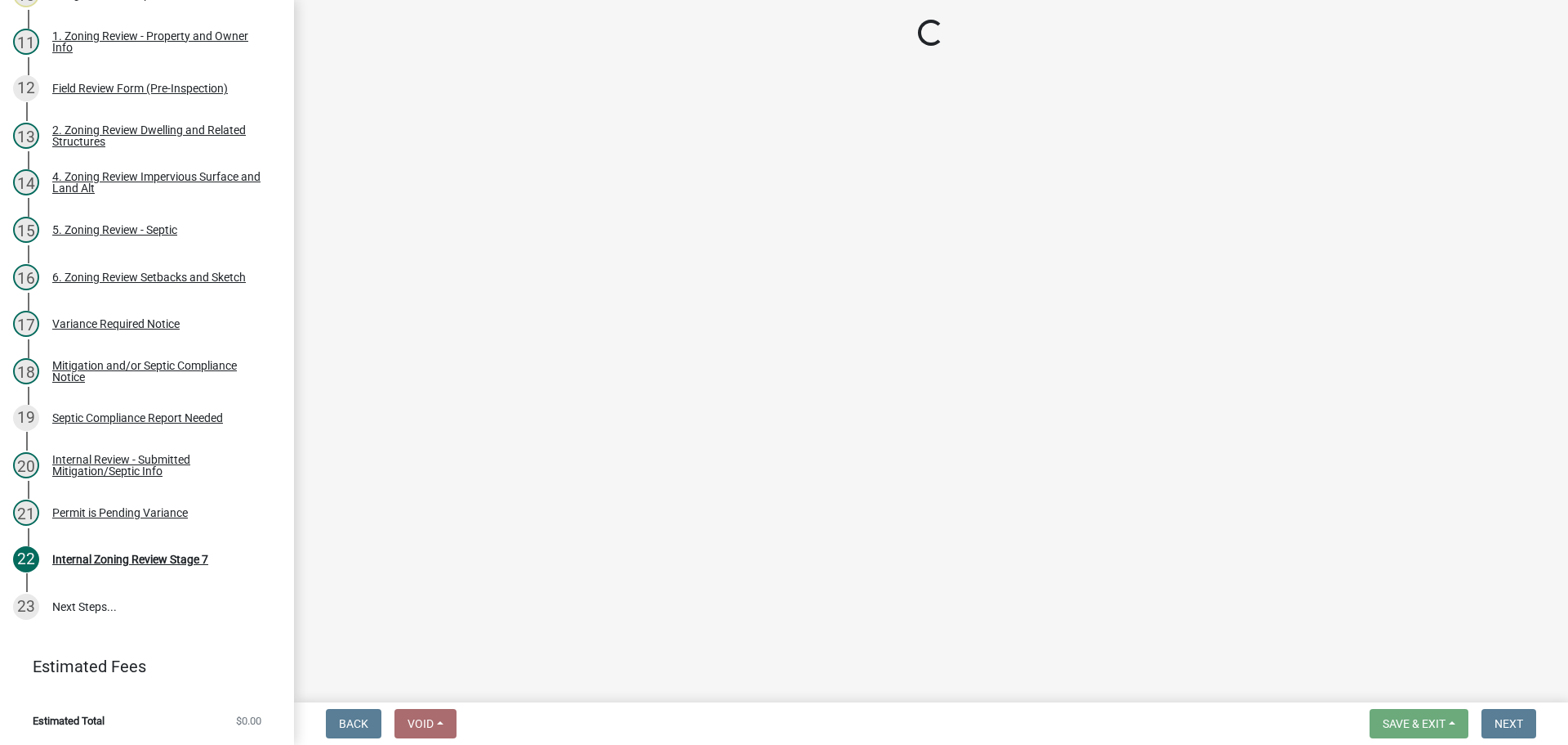
select select "bbc84f88-1c9e-4c06-bbd0-95e5e078d214"
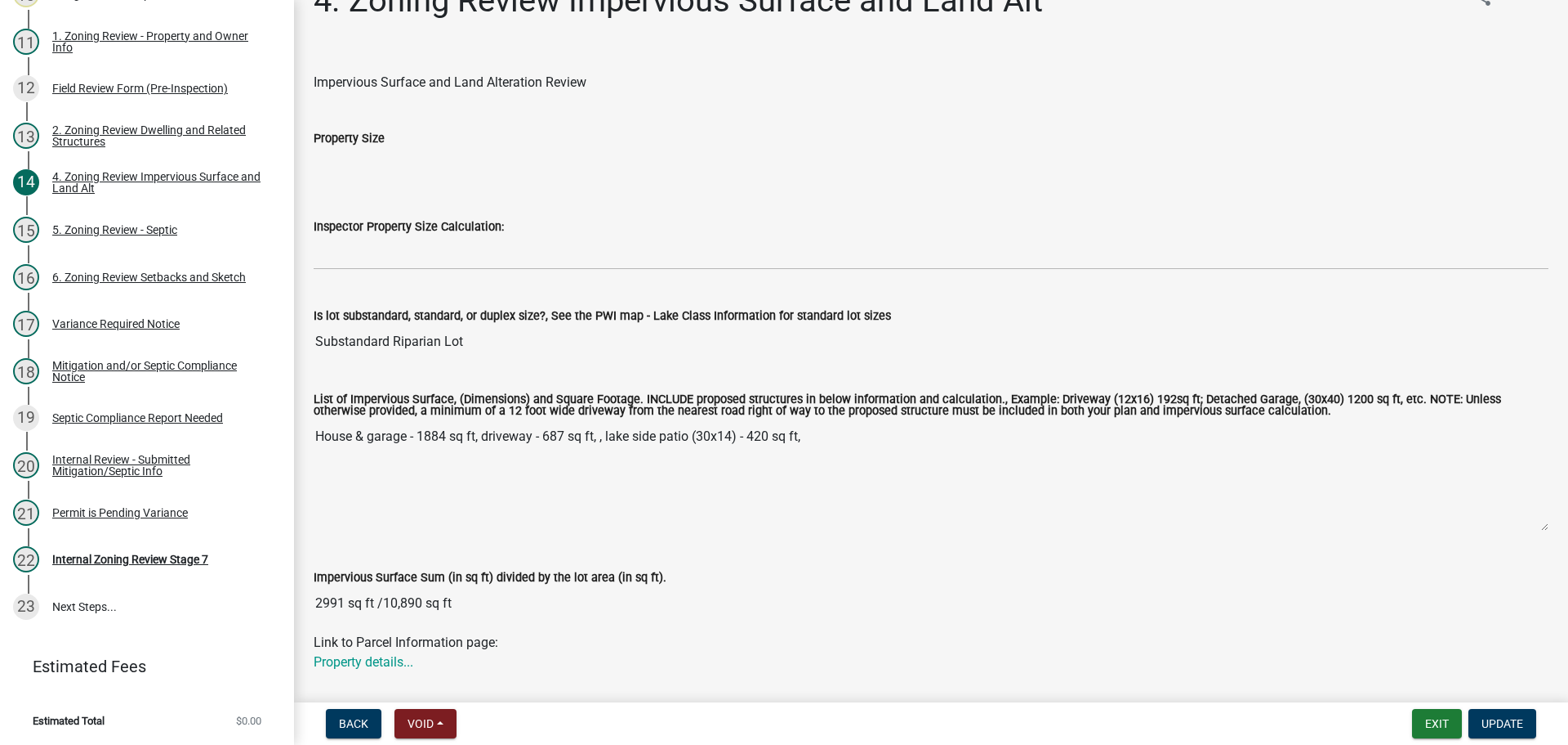
scroll to position [23, 0]
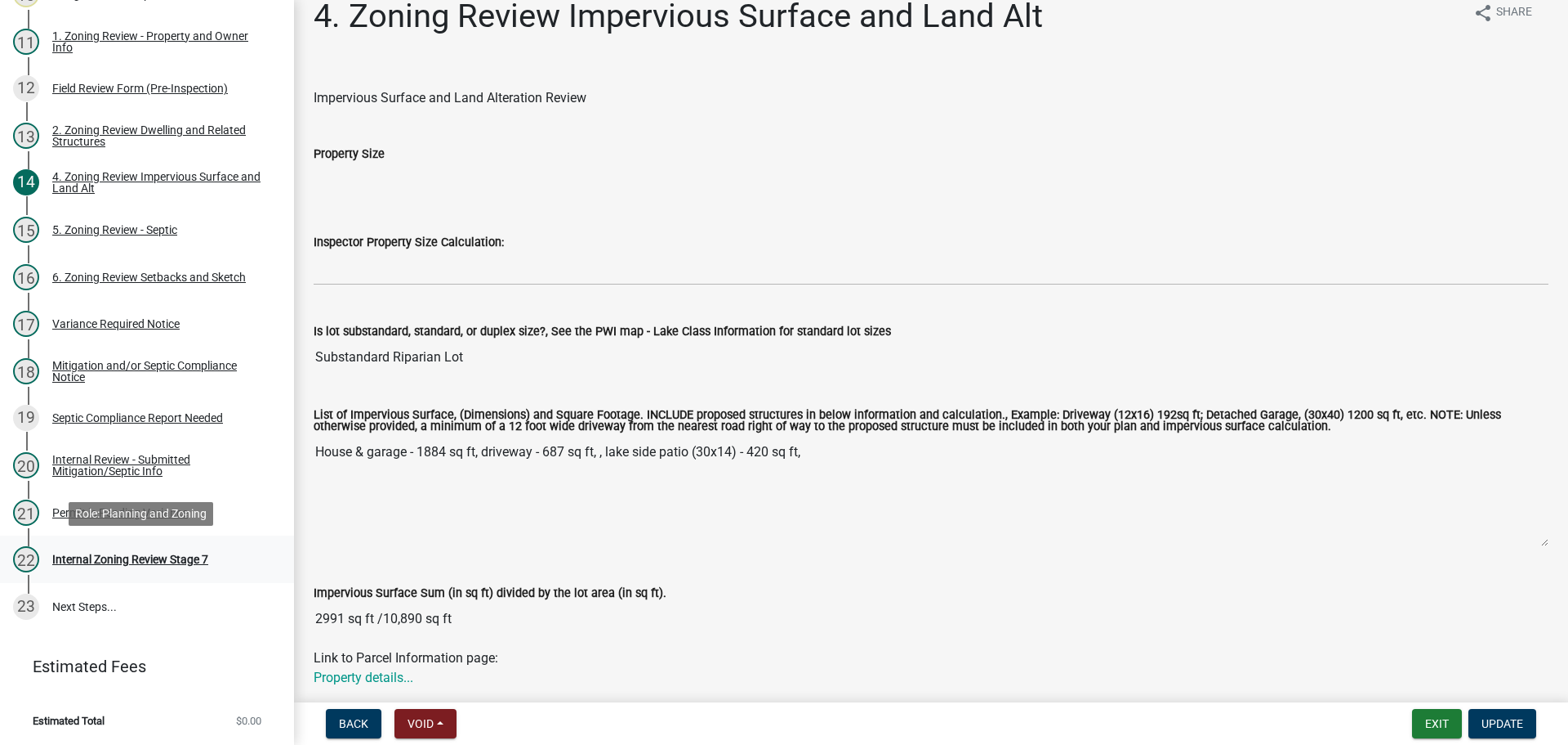
click at [151, 554] on div "Internal Zoning Review Stage 7" at bounding box center [130, 559] width 156 height 11
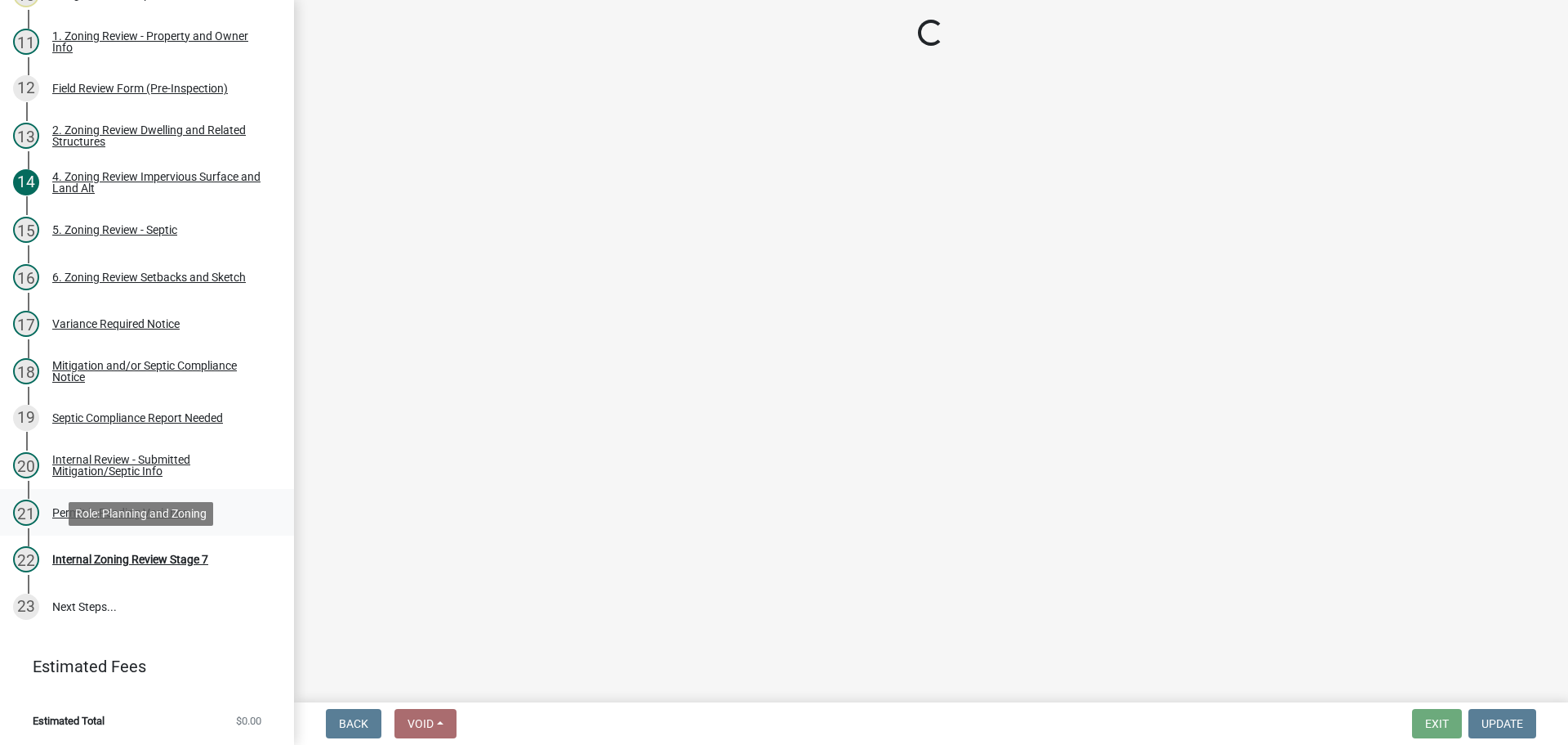
scroll to position [0, 0]
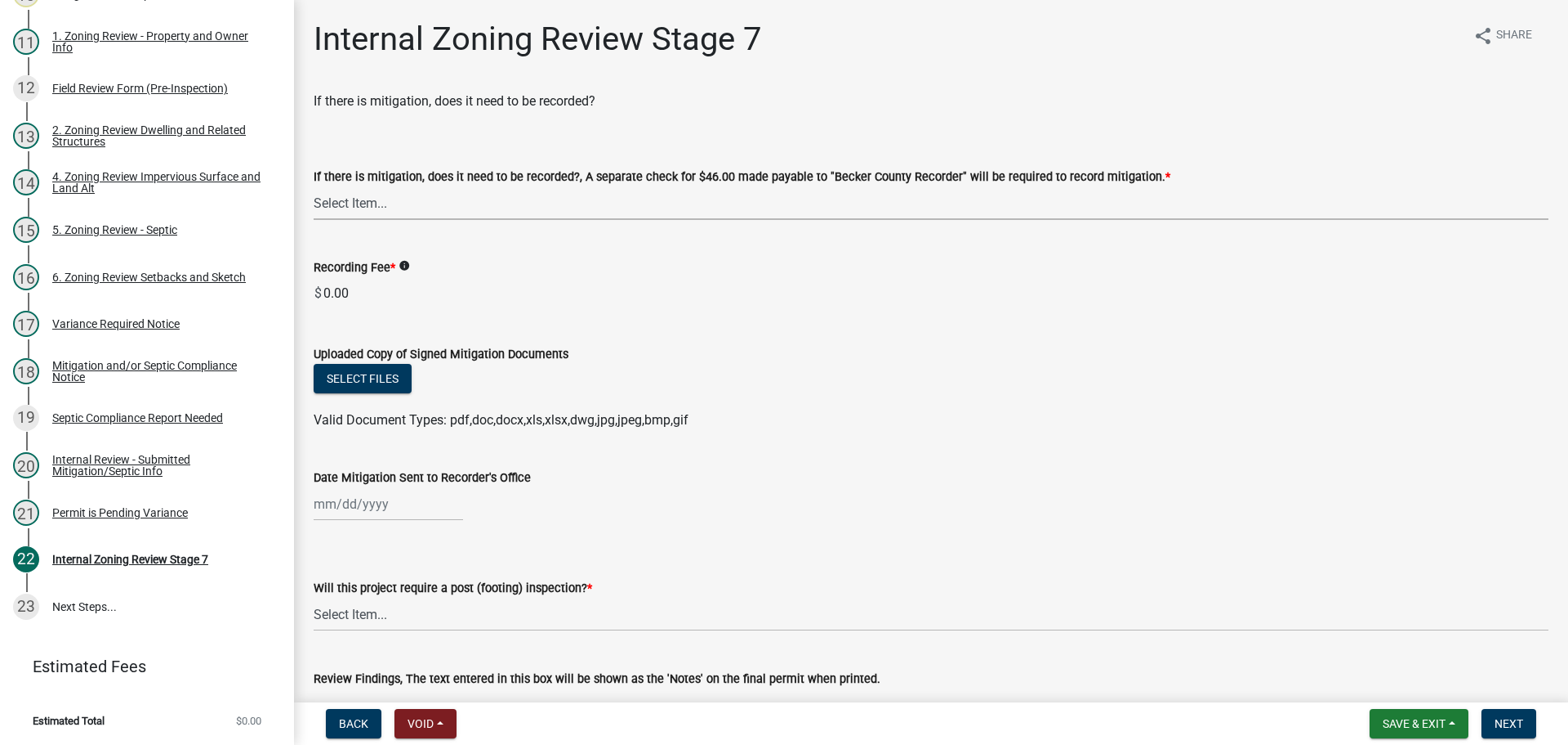
click at [347, 197] on select "Select Item... Yes No N/A" at bounding box center [931, 203] width 1235 height 33
click at [314, 186] on select "Select Item... Yes No N/A" at bounding box center [931, 203] width 1235 height 33
select select "6be6a24e-2b10-456b-970c-e4ceafa69375"
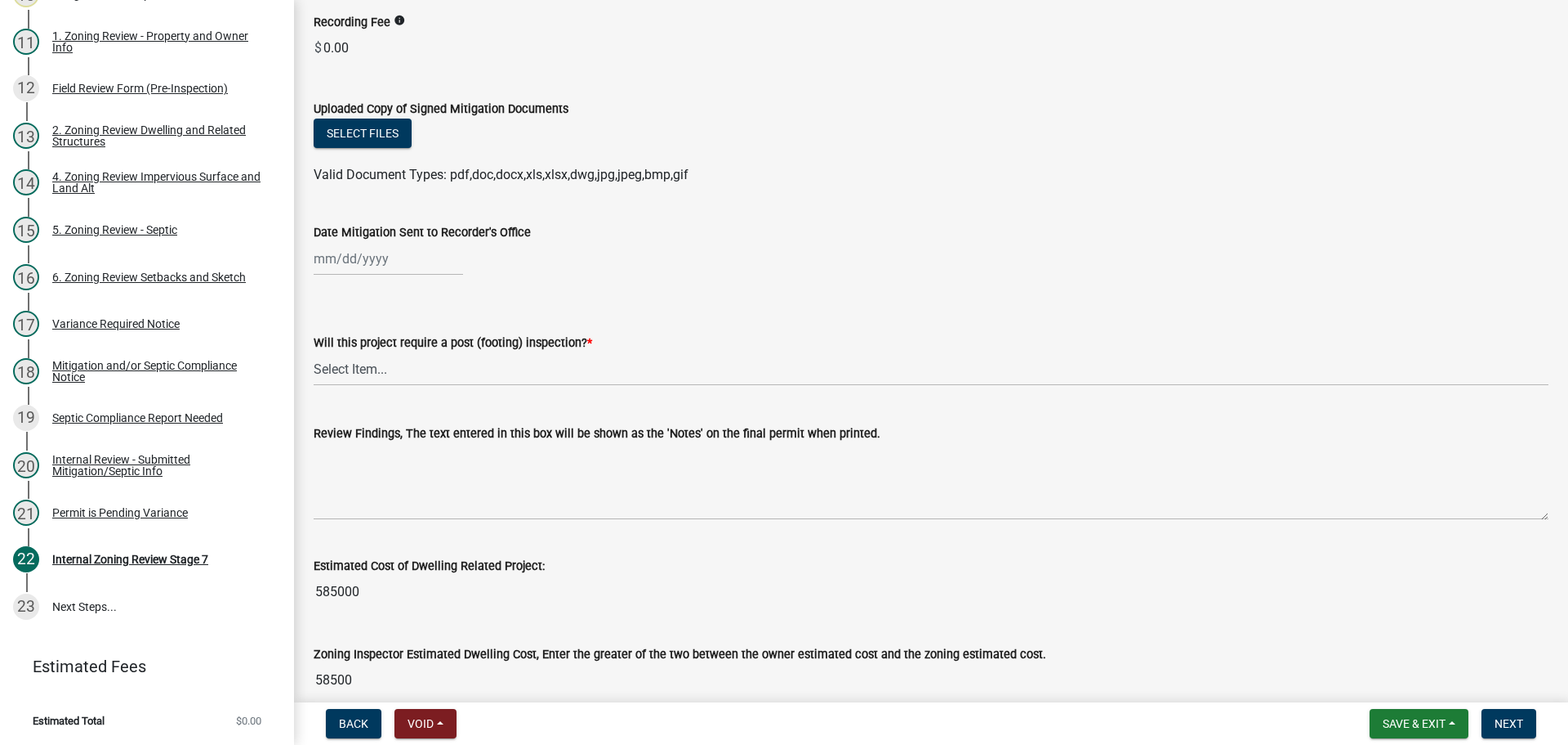
scroll to position [335, 0]
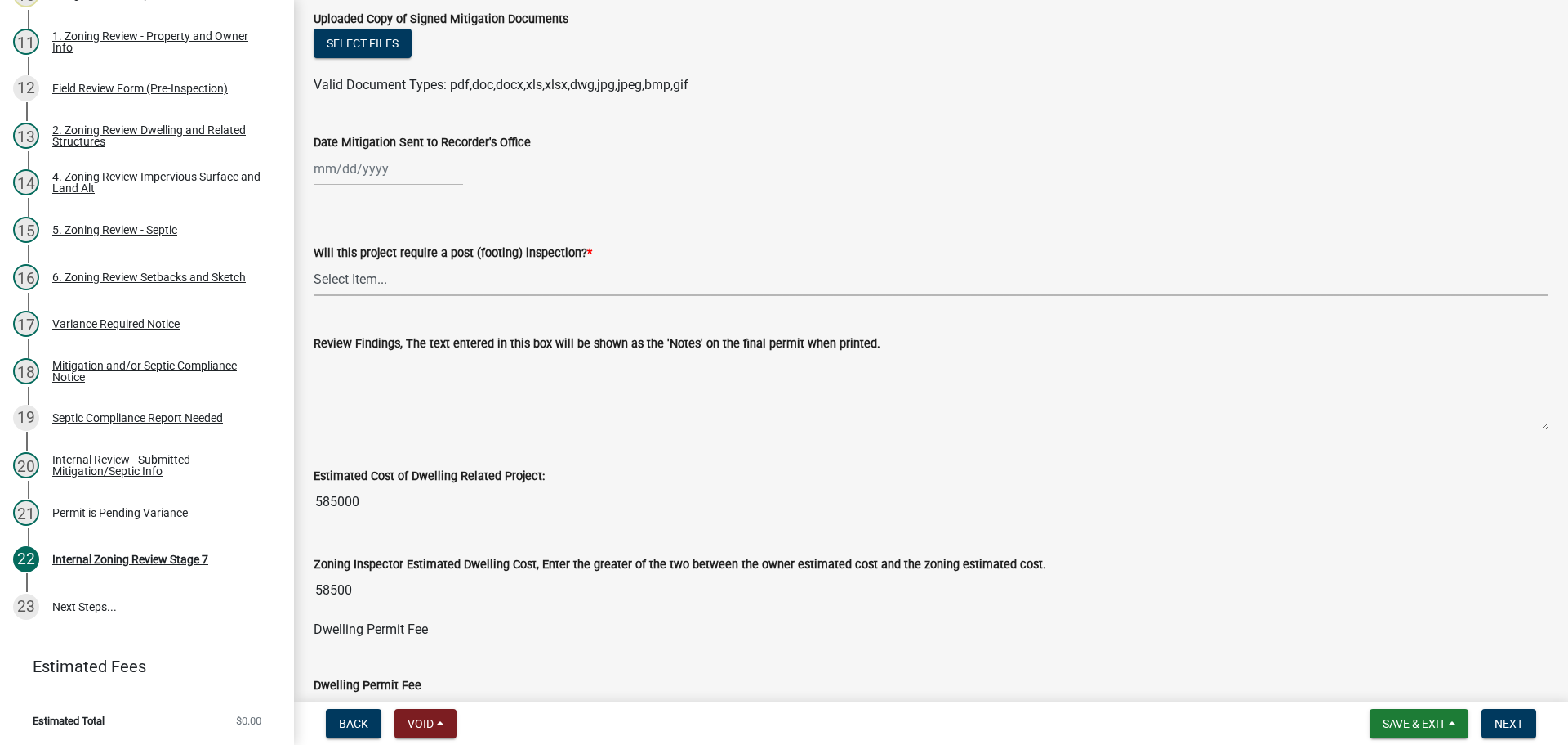
drag, startPoint x: 340, startPoint y: 277, endPoint x: 369, endPoint y: 288, distance: 31.0
click at [340, 277] on select "Select Item... No Yes" at bounding box center [931, 279] width 1235 height 33
click at [314, 263] on select "Select Item... No Yes" at bounding box center [931, 279] width 1235 height 33
select select "74b00539-a6f1-4ef6-a890-a22a5fa5fedf"
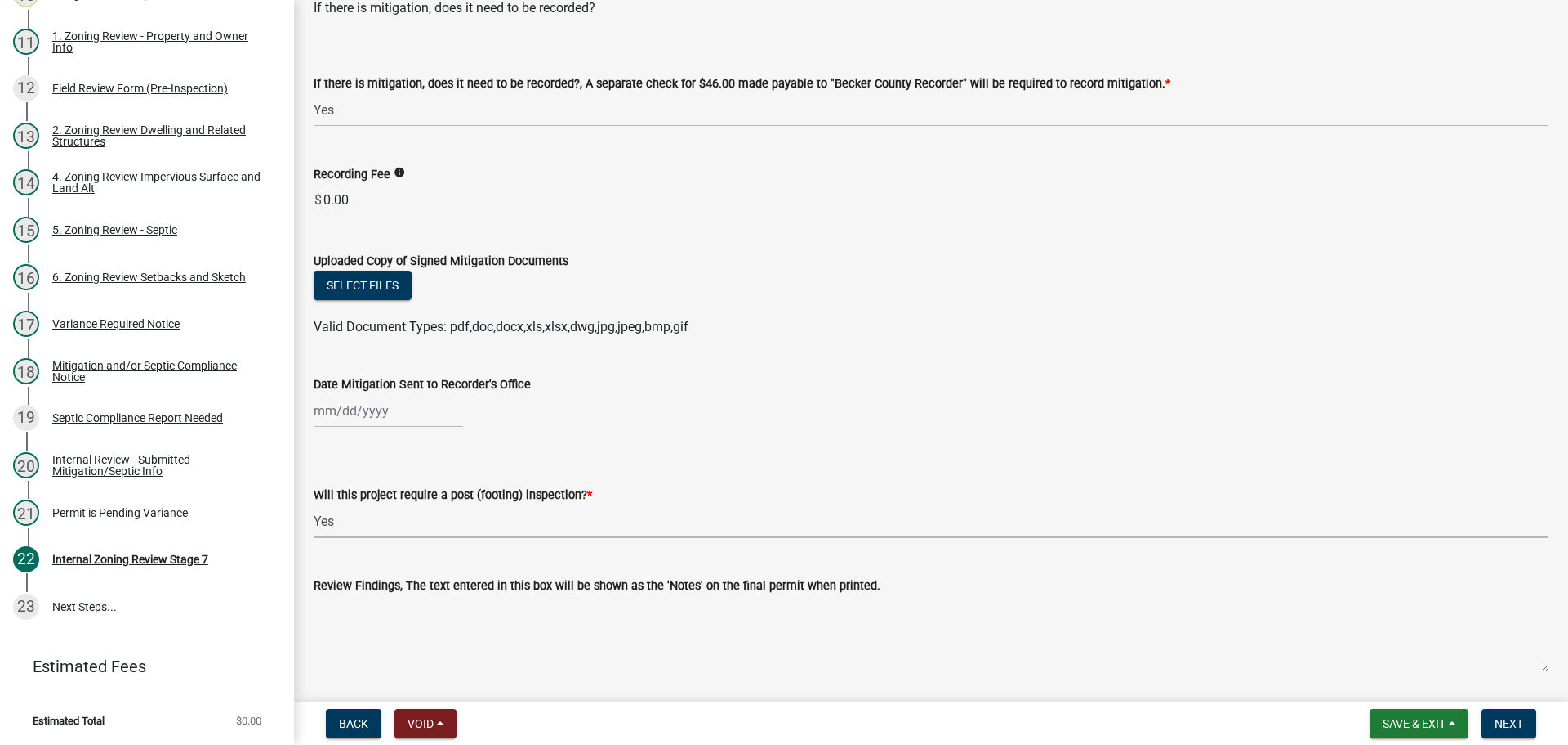
scroll to position [8, 0]
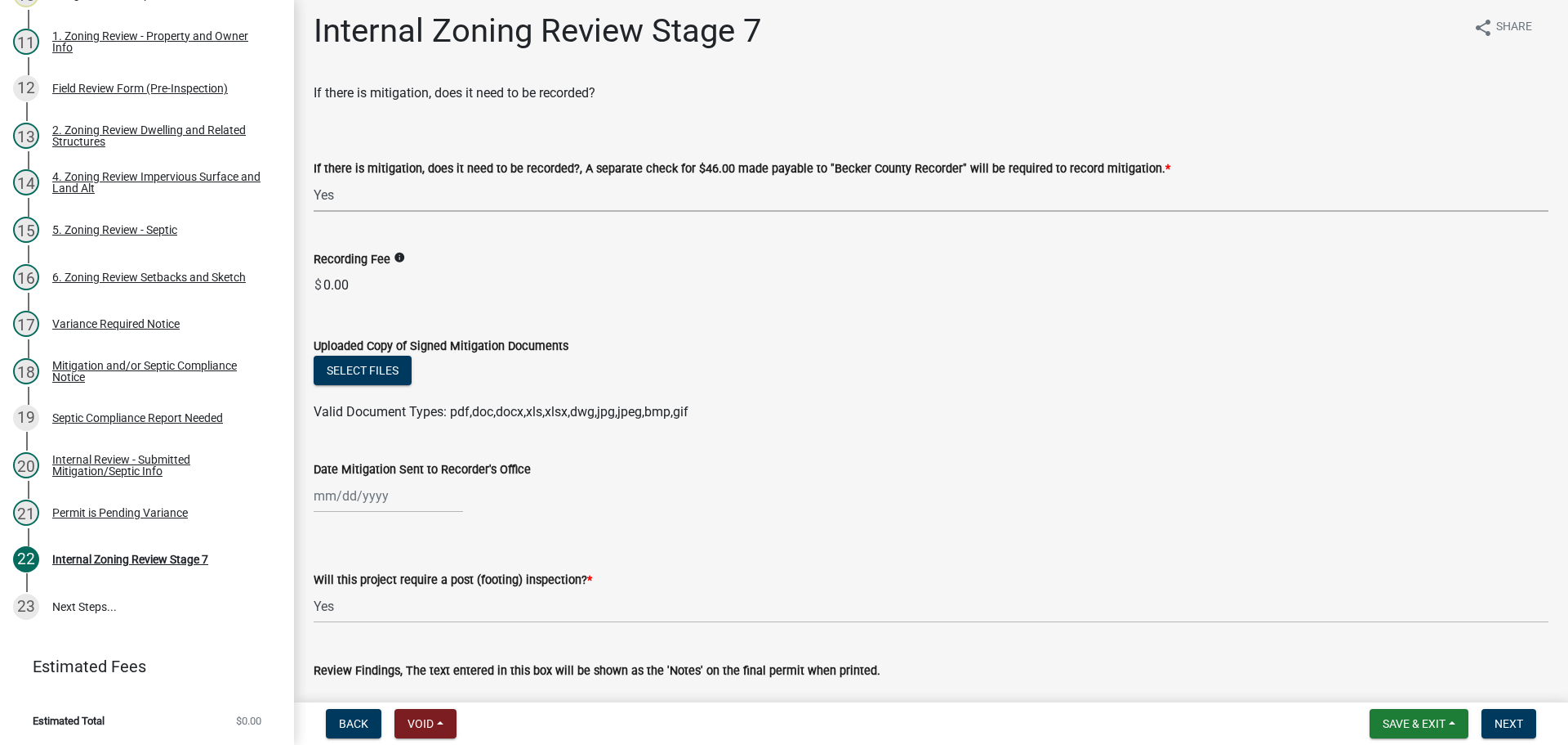
drag, startPoint x: 361, startPoint y: 196, endPoint x: 330, endPoint y: 188, distance: 32.0
click at [317, 191] on select "Select Item... Yes No N/A" at bounding box center [931, 195] width 1235 height 33
click at [314, 178] on select "Select Item... Yes No N/A" at bounding box center [931, 195] width 1235 height 33
select select "a3547d78-d162-4c03-a5e6-44db720e788b"
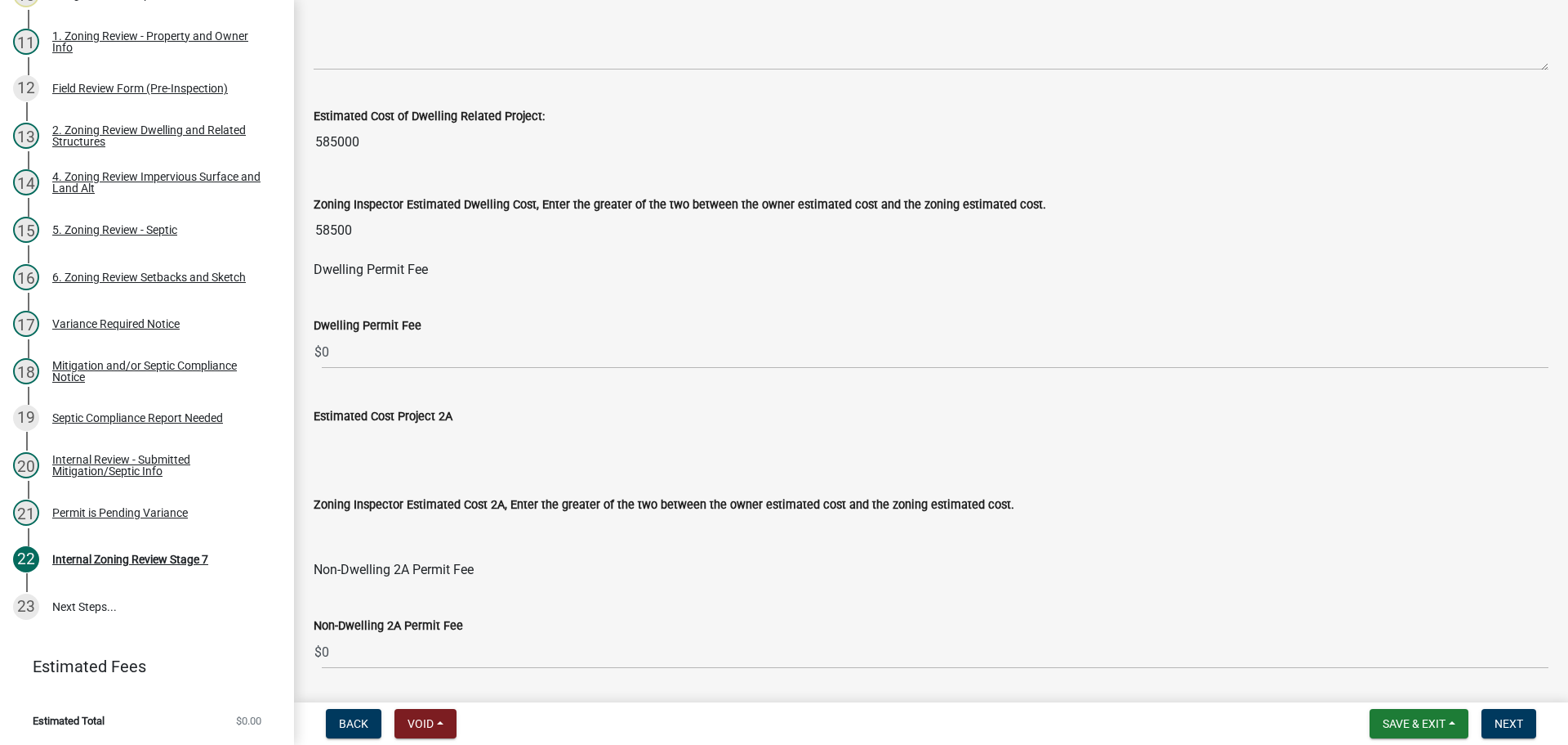
scroll to position [723, 0]
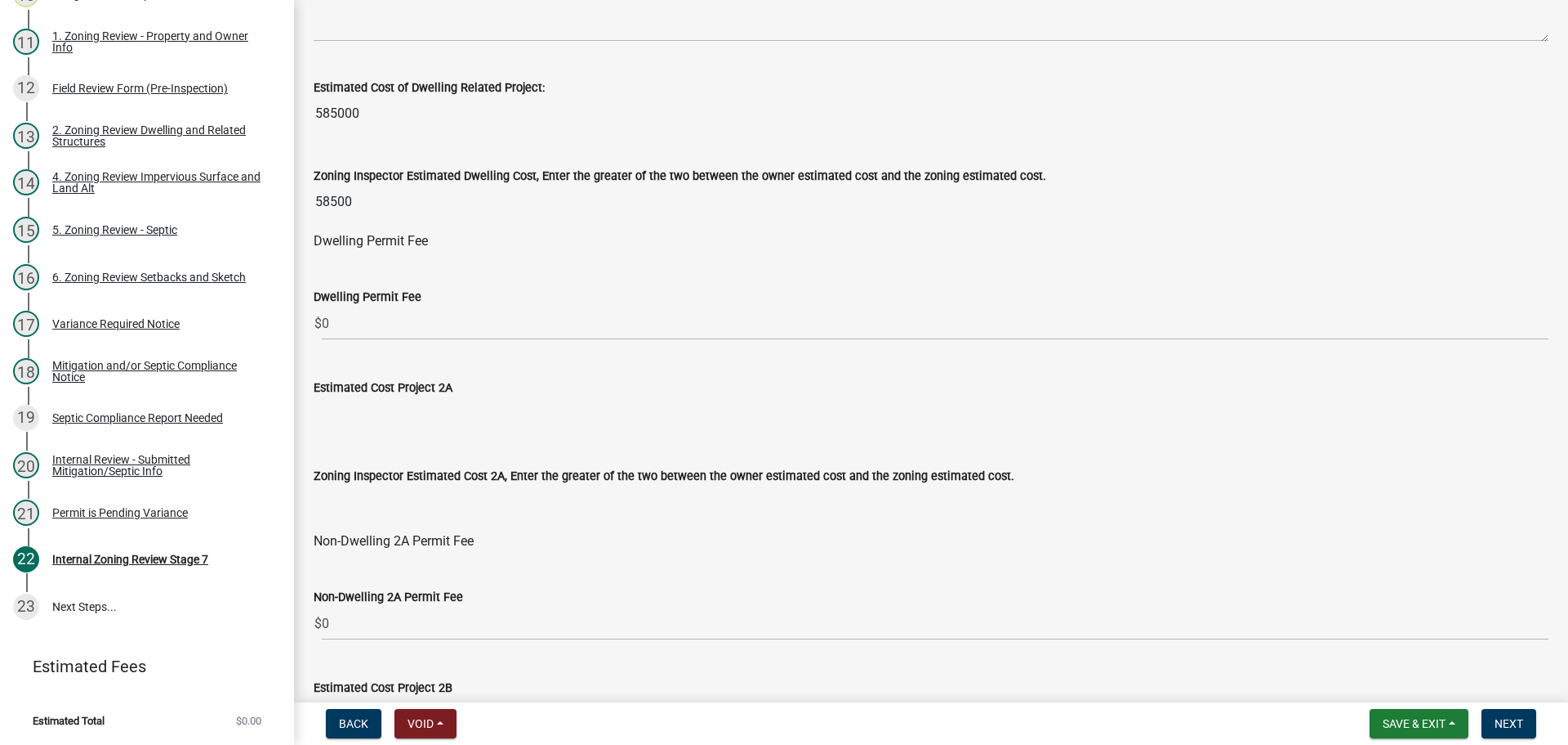
click at [357, 197] on input "58500" at bounding box center [931, 202] width 1235 height 33
click at [366, 202] on input "58500" at bounding box center [931, 202] width 1235 height 33
click at [395, 204] on input "58500" at bounding box center [931, 202] width 1235 height 33
drag, startPoint x: 389, startPoint y: 203, endPoint x: 348, endPoint y: 203, distance: 41.0
click at [348, 203] on input "58500" at bounding box center [931, 202] width 1235 height 33
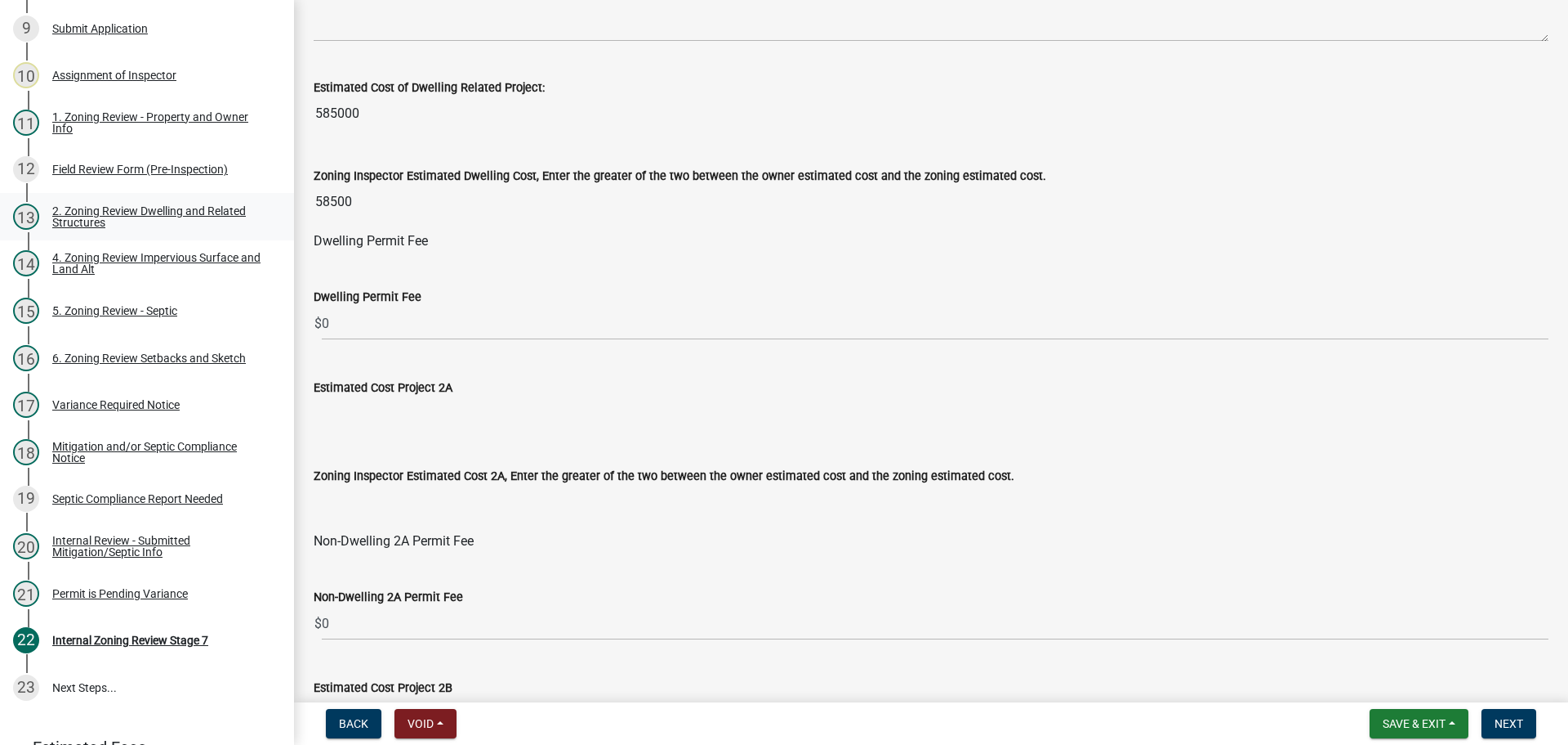
scroll to position [557, 0]
click at [122, 204] on div "13 2. Zoning Review Dwelling and Related Structures" at bounding box center [140, 217] width 255 height 26
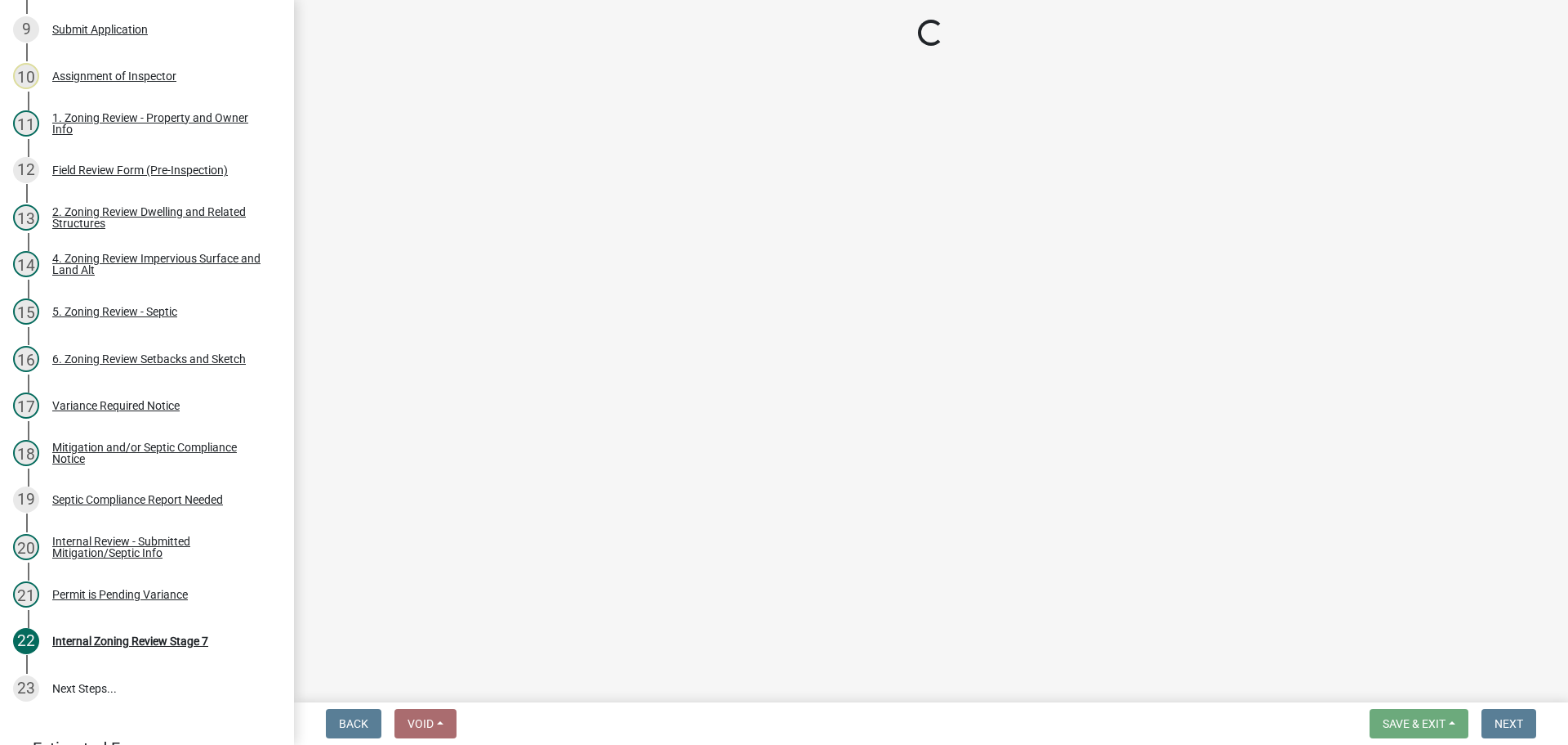
select select "133fc5ec-afea-46d5-9774-7a90c7b95151"
select select "583413f8-e9f7-4a70-8fe6-066f5b429c7e"
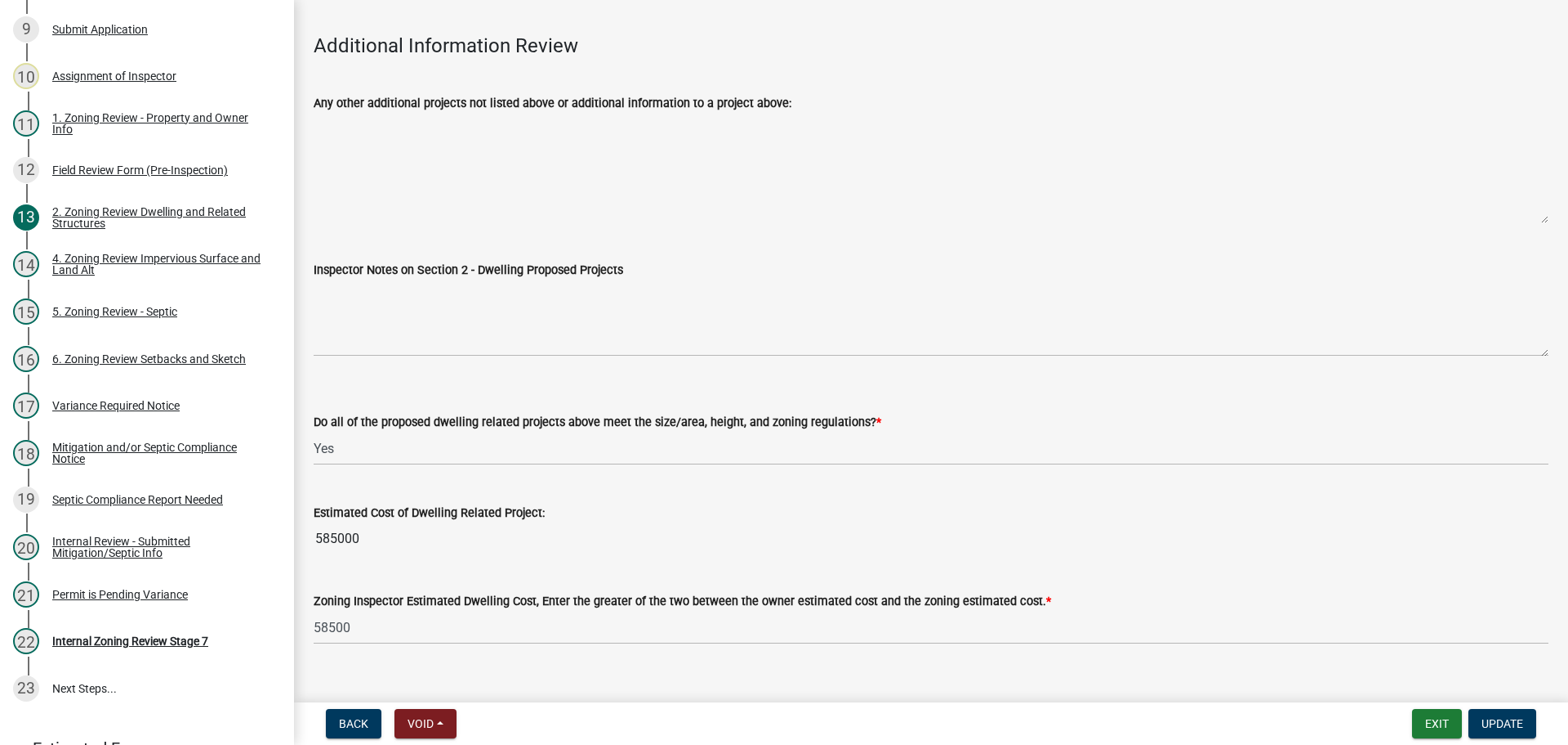
scroll to position [4295, 0]
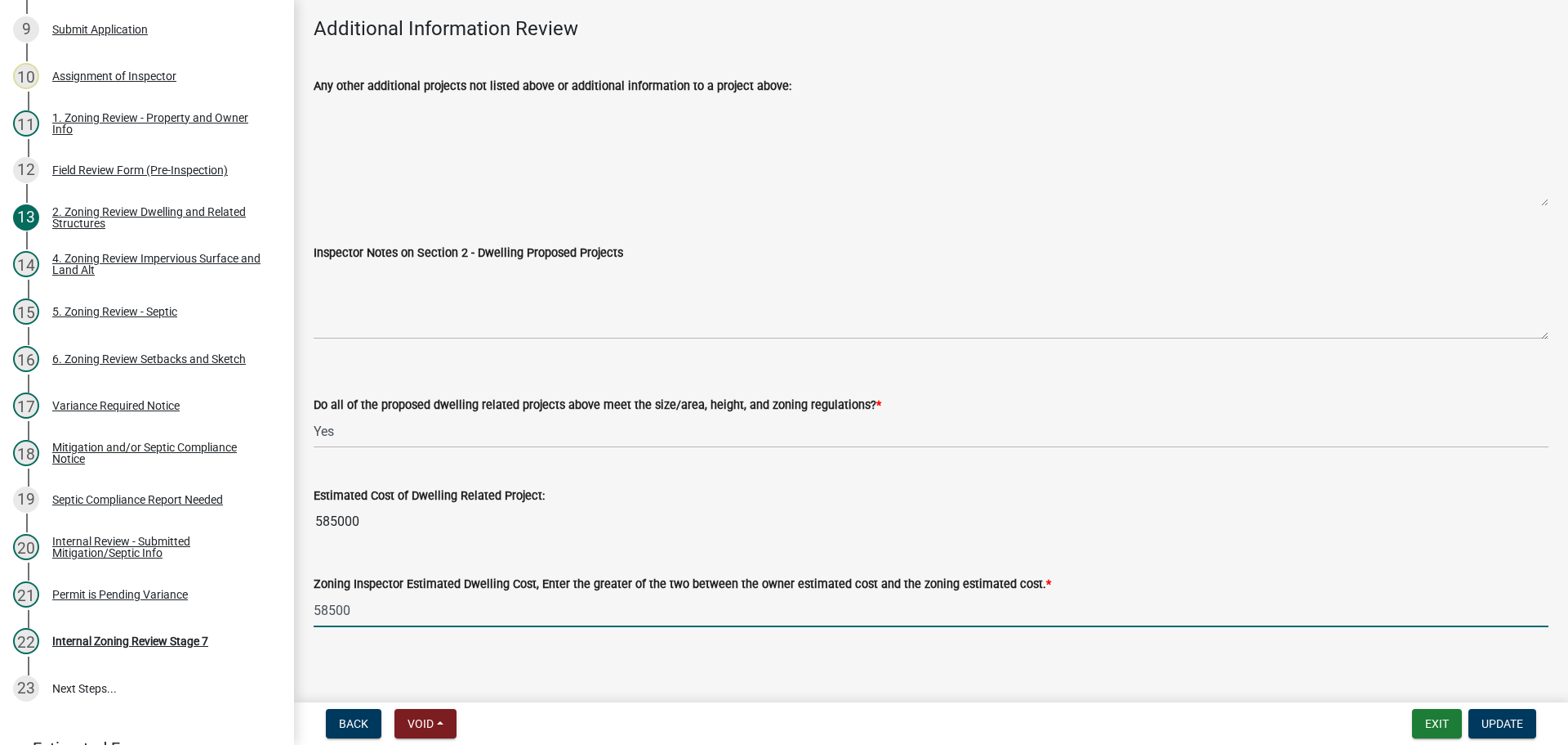
click at [362, 596] on input "58500" at bounding box center [931, 610] width 1235 height 33
type input "585000"
click at [1529, 723] on button "Update" at bounding box center [1503, 723] width 68 height 29
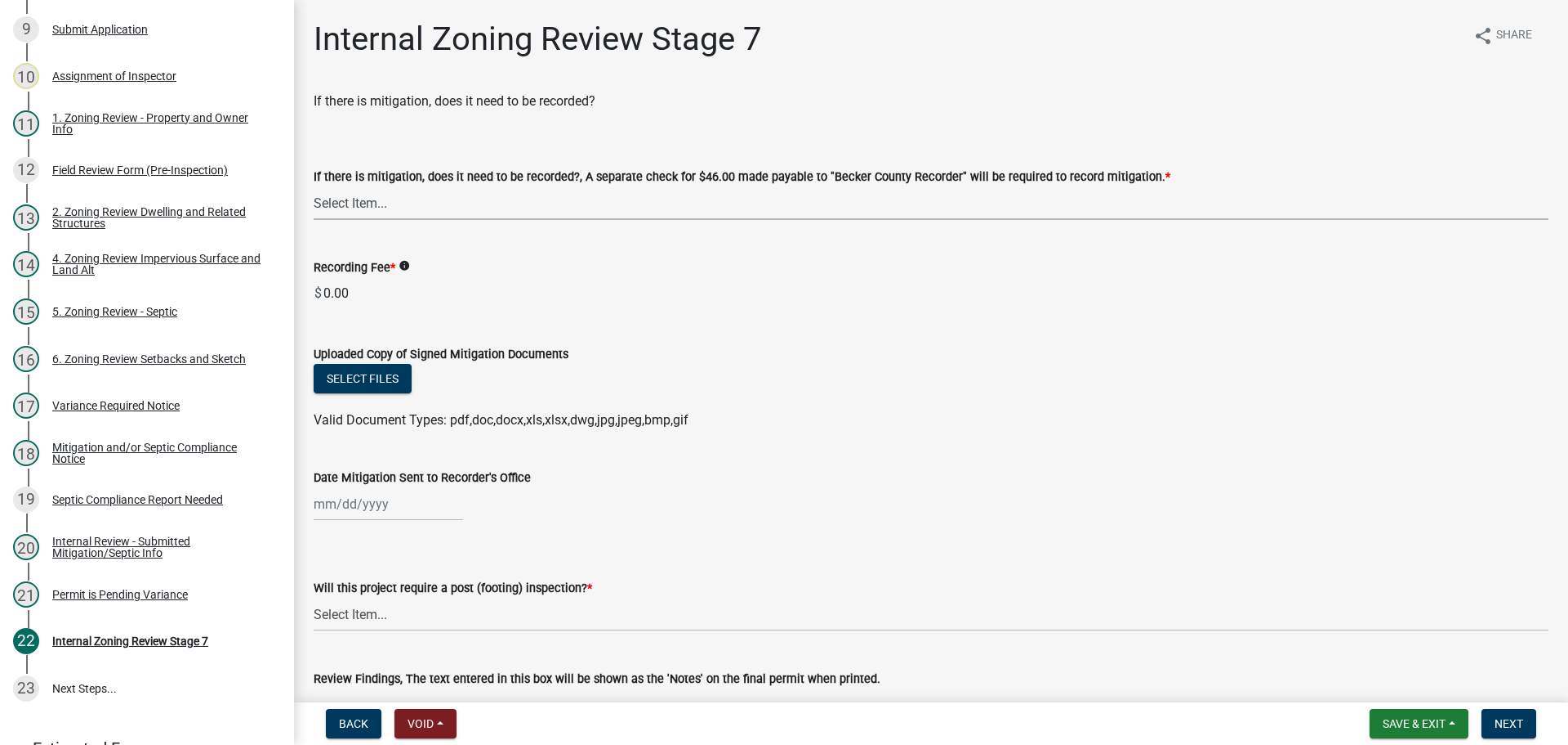
click at [356, 198] on select "Select Item... Yes No N/A" at bounding box center [931, 203] width 1235 height 33
click at [314, 186] on select "Select Item... Yes No N/A" at bounding box center [931, 203] width 1235 height 33
select select "a3547d78-d162-4c03-a5e6-44db720e788b"
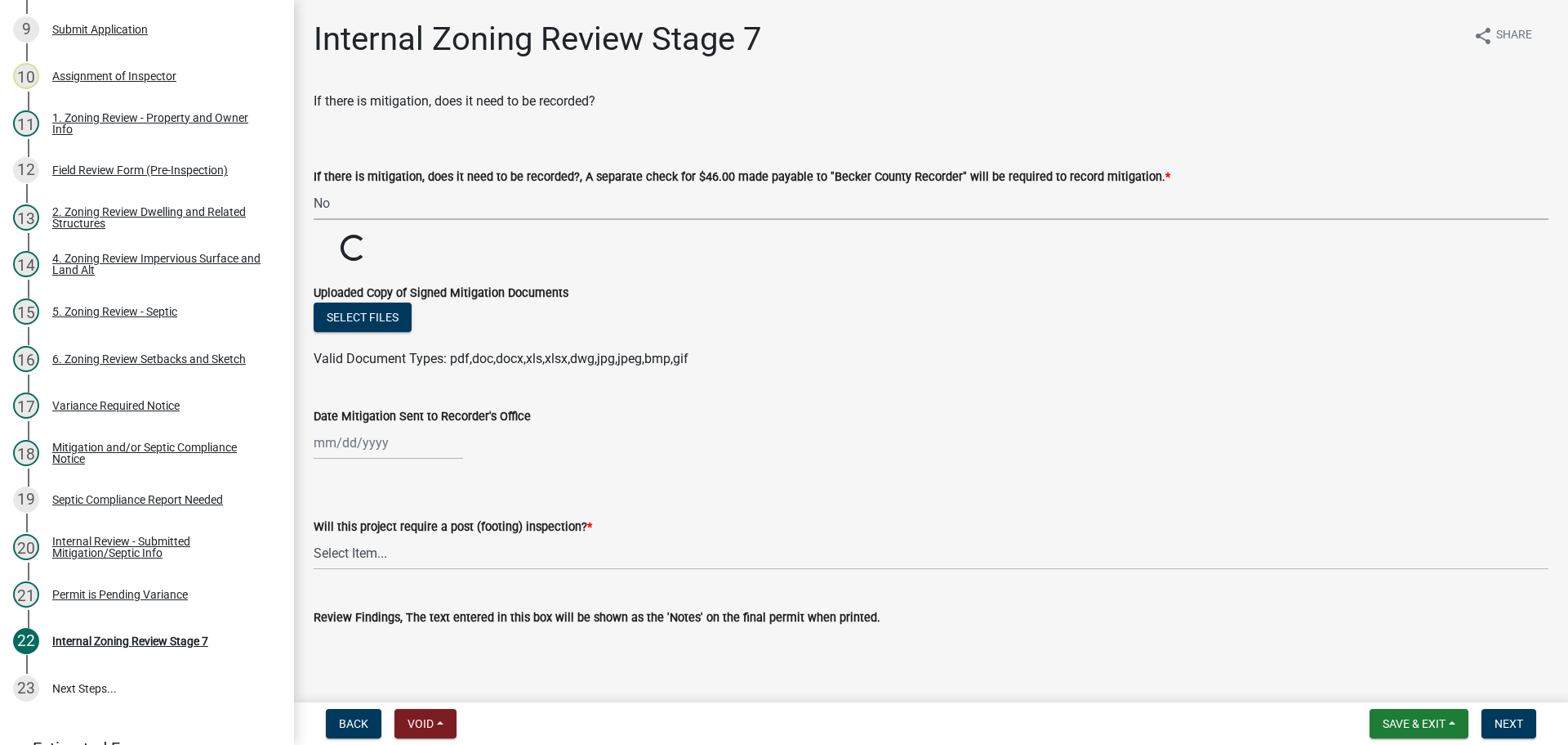
scroll to position [164, 0]
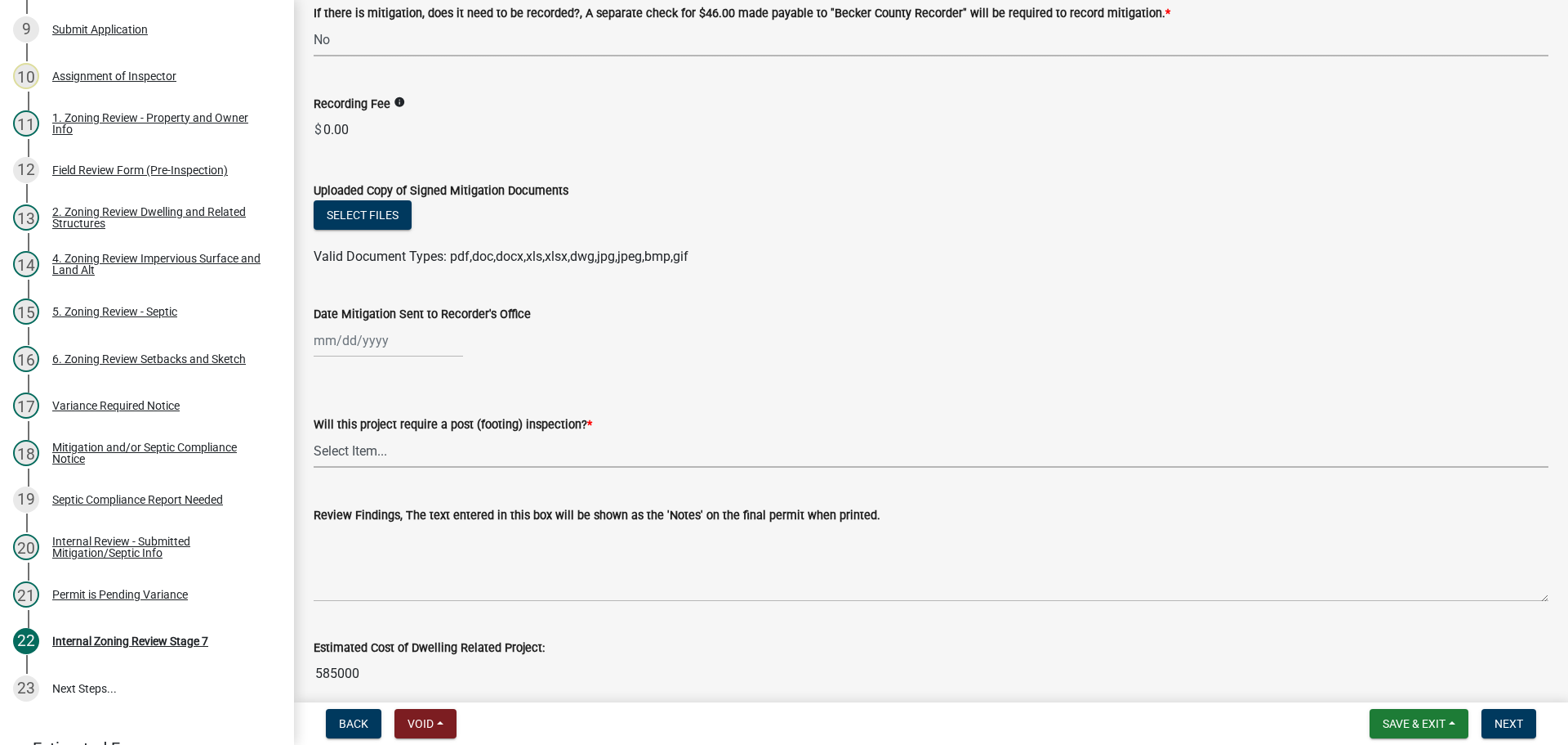
click at [353, 443] on select "Select Item... No Yes" at bounding box center [931, 450] width 1235 height 33
click at [314, 434] on select "Select Item... No Yes" at bounding box center [931, 450] width 1235 height 33
select select "74b00539-a6f1-4ef6-a890-a22a5fa5fedf"
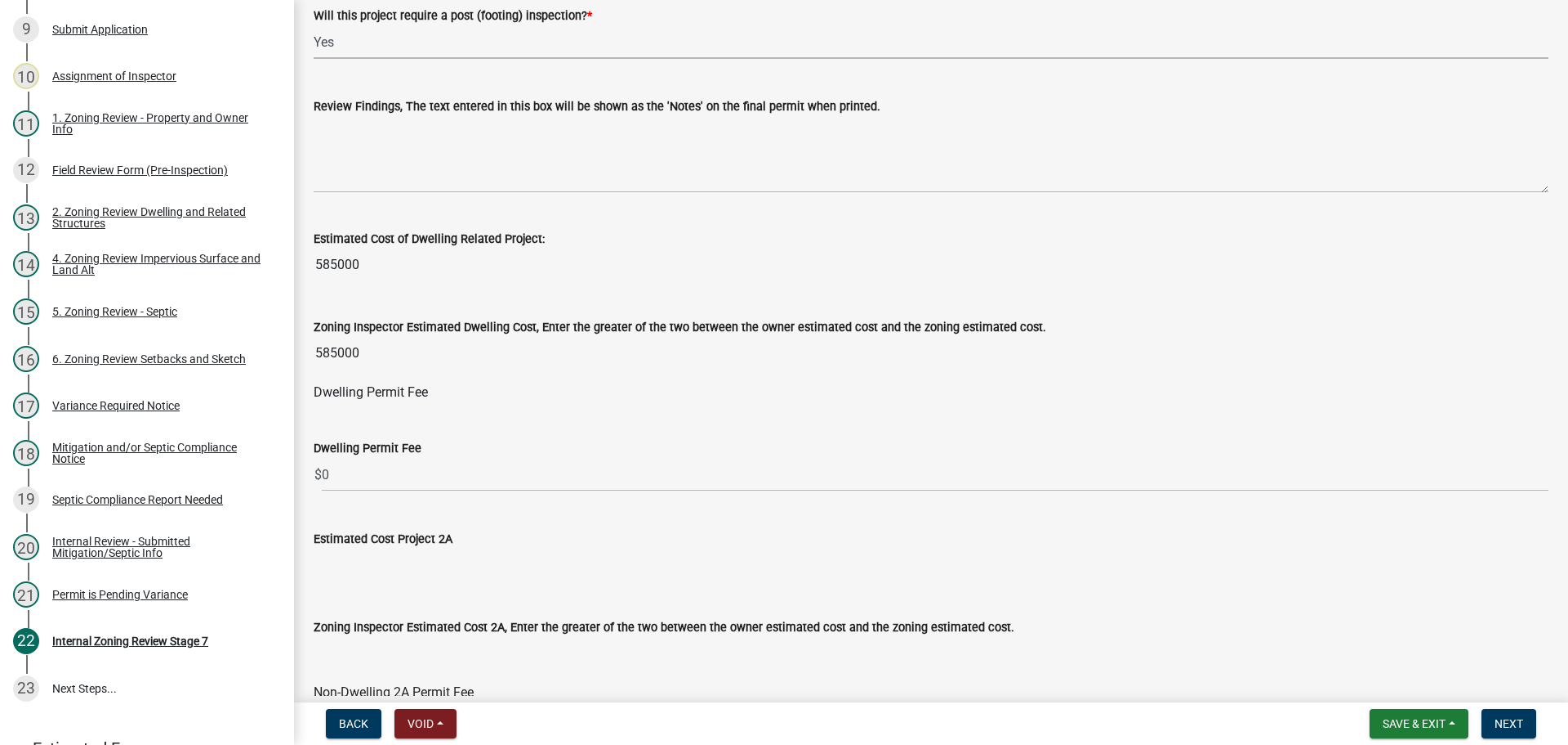
scroll to position [654, 0]
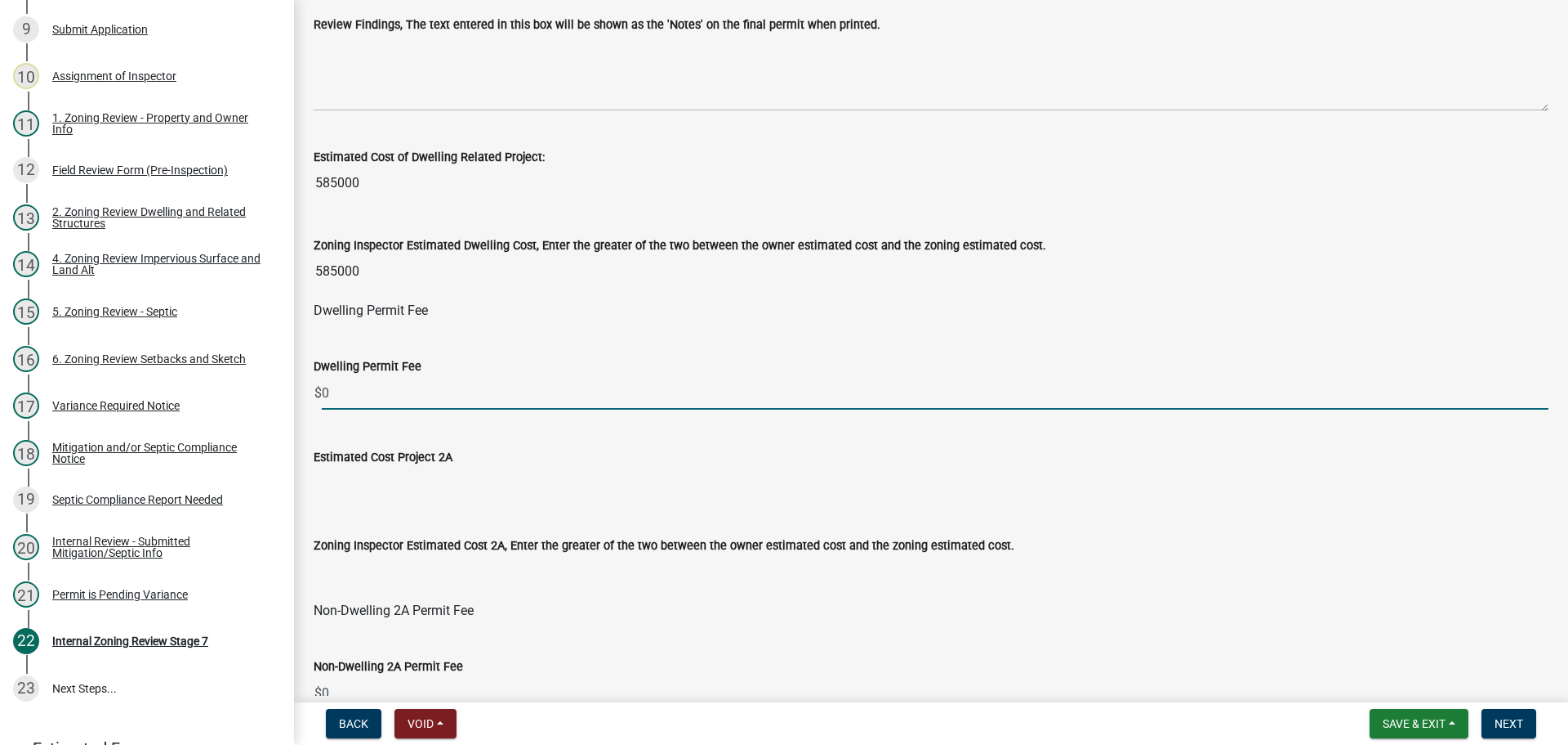
drag, startPoint x: 353, startPoint y: 388, endPoint x: 301, endPoint y: 397, distance: 52.8
click at [301, 397] on div "Dwelling Permit Fee $ 0" at bounding box center [931, 371] width 1260 height 76
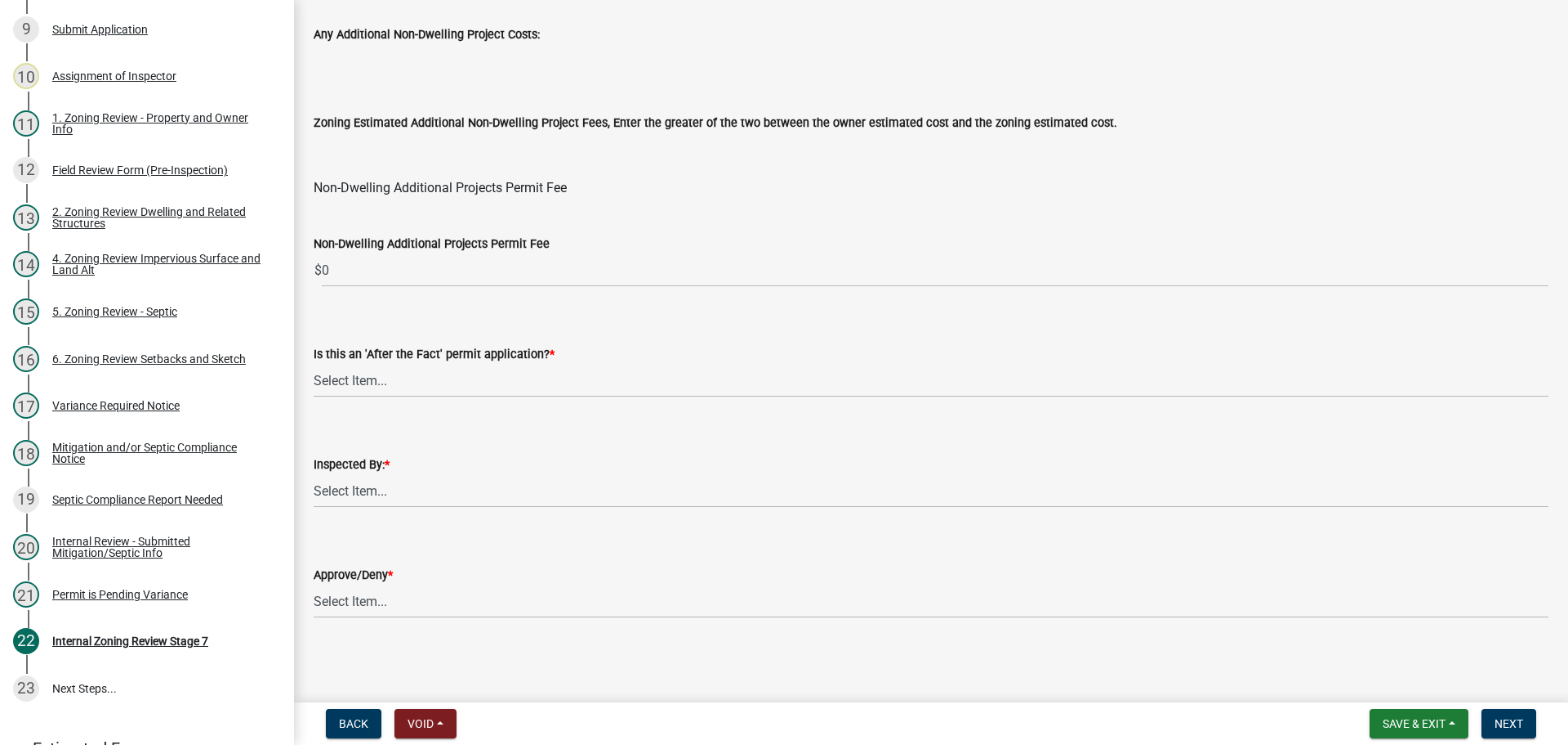
scroll to position [1977, 0]
type input "1815"
click at [382, 378] on select "Select Item... No Yes" at bounding box center [931, 379] width 1235 height 33
click at [314, 363] on select "Select Item... No Yes" at bounding box center [931, 379] width 1235 height 33
select select "bbe3a6c5-1893-4527-8578-ada07a3b8ea5"
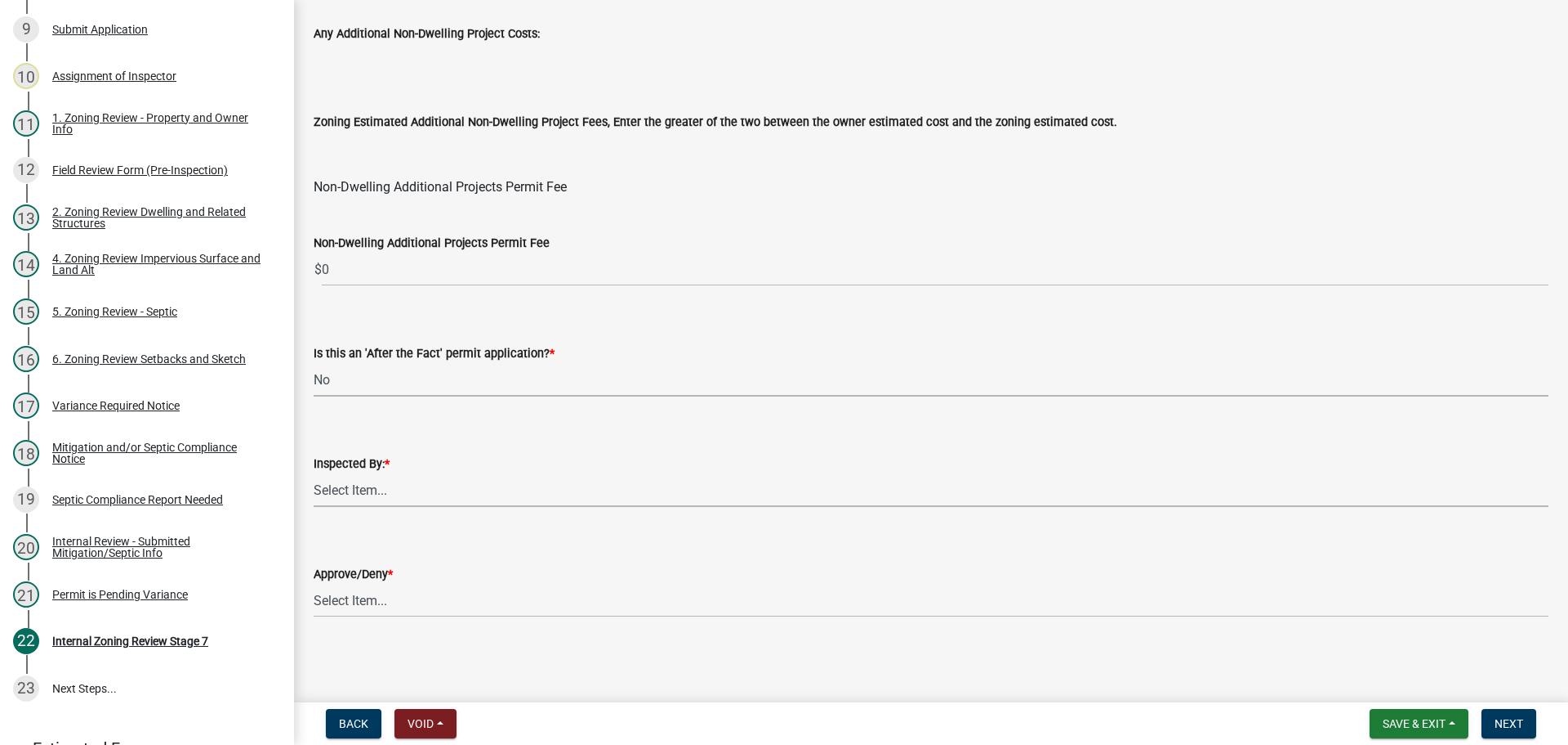
click at [413, 494] on select "Select Item... [PERSON_NAME] [PERSON_NAME] [PERSON_NAME] [PERSON_NAME] [PERSON_…" at bounding box center [931, 490] width 1235 height 33
click at [314, 473] on select "Select Item... [PERSON_NAME] [PERSON_NAME] [PERSON_NAME] [PERSON_NAME] [PERSON_…" at bounding box center [931, 490] width 1235 height 33
select select "ebd8400e-d8d5-49f8-911f-e671eb76408a"
click at [368, 608] on select "Select Item... Approve Deny" at bounding box center [931, 600] width 1235 height 33
click at [314, 583] on select "Select Item... Approve Deny" at bounding box center [931, 600] width 1235 height 33
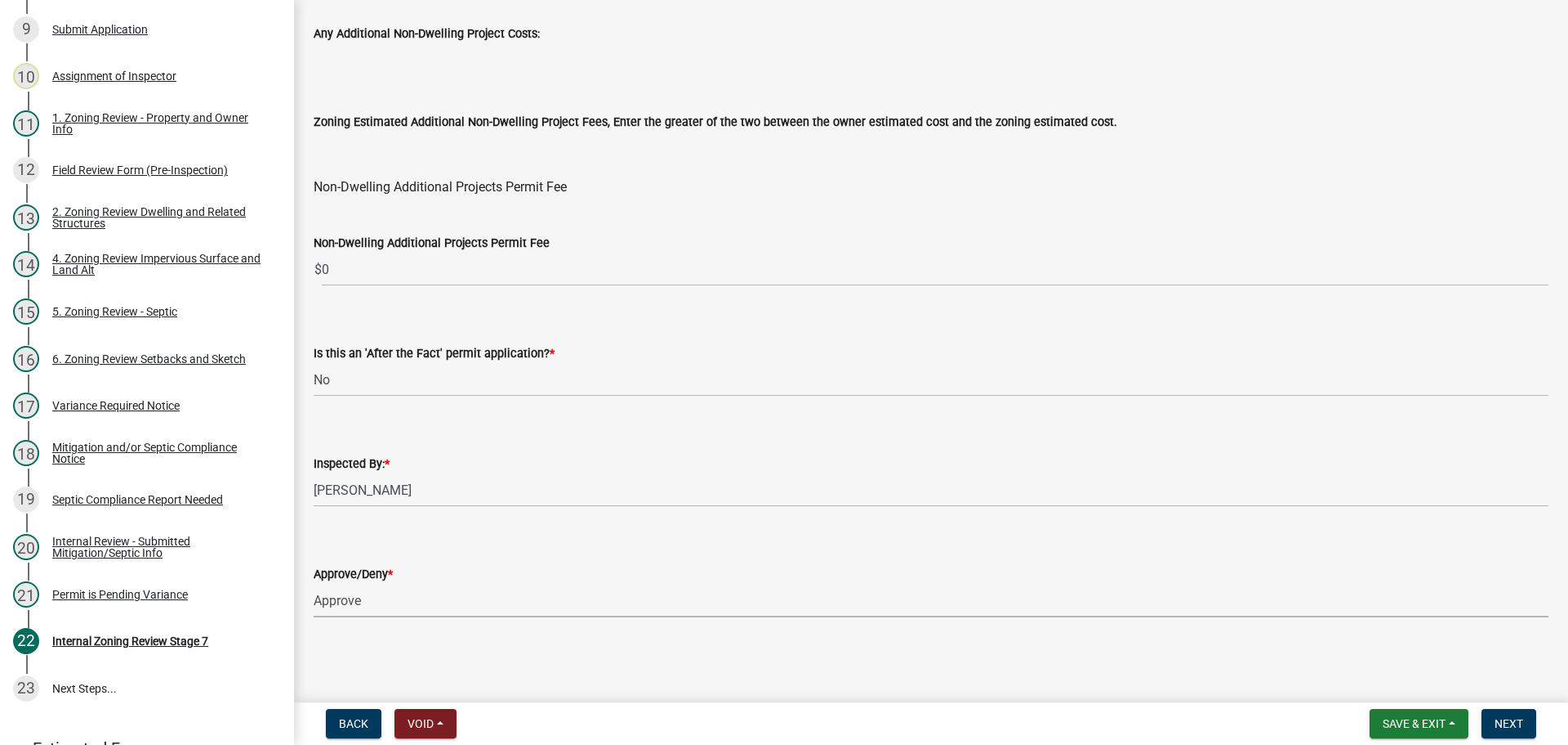
select select "97c9e5a4-d35f-4903-ad68-b764687ac9e9"
click at [1514, 721] on span "Next" at bounding box center [1508, 723] width 28 height 13
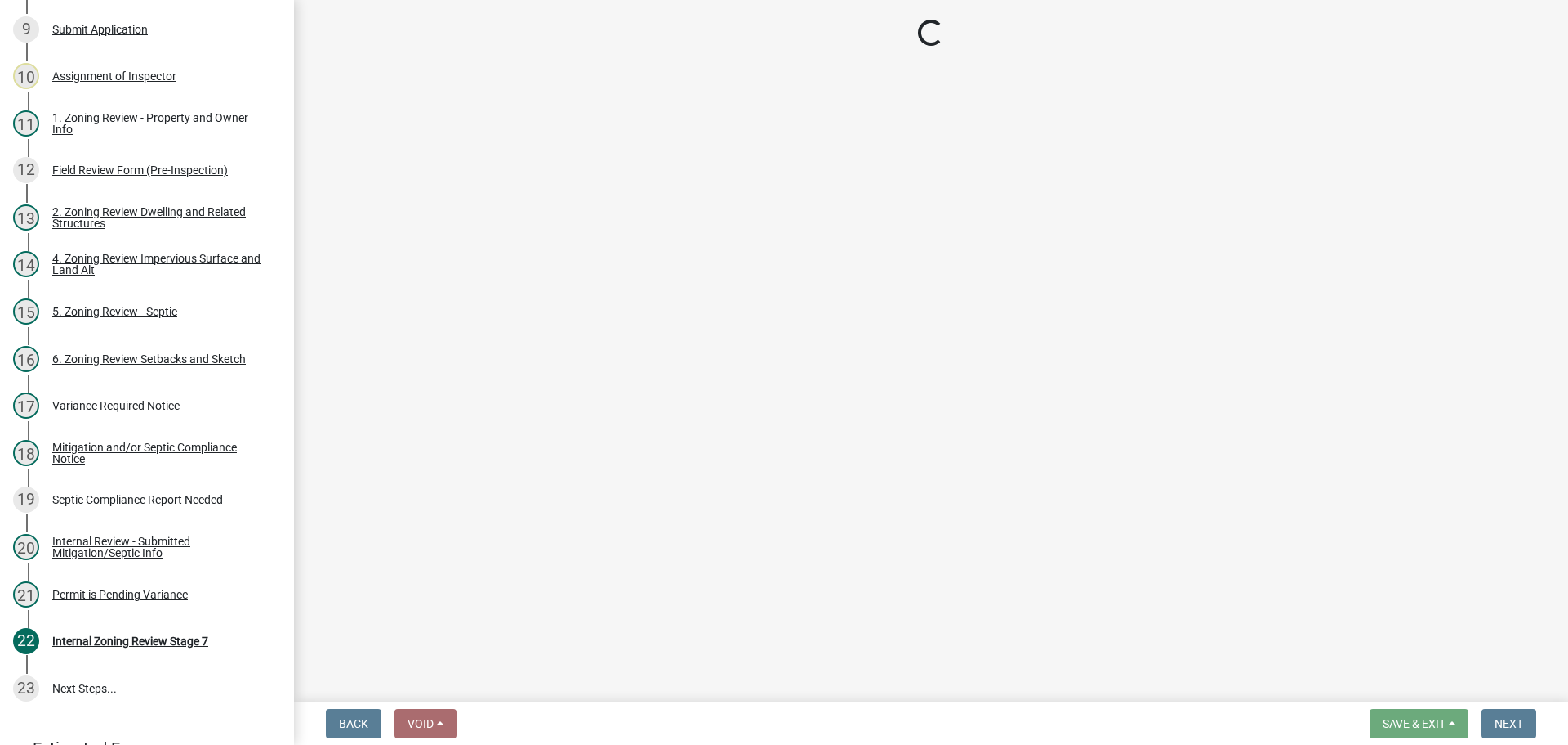
scroll to position [745, 0]
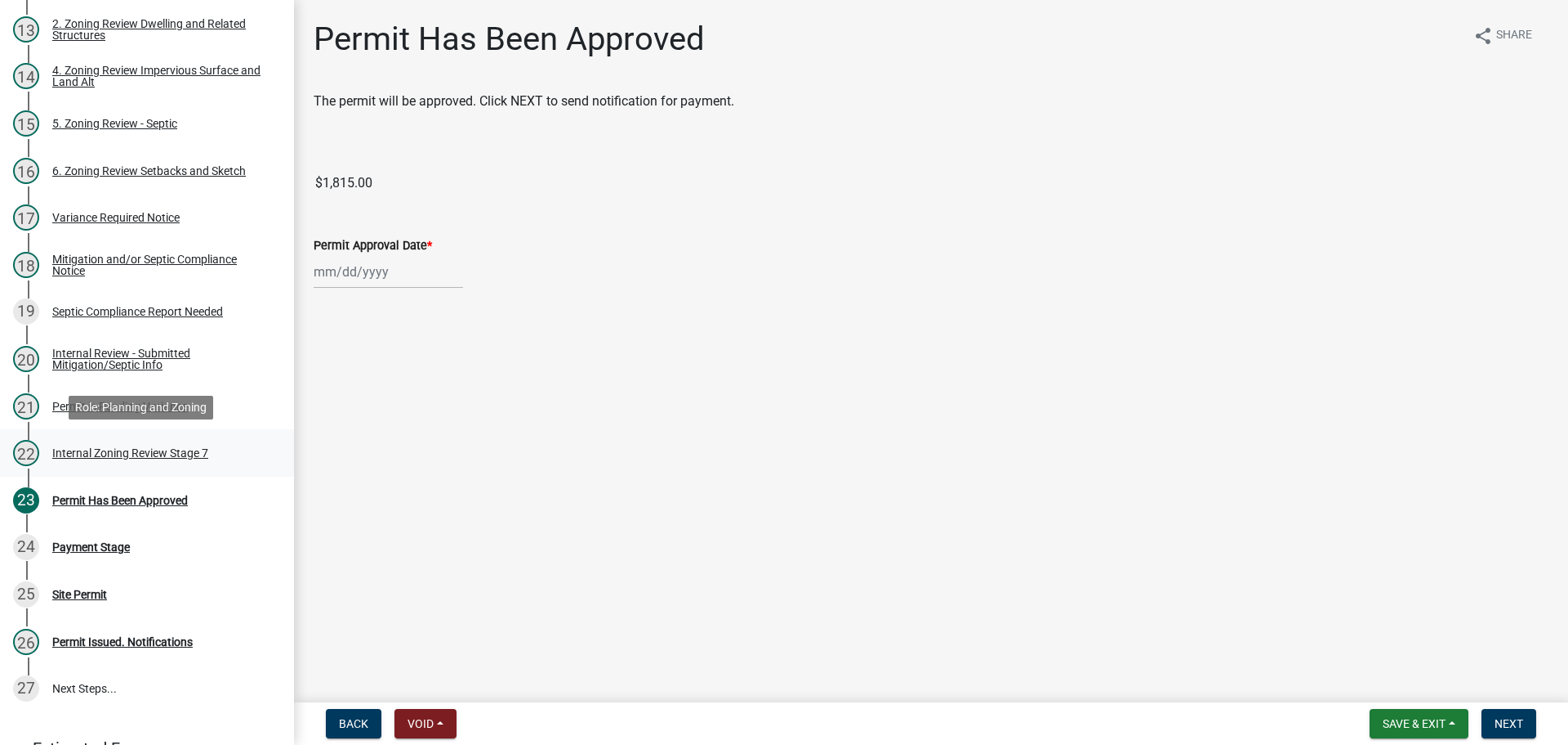
click at [119, 450] on div "Internal Zoning Review Stage 7" at bounding box center [130, 453] width 156 height 11
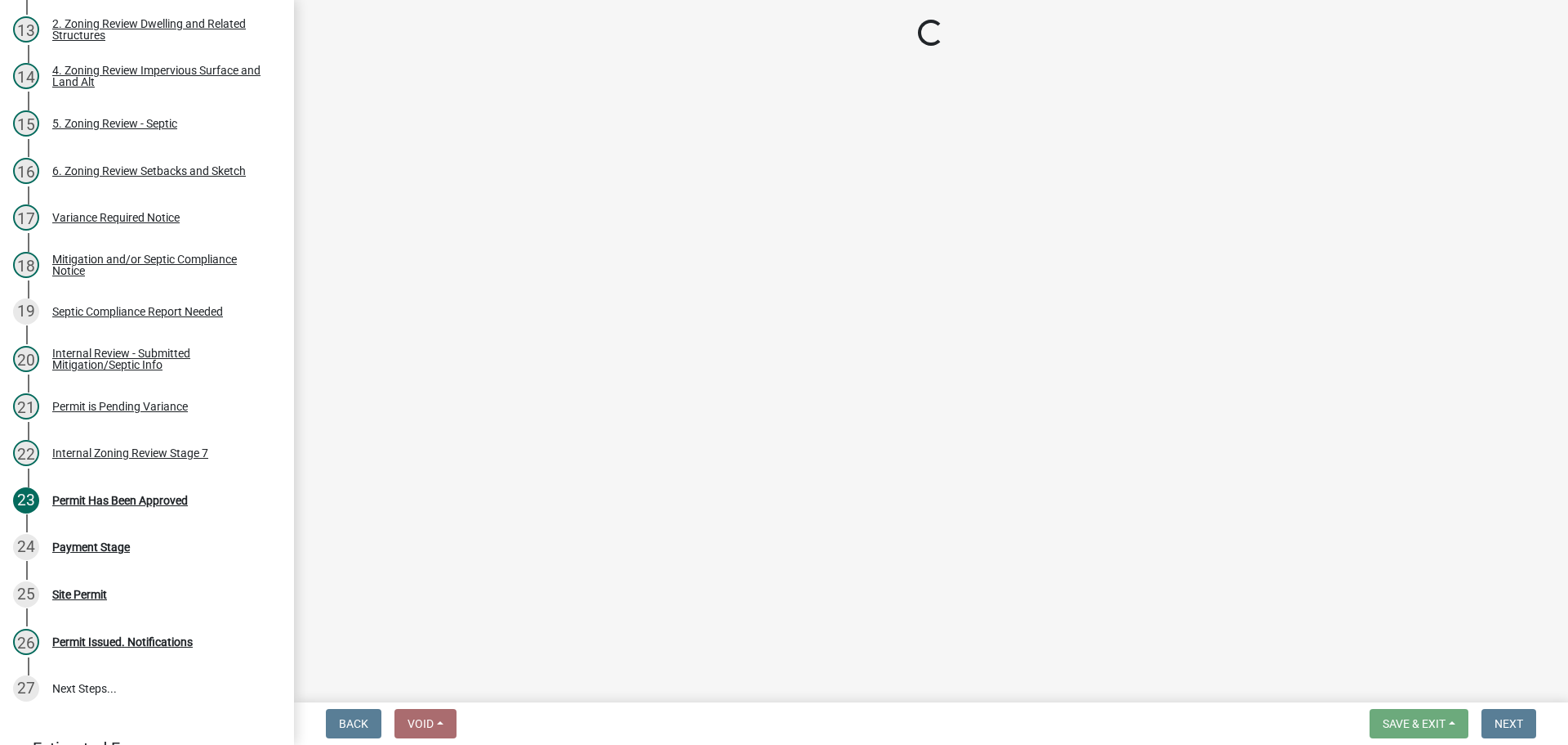
select select "a3547d78-d162-4c03-a5e6-44db720e788b"
select select "74b00539-a6f1-4ef6-a890-a22a5fa5fedf"
select select "bbe3a6c5-1893-4527-8578-ada07a3b8ea5"
select select "ebd8400e-d8d5-49f8-911f-e671eb76408a"
select select "97c9e5a4-d35f-4903-ad68-b764687ac9e9"
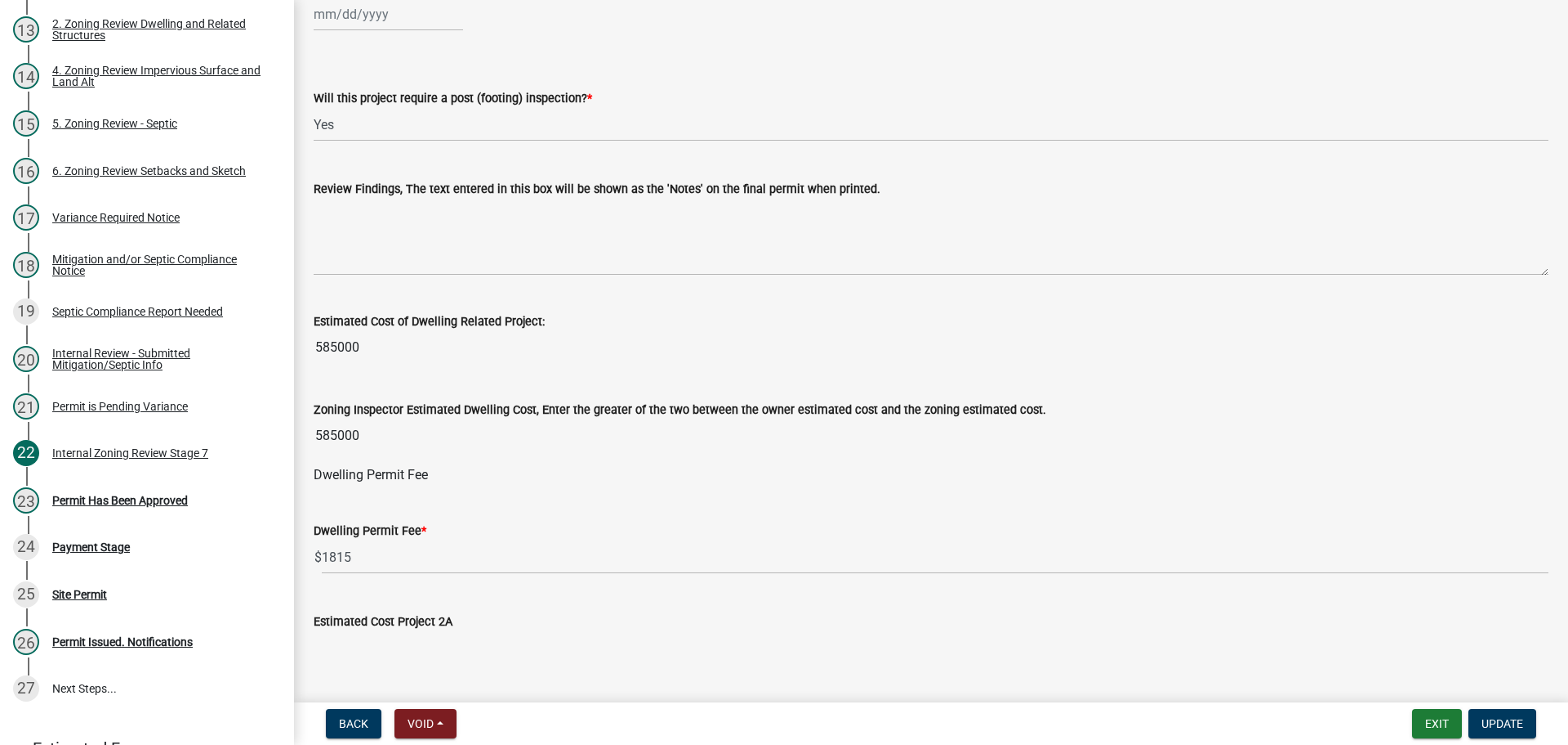
scroll to position [491, 0]
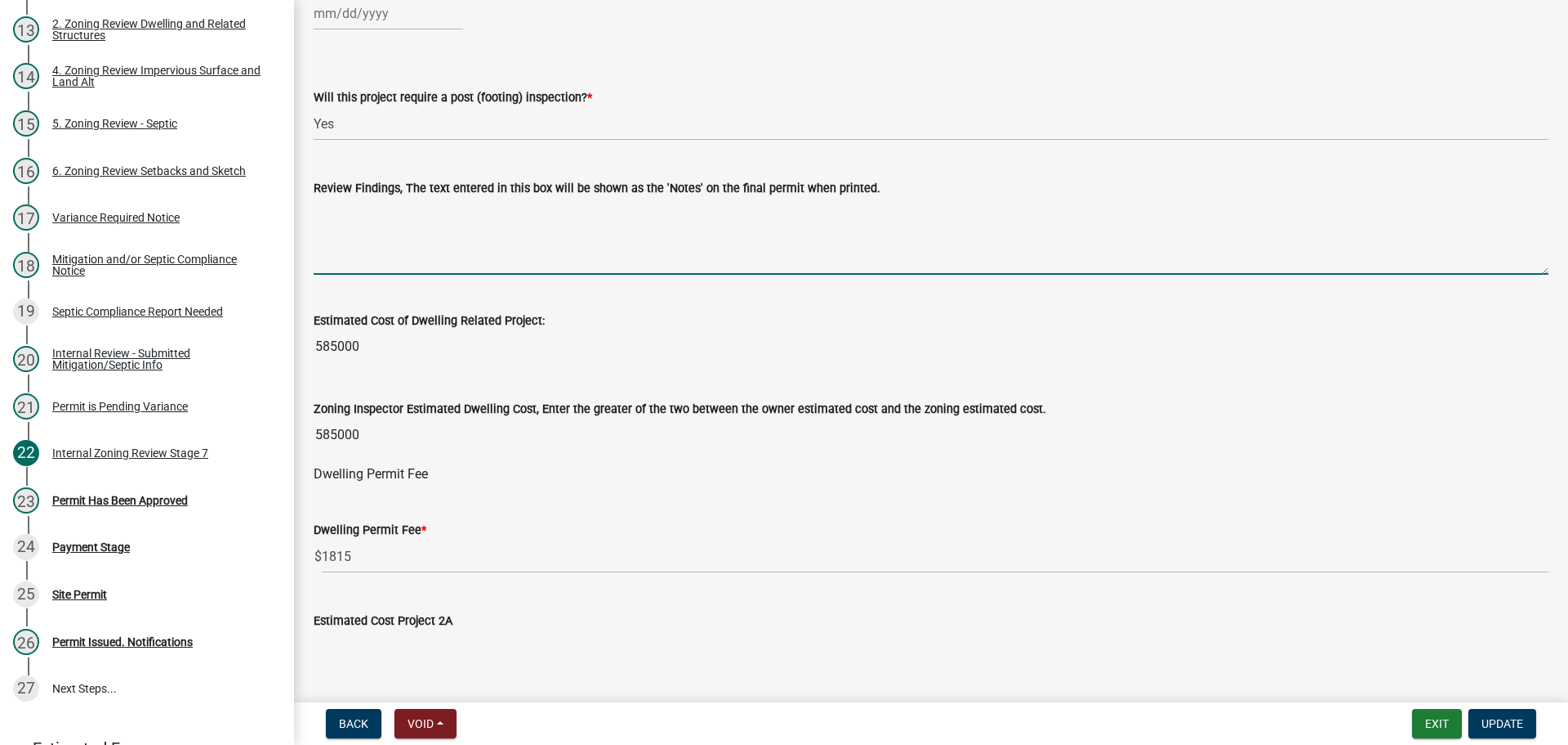
click at [390, 243] on textarea "Review Findings, The text entered in this box will be shown as the 'Notes' on t…" at bounding box center [931, 236] width 1235 height 77
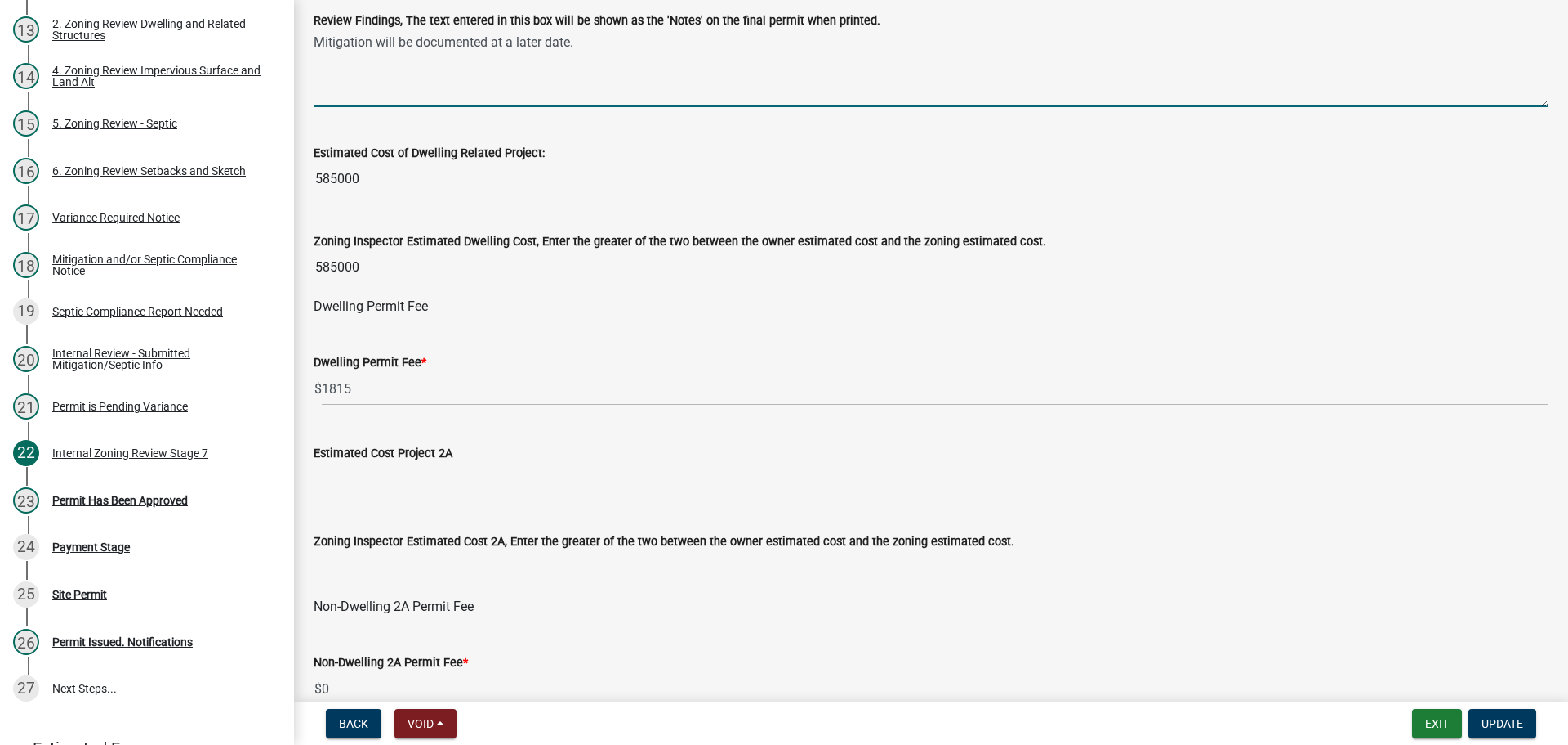
scroll to position [899, 0]
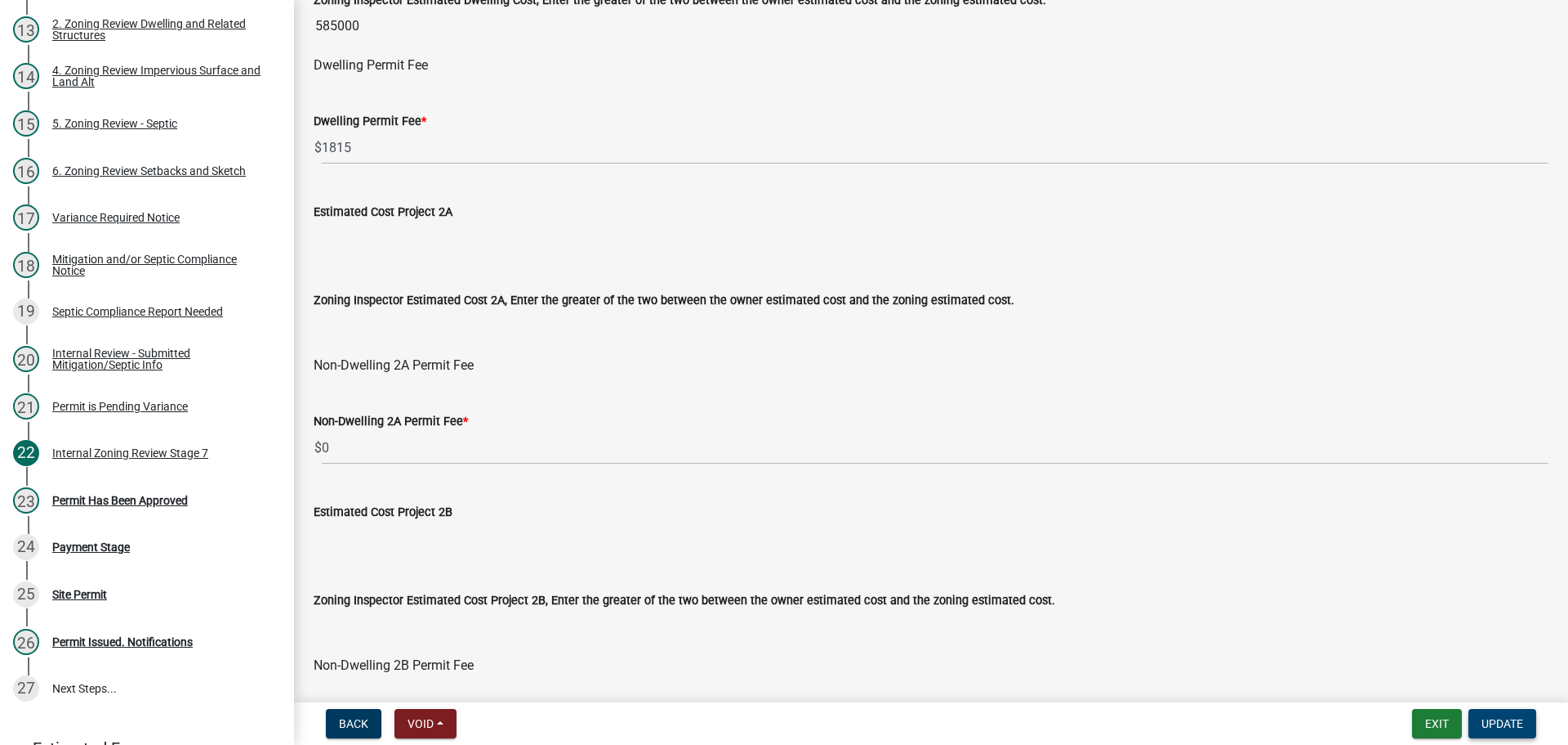
type textarea "Mitigation will be documented at a later date."
click at [1493, 712] on button "Update" at bounding box center [1503, 723] width 68 height 29
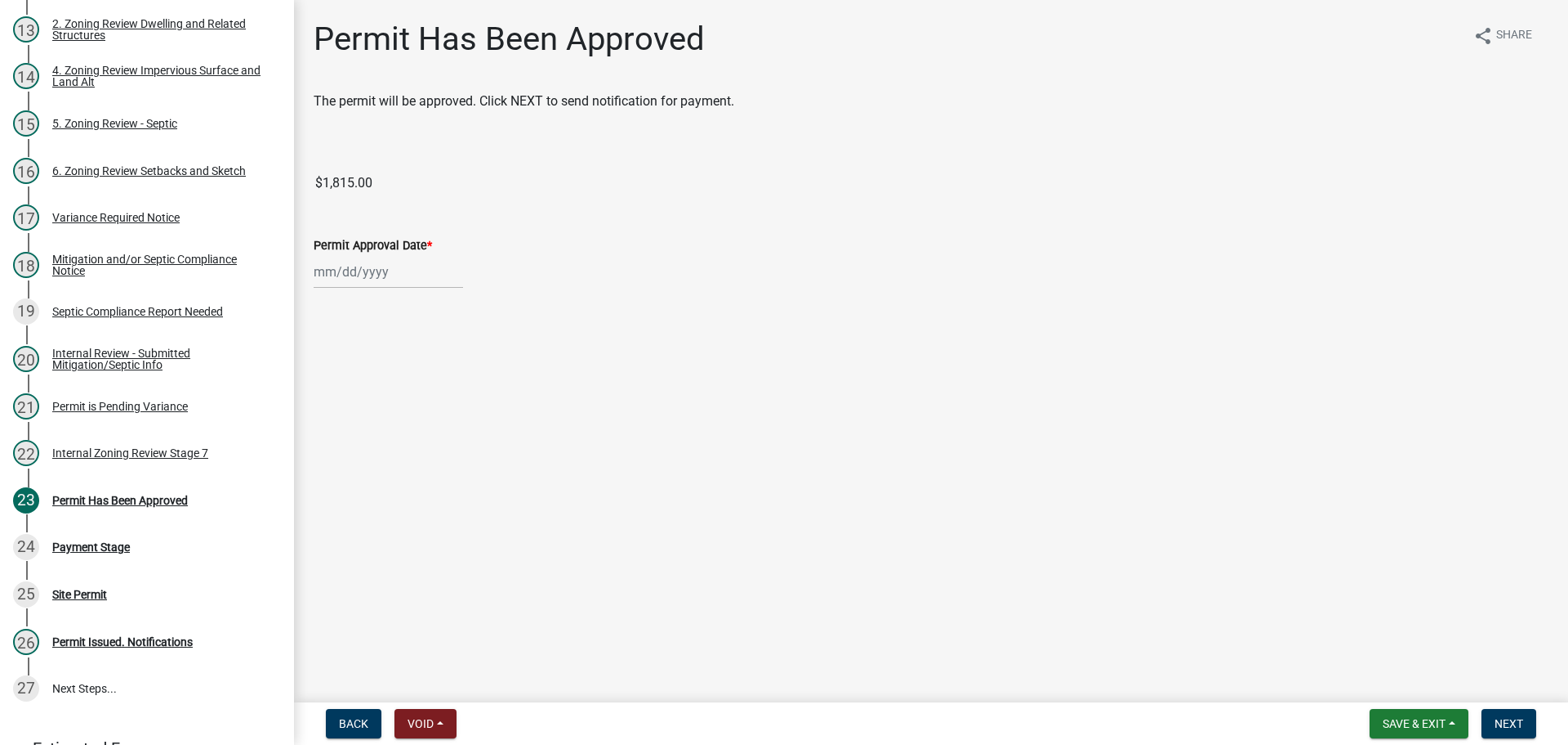
click at [412, 253] on div "Permit Approval Date *" at bounding box center [931, 244] width 1235 height 19
click at [360, 284] on div at bounding box center [388, 272] width 150 height 33
select select "10"
select select "2025"
click at [381, 301] on select "Jan Feb Mar Apr May Jun [DATE] Aug Sep Oct Nov Dec" at bounding box center [379, 306] width 66 height 25
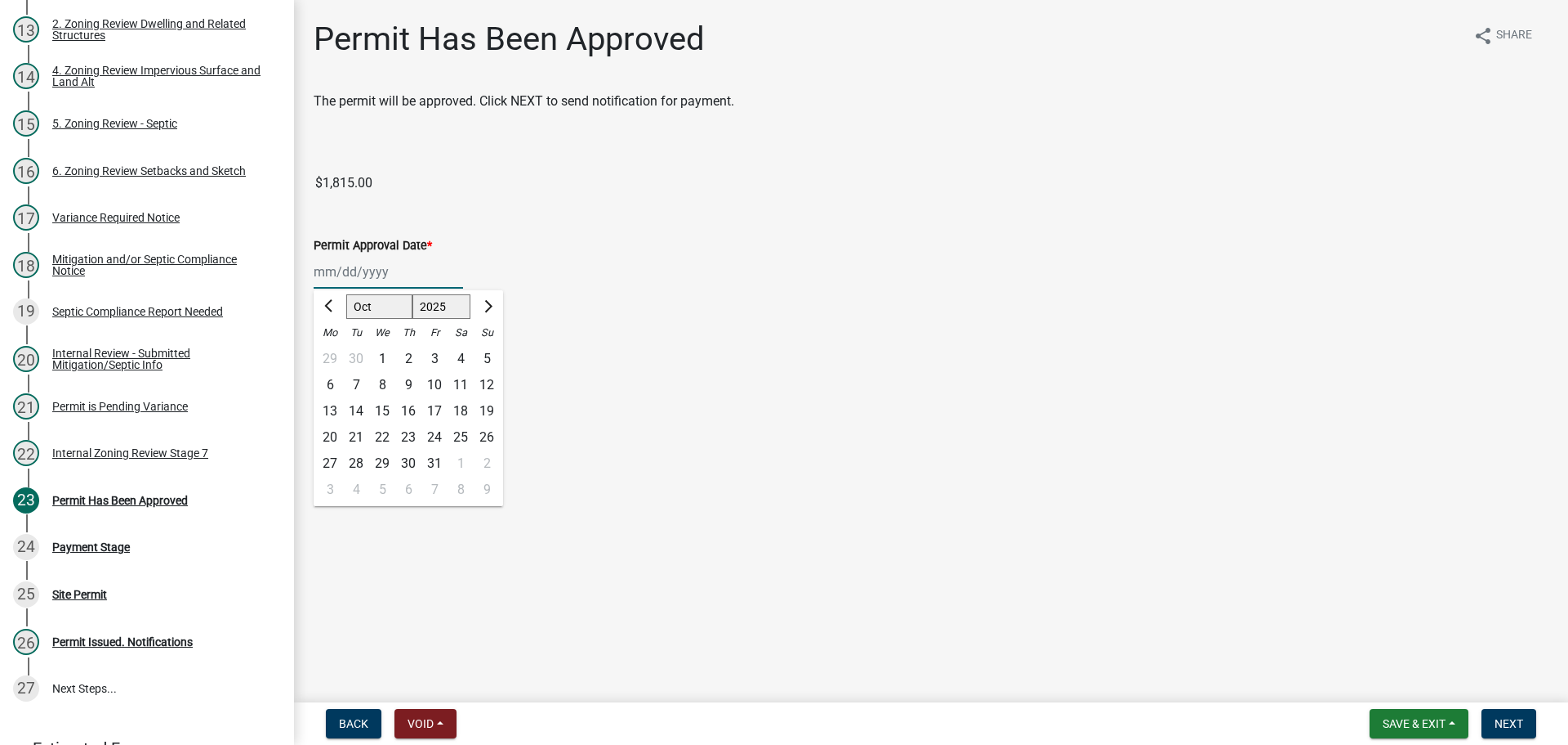
select select "6"
click at [346, 294] on select "Jan Feb Mar Apr May Jun [DATE] Aug Sep Oct Nov Dec" at bounding box center [379, 306] width 66 height 25
click at [433, 403] on div "13" at bounding box center [434, 411] width 26 height 26
type input "[DATE]"
click at [1516, 719] on span "Next" at bounding box center [1508, 723] width 28 height 13
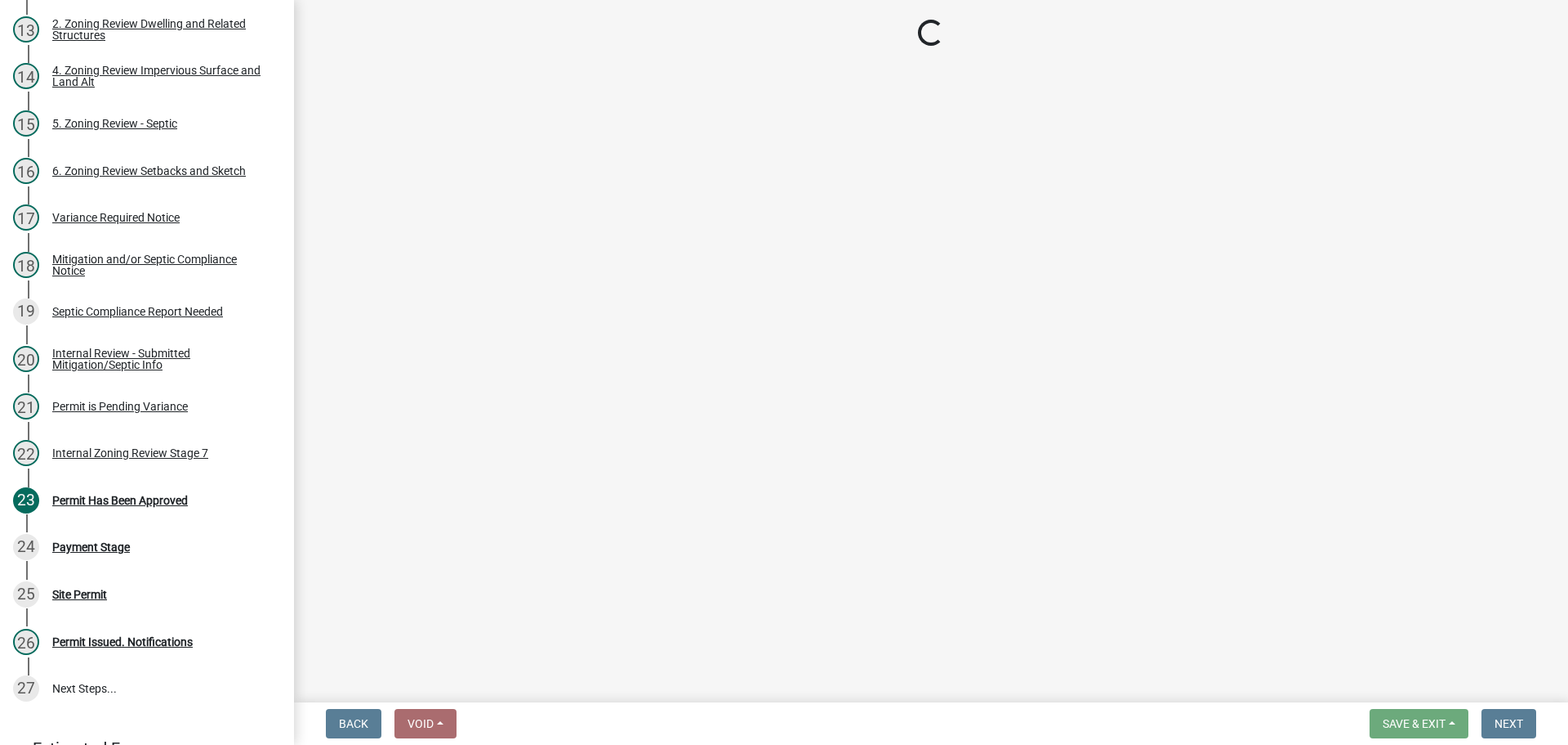
select select "3: 3"
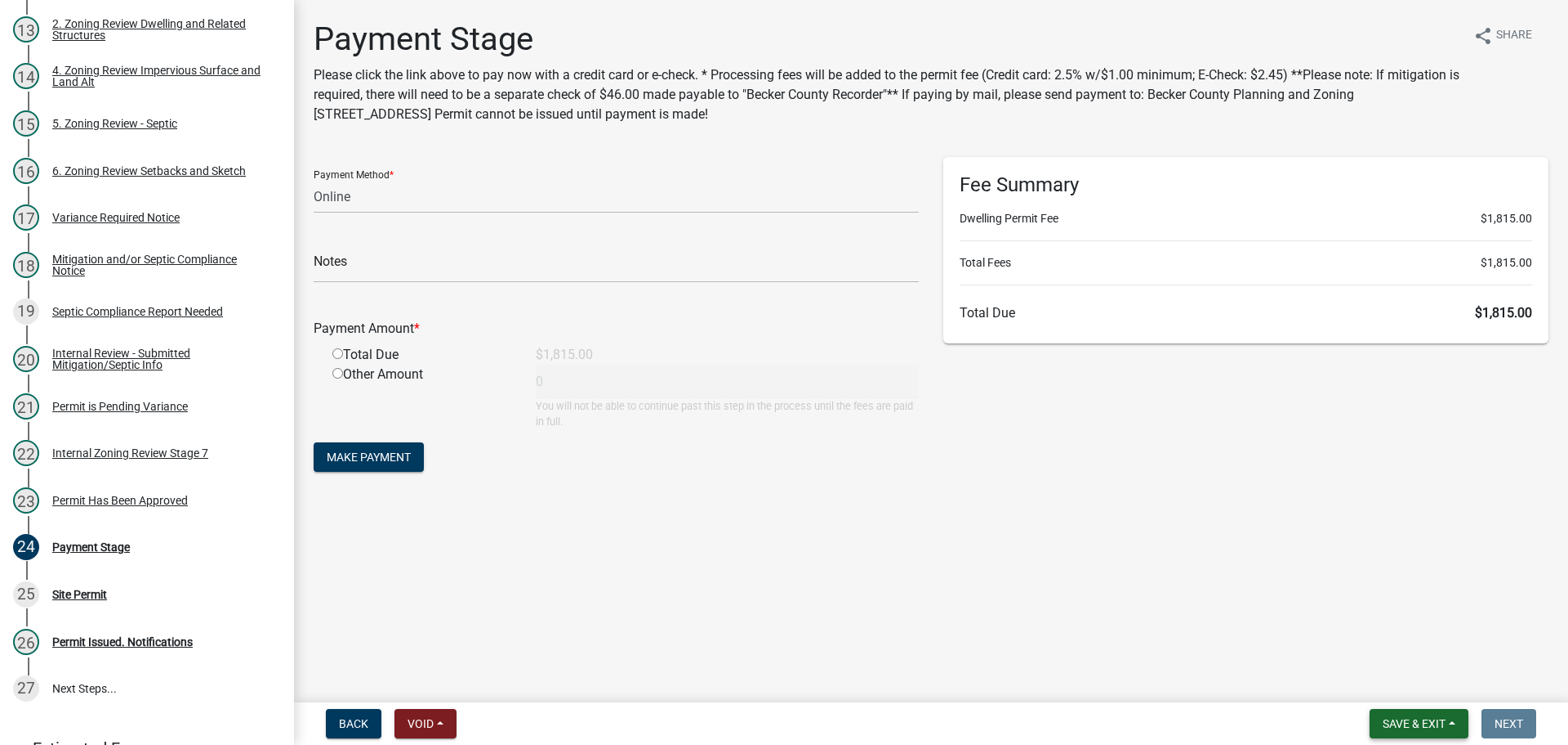
click at [1420, 719] on span "Save & Exit" at bounding box center [1414, 723] width 63 height 13
click at [1389, 681] on button "Save & Exit" at bounding box center [1403, 681] width 130 height 40
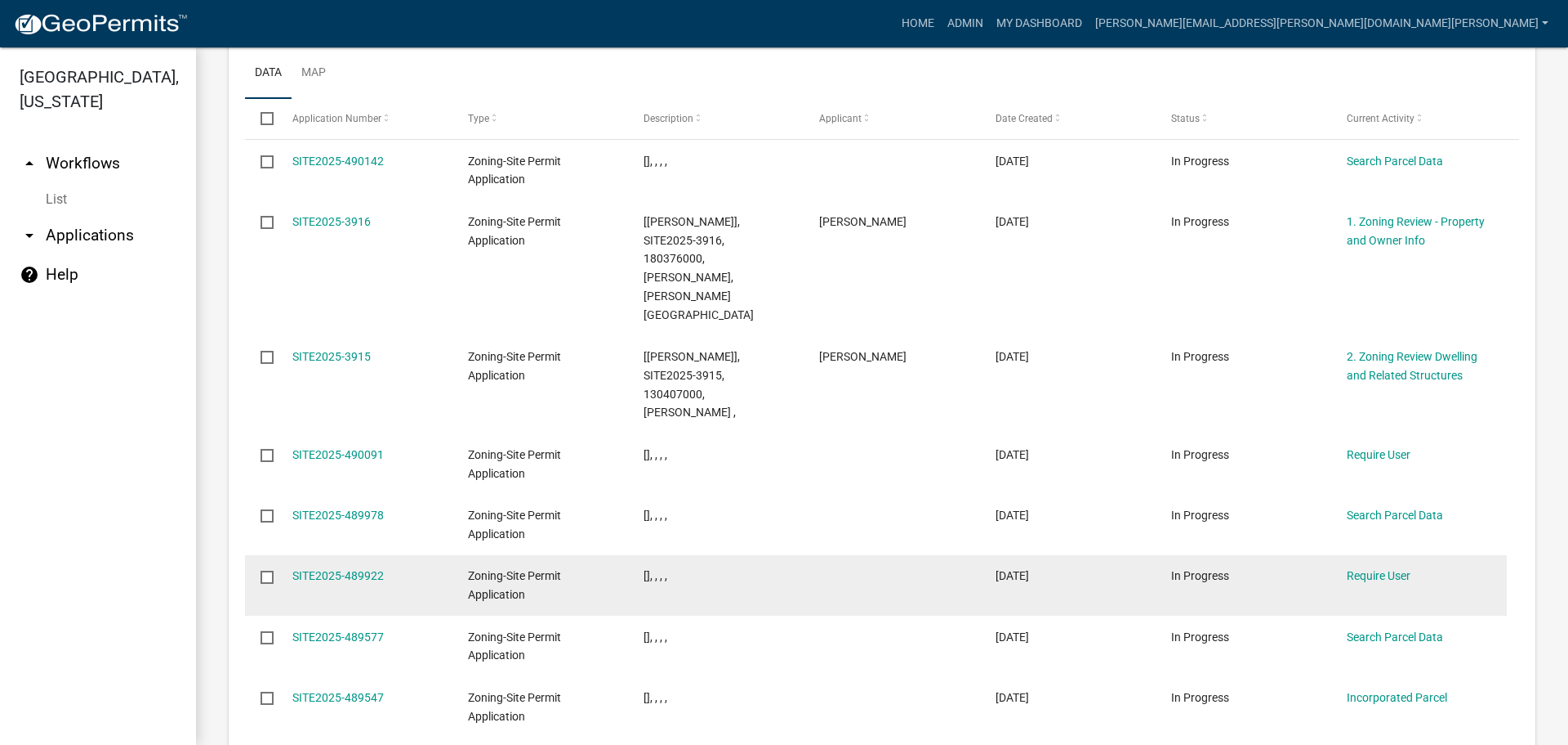
scroll to position [1596, 0]
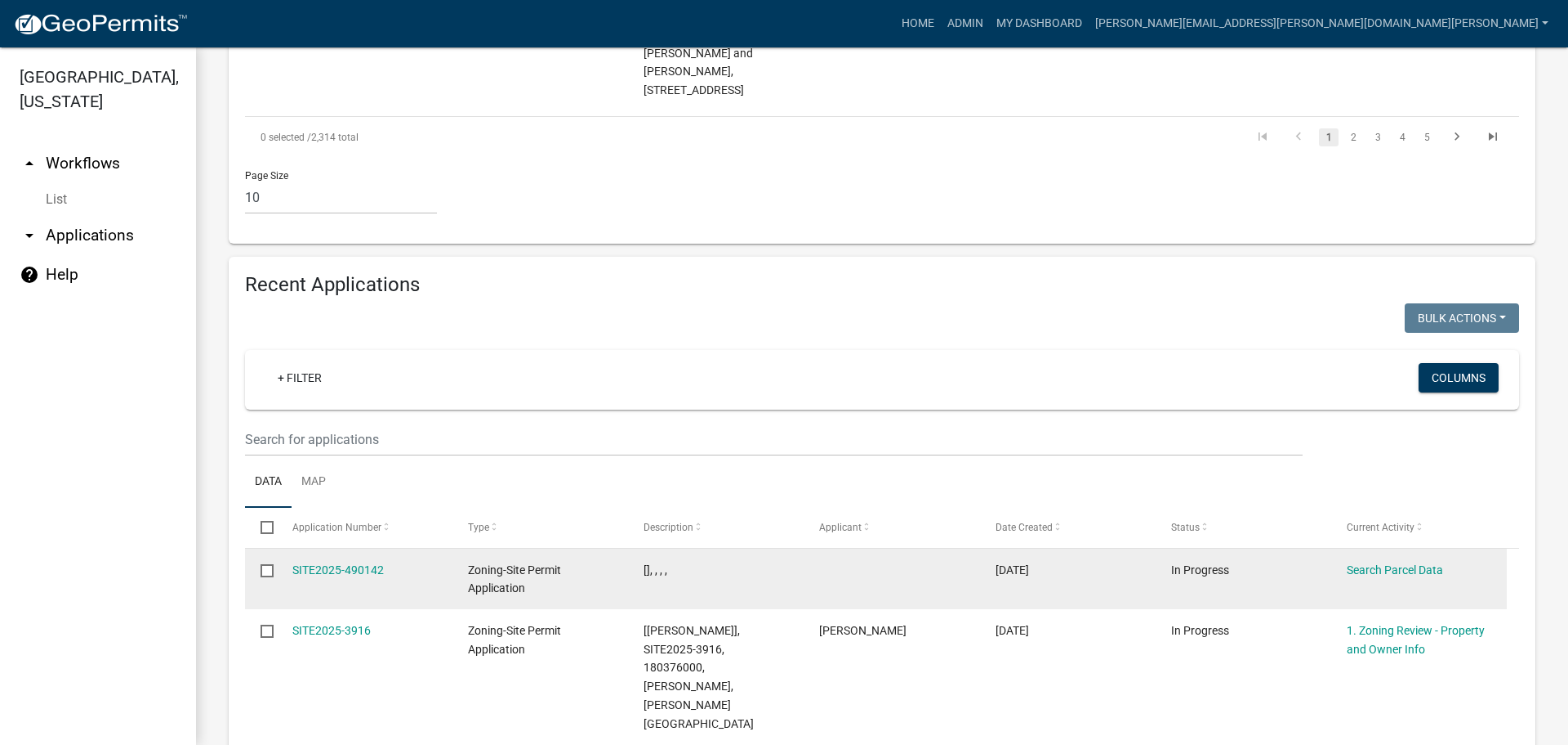
scroll to position [1677, 0]
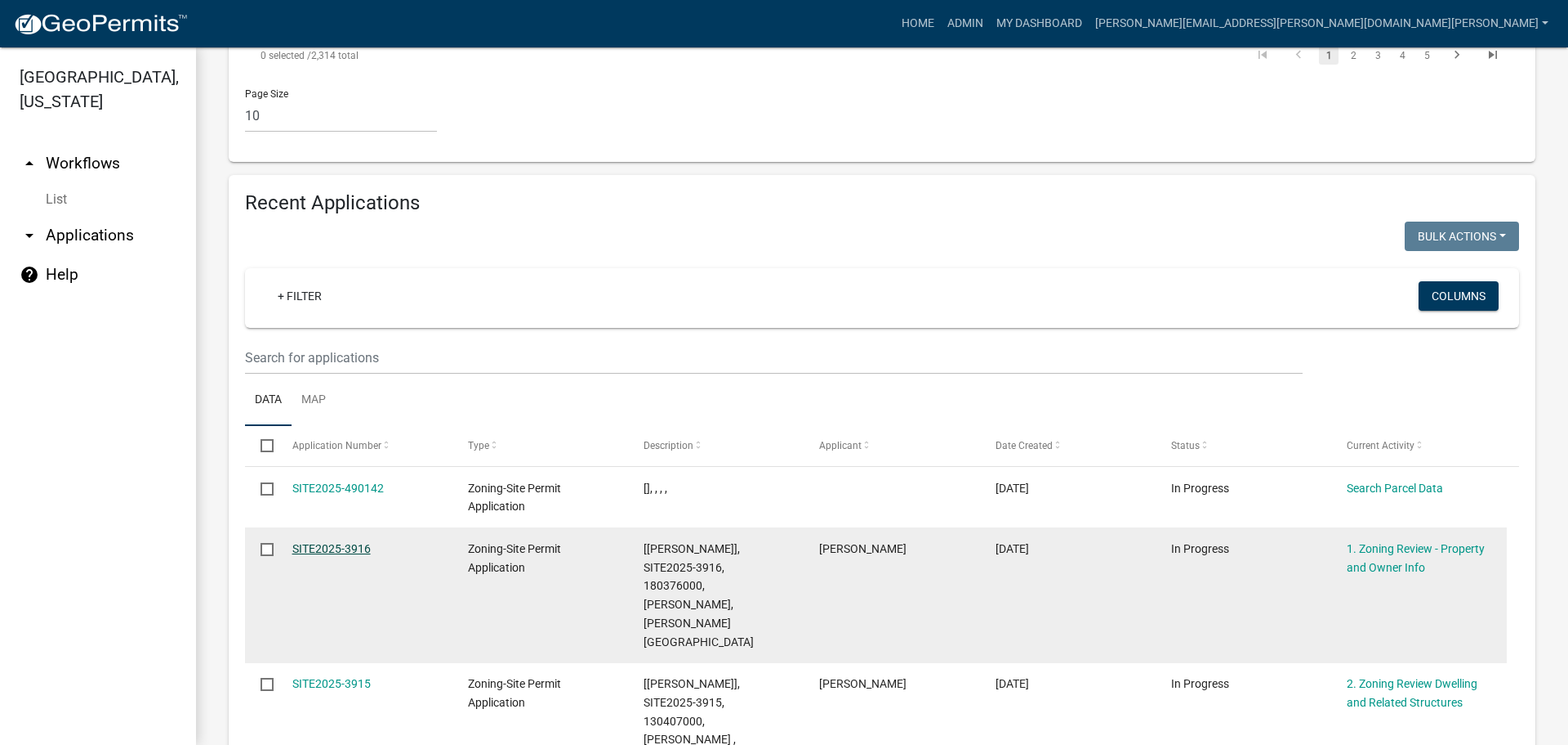
click at [336, 542] on link "SITE2025-3916" at bounding box center [331, 548] width 78 height 13
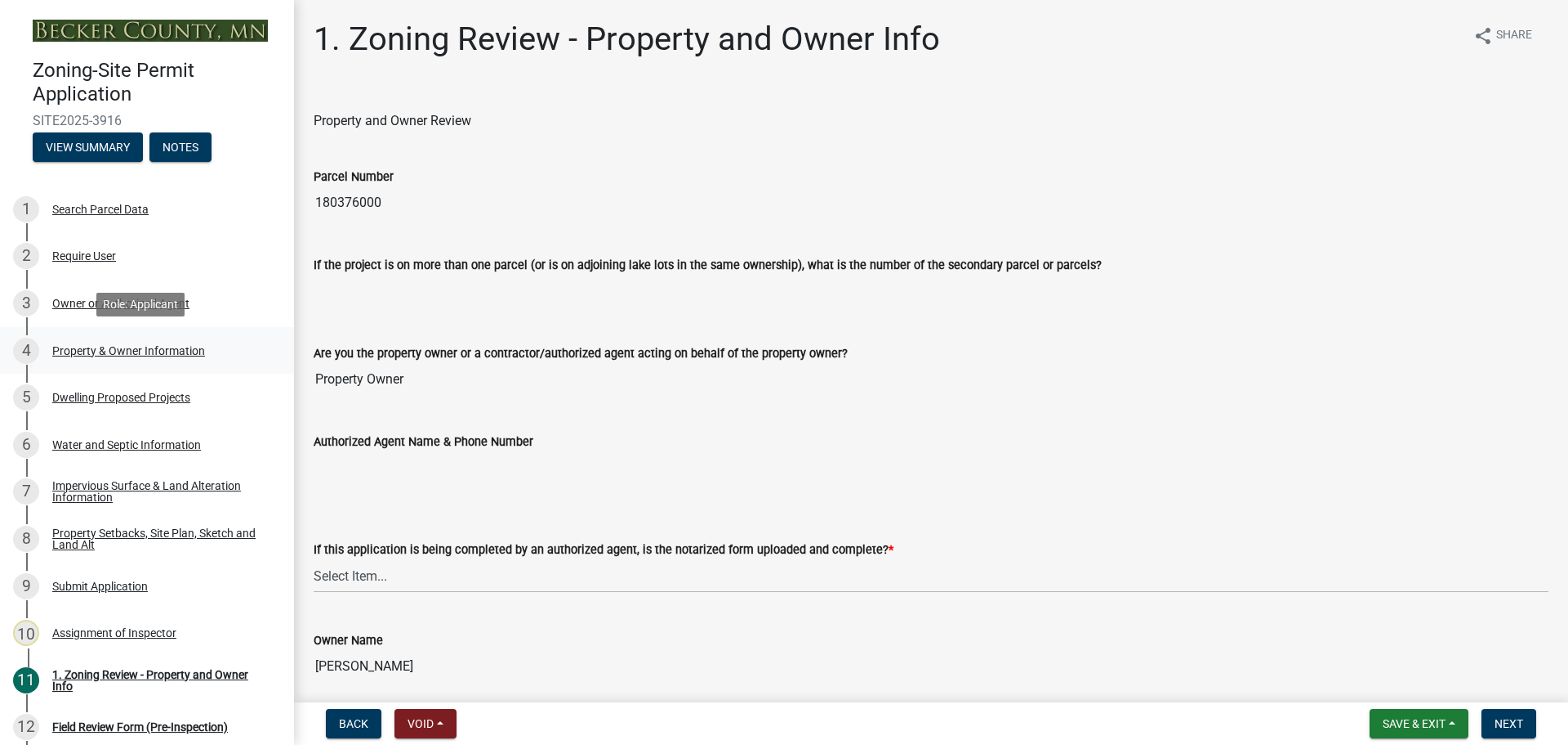
click at [132, 344] on div "Property & Owner Information" at bounding box center [129, 350] width 152 height 11
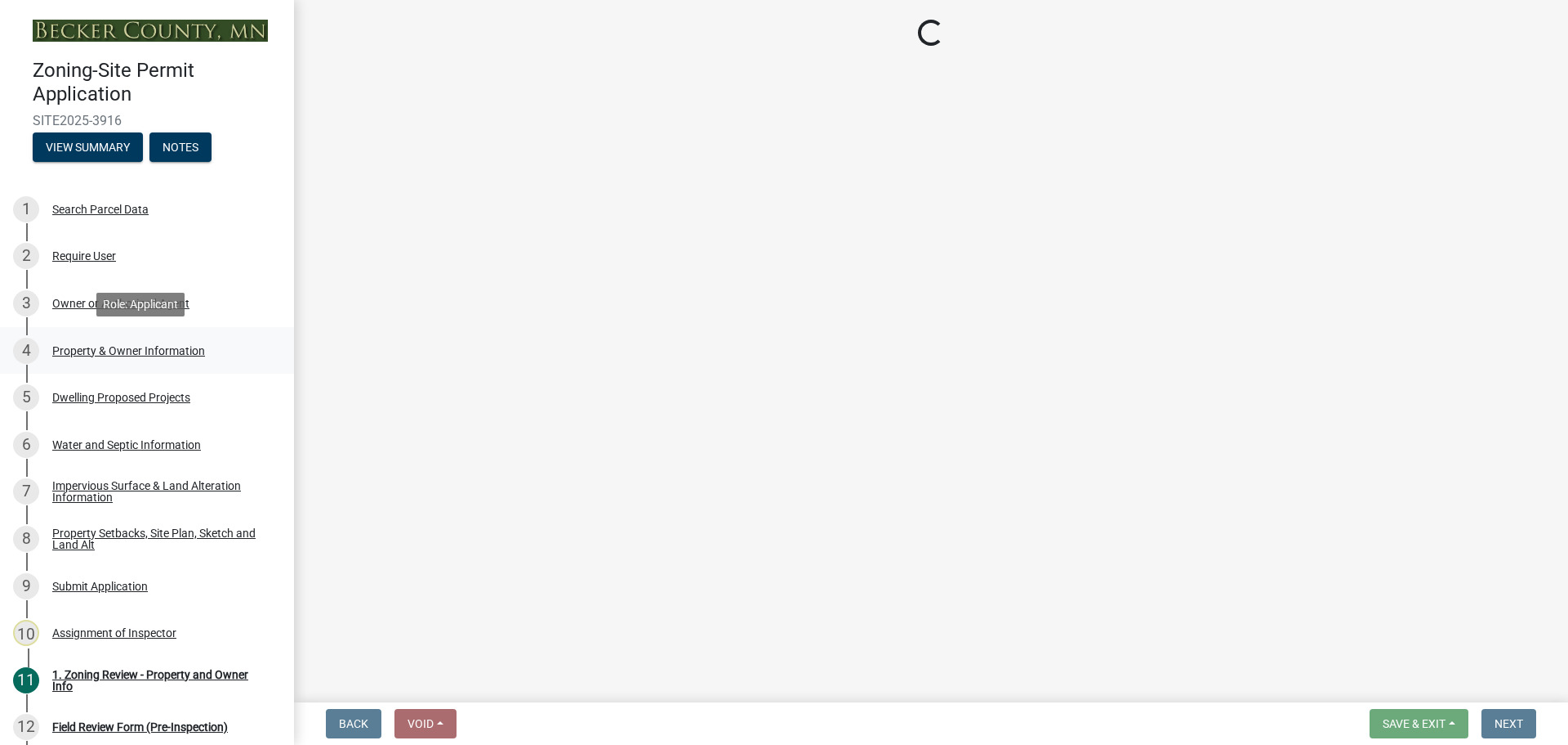
select select "15d55337-0fb0-485e-a759-dab20e978987"
select select "884b666d-3fa3-4f1b-ae8a-1f1e464e381a"
select select "f87eba17-8ed9-4ad8-aefc-fe36a3f3544b"
select select "393a978c-6bd5-4cb2-a6a0-db6feb8732b8"
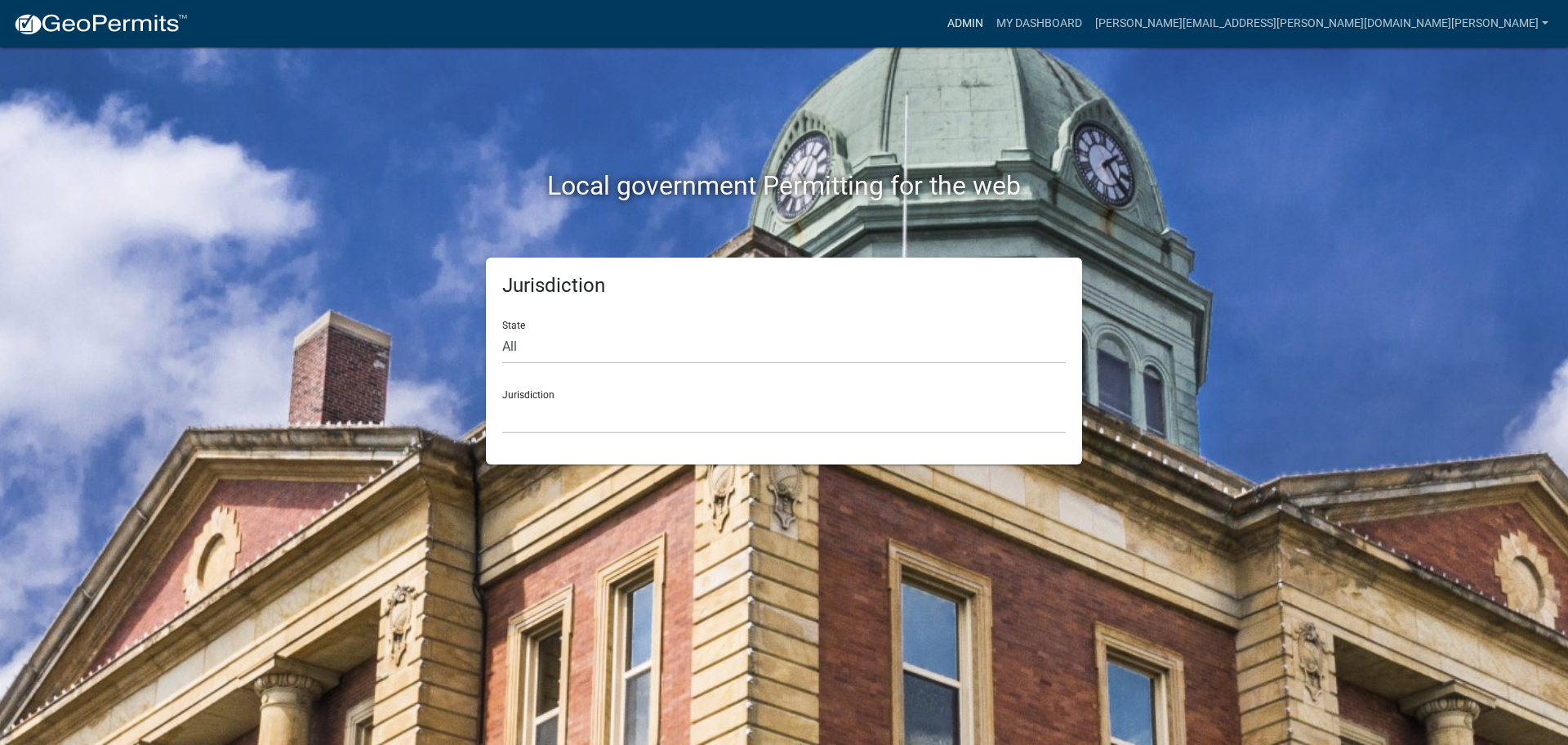
click at [990, 15] on link "Admin" at bounding box center [965, 24] width 49 height 31
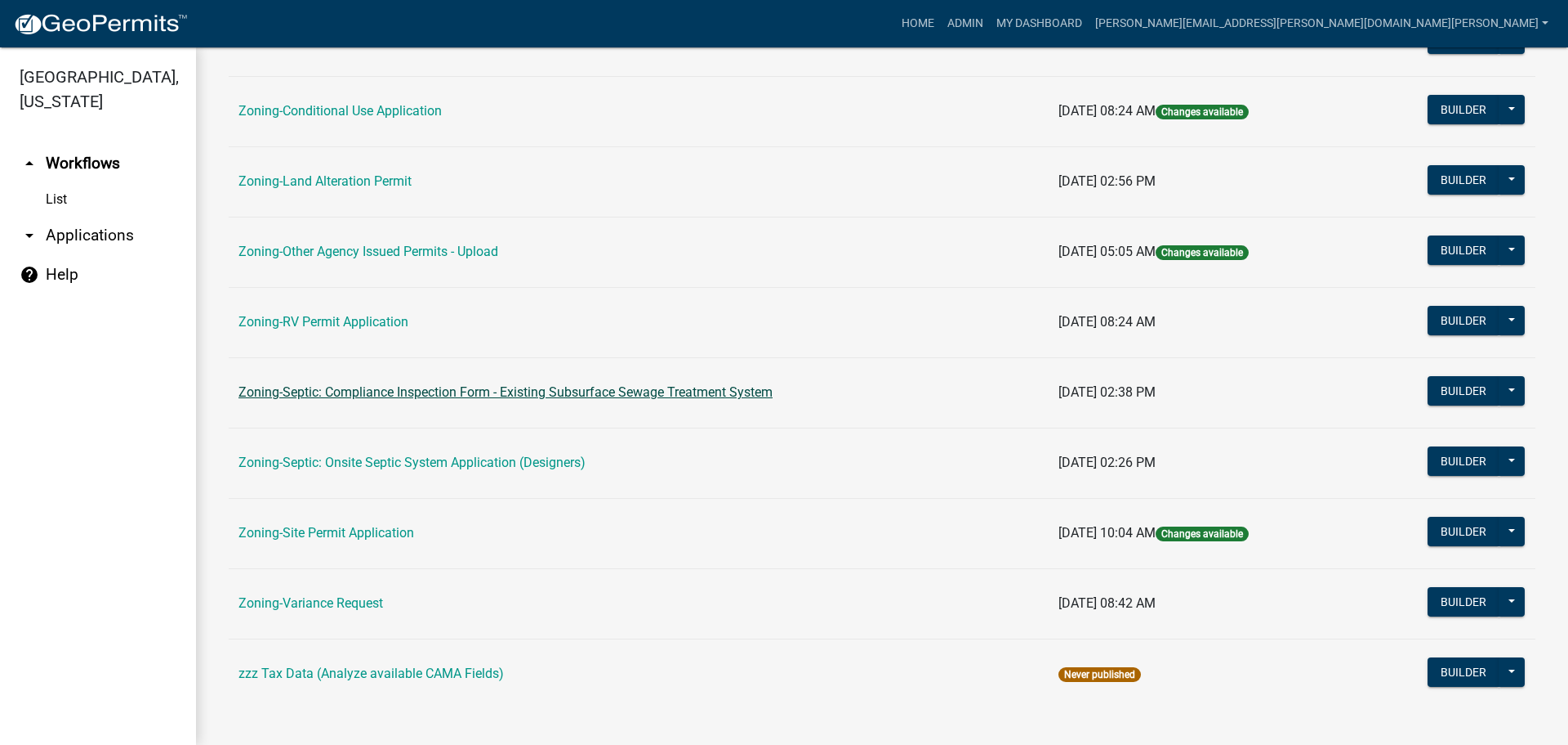
scroll to position [491, 0]
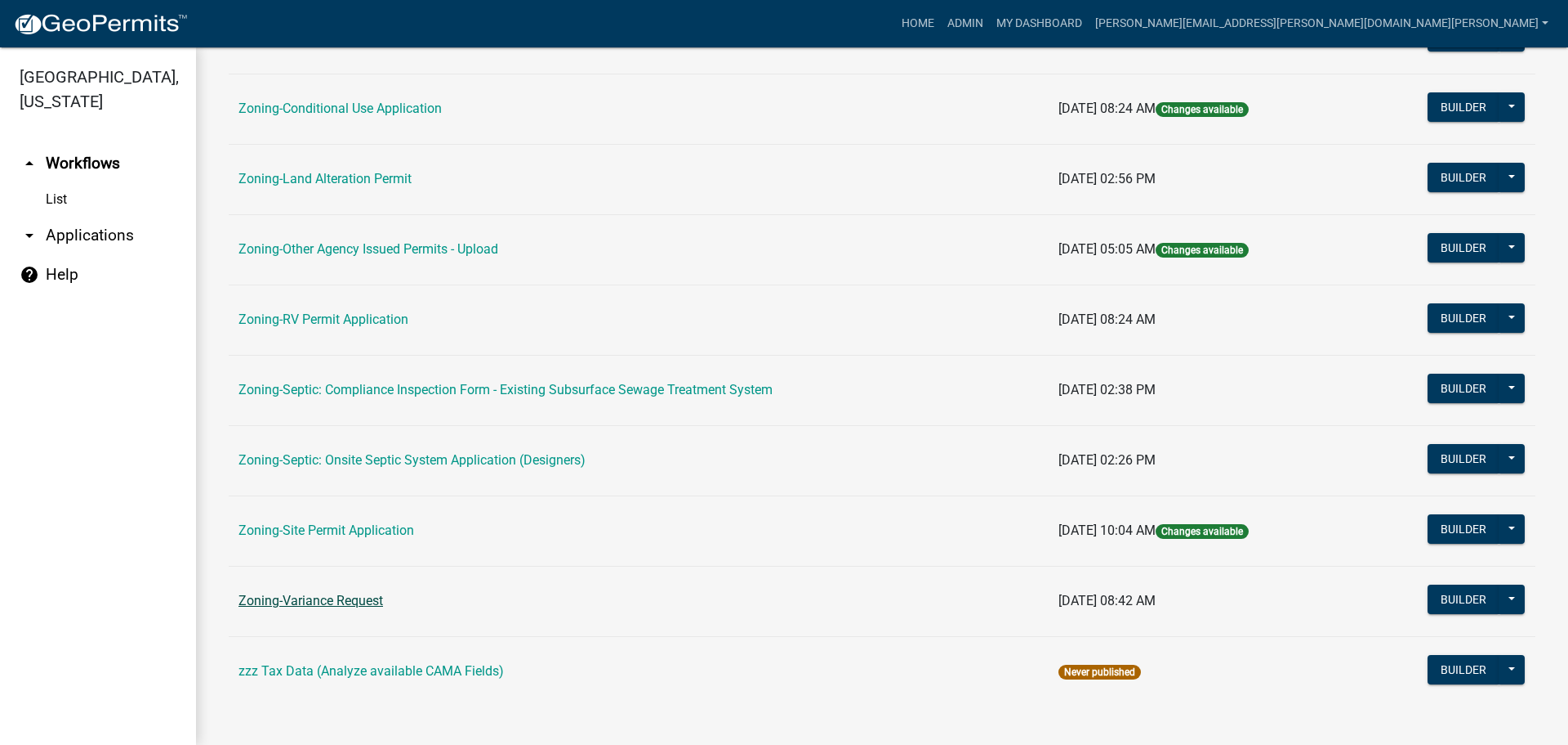
click at [346, 593] on link "Zoning-Variance Request" at bounding box center [310, 600] width 144 height 16
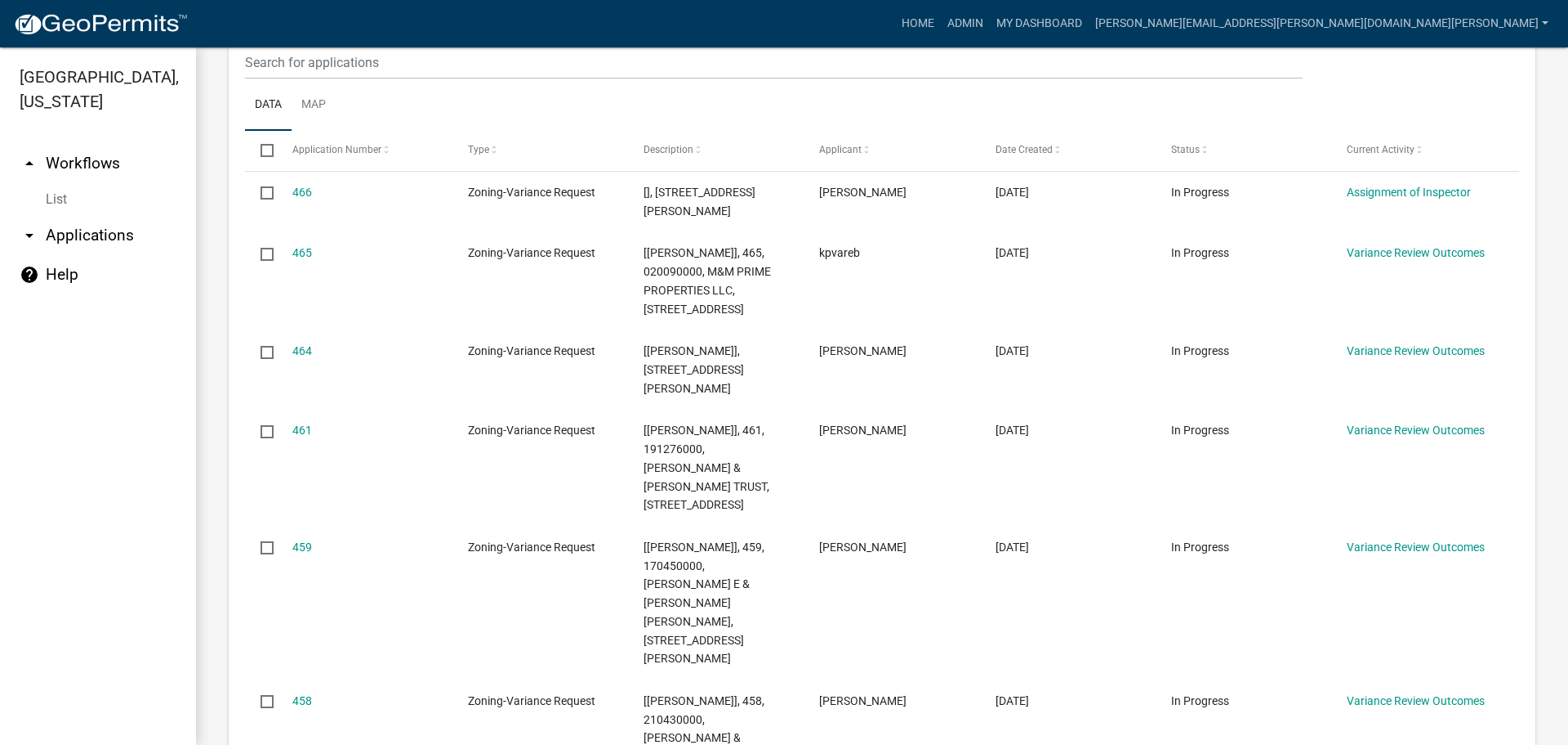
scroll to position [82, 0]
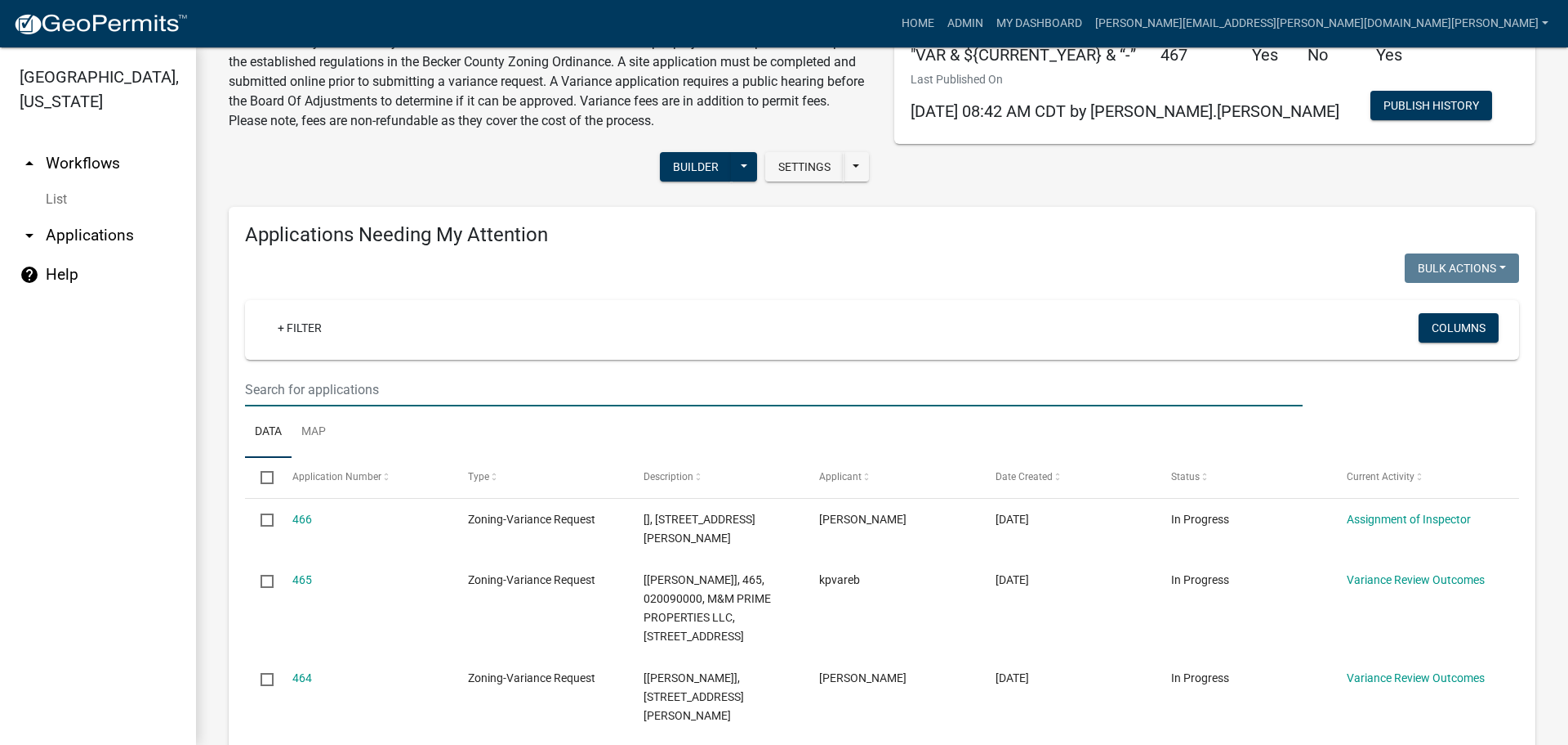
click at [375, 396] on input "text" at bounding box center [774, 389] width 1058 height 33
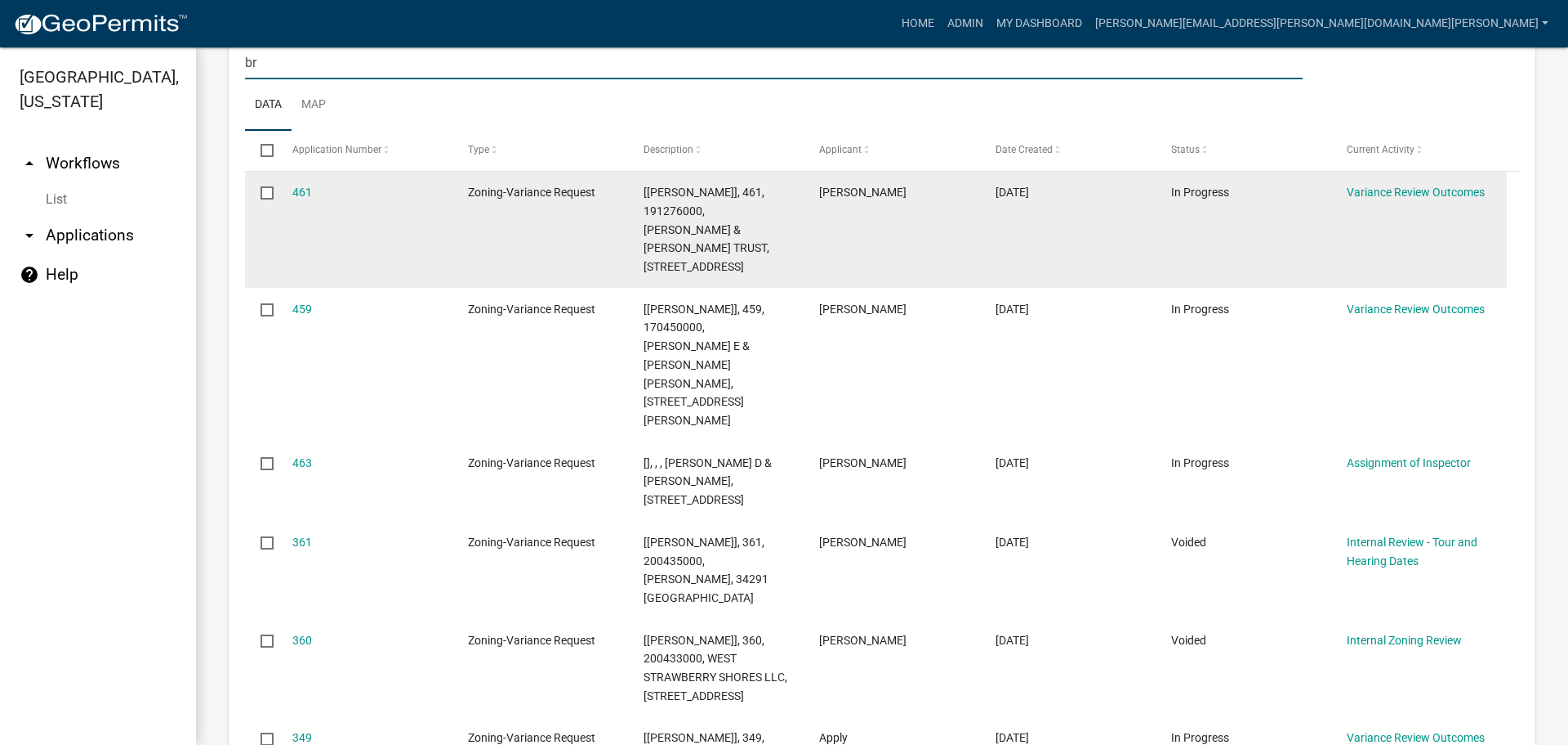
scroll to position [0, 0]
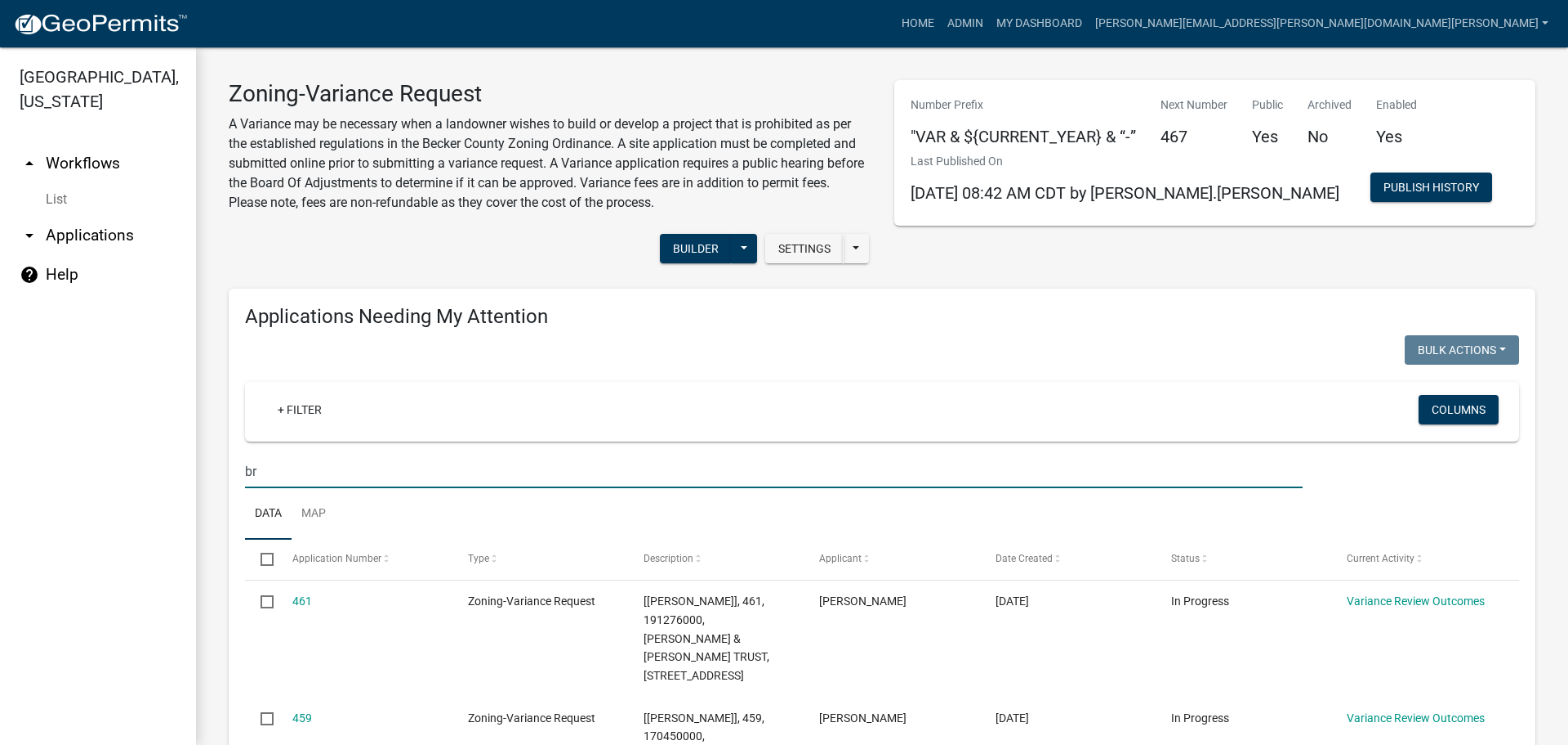
click at [280, 465] on input "br" at bounding box center [774, 471] width 1058 height 33
type input "[PERSON_NAME]"
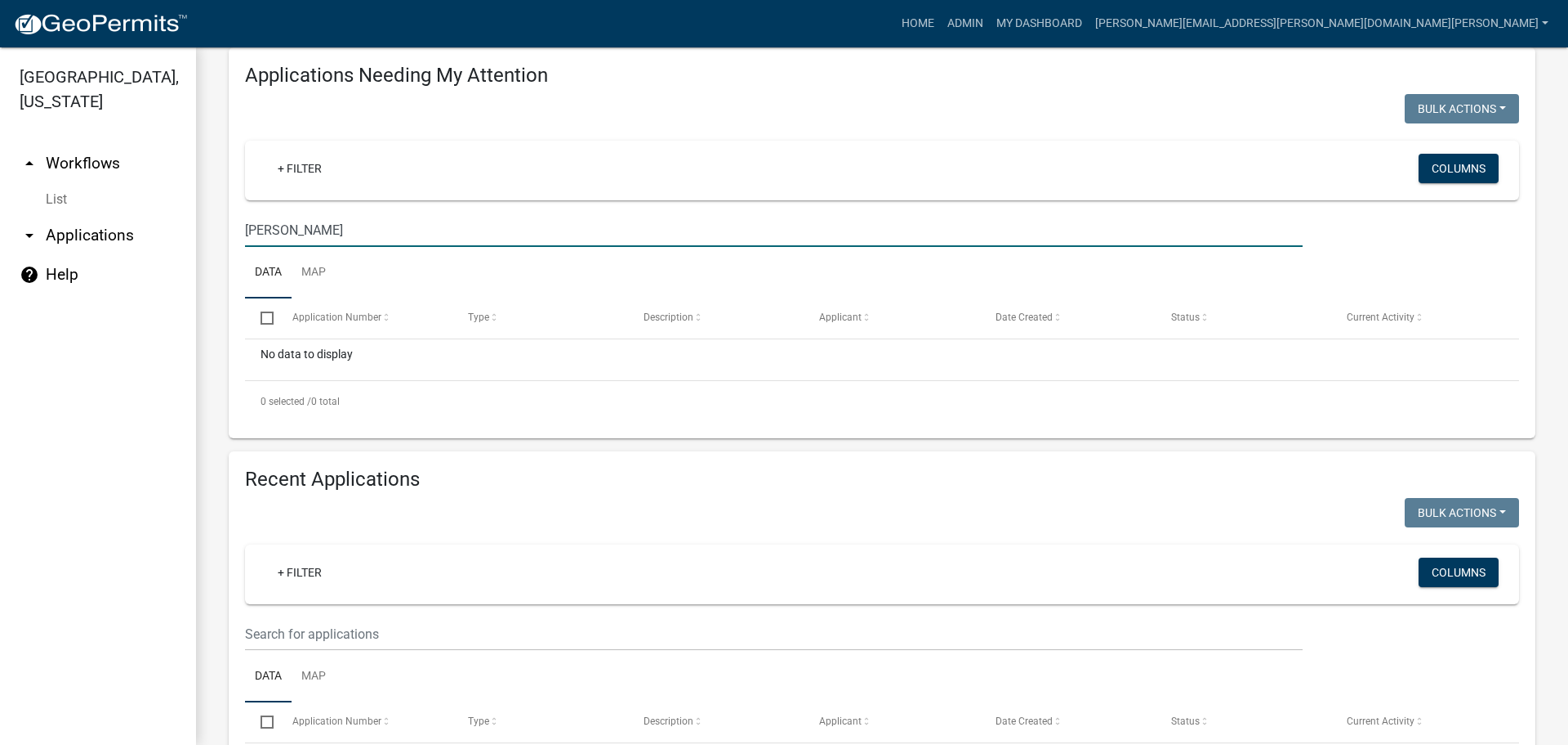
scroll to position [327, 0]
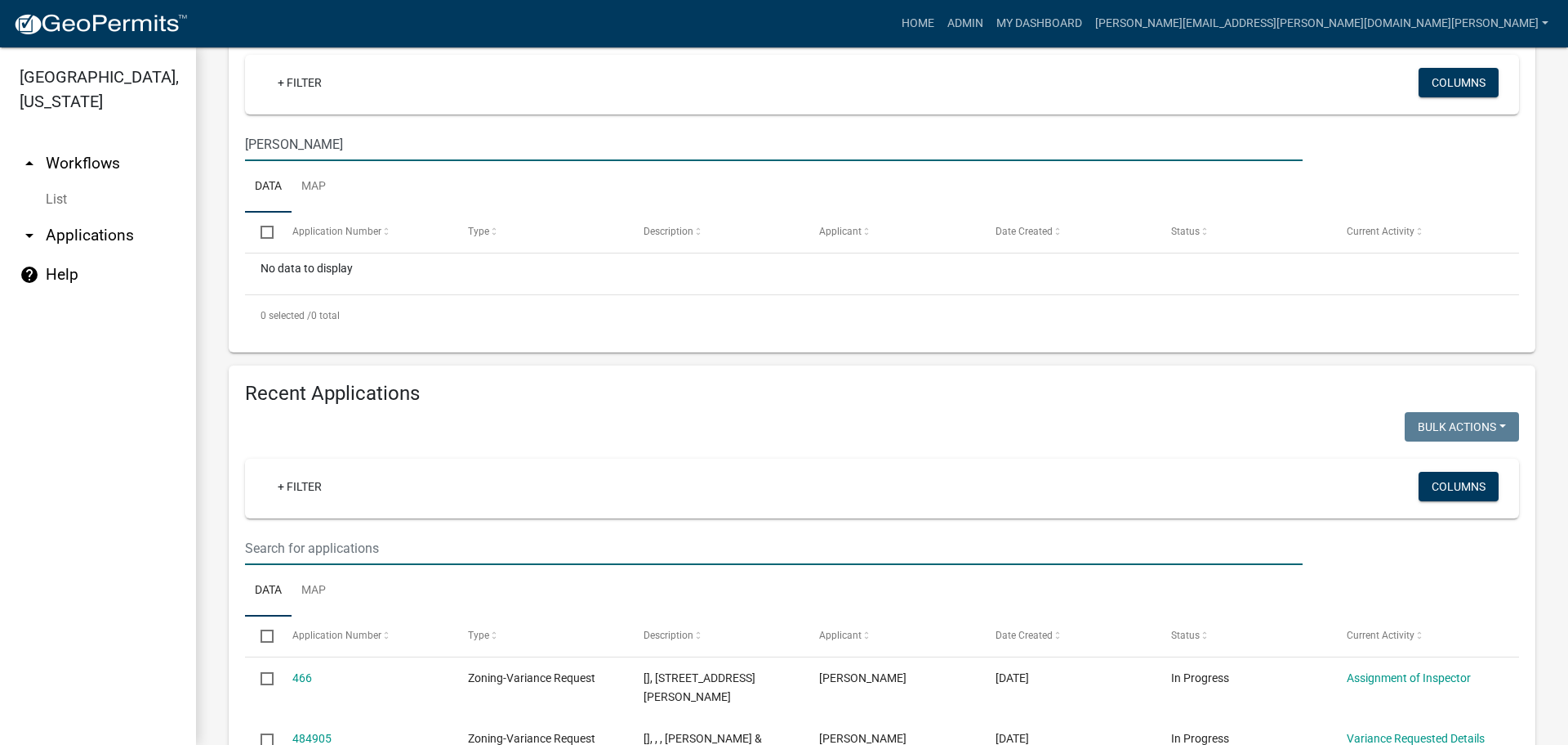
click at [364, 545] on input "text" at bounding box center [774, 547] width 1058 height 33
type input "[PERSON_NAME]"
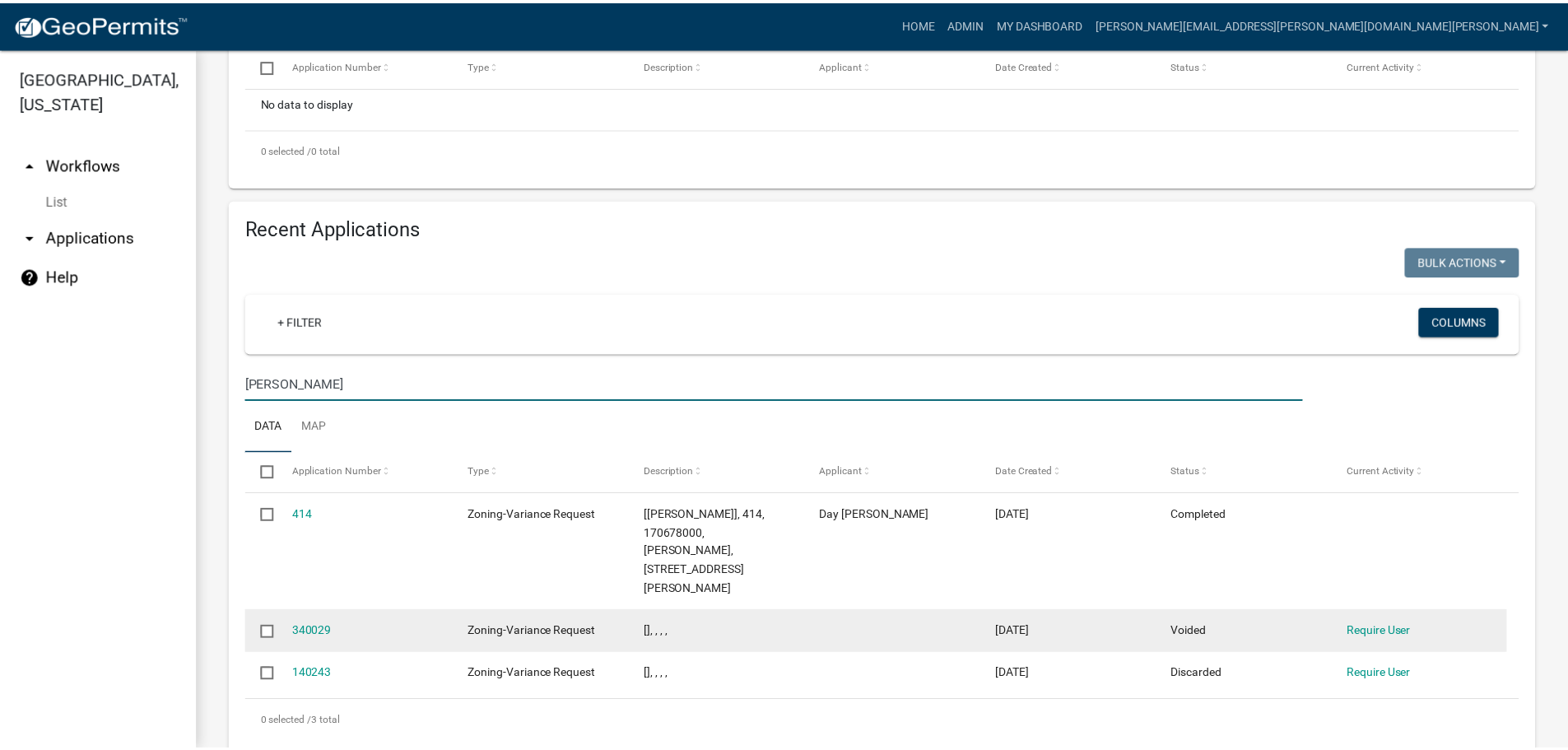
scroll to position [501, 0]
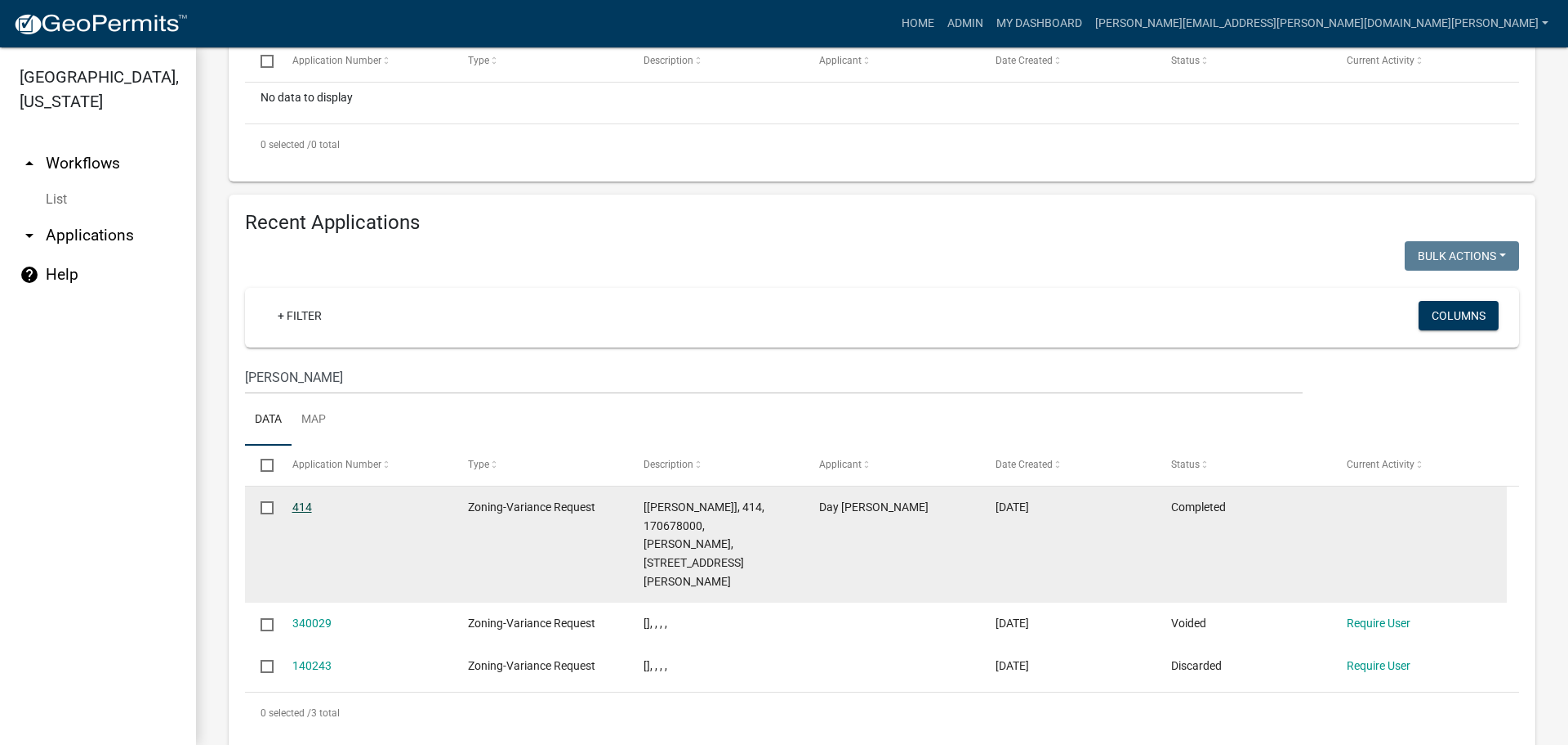
click at [299, 505] on link "414" at bounding box center [302, 507] width 19 height 13
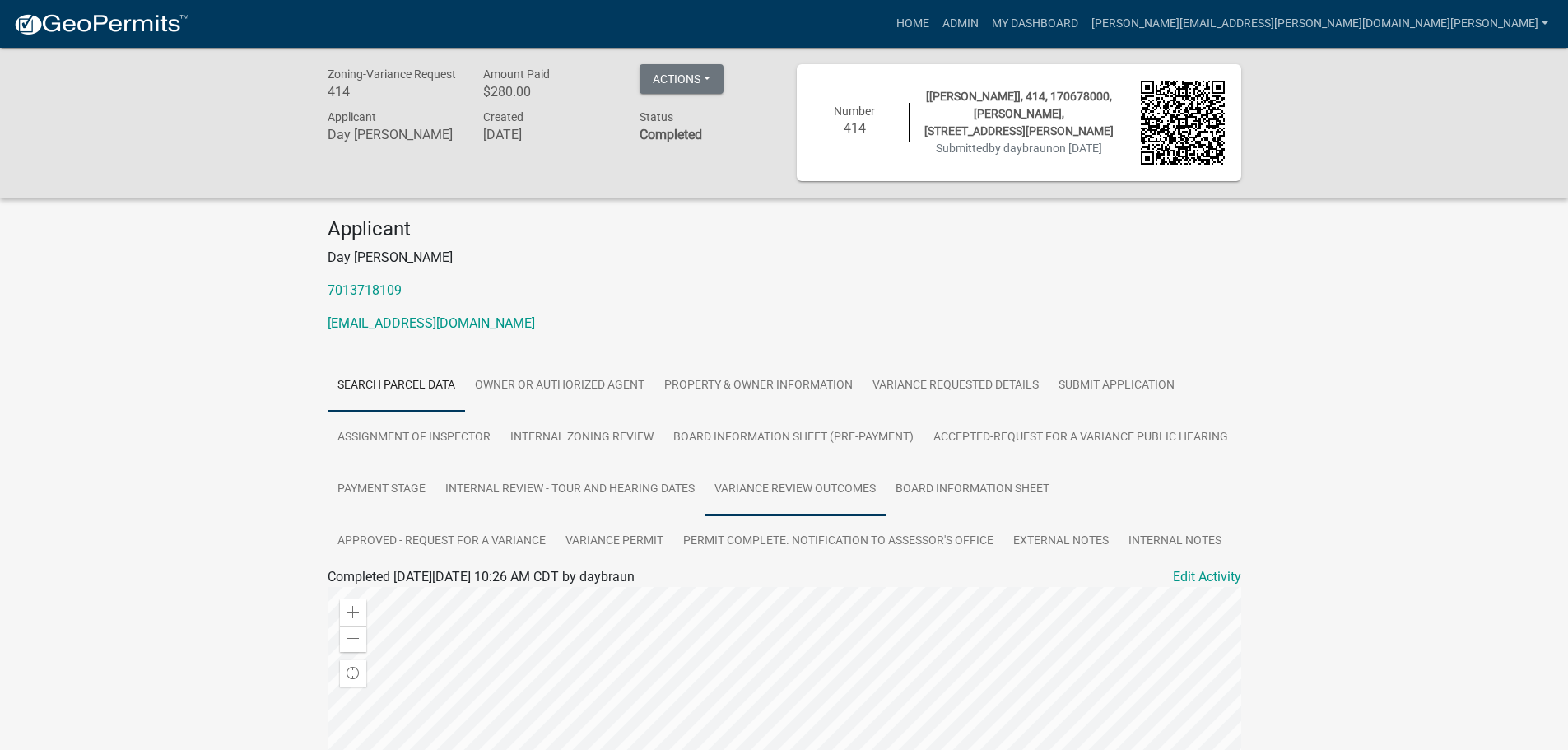
click at [815, 481] on link "Variance Review Outcomes" at bounding box center [796, 489] width 181 height 53
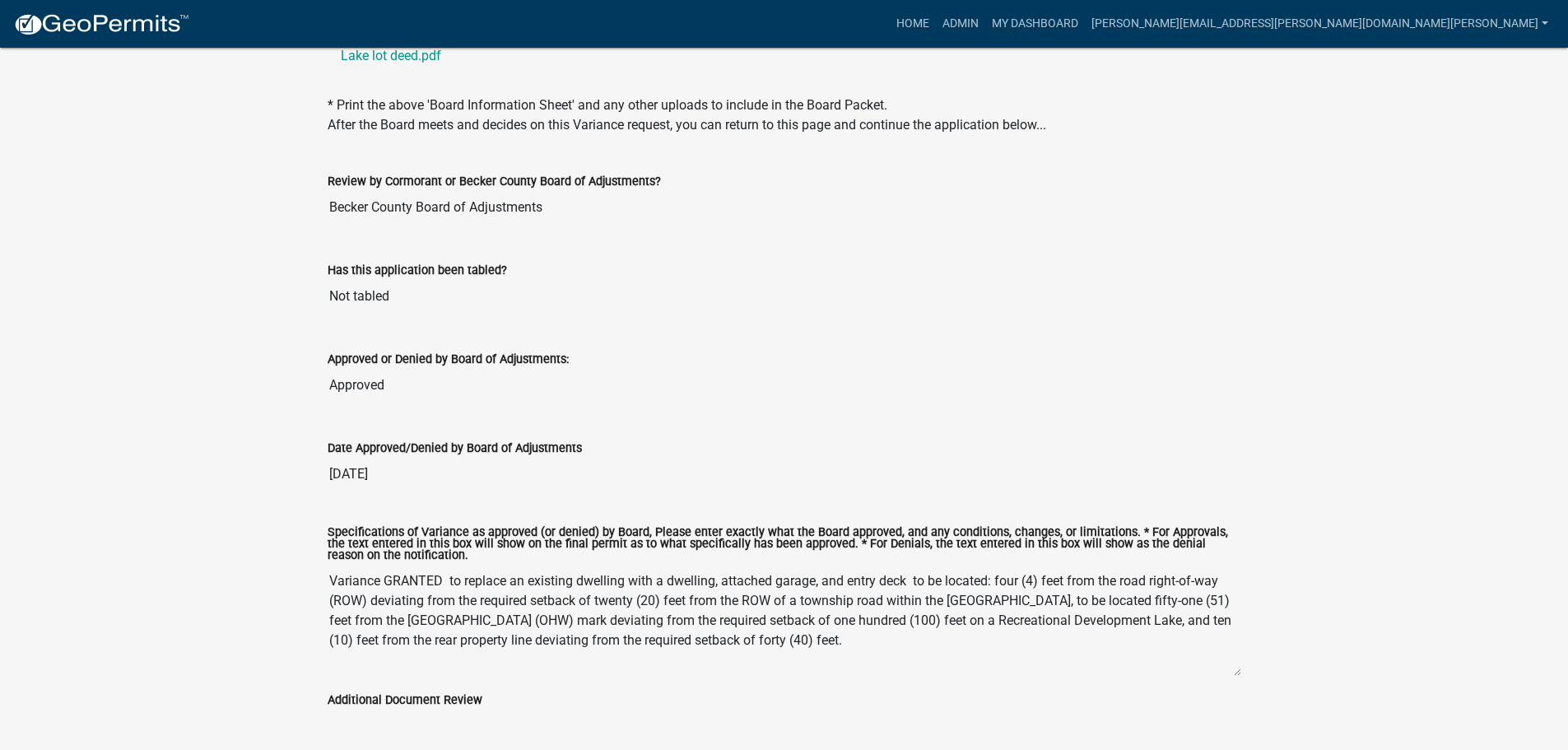
scroll to position [630, 0]
